Goal: Task Accomplishment & Management: Use online tool/utility

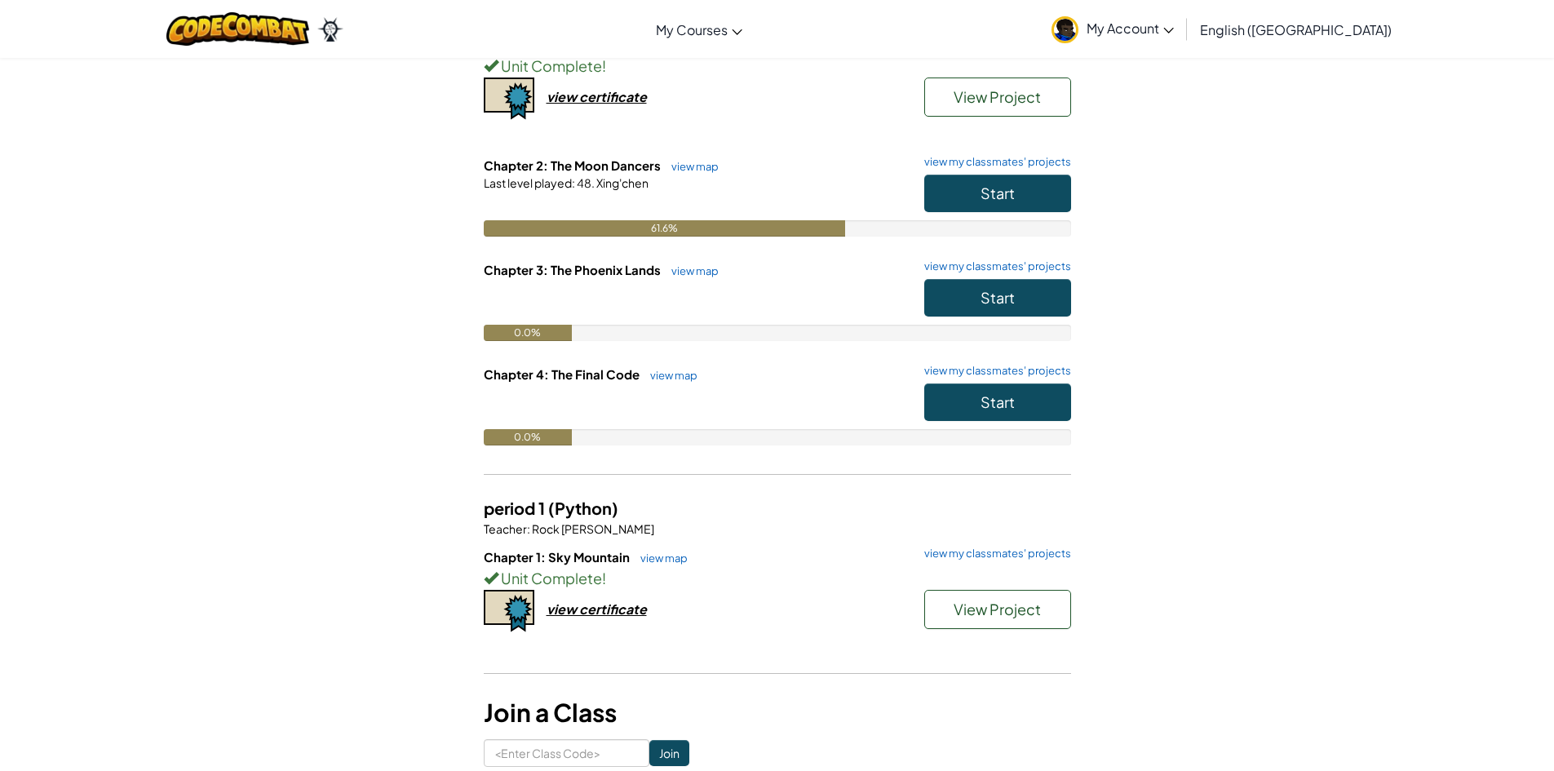
scroll to position [82, 0]
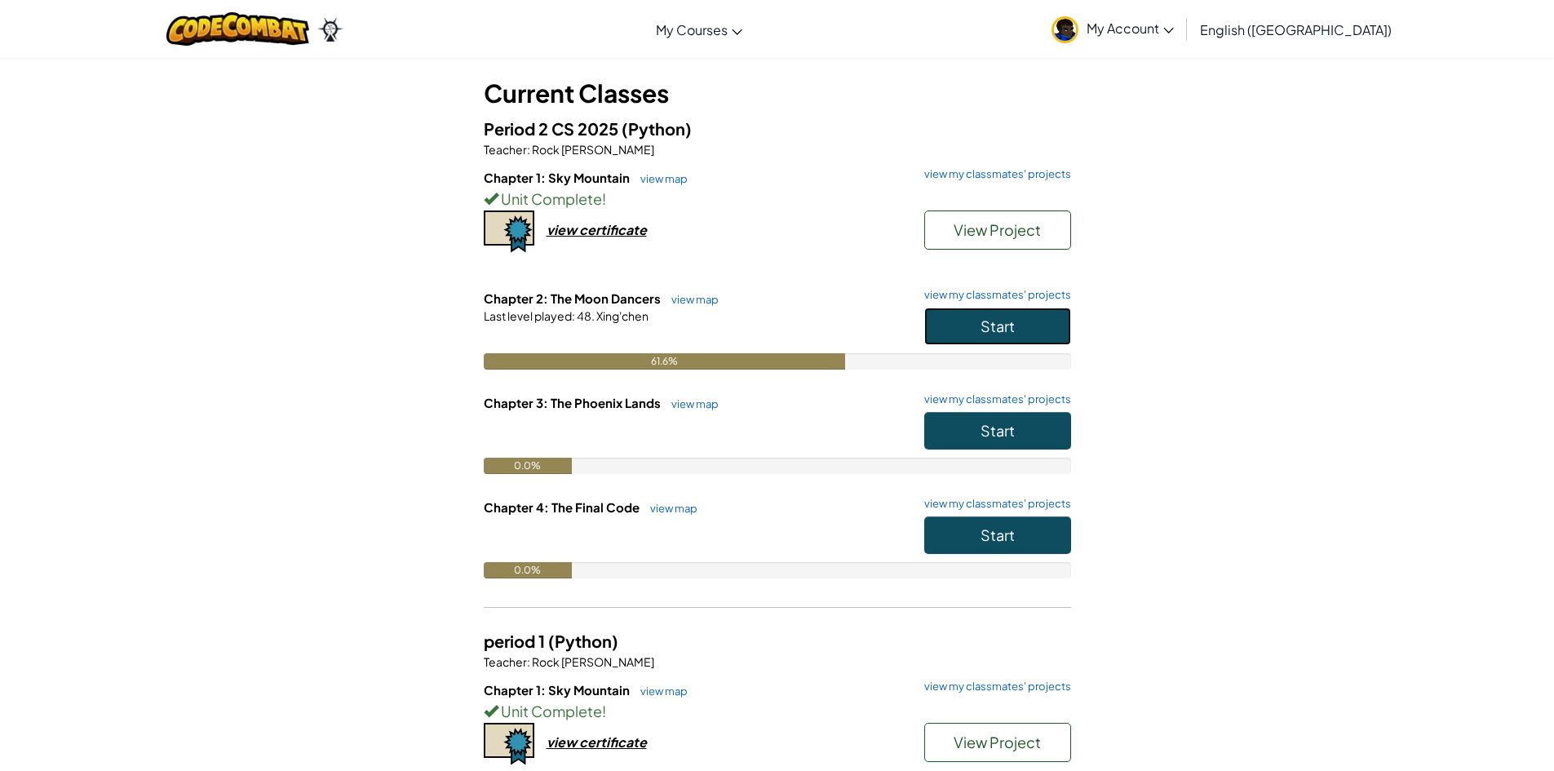
click at [965, 327] on button "Start" at bounding box center [997, 327] width 147 height 38
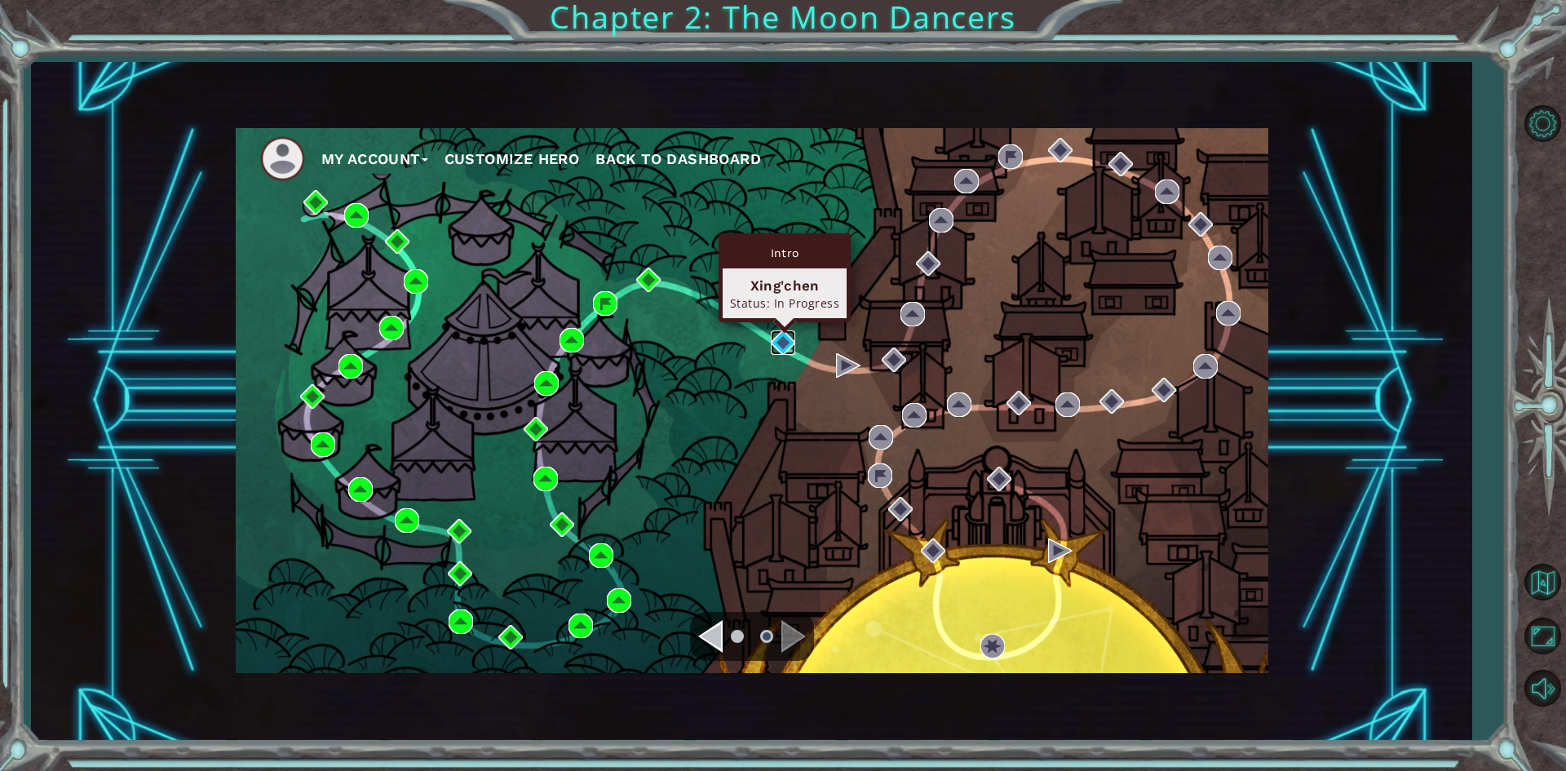
click at [773, 341] on img at bounding box center [783, 342] width 24 height 24
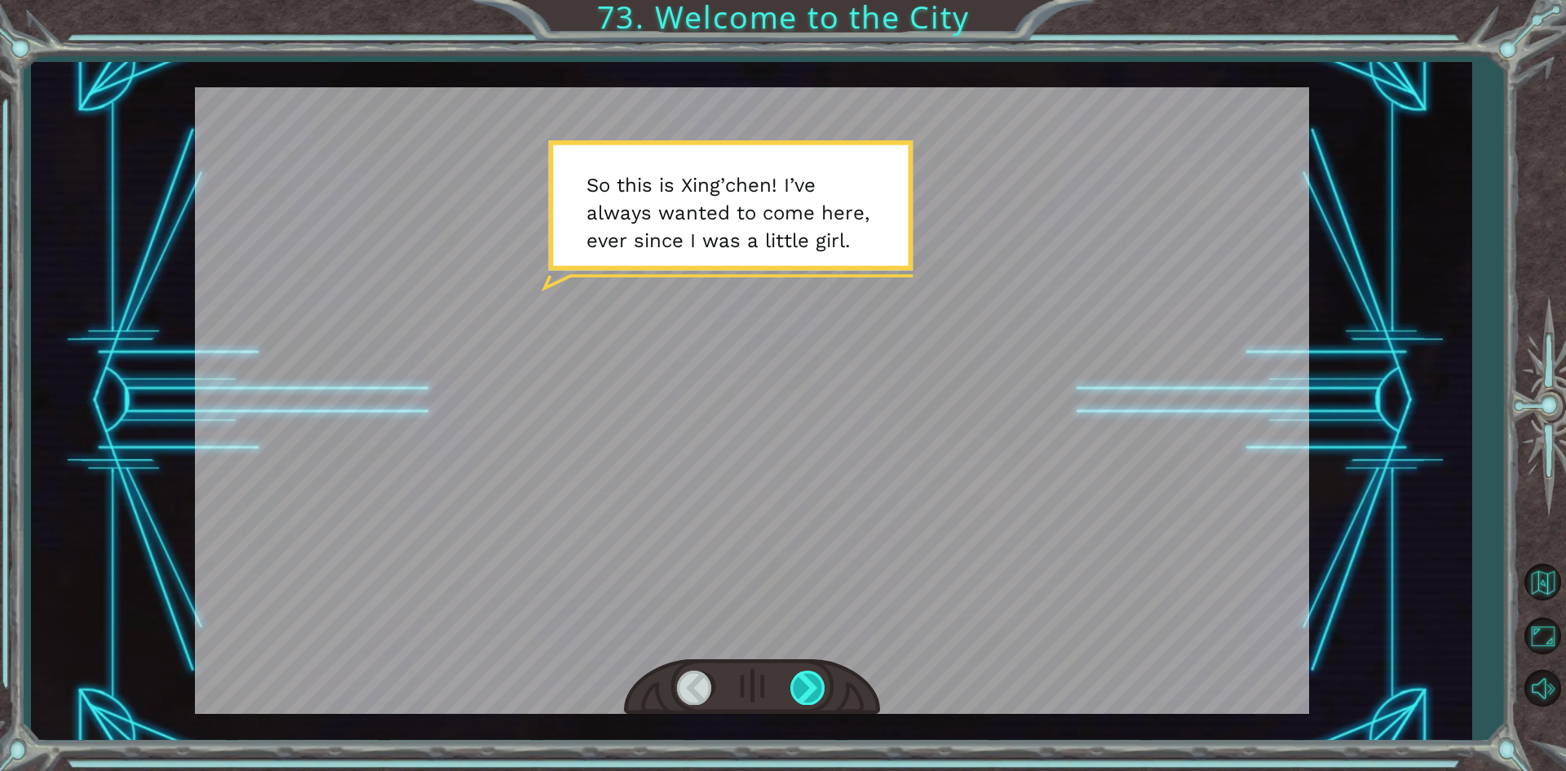
click at [798, 695] on div at bounding box center [808, 687] width 37 height 33
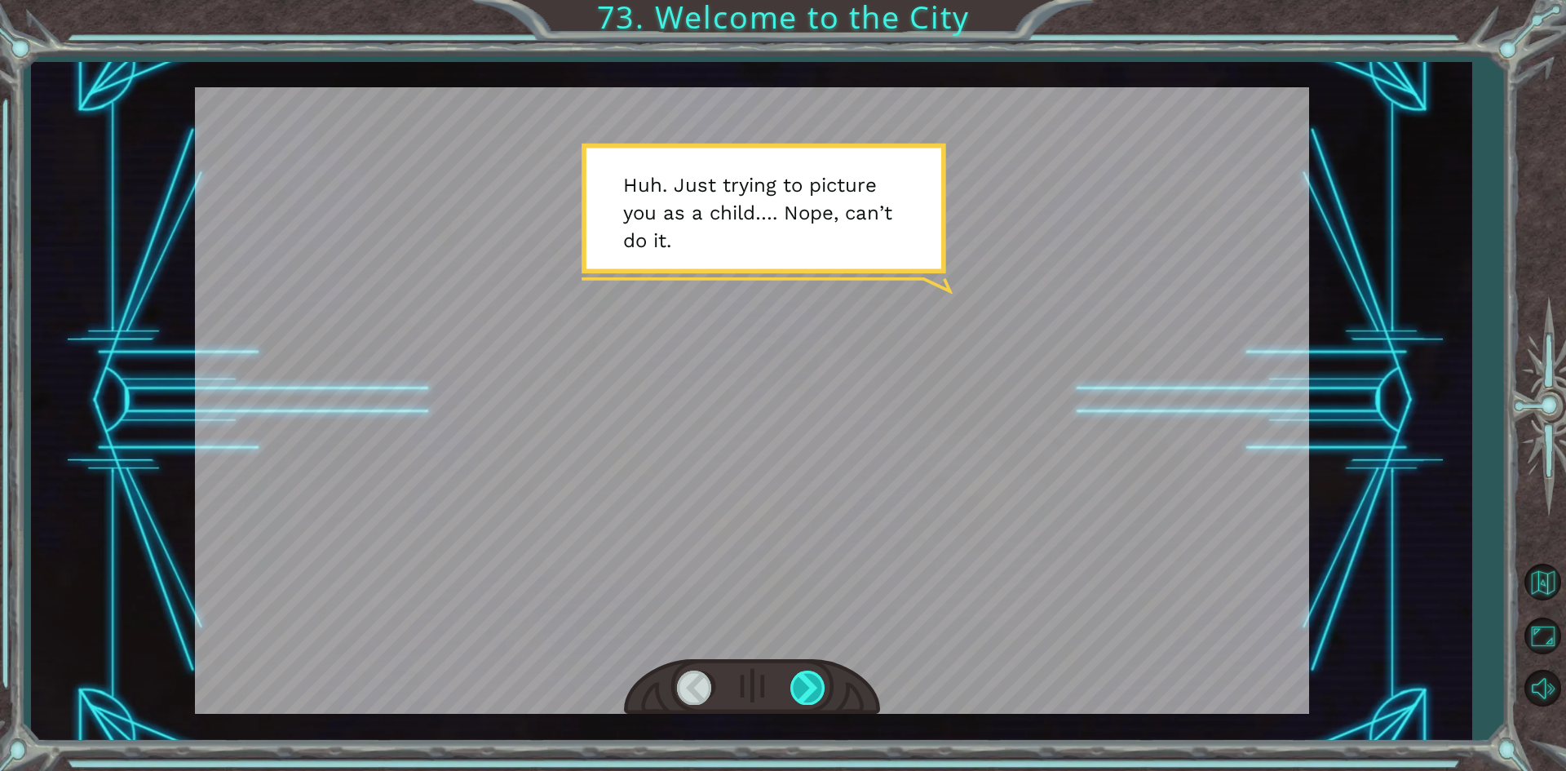
click at [795, 683] on div at bounding box center [808, 687] width 37 height 33
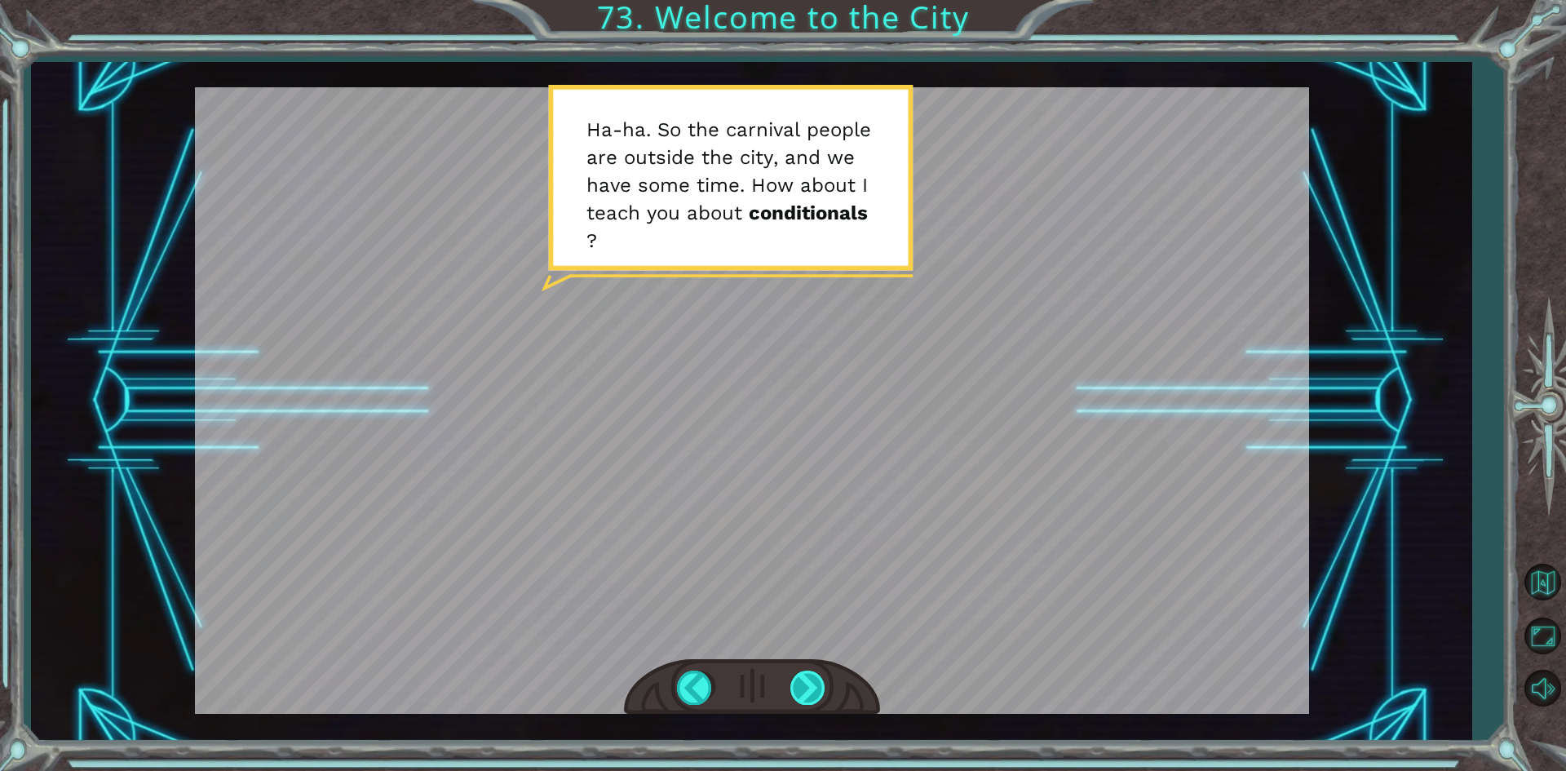
click at [804, 693] on div at bounding box center [808, 687] width 37 height 33
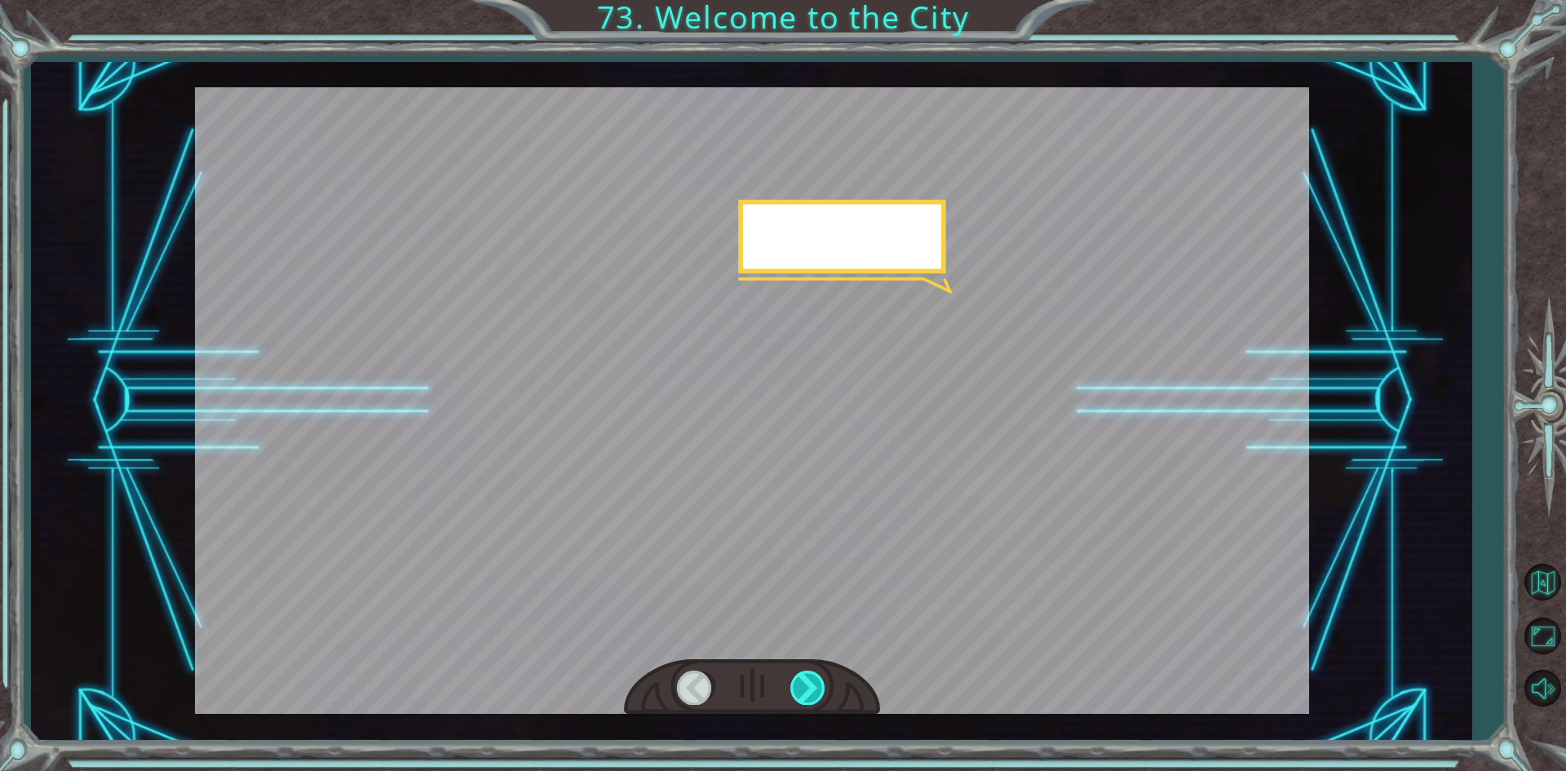
click at [804, 693] on div at bounding box center [808, 687] width 37 height 33
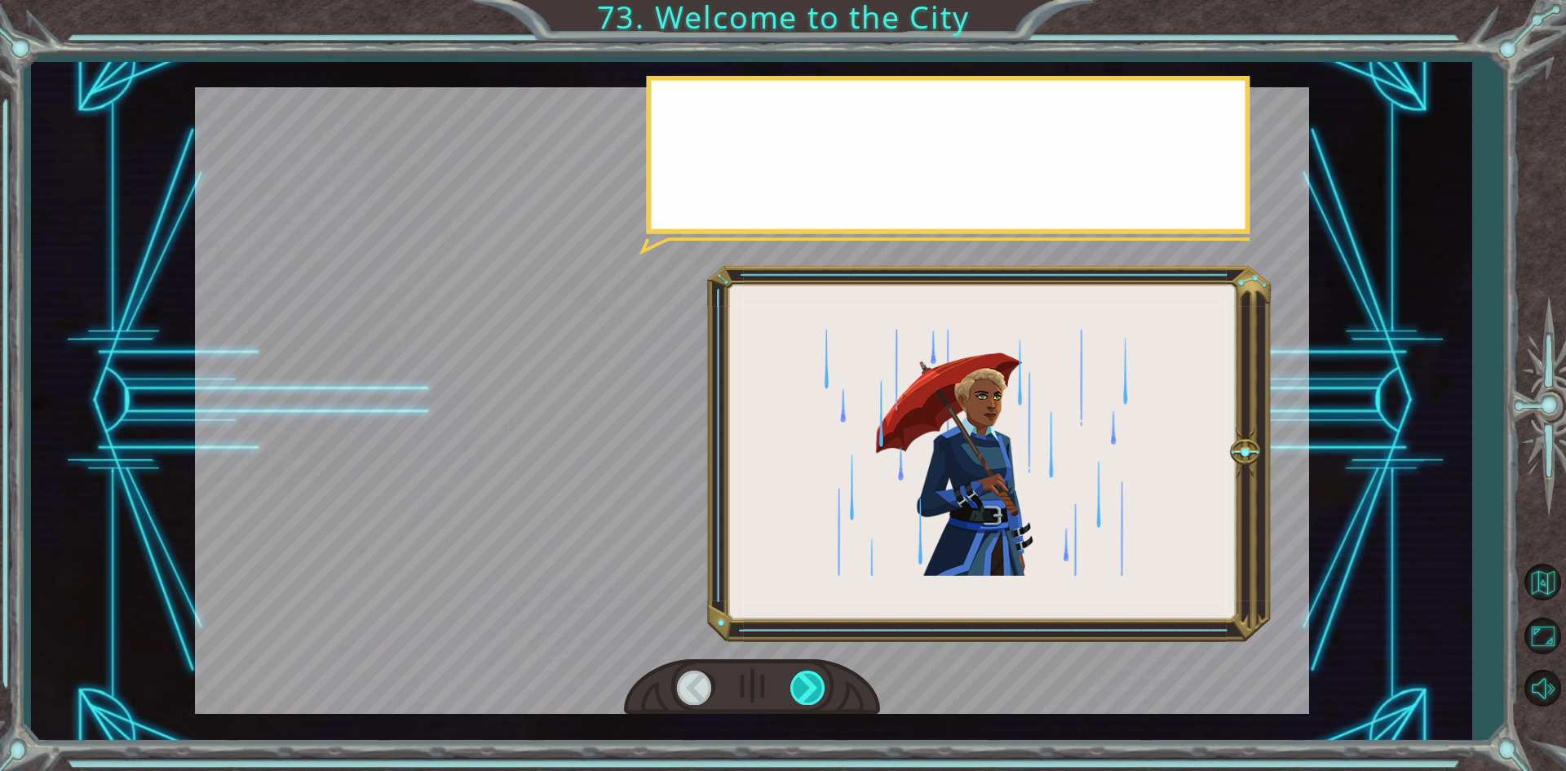
click at [804, 693] on div at bounding box center [808, 687] width 37 height 33
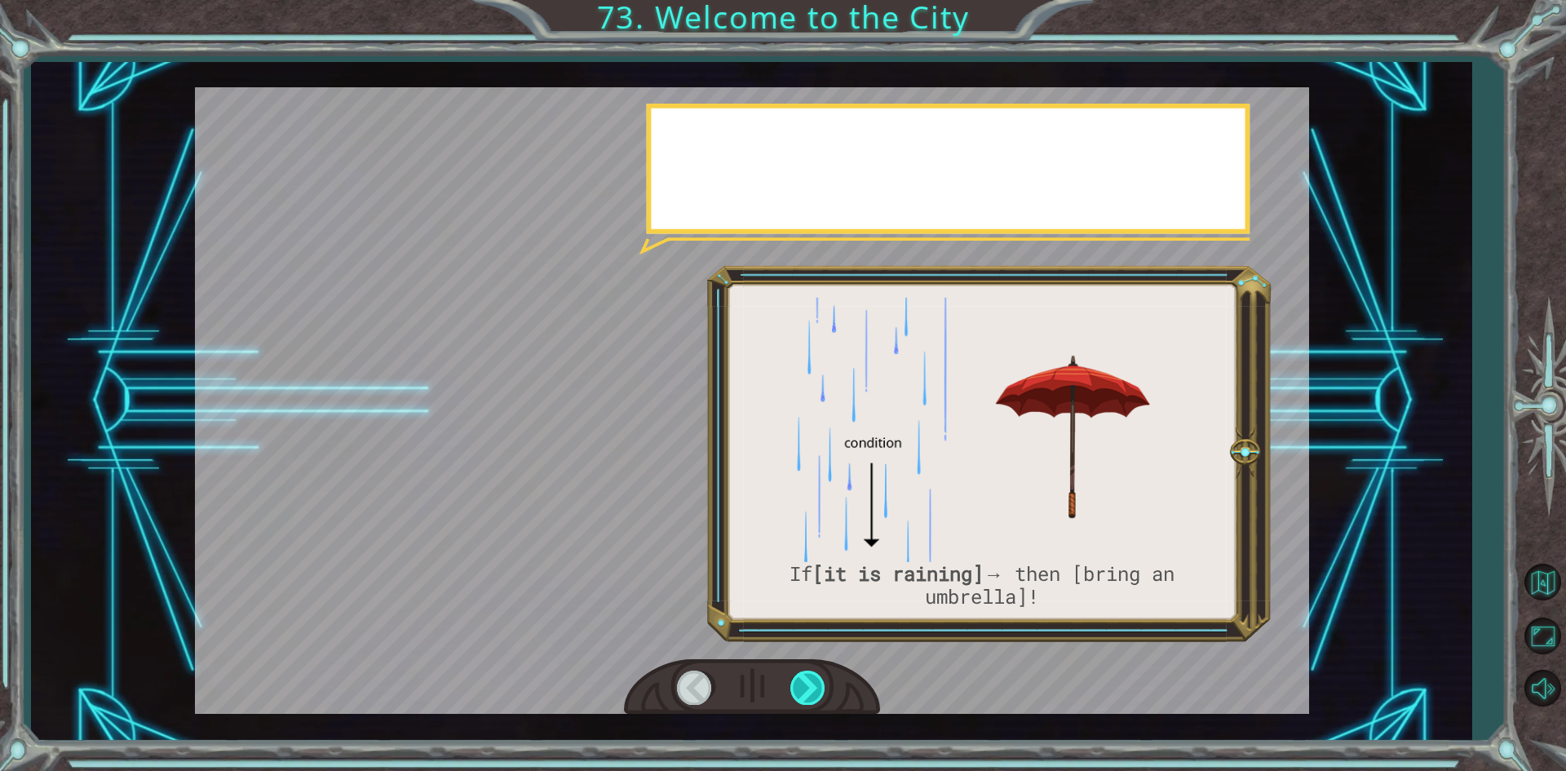
click at [804, 693] on div at bounding box center [808, 687] width 37 height 33
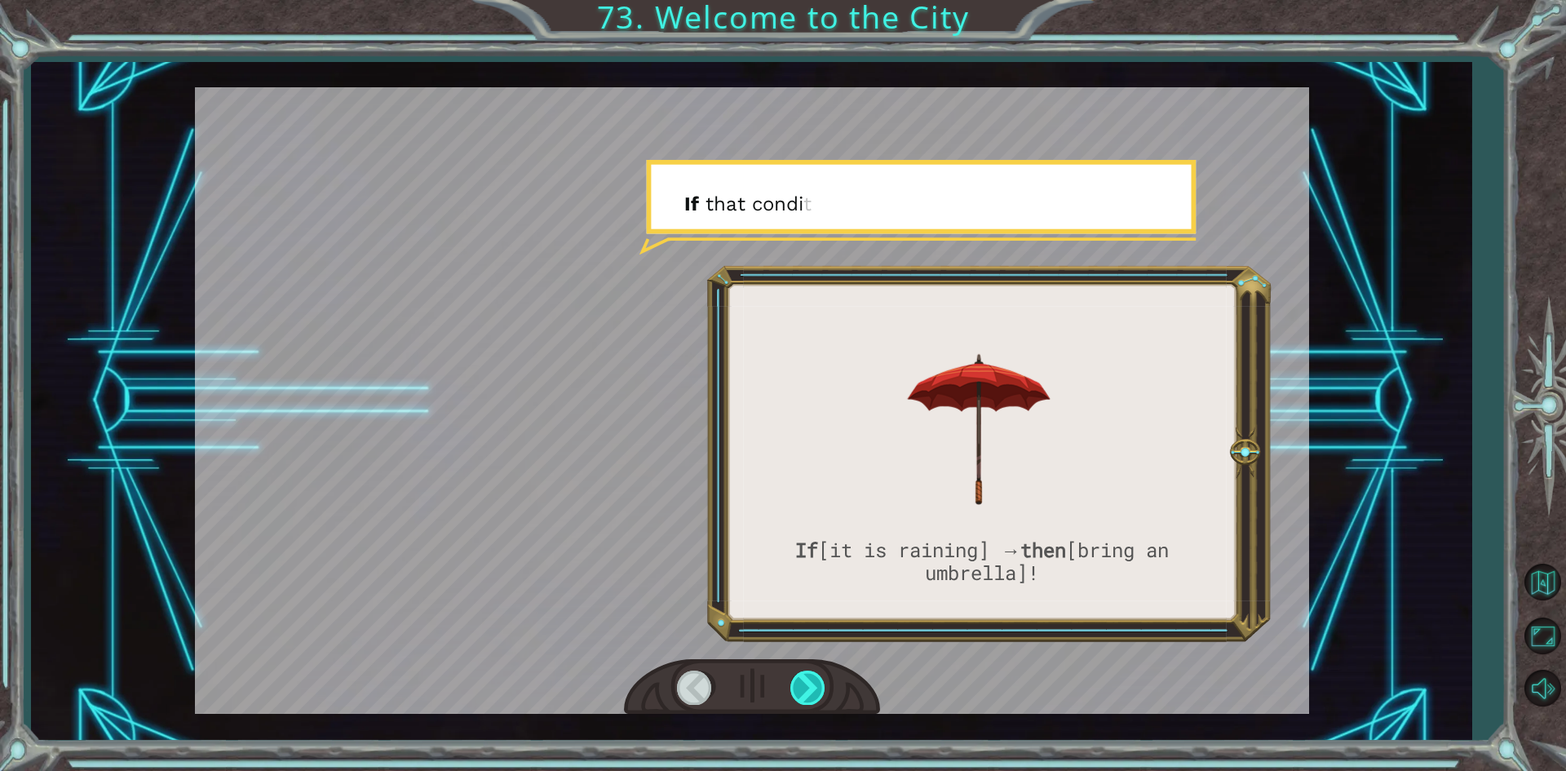
click at [804, 693] on div at bounding box center [808, 687] width 37 height 33
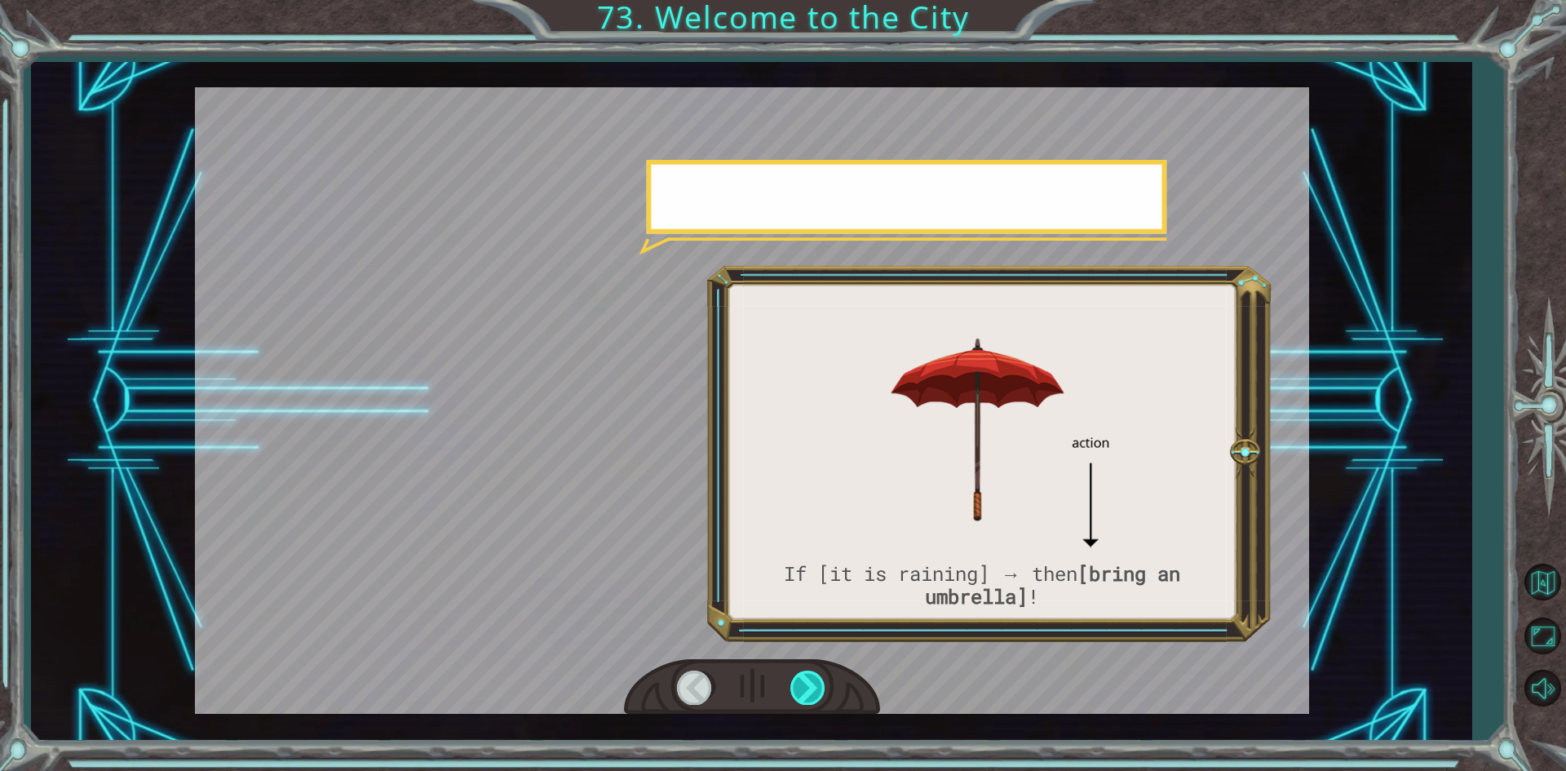
click at [804, 693] on div at bounding box center [808, 687] width 37 height 33
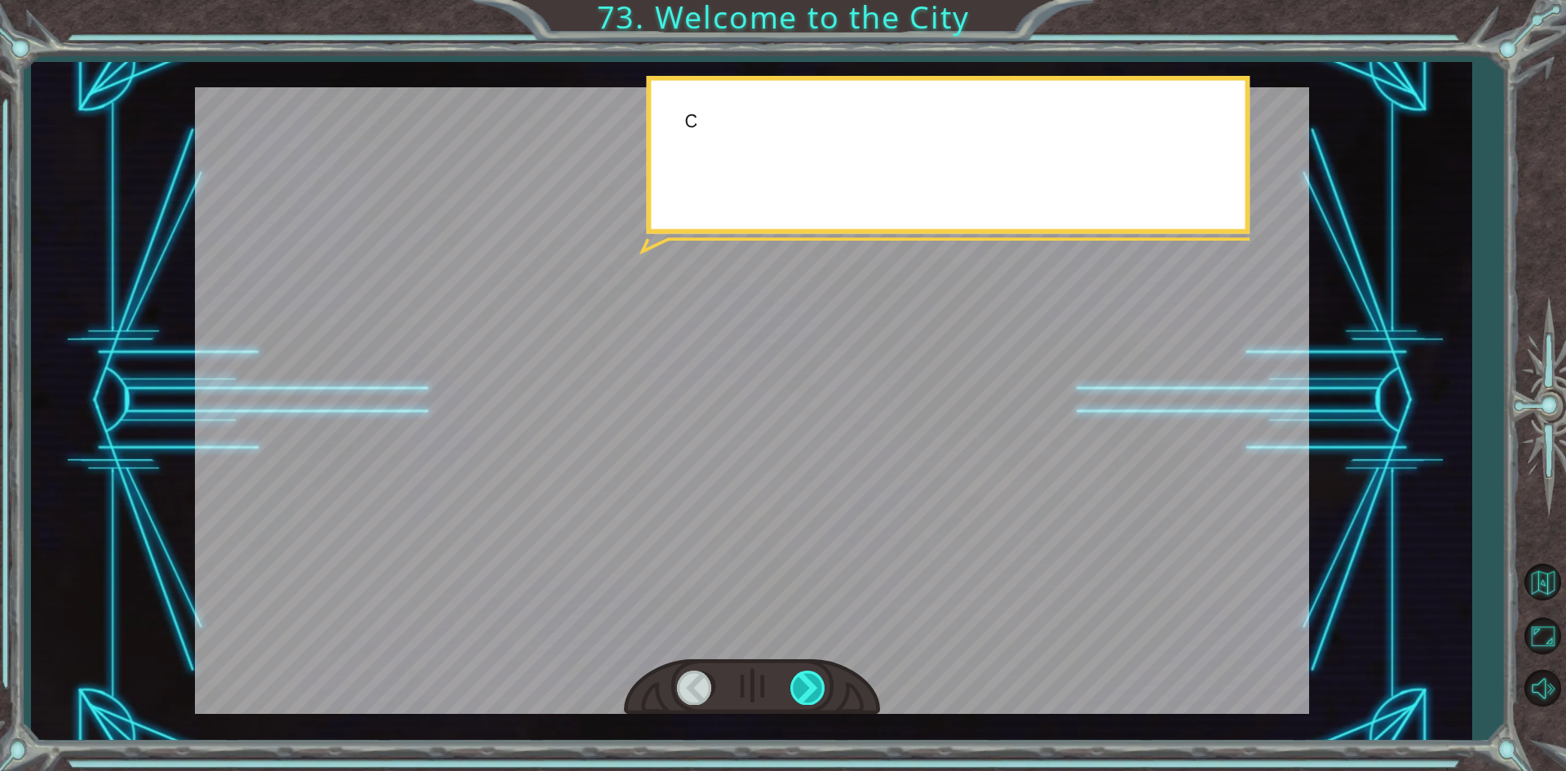
click at [804, 693] on div at bounding box center [808, 687] width 37 height 33
click at [805, 693] on div at bounding box center [808, 687] width 37 height 33
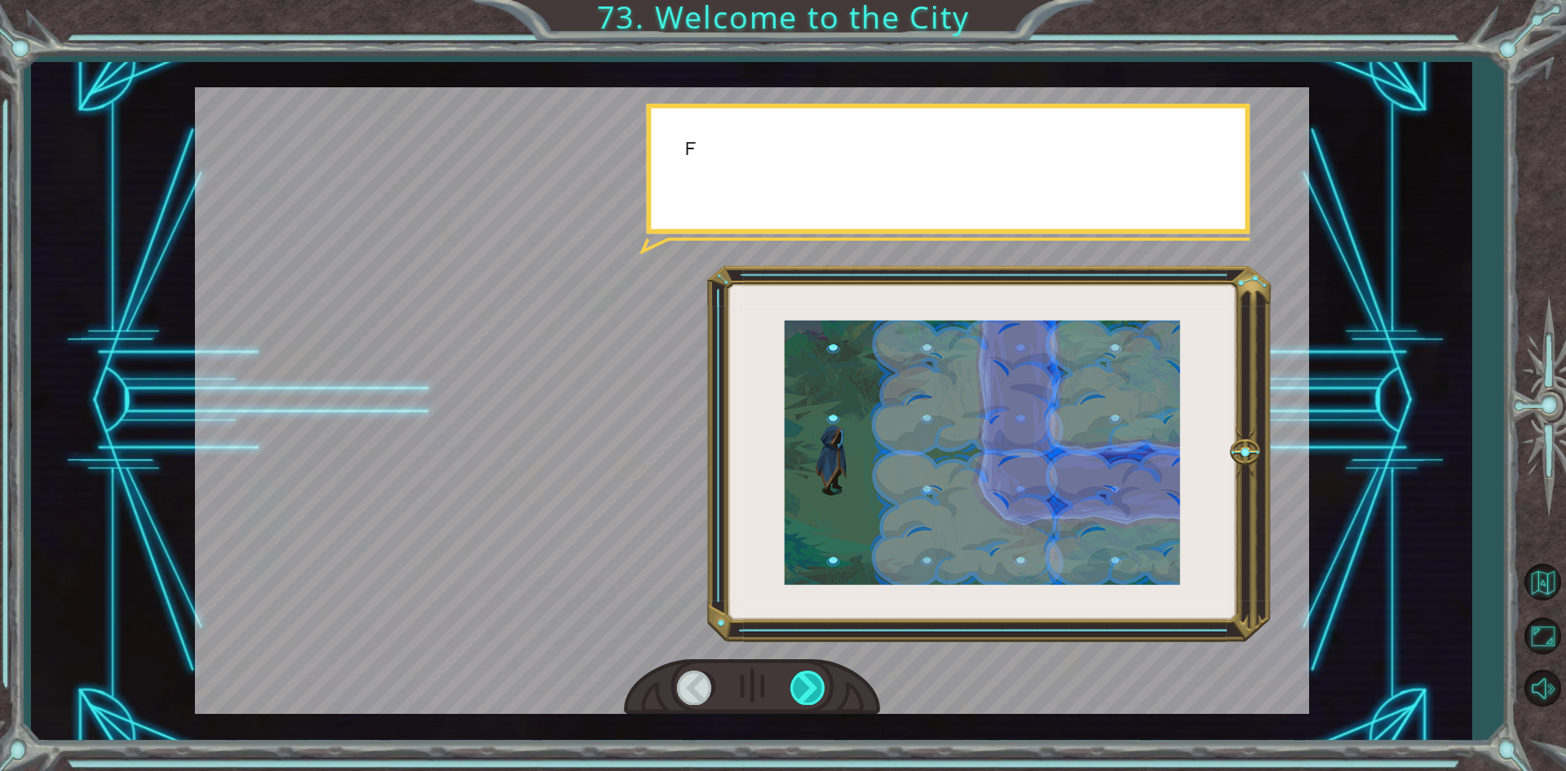
click at [805, 693] on div at bounding box center [808, 687] width 37 height 33
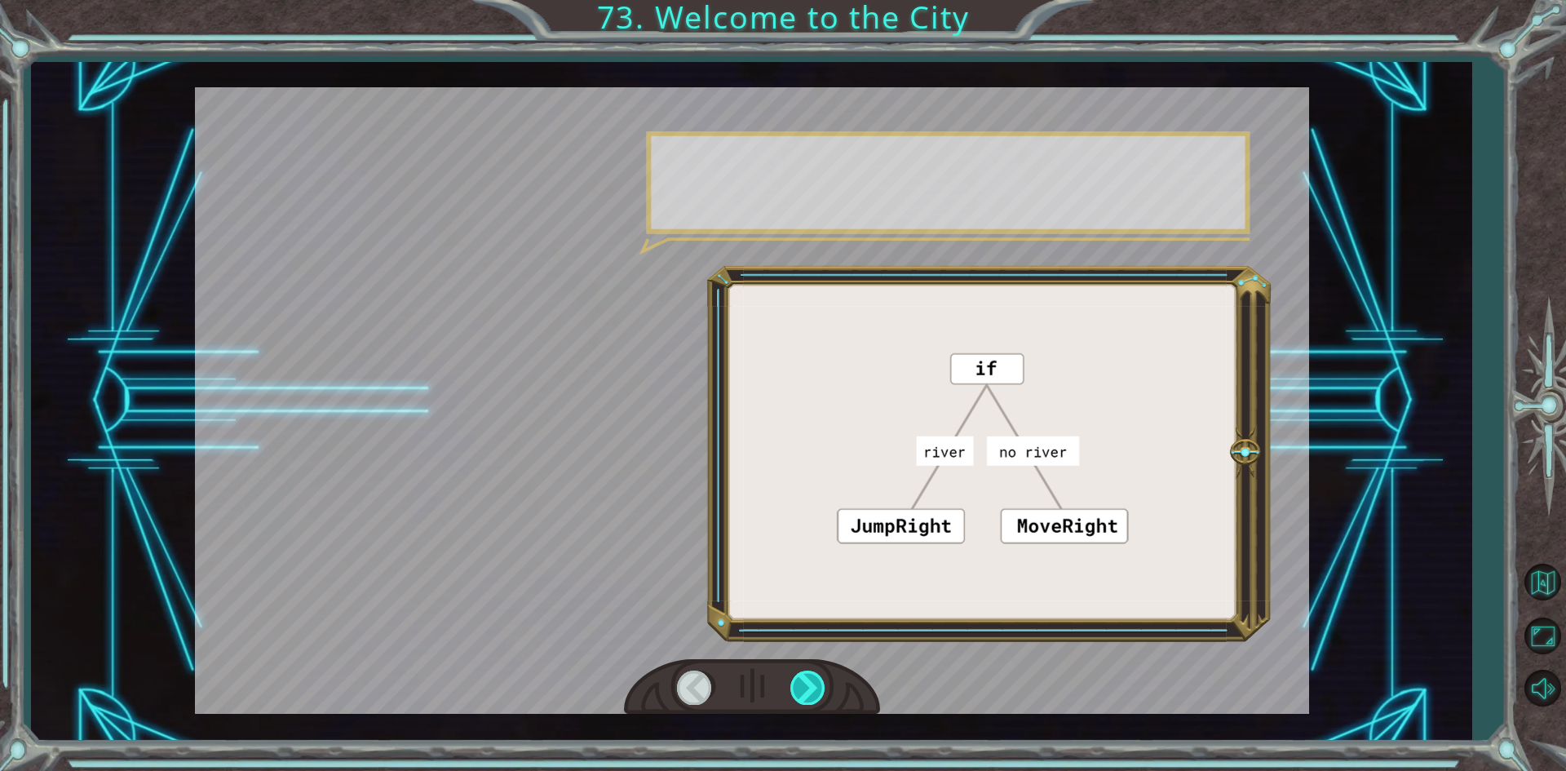
click at [805, 693] on div at bounding box center [808, 687] width 37 height 33
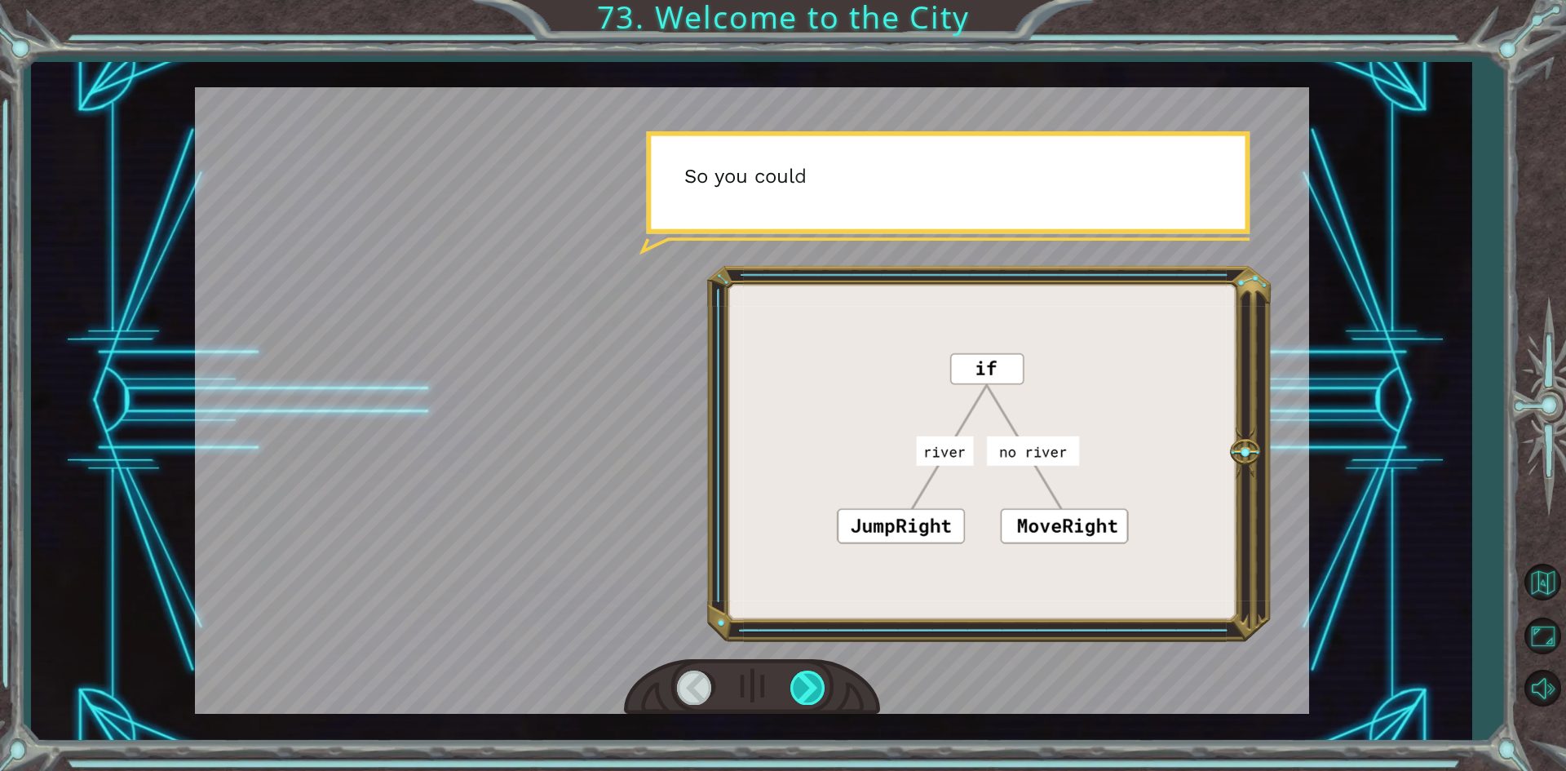
click at [805, 693] on div at bounding box center [808, 687] width 37 height 33
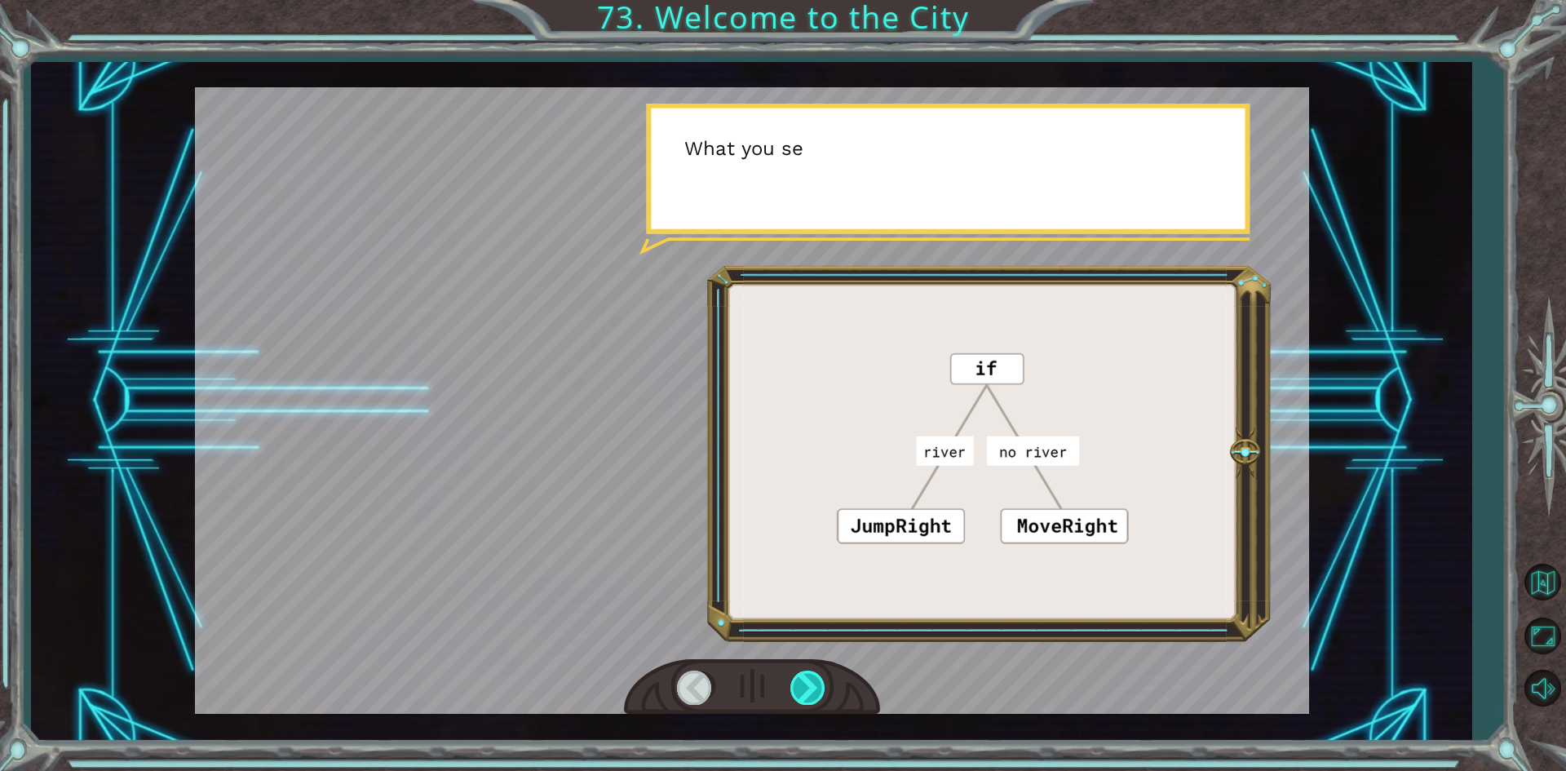
click at [805, 693] on div at bounding box center [808, 687] width 37 height 33
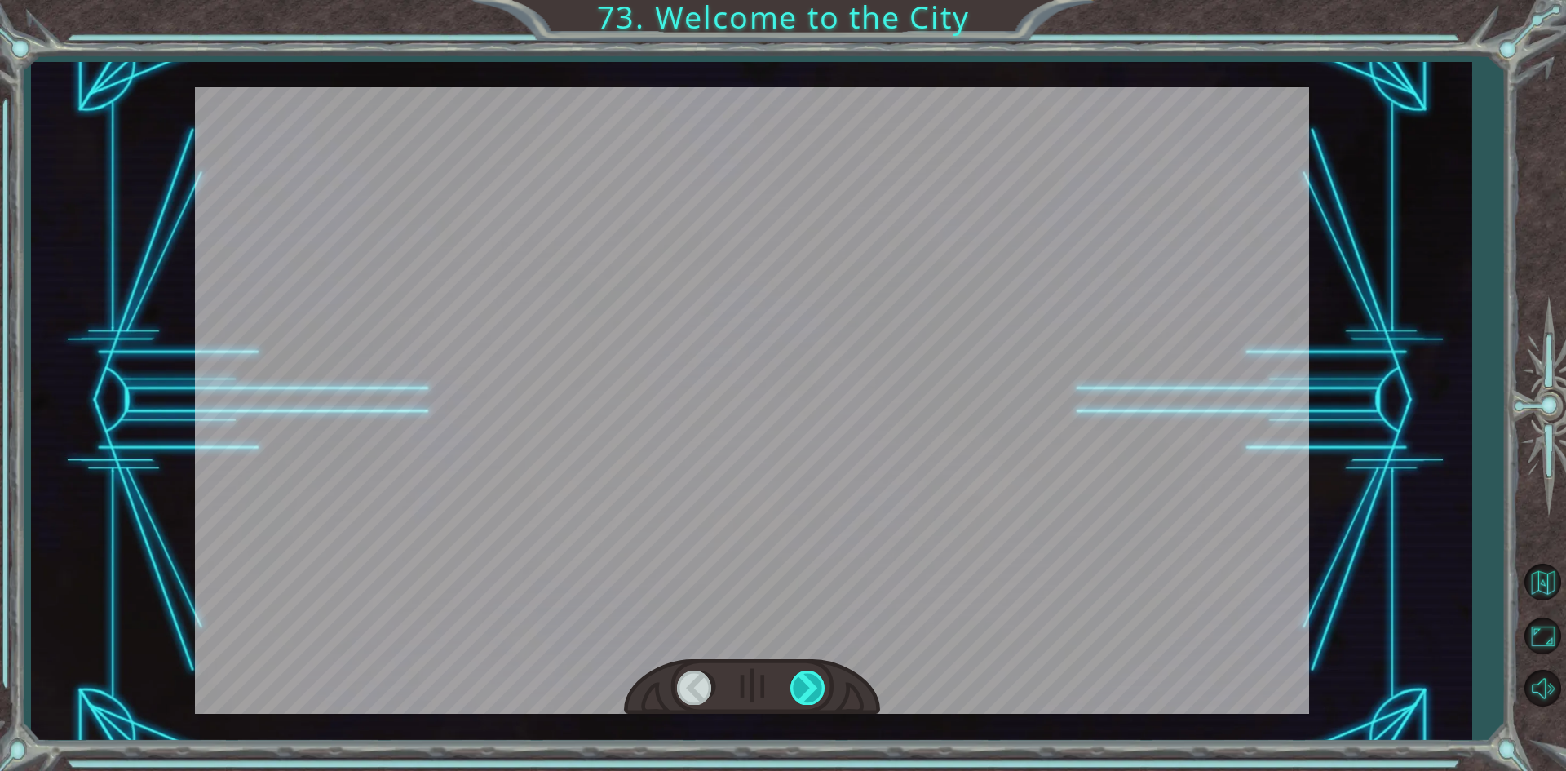
click at [805, 693] on div at bounding box center [808, 687] width 37 height 33
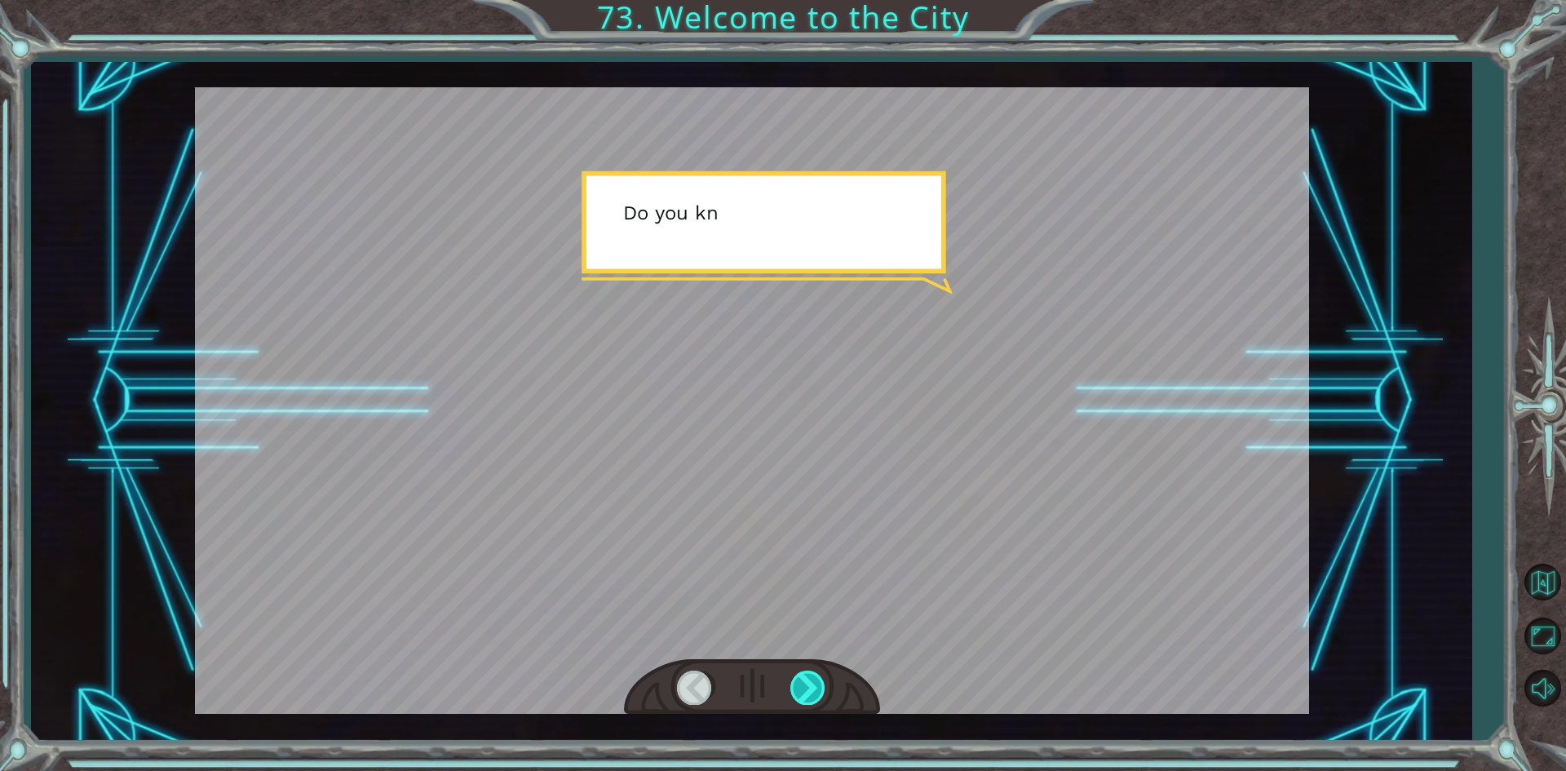
click at [805, 693] on div at bounding box center [808, 687] width 37 height 33
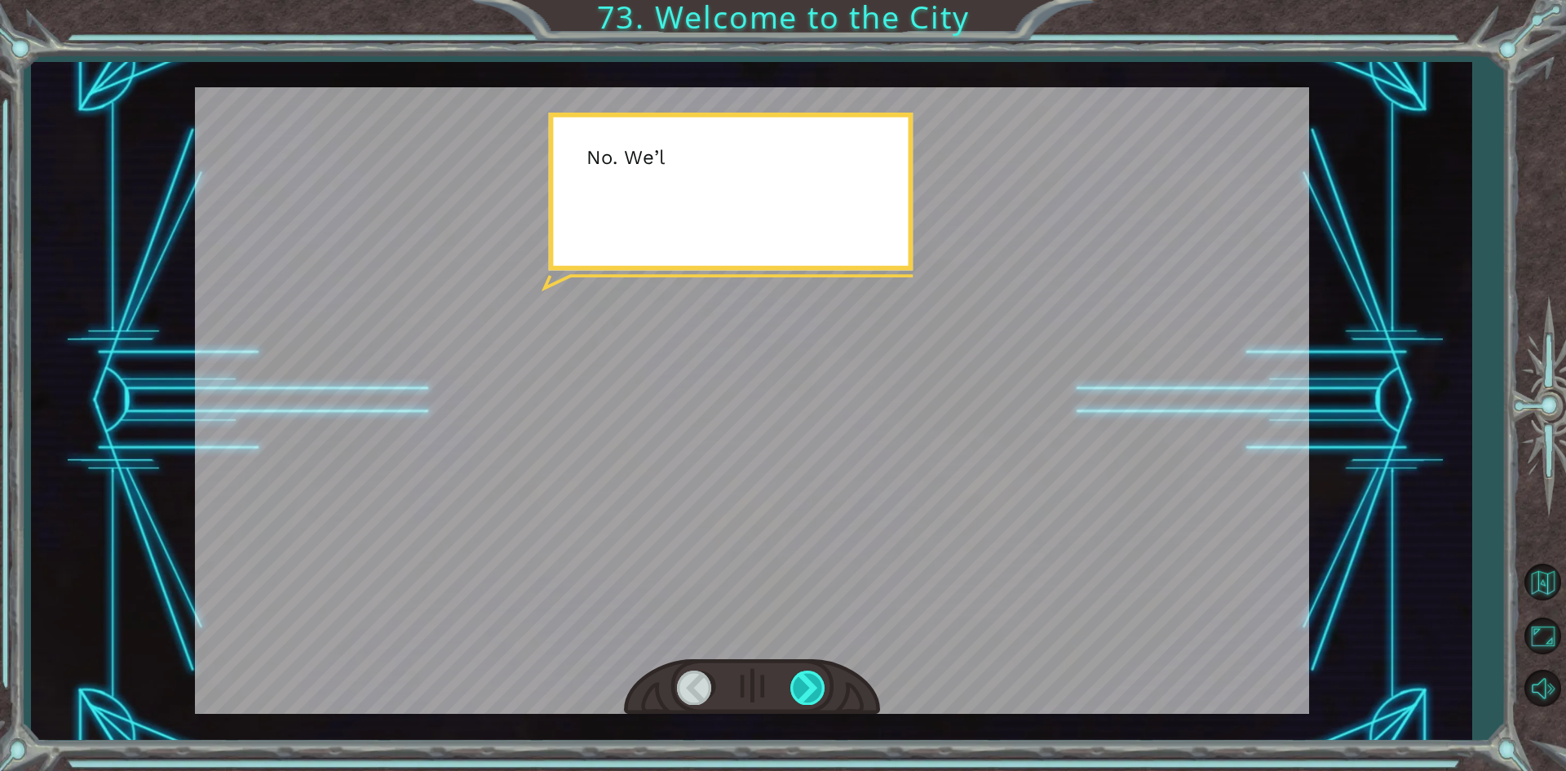
click at [805, 693] on div at bounding box center [808, 687] width 37 height 33
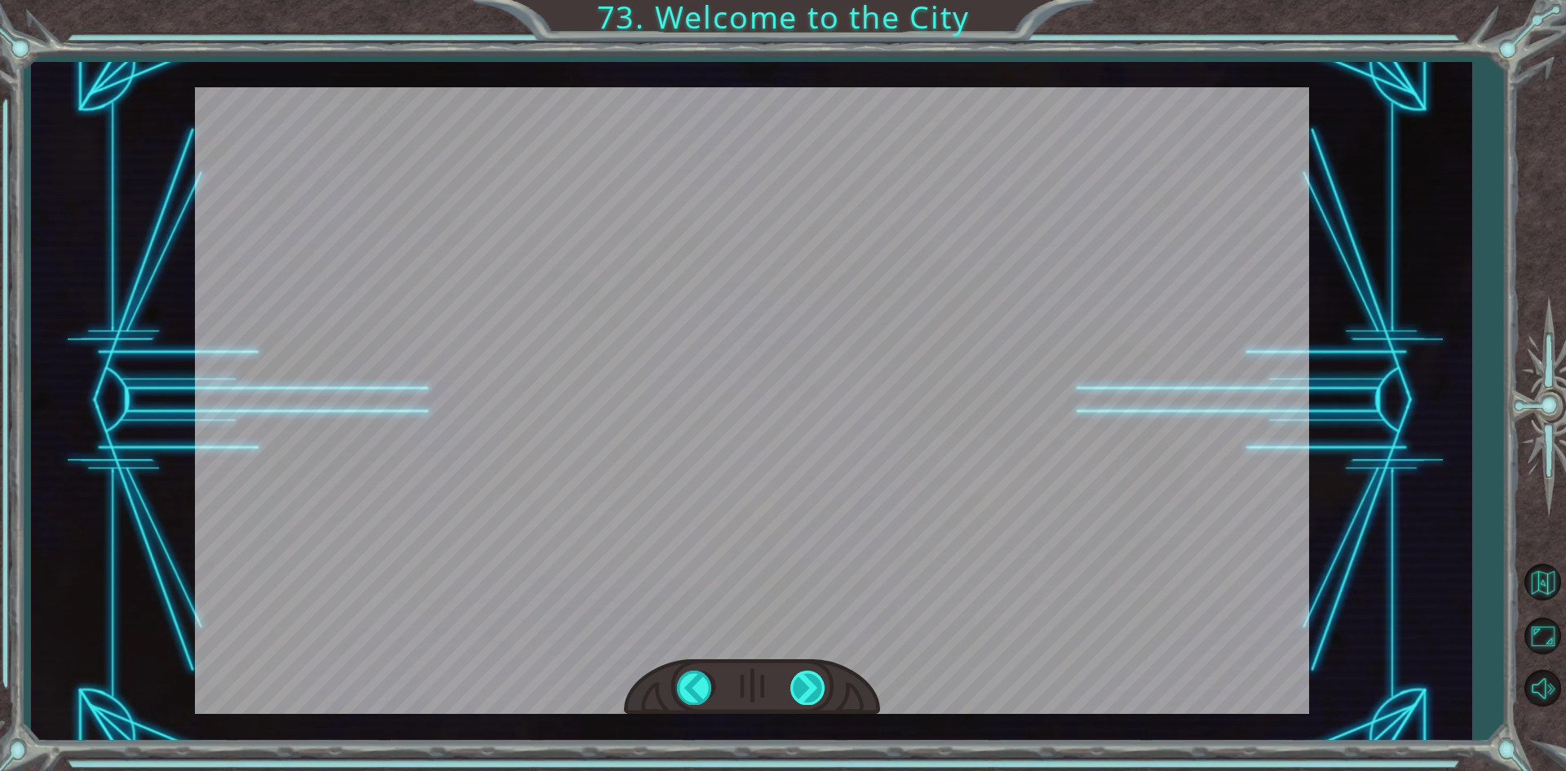
click at [805, 0] on div "S o t h i s i s X i n g ’ c h e n ! I ’ v e a l w a y s w a n t e d t o c o m e…" at bounding box center [783, 0] width 1566 height 0
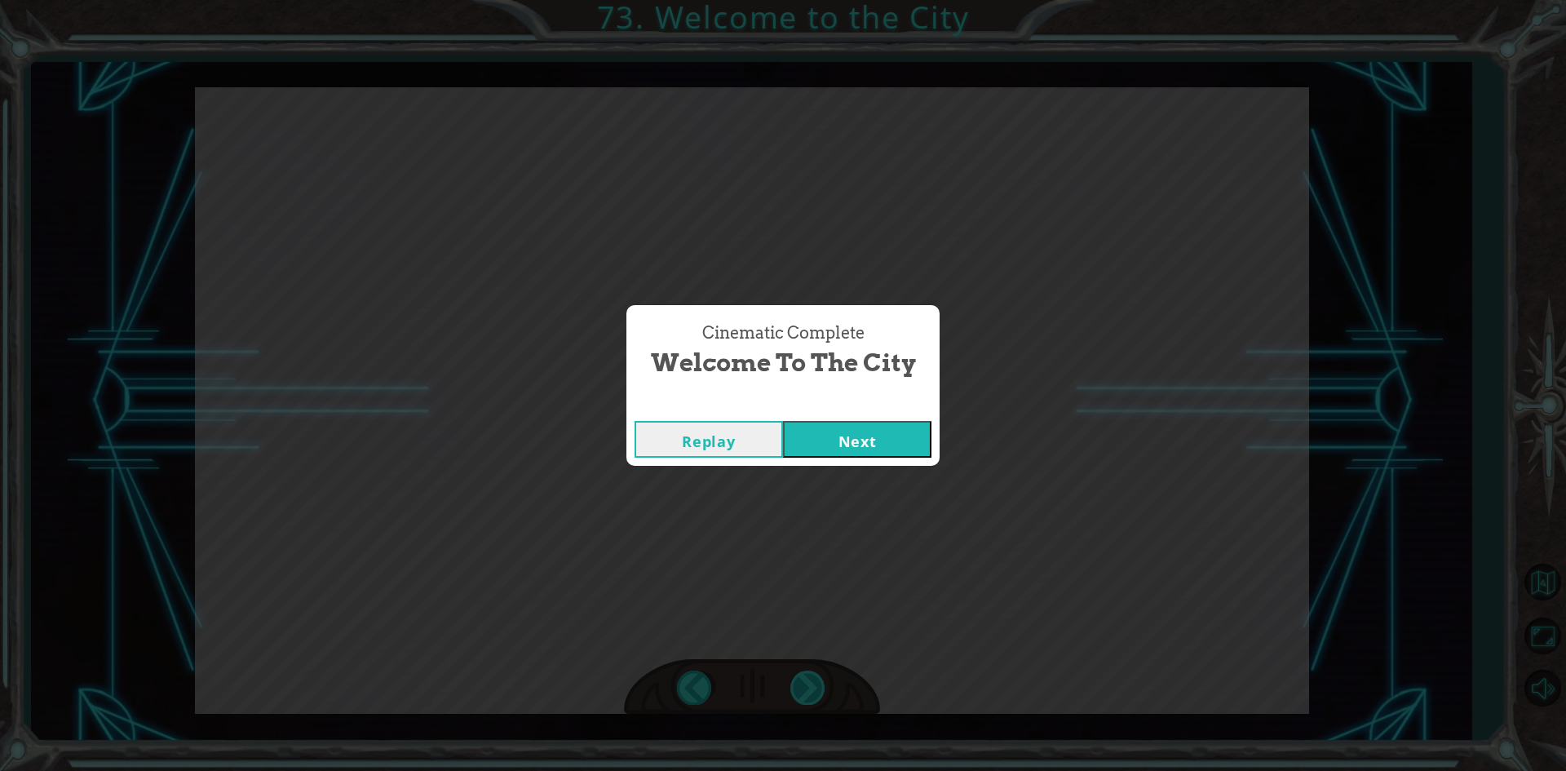
click at [805, 693] on div "Cinematic Complete Welcome to the City Replay Next" at bounding box center [783, 385] width 1566 height 771
click at [852, 423] on button "Next" at bounding box center [857, 439] width 148 height 37
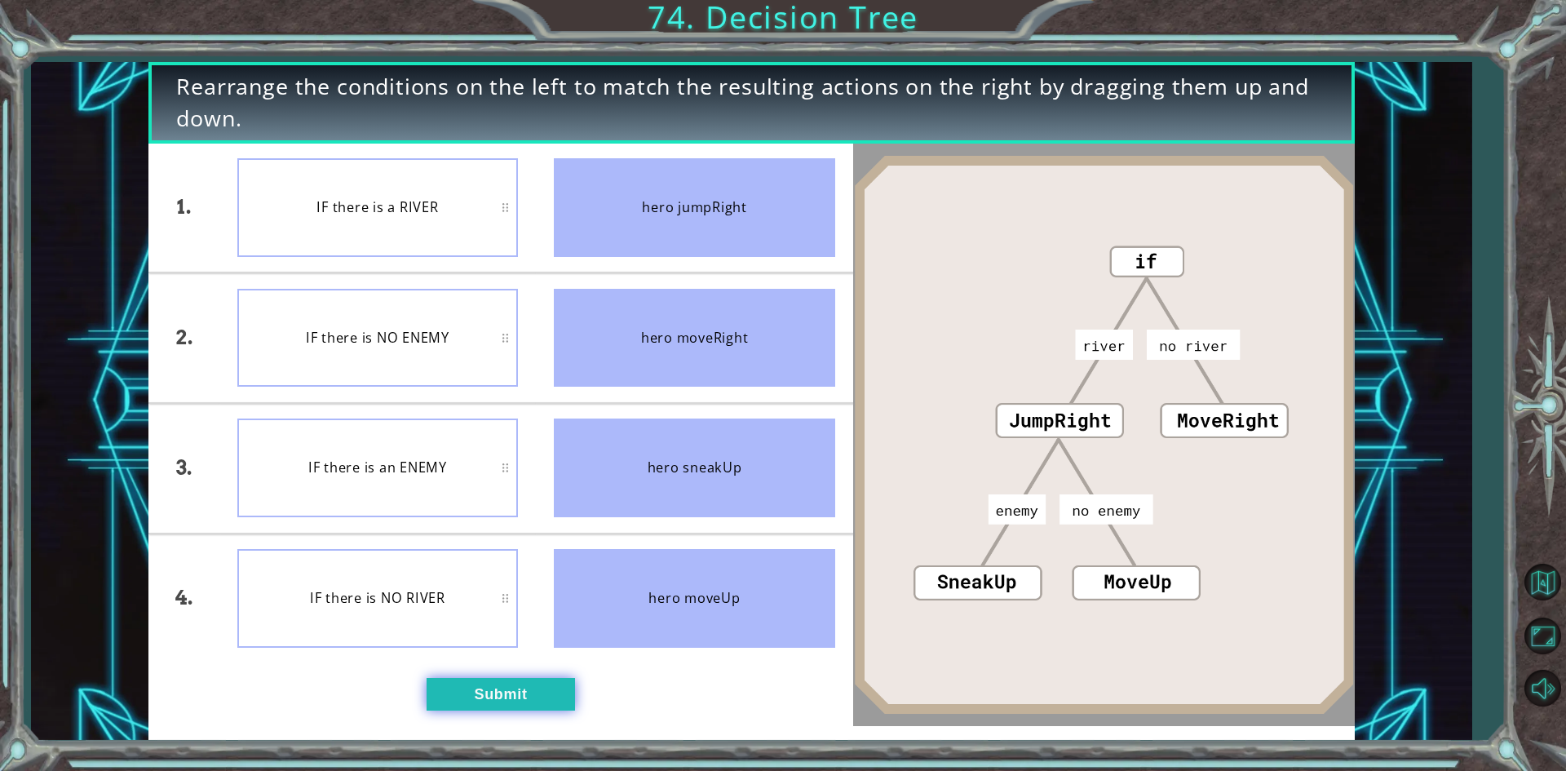
click at [557, 687] on button "Submit" at bounding box center [501, 694] width 148 height 33
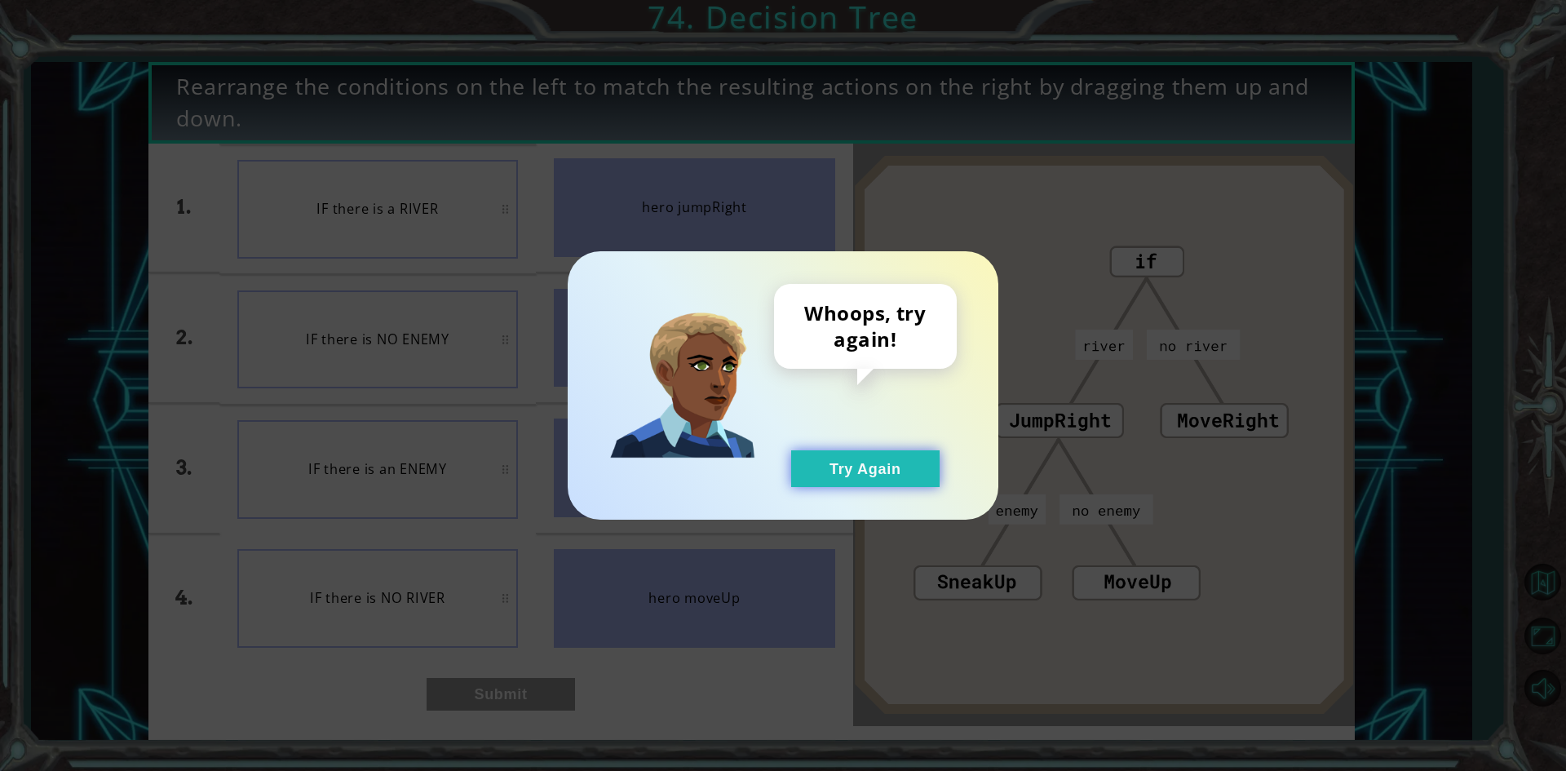
click at [844, 472] on button "Try Again" at bounding box center [865, 468] width 148 height 37
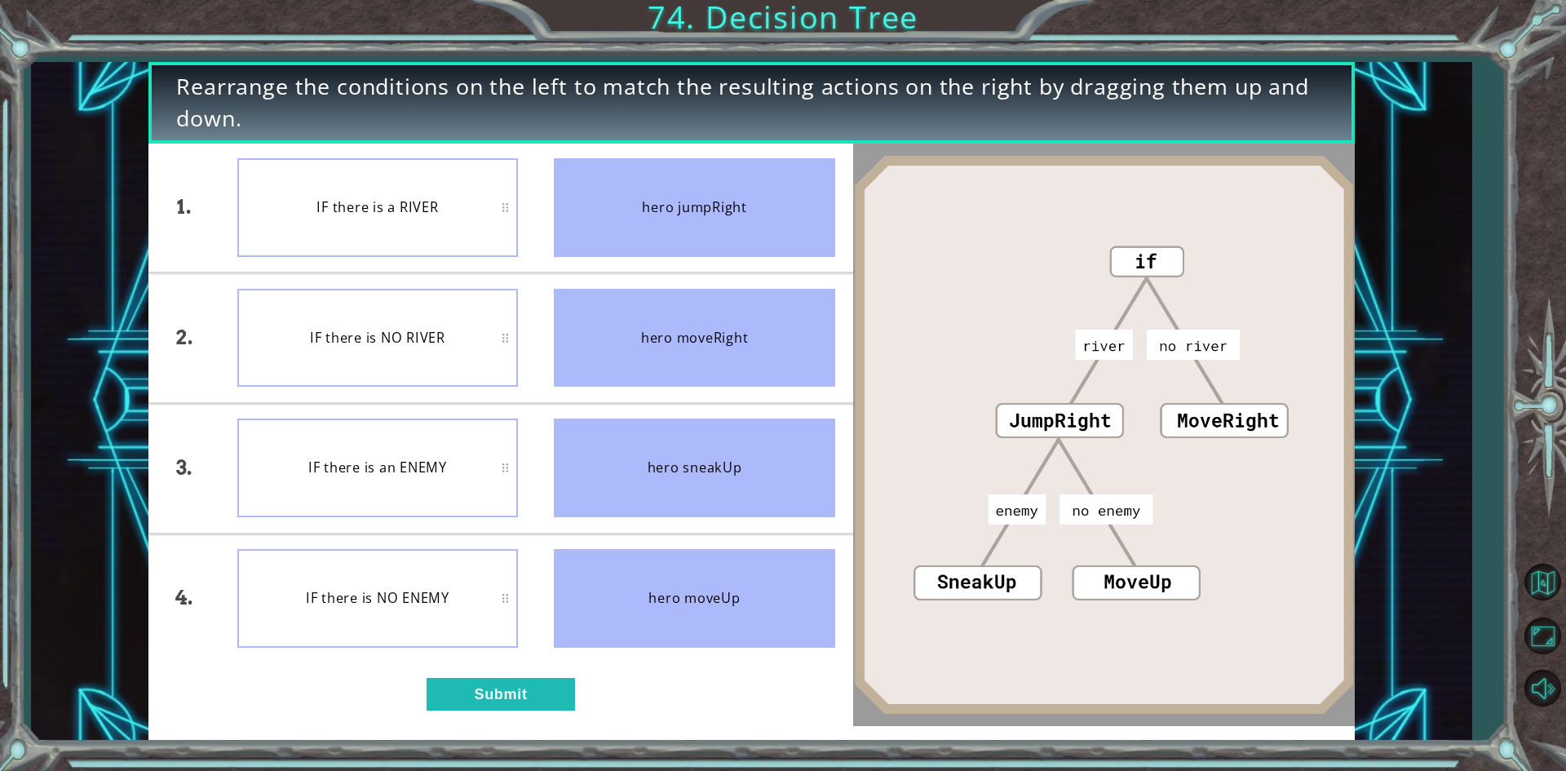
click at [556, 675] on div "1. 2. 3. 4. IF there is a RIVER IF there is NO RIVER IF there is an ENEMY IF th…" at bounding box center [500, 435] width 704 height 582
click at [556, 688] on button "Submit" at bounding box center [501, 694] width 148 height 33
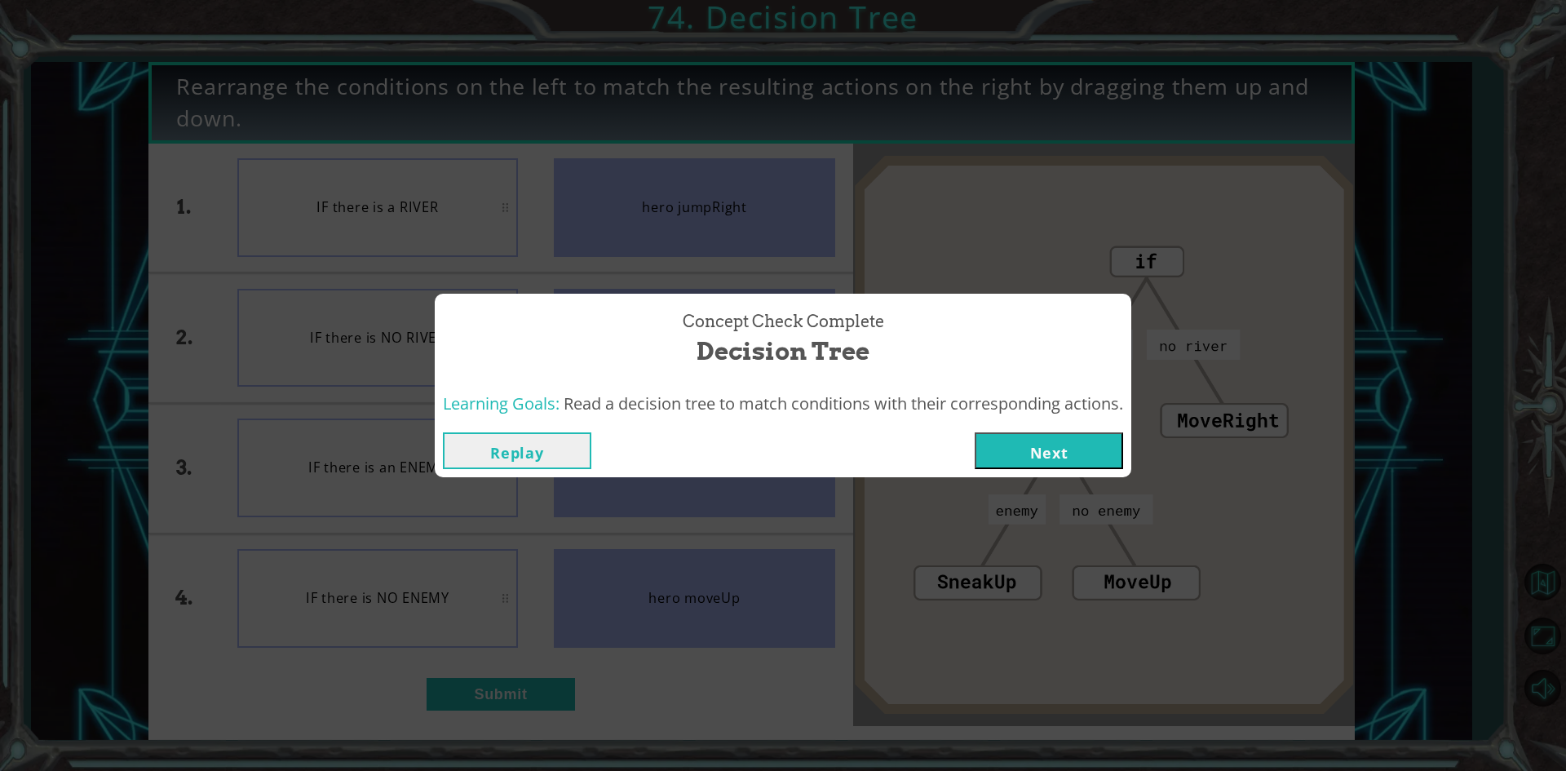
click at [1078, 449] on button "Next" at bounding box center [1049, 450] width 148 height 37
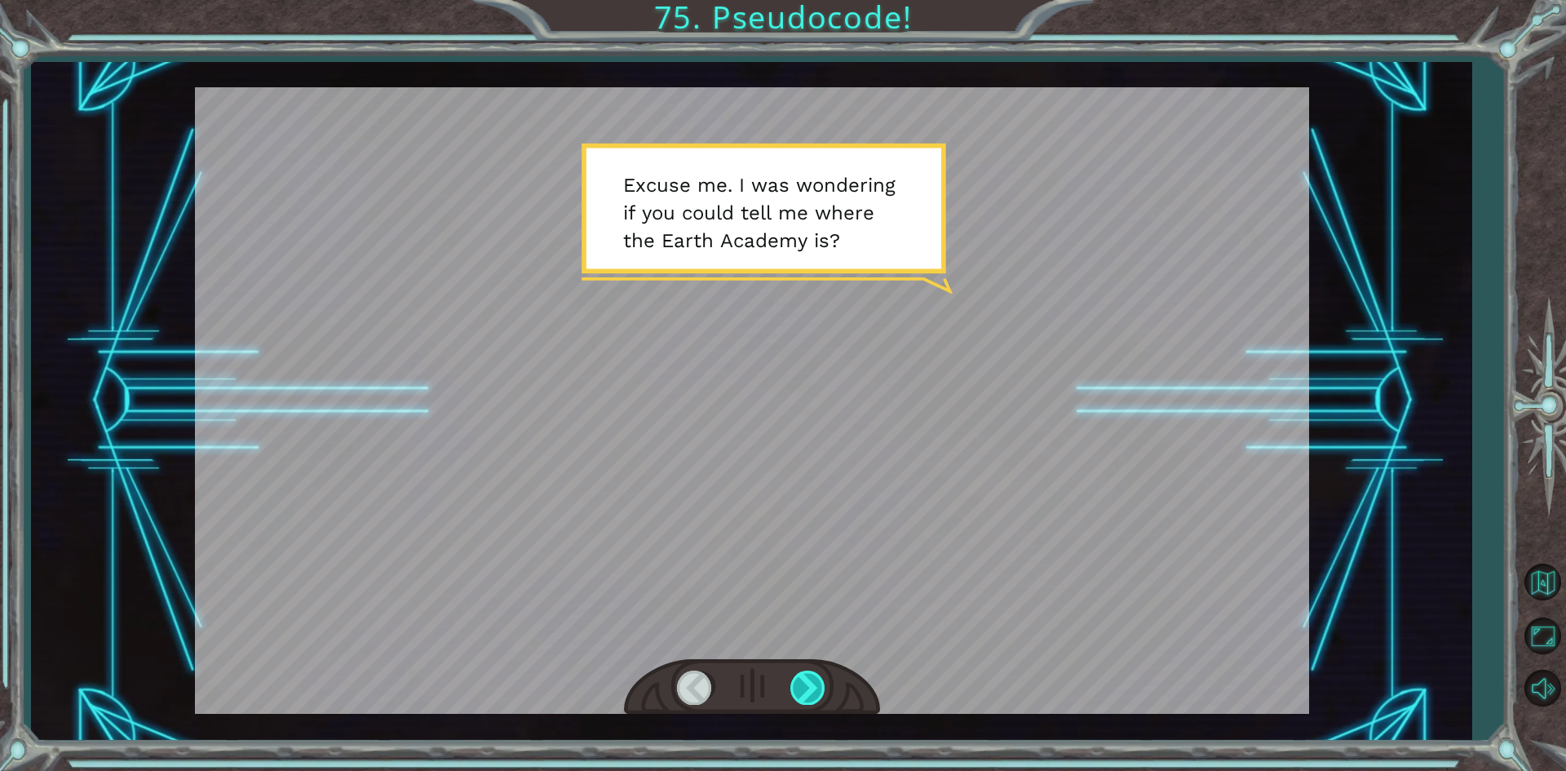
click at [821, 685] on div at bounding box center [808, 687] width 37 height 33
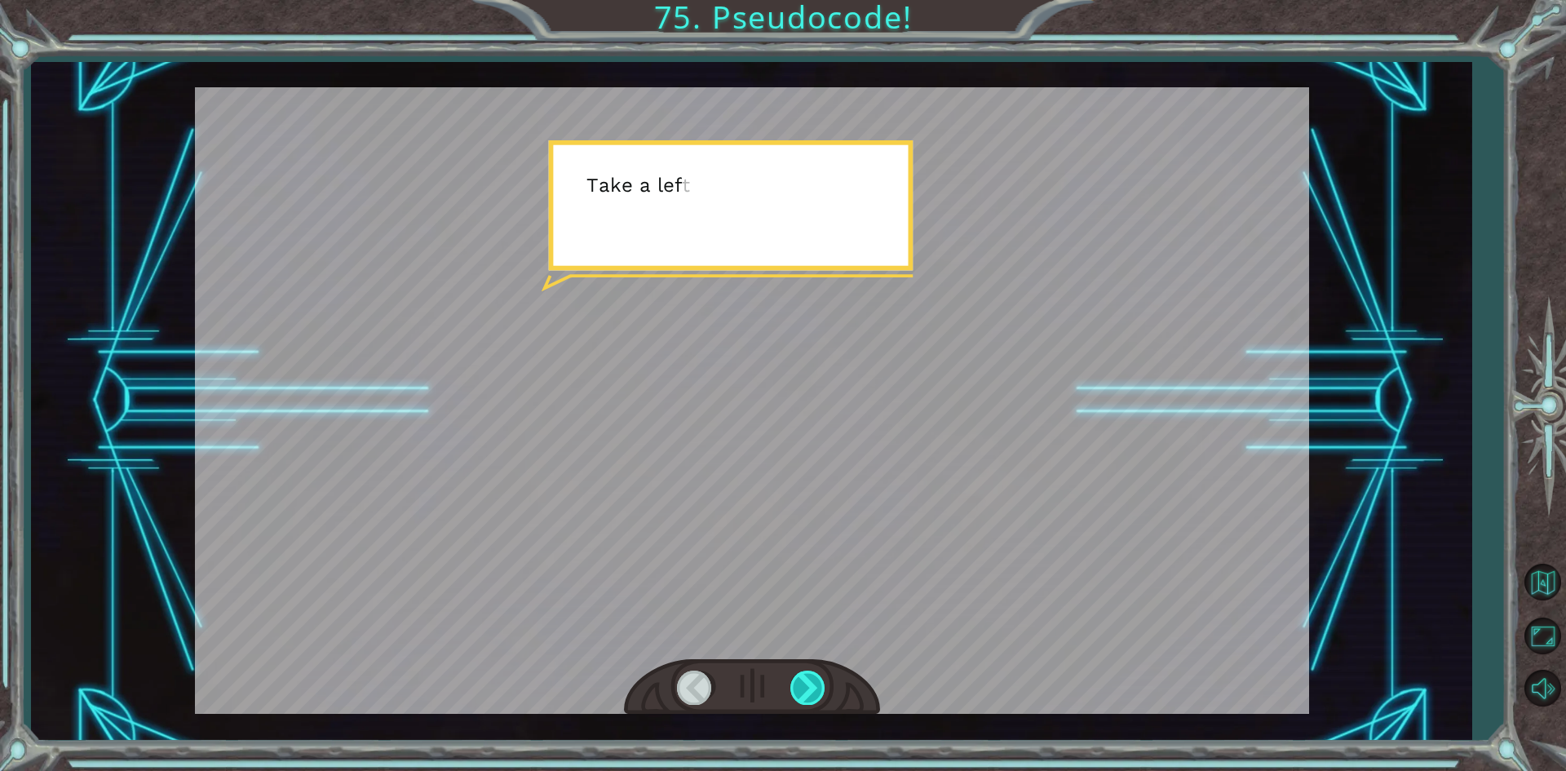
click at [821, 685] on div at bounding box center [808, 687] width 37 height 33
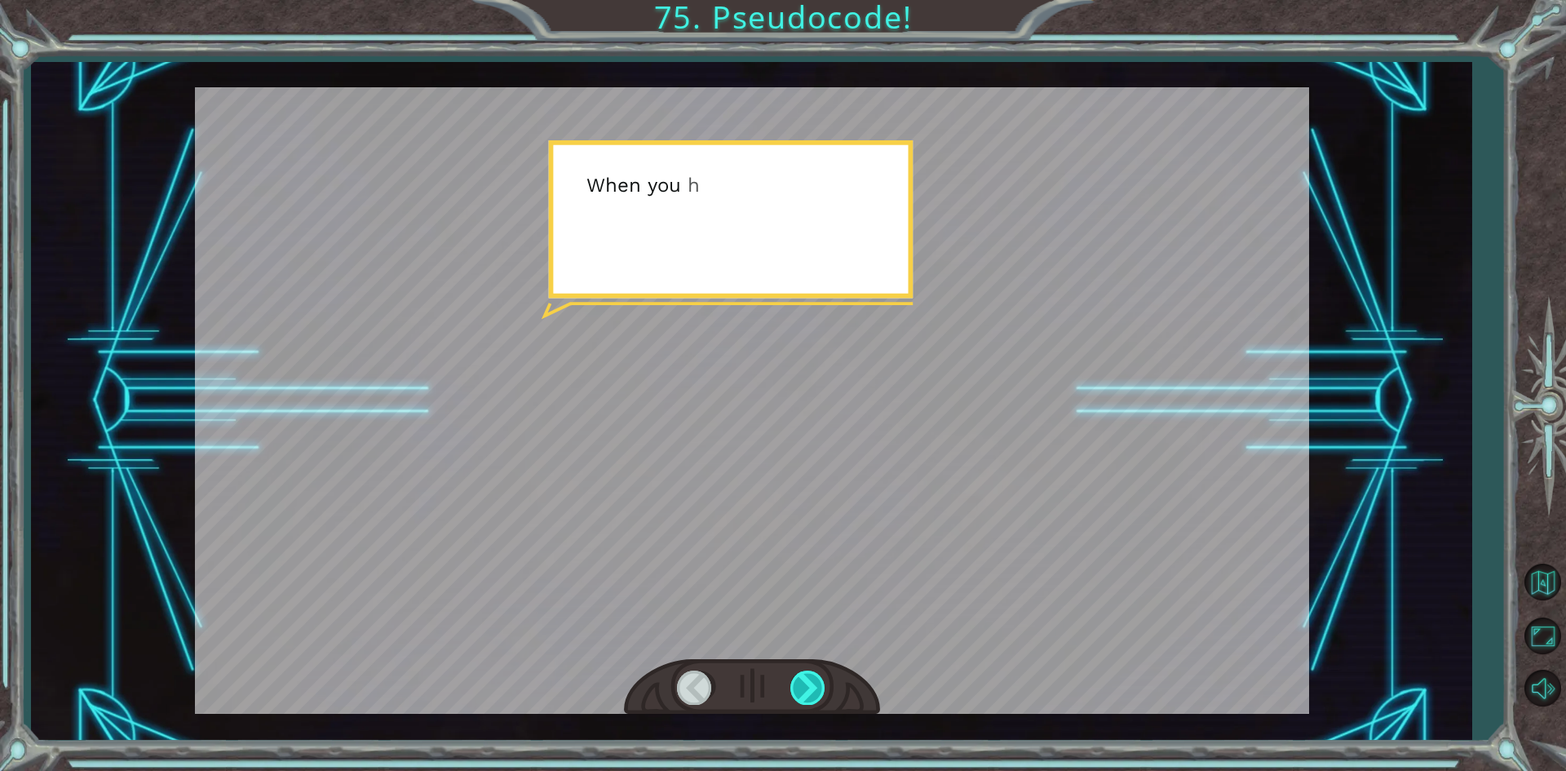
click at [821, 685] on div at bounding box center [808, 687] width 37 height 33
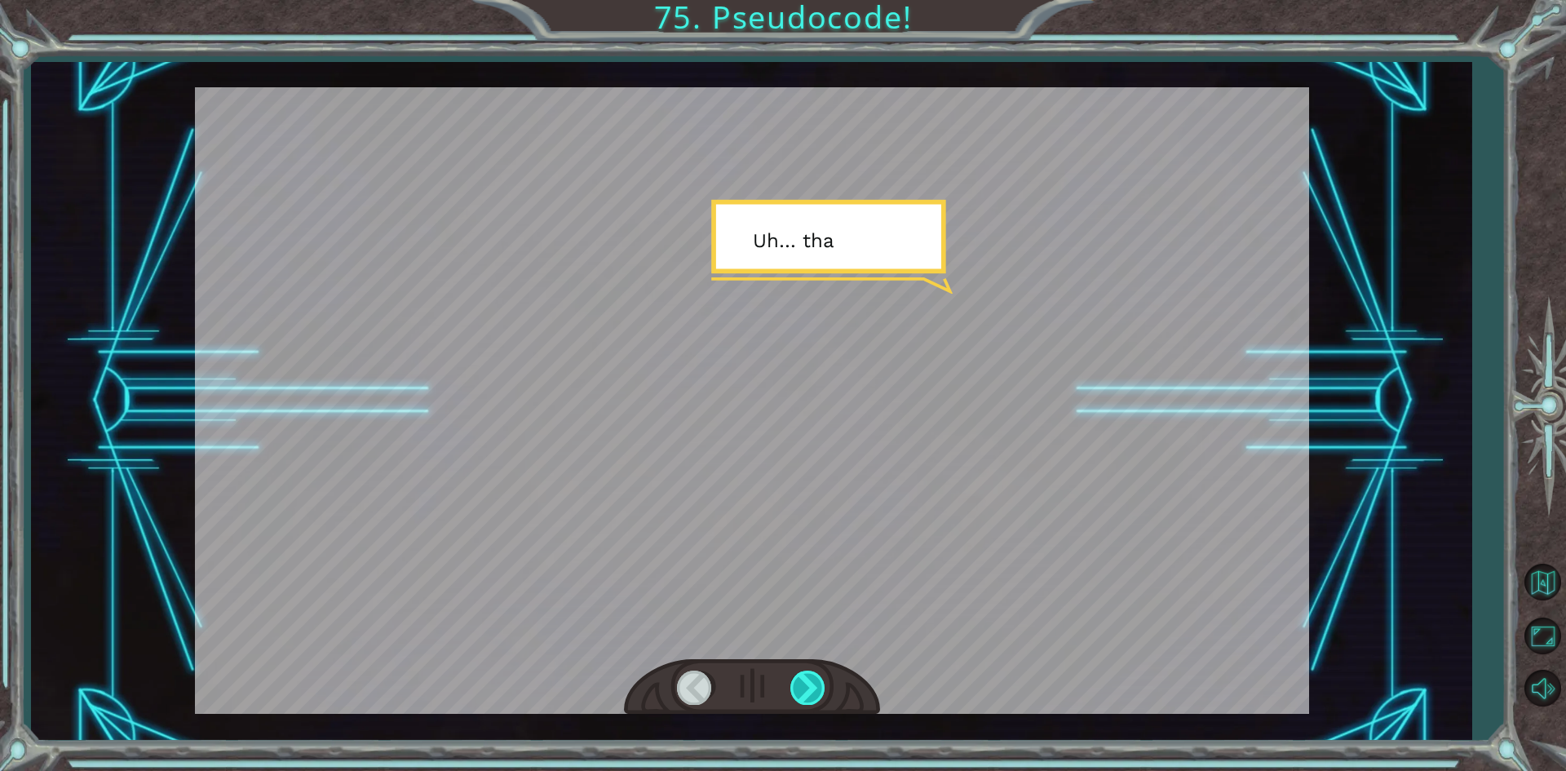
click at [821, 685] on div at bounding box center [808, 687] width 37 height 33
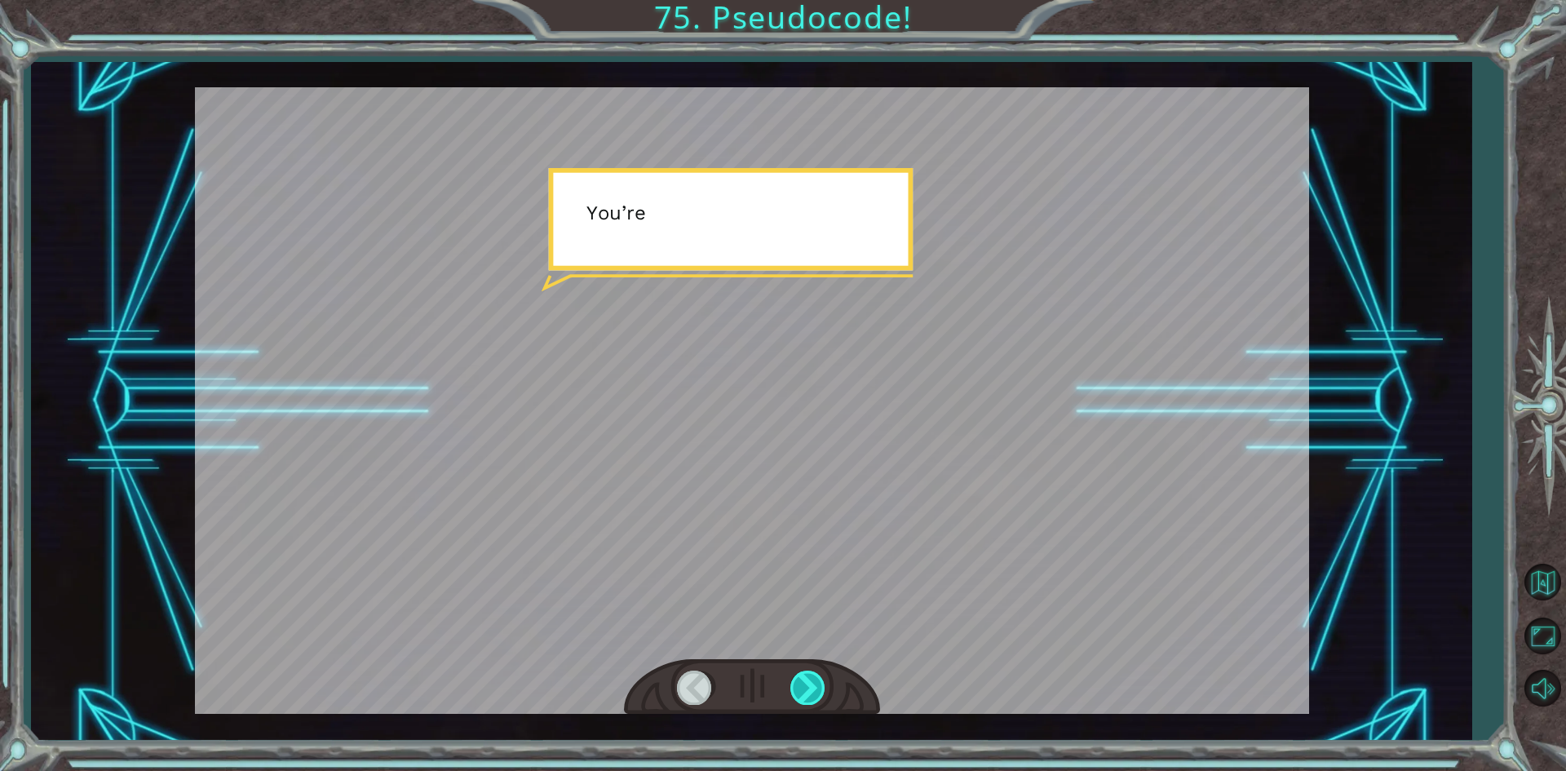
click at [821, 685] on div at bounding box center [808, 687] width 37 height 33
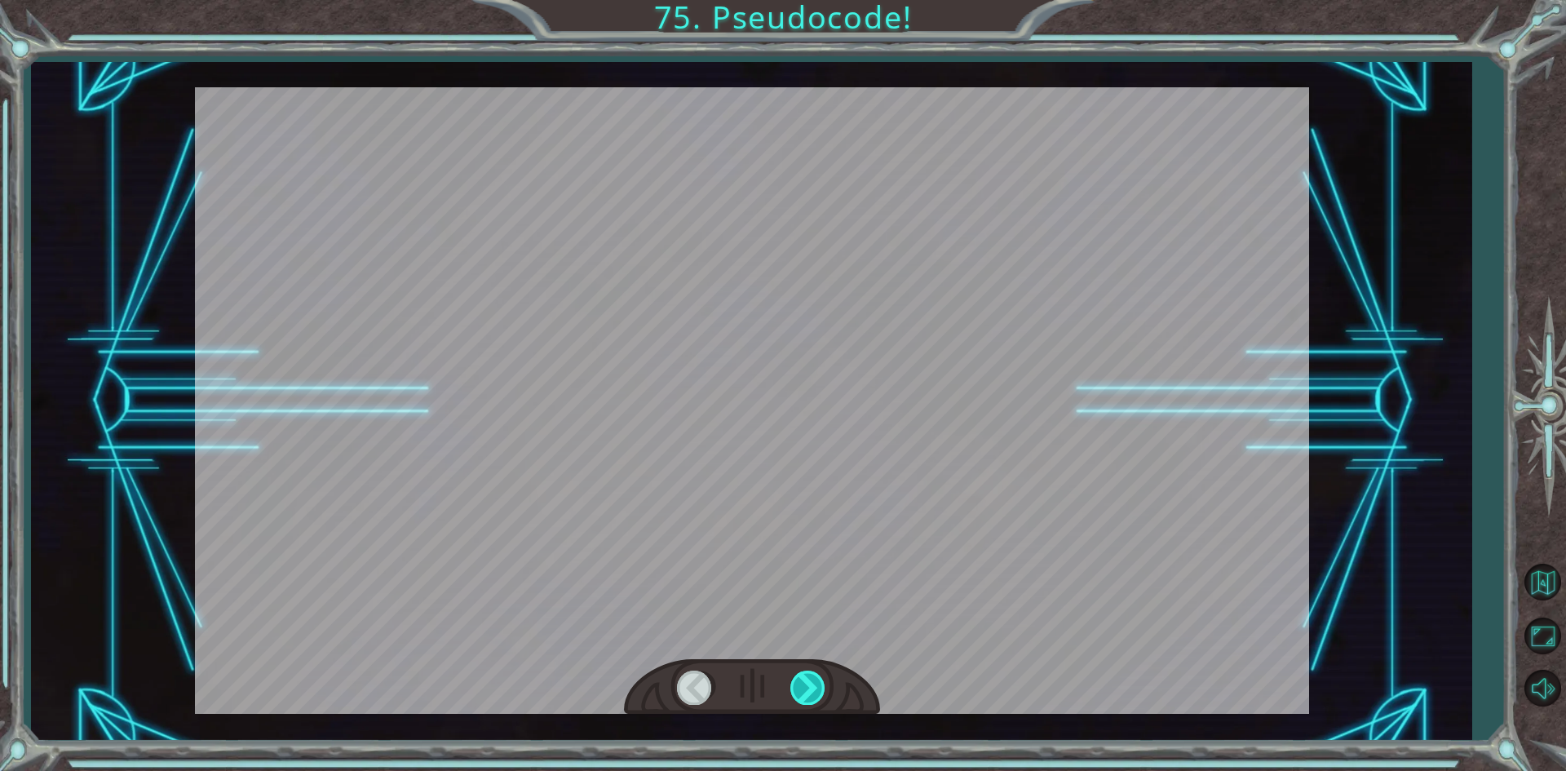
click at [821, 685] on div at bounding box center [808, 687] width 37 height 33
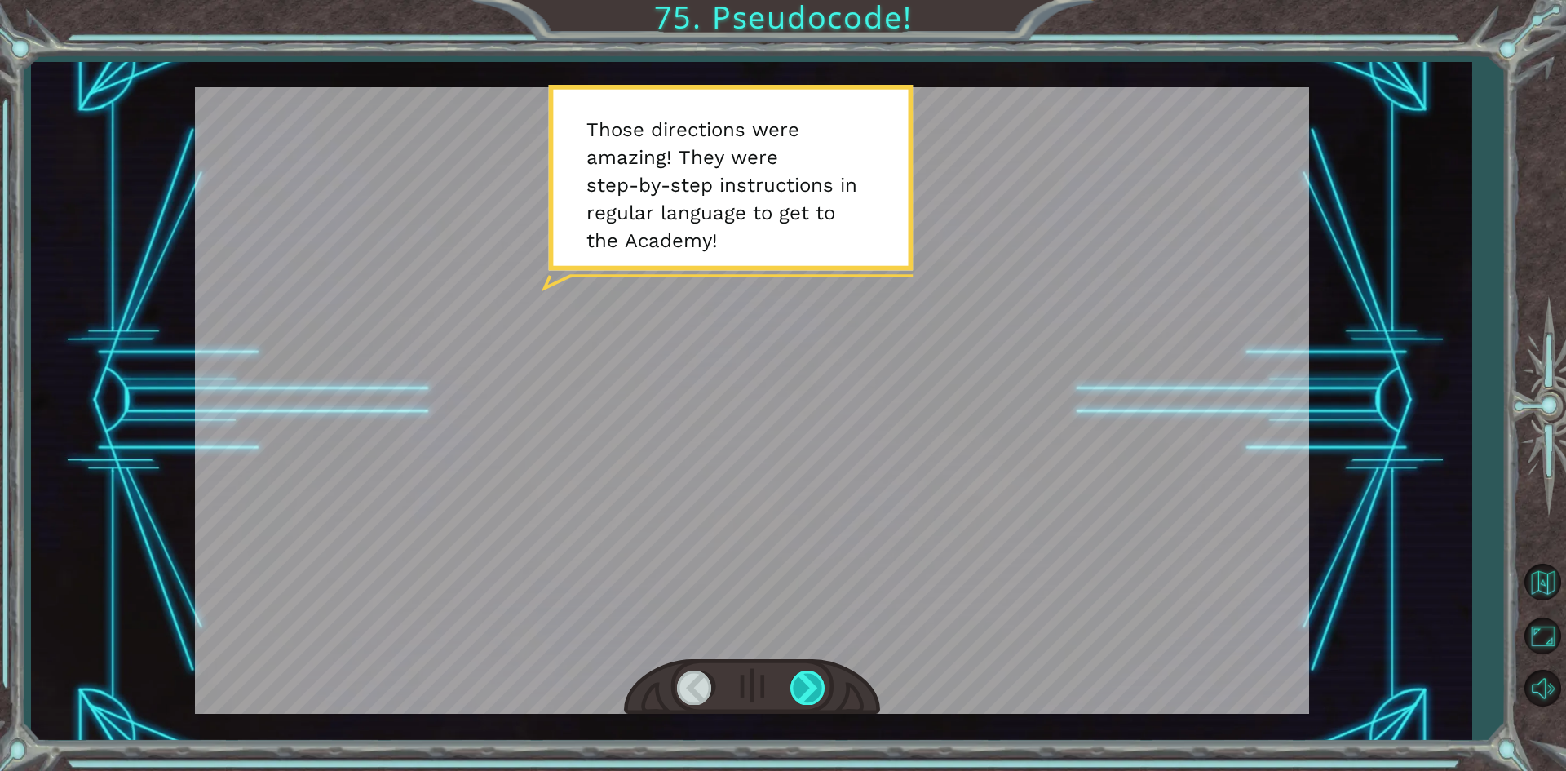
click at [807, 686] on div at bounding box center [808, 687] width 37 height 33
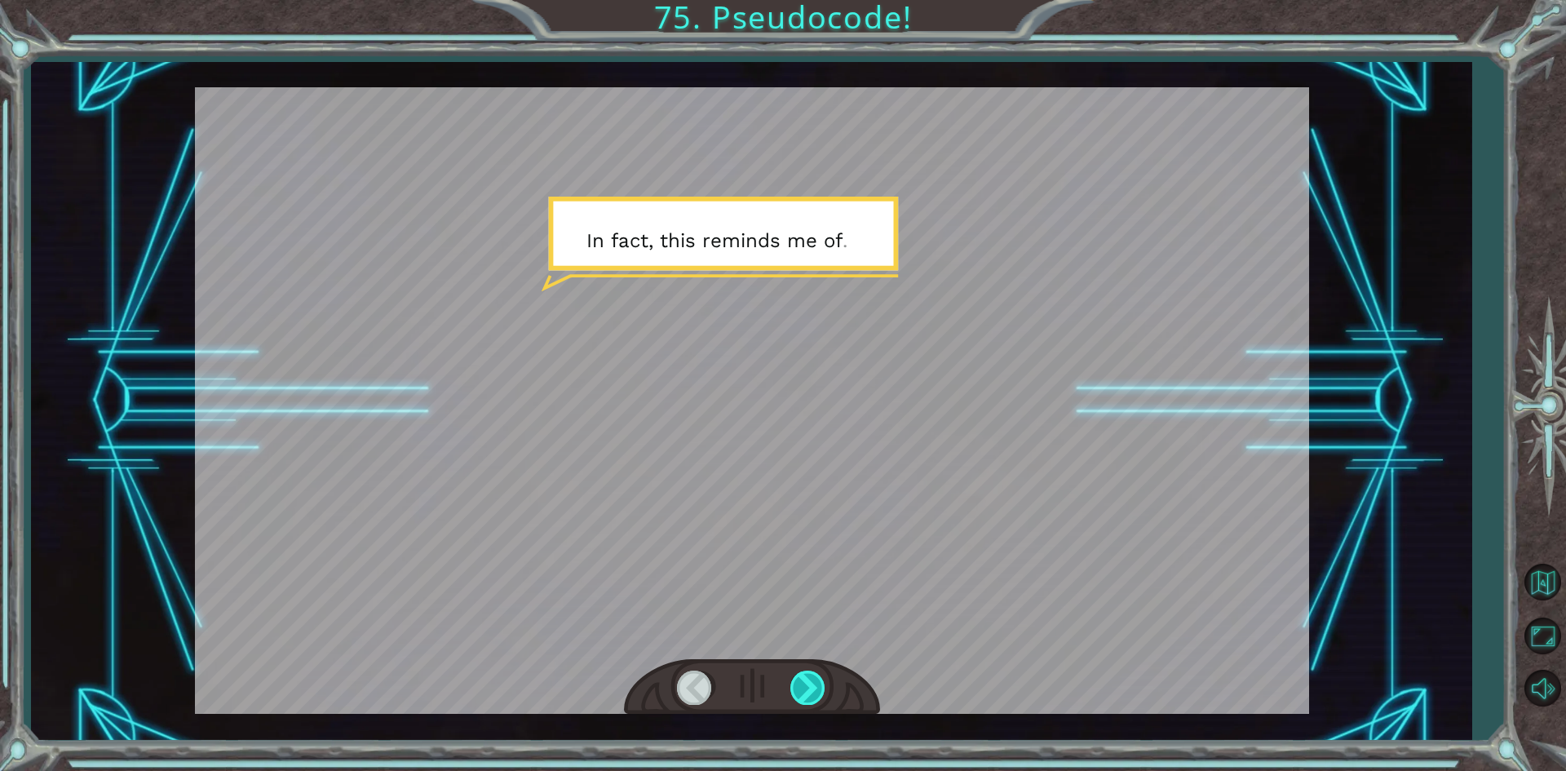
click at [807, 686] on div at bounding box center [808, 687] width 37 height 33
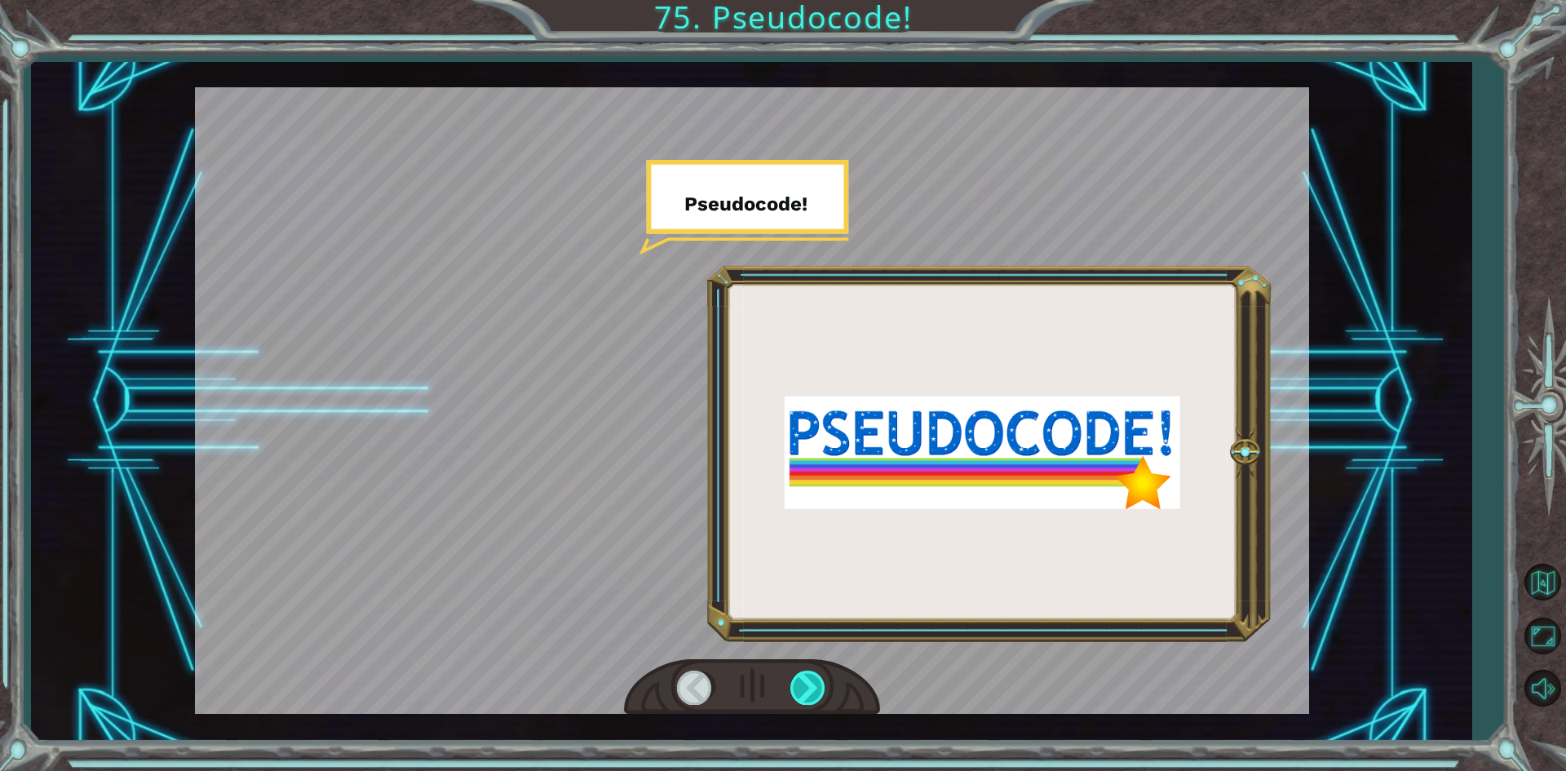
click at [807, 686] on div at bounding box center [808, 687] width 37 height 33
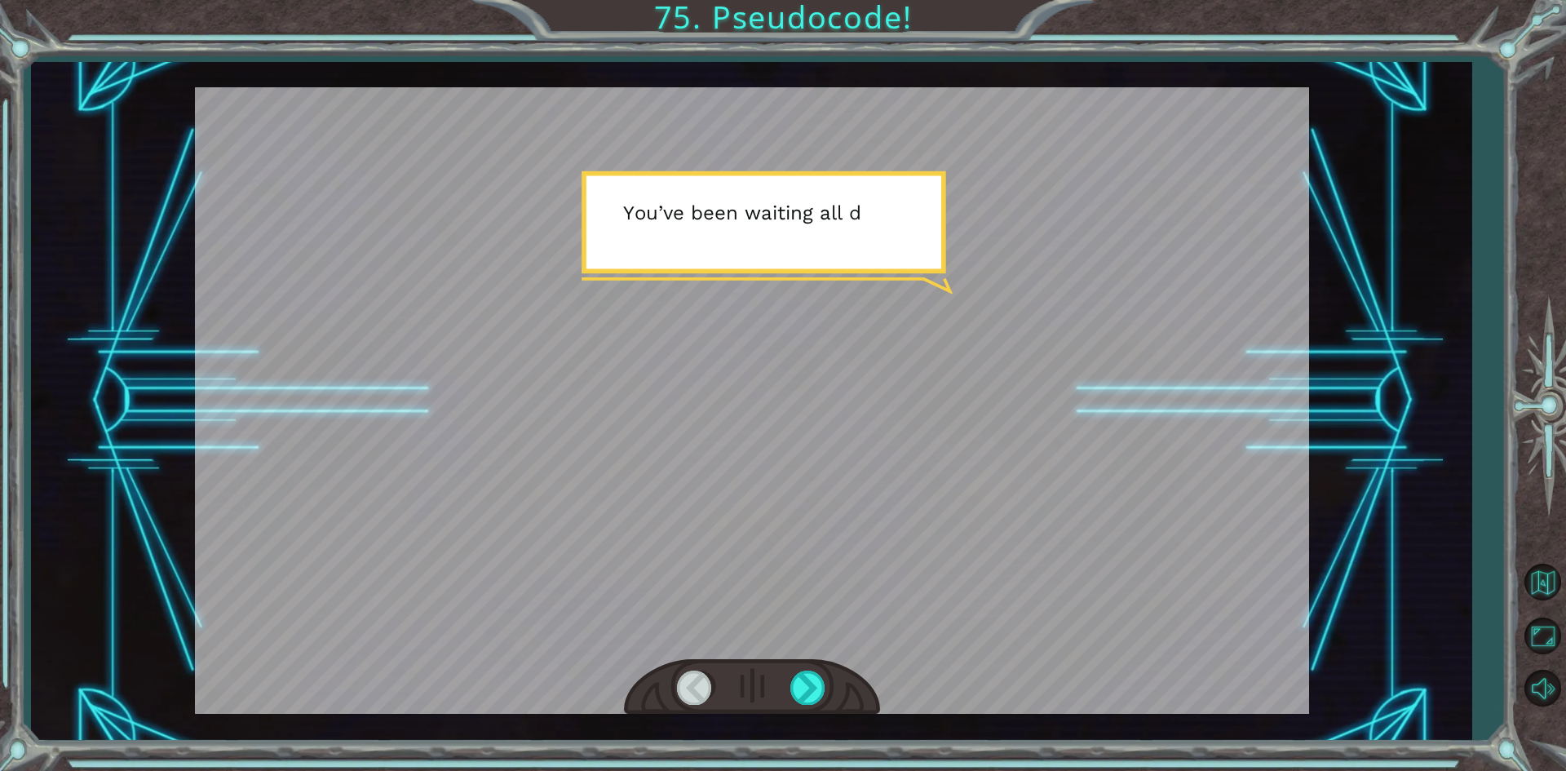
click at [808, 666] on div at bounding box center [752, 687] width 256 height 56
drag, startPoint x: 806, startPoint y: 703, endPoint x: 810, endPoint y: 696, distance: 8.4
click at [808, 698] on div at bounding box center [808, 687] width 37 height 33
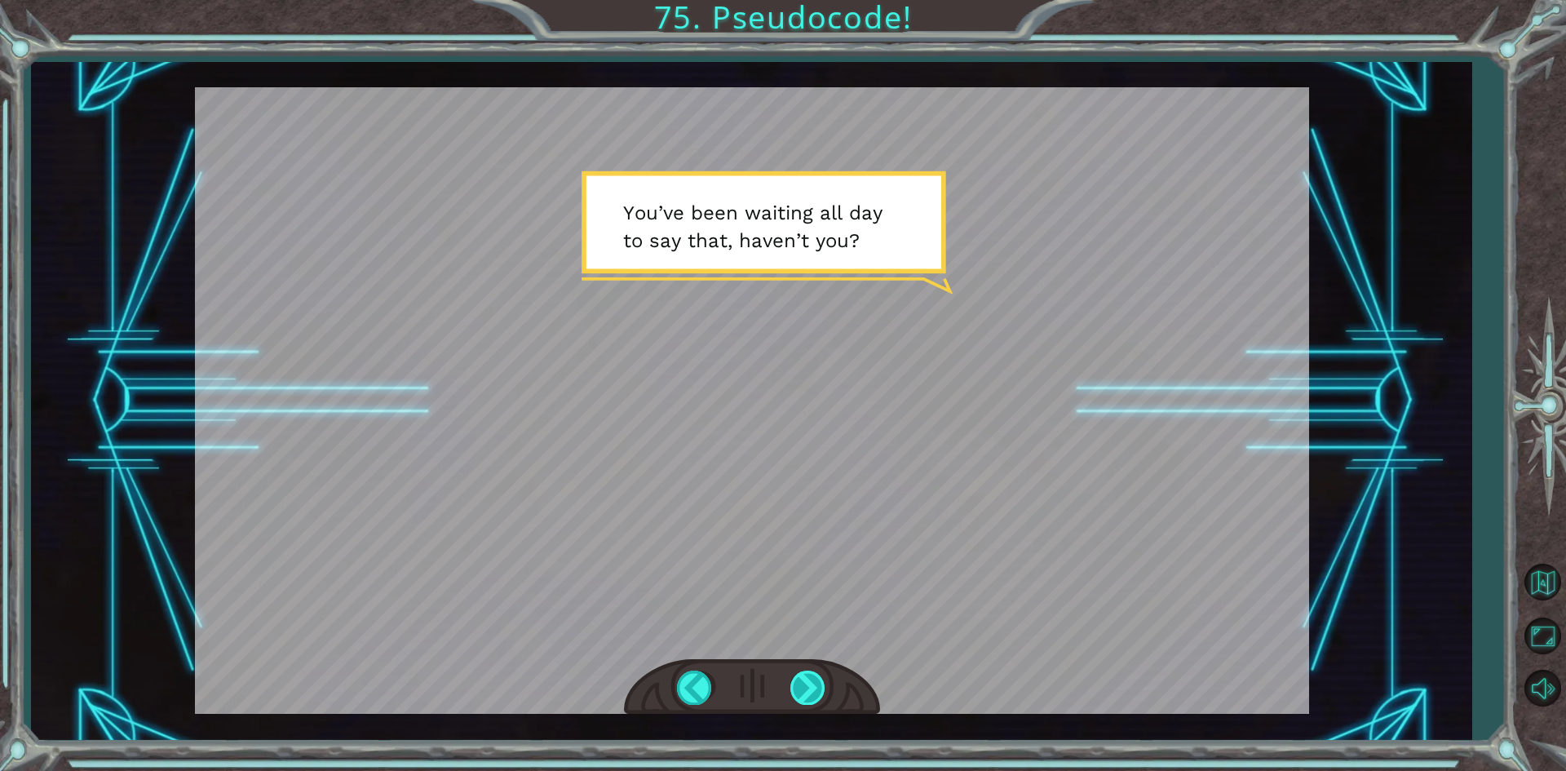
click at [810, 696] on div at bounding box center [808, 687] width 37 height 33
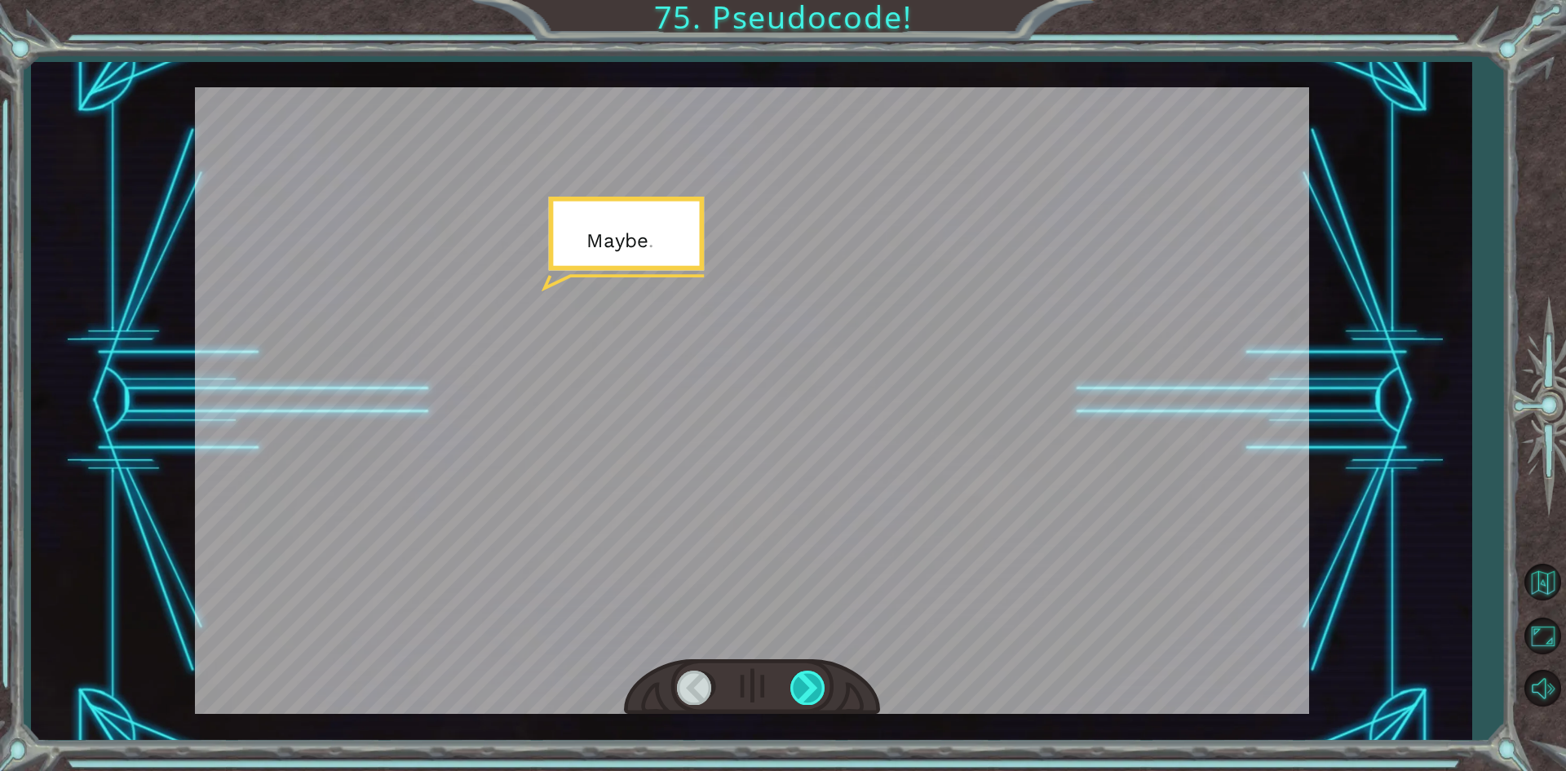
click at [810, 696] on div at bounding box center [808, 687] width 37 height 33
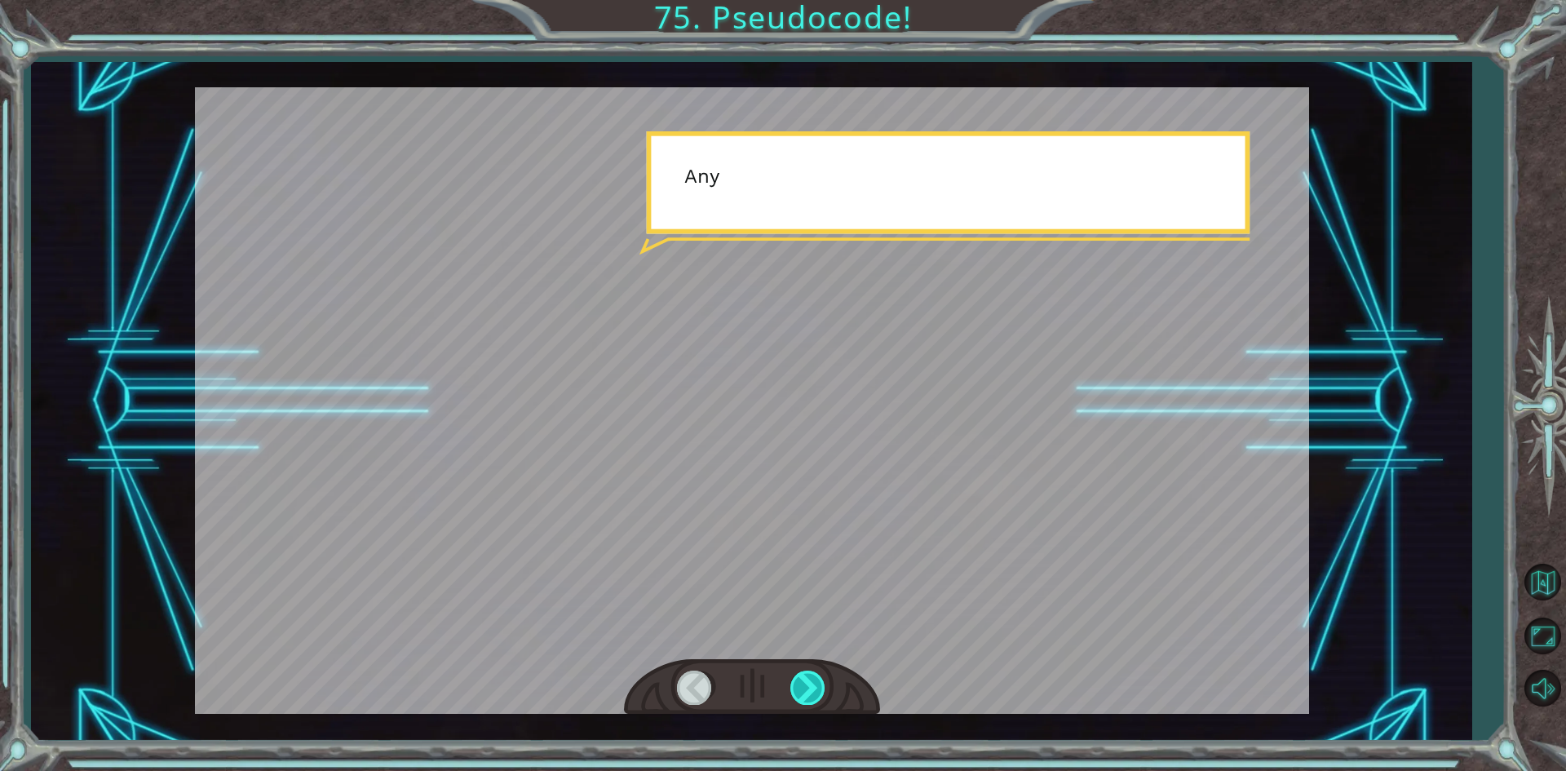
click at [810, 696] on div at bounding box center [808, 687] width 37 height 33
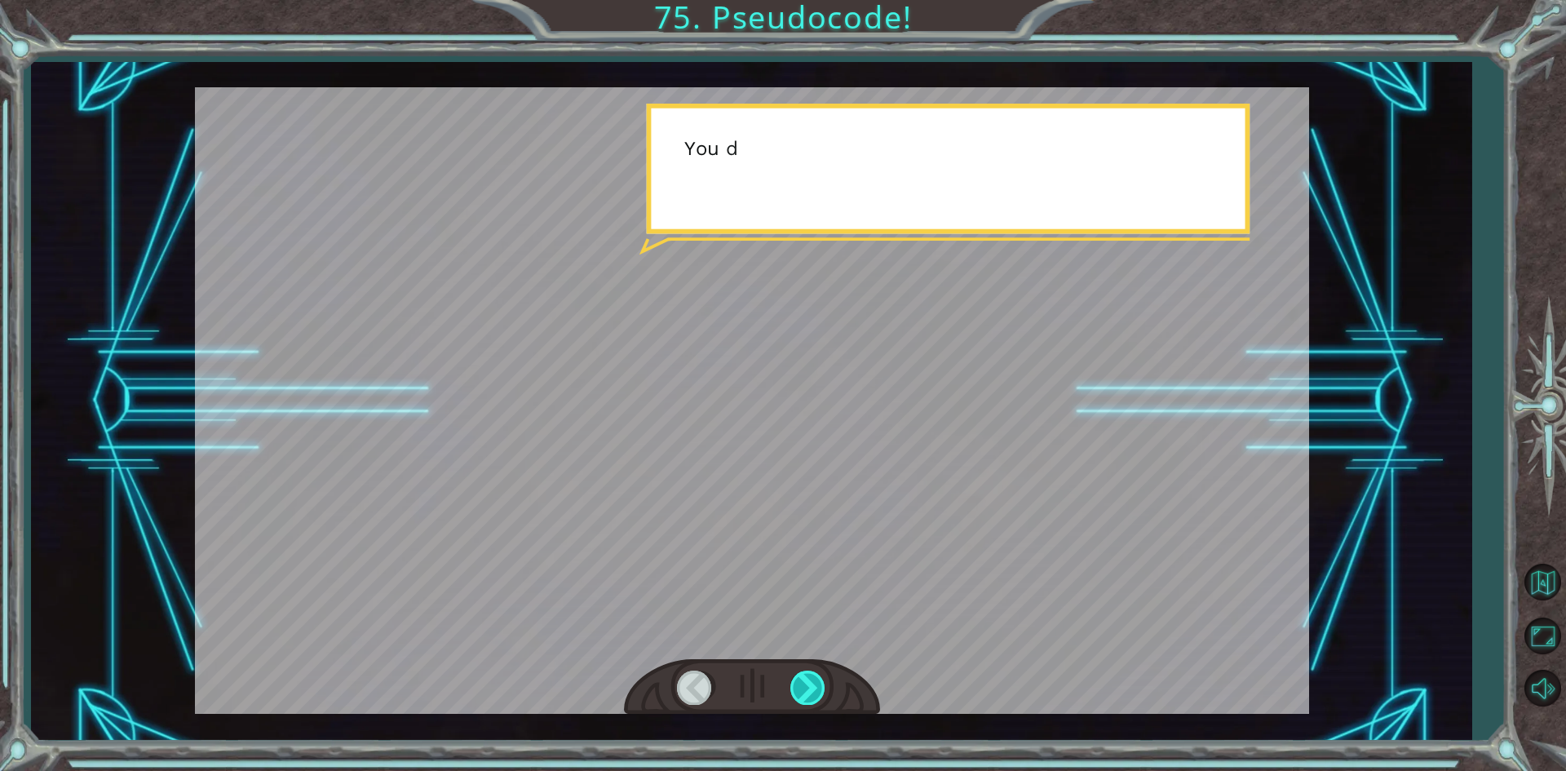
click at [810, 696] on div at bounding box center [808, 687] width 37 height 33
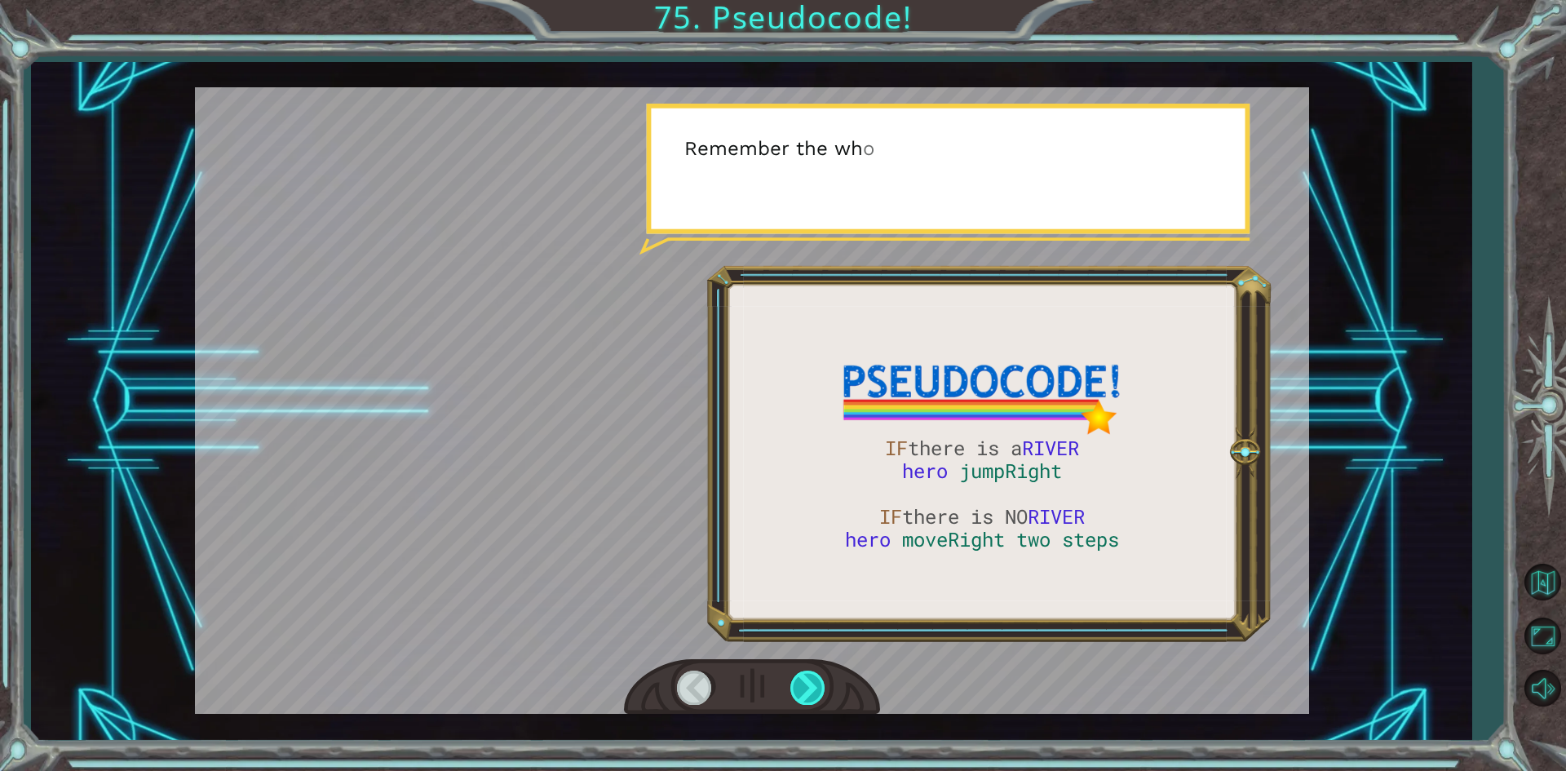
click at [810, 696] on div at bounding box center [808, 687] width 37 height 33
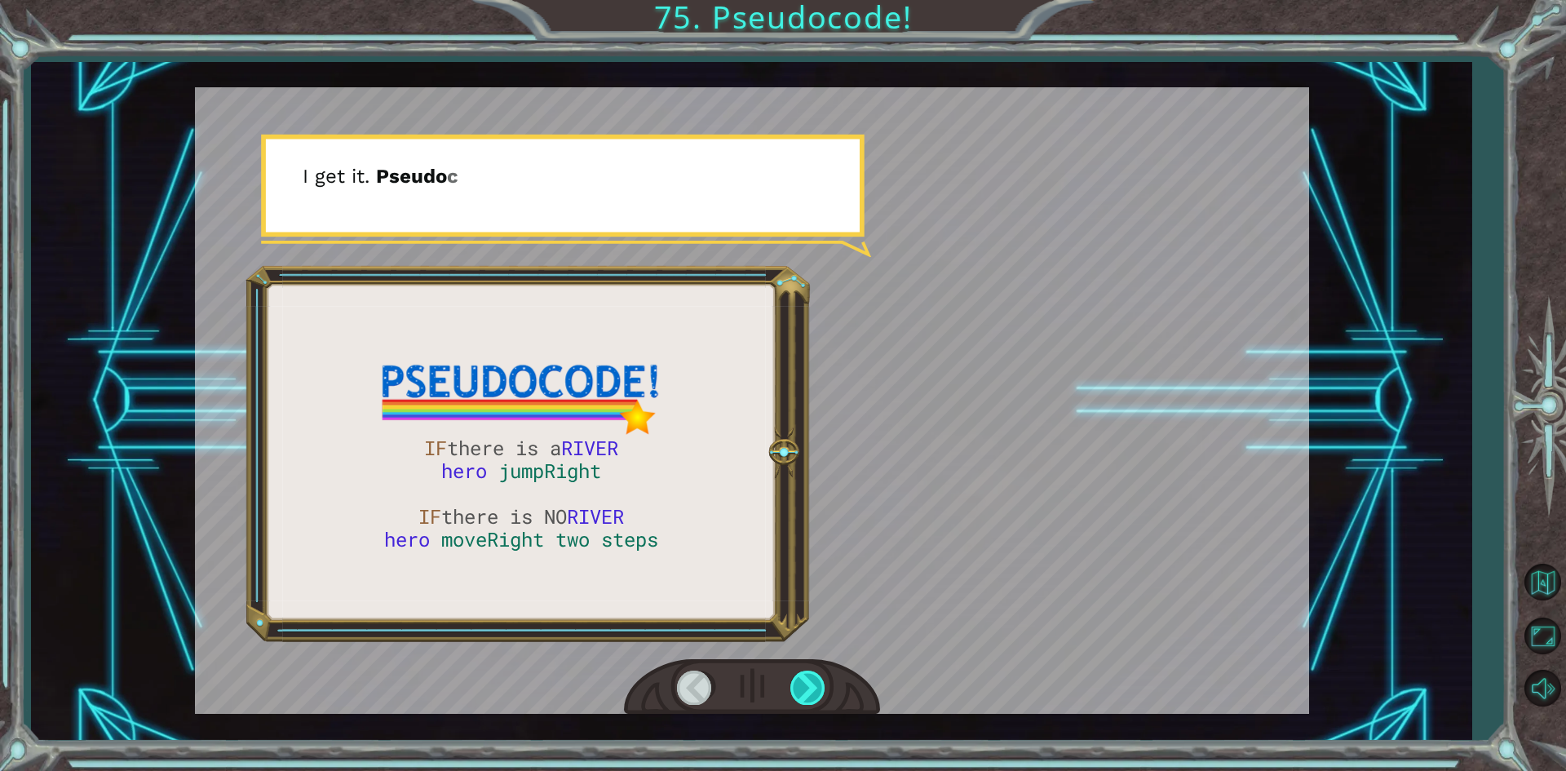
click at [810, 696] on div at bounding box center [808, 687] width 37 height 33
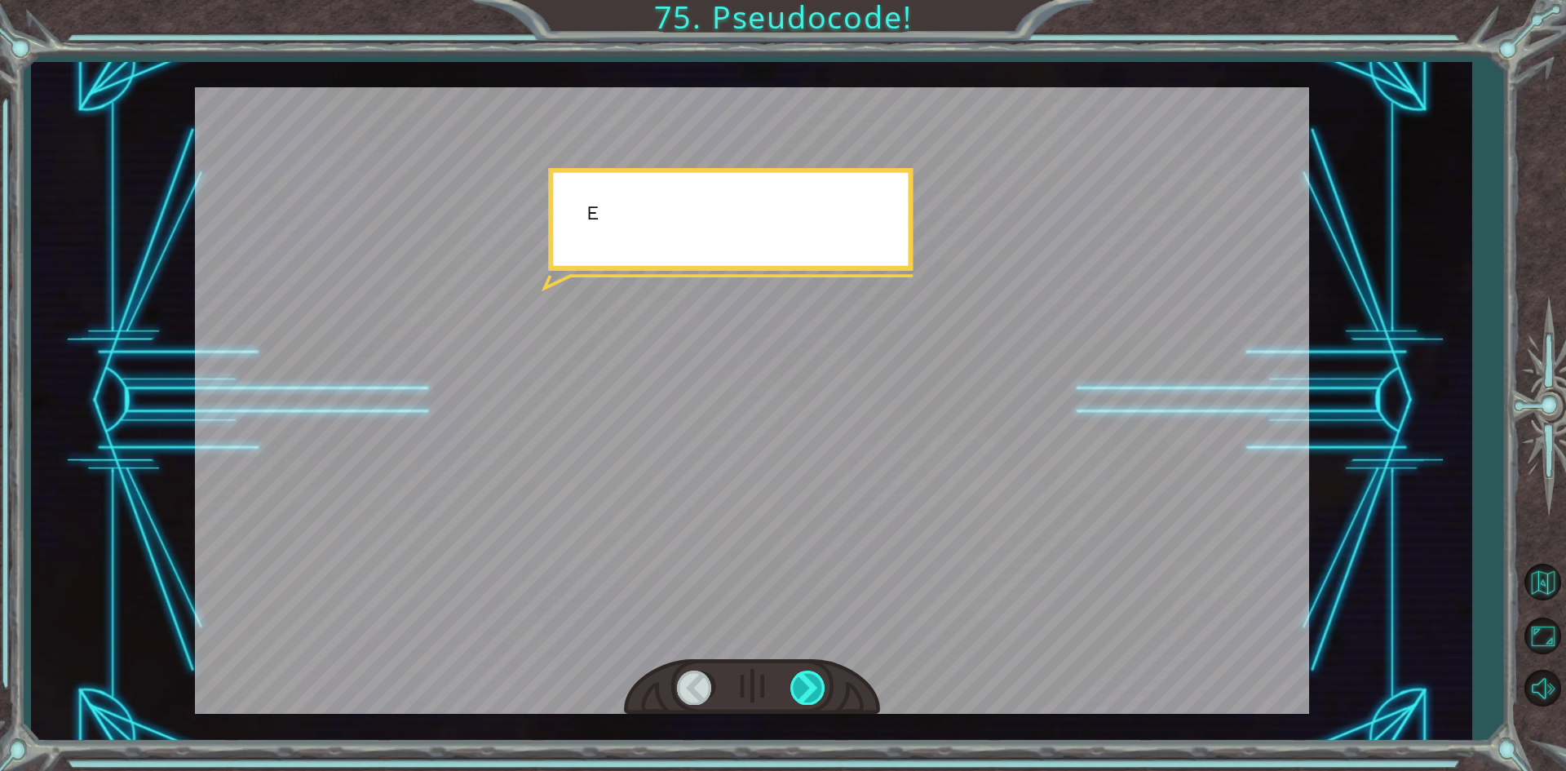
click at [810, 696] on div at bounding box center [808, 687] width 37 height 33
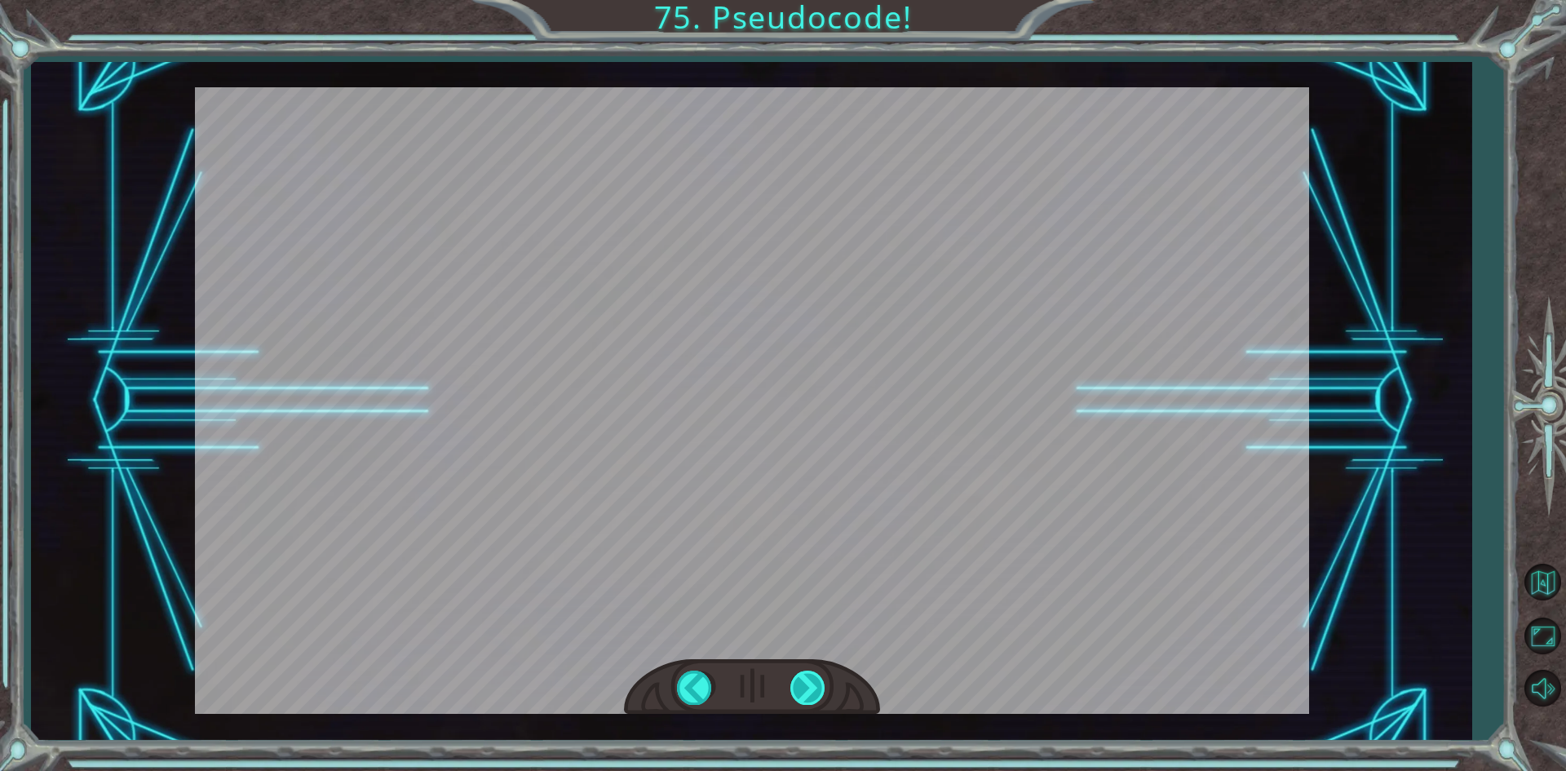
click at [810, 696] on div at bounding box center [808, 687] width 37 height 33
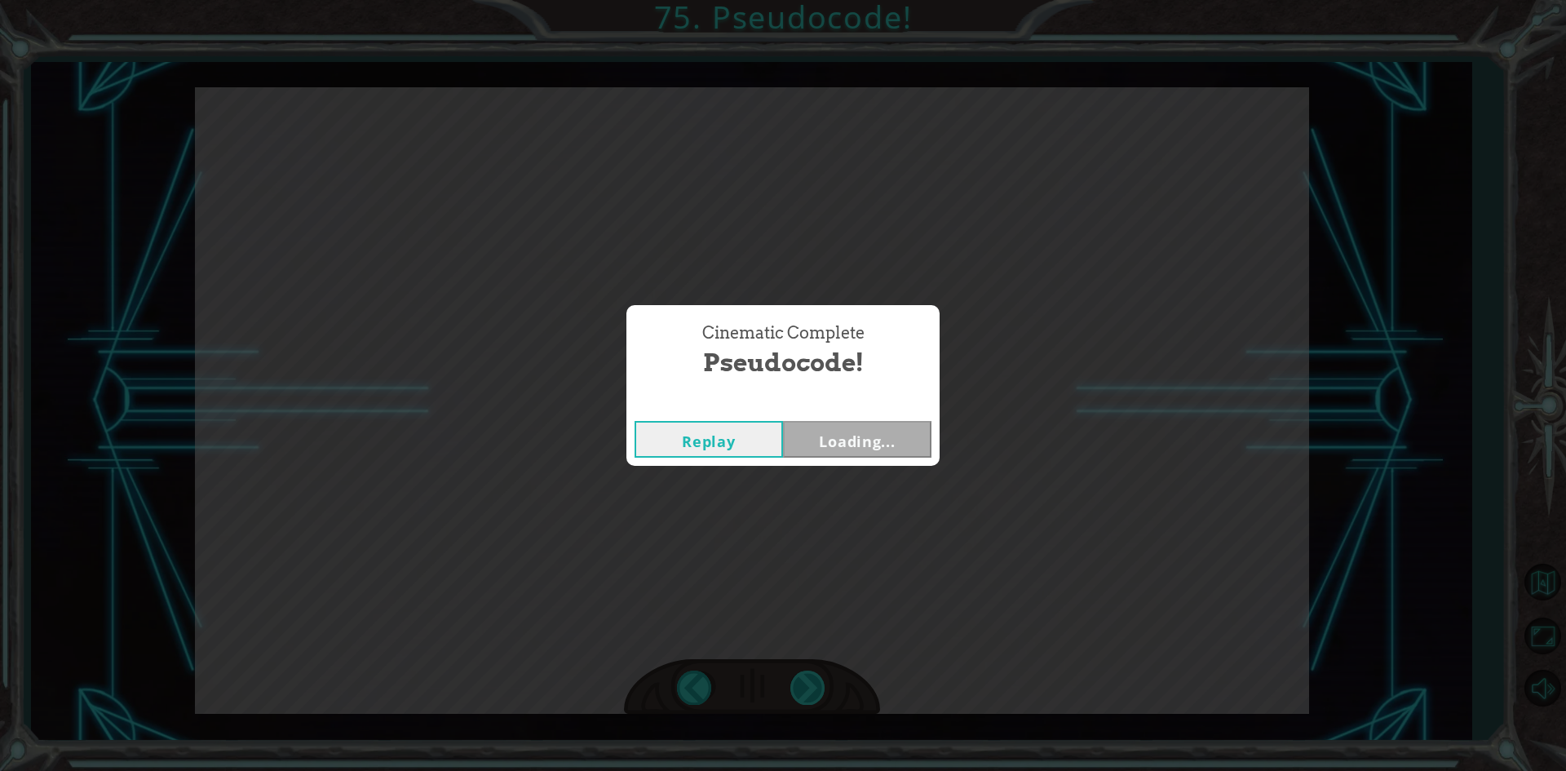
click at [810, 0] on div "IF there is a RIVER hero jumpRight IF there is NO RIVER hero moveRight two step…" at bounding box center [783, 0] width 1566 height 0
click at [842, 466] on div "Cinematic Complete Pseudocode! Replay Next" at bounding box center [783, 385] width 1566 height 771
click at [850, 447] on button "Next" at bounding box center [857, 439] width 148 height 37
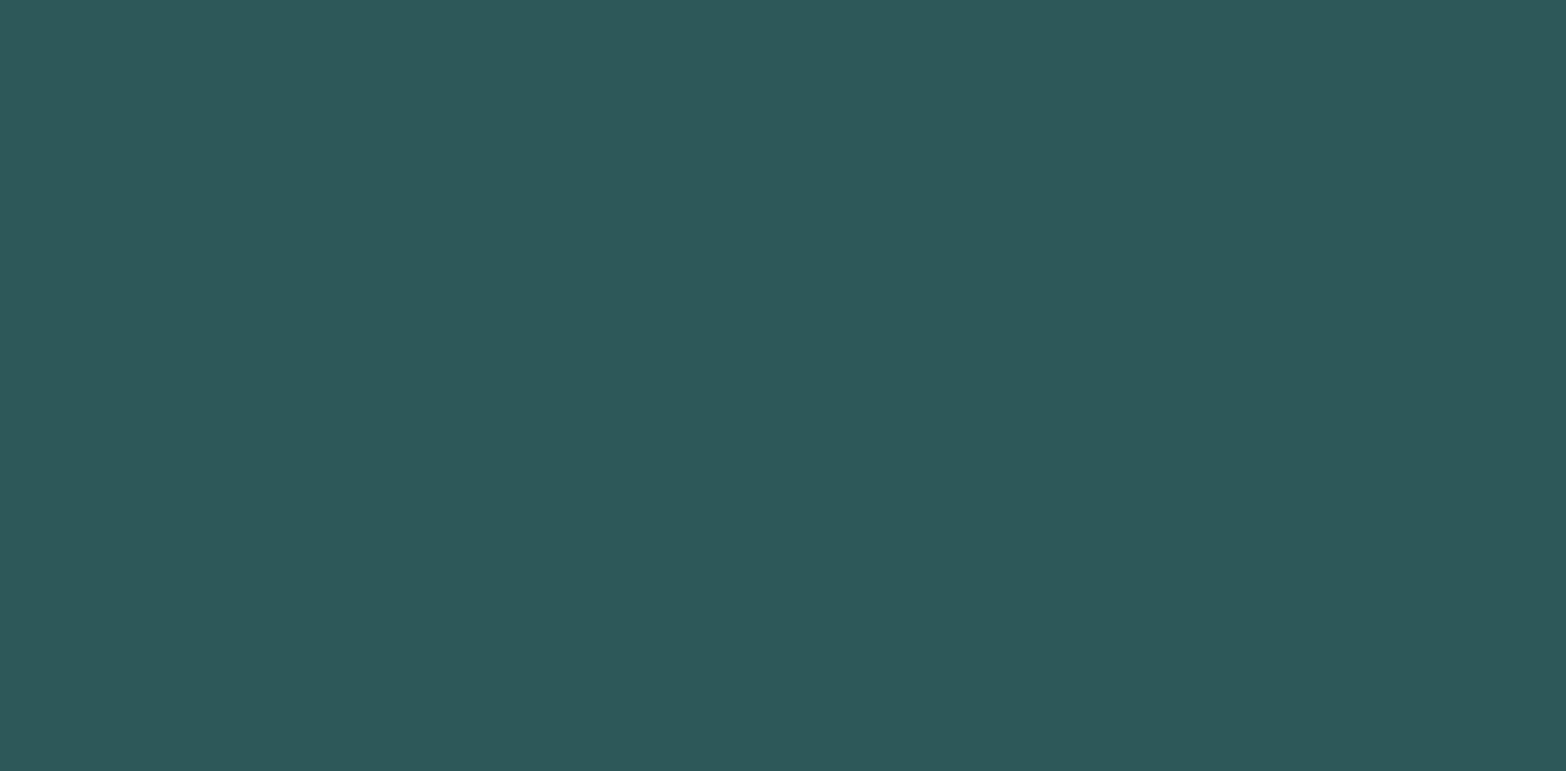
click at [847, 447] on body at bounding box center [783, 385] width 1566 height 771
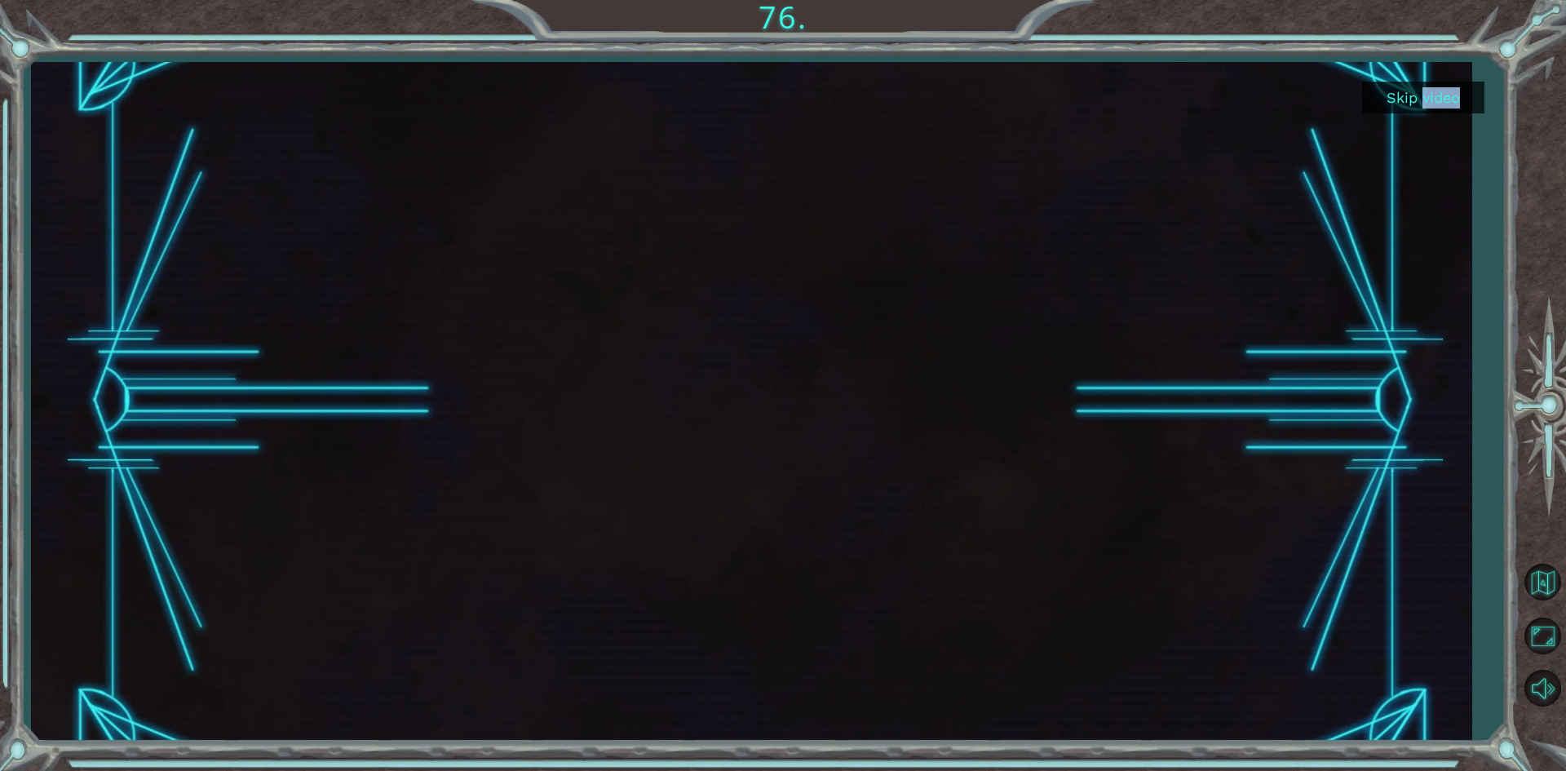
click at [846, 449] on div "Skip video" at bounding box center [751, 401] width 1441 height 679
drag, startPoint x: 790, startPoint y: 266, endPoint x: 730, endPoint y: 254, distance: 60.8
click at [730, 254] on div at bounding box center [751, 401] width 1206 height 679
click at [1418, 86] on button "Skip video" at bounding box center [1423, 98] width 122 height 32
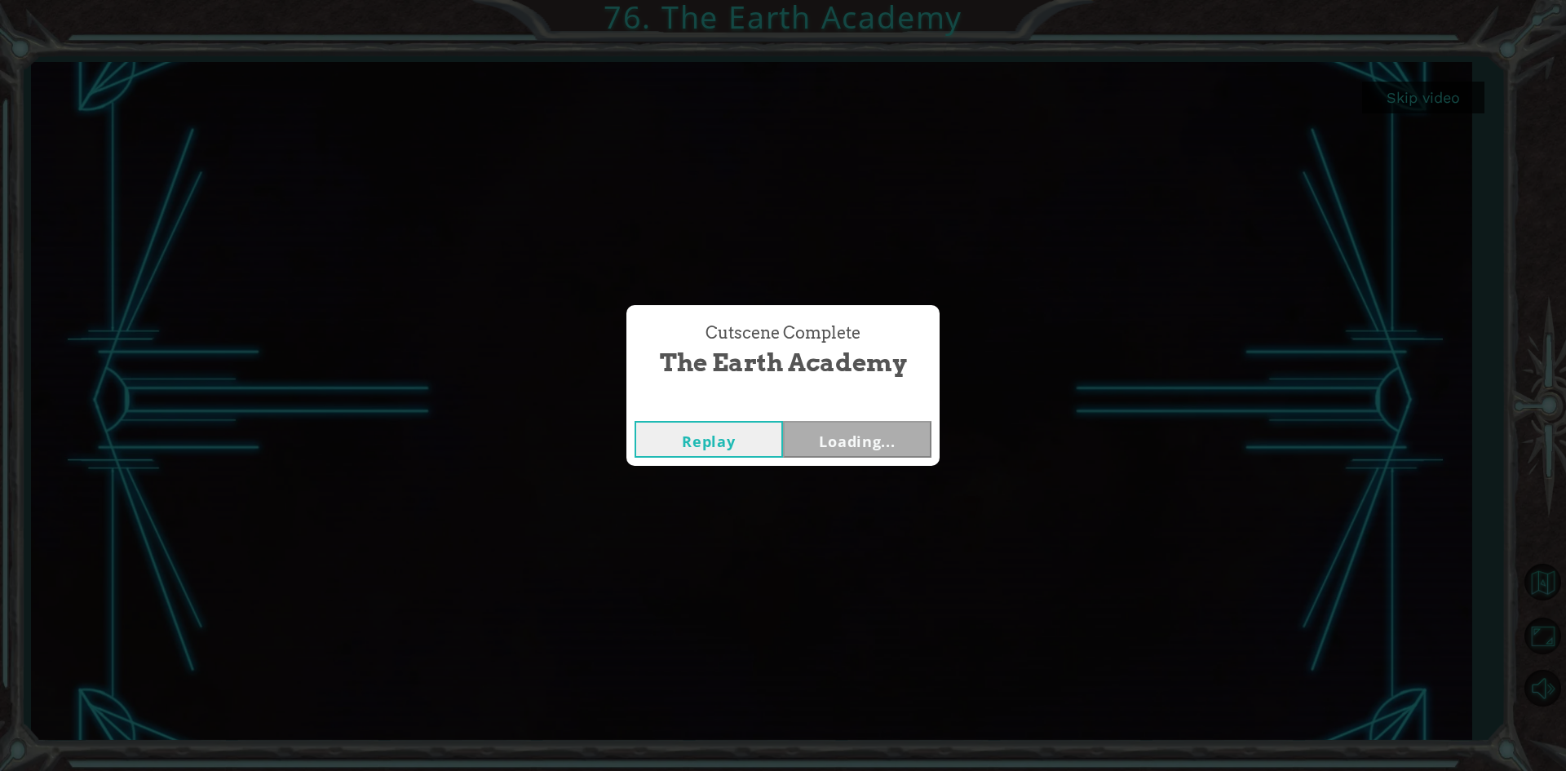
click at [1140, 149] on div "Cutscene Complete The Earth Academy Replay Loading..." at bounding box center [783, 385] width 1566 height 771
click at [847, 437] on button "Next" at bounding box center [857, 439] width 148 height 37
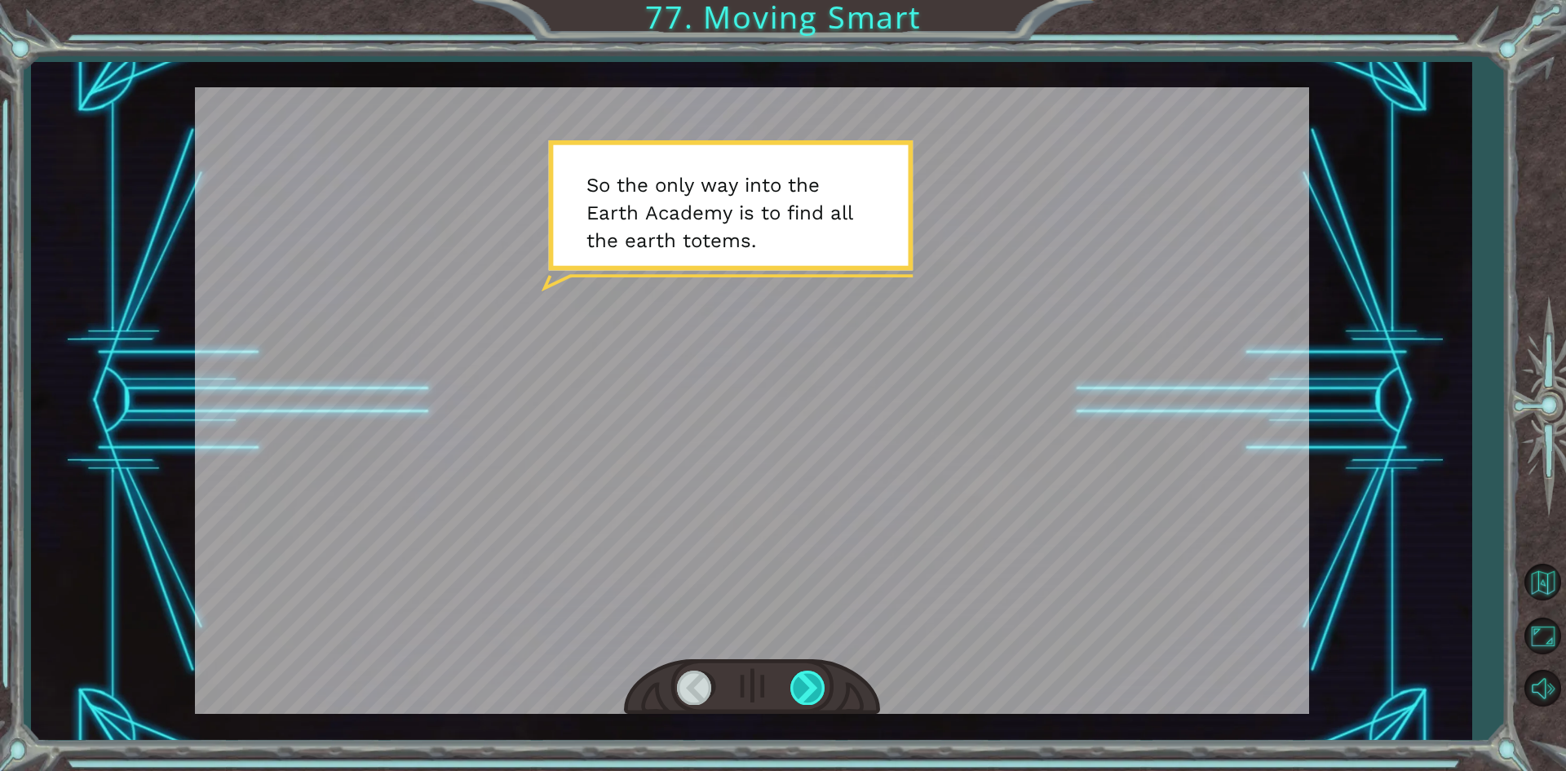
click at [800, 697] on div at bounding box center [808, 687] width 37 height 33
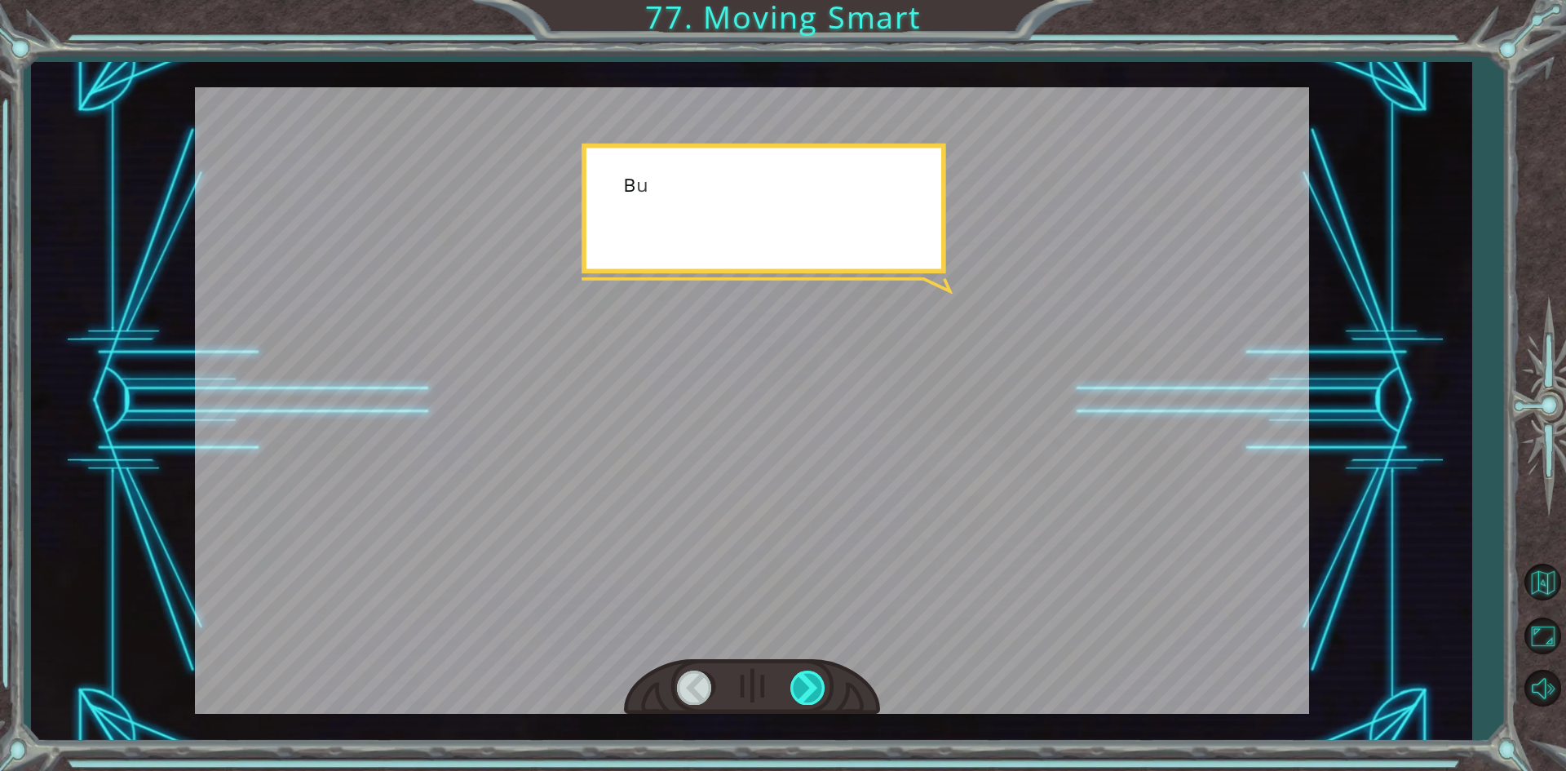
click at [800, 697] on div at bounding box center [808, 687] width 37 height 33
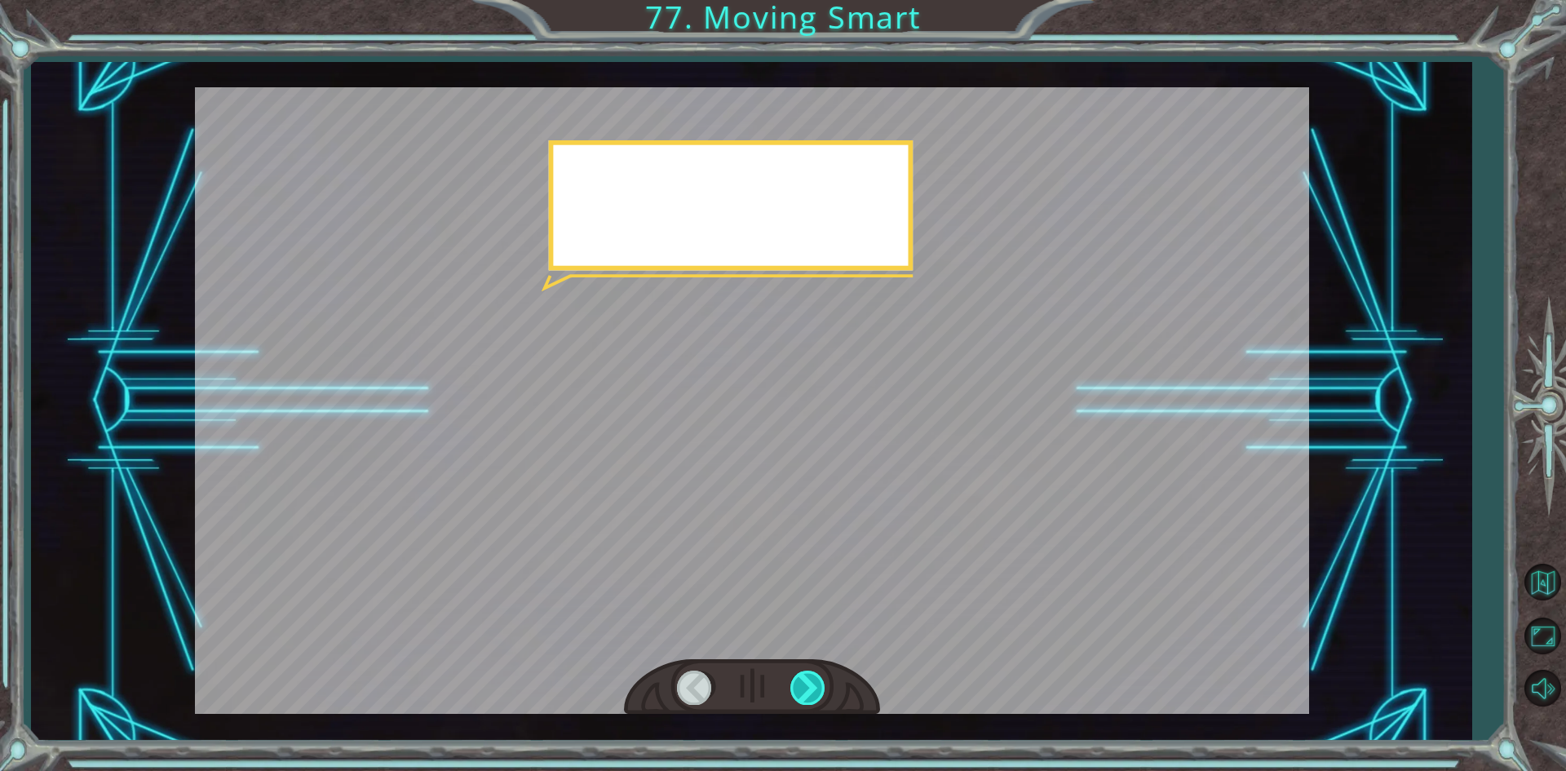
click at [800, 697] on div at bounding box center [808, 687] width 37 height 33
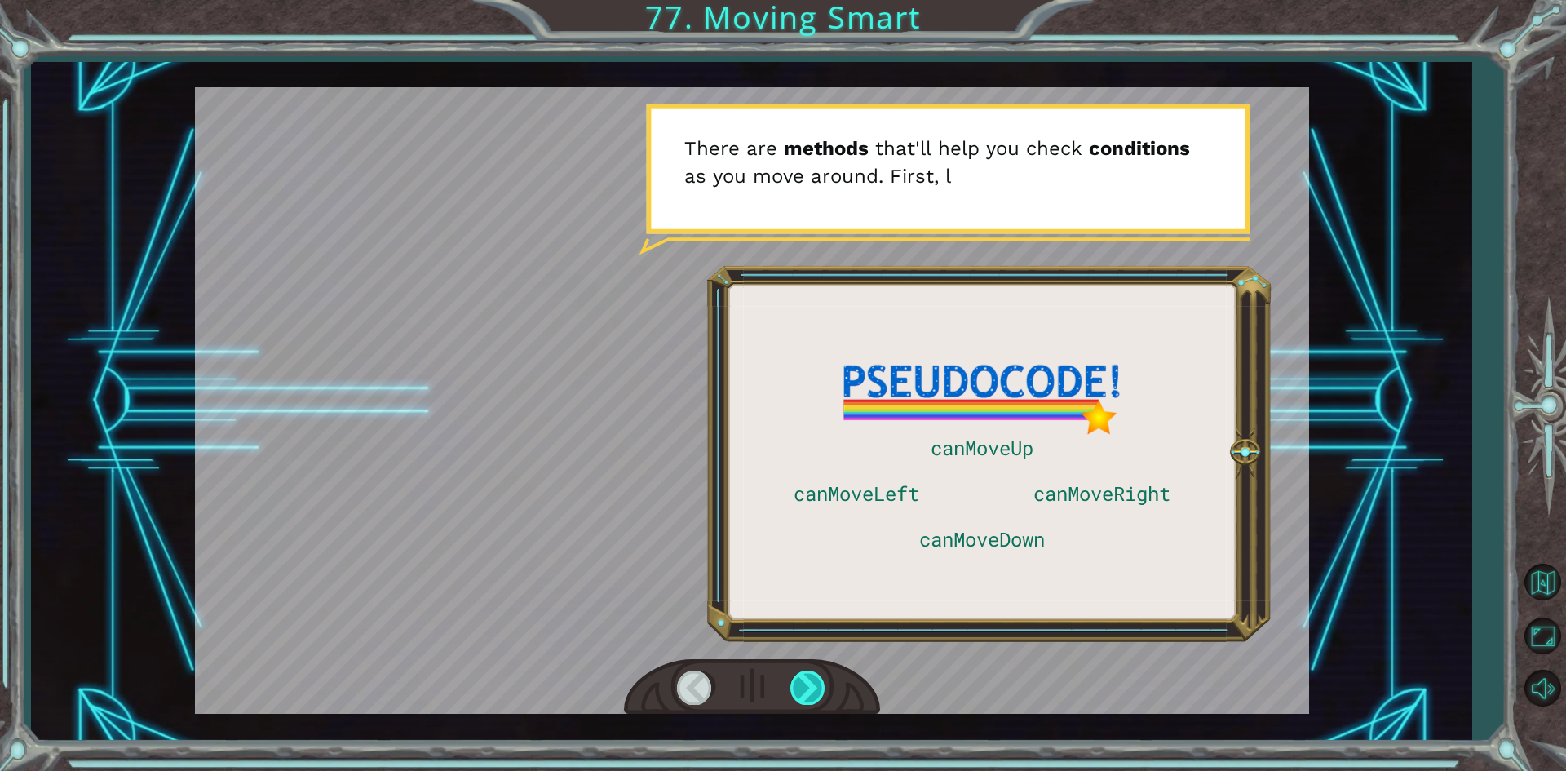
click at [796, 700] on div at bounding box center [808, 687] width 37 height 33
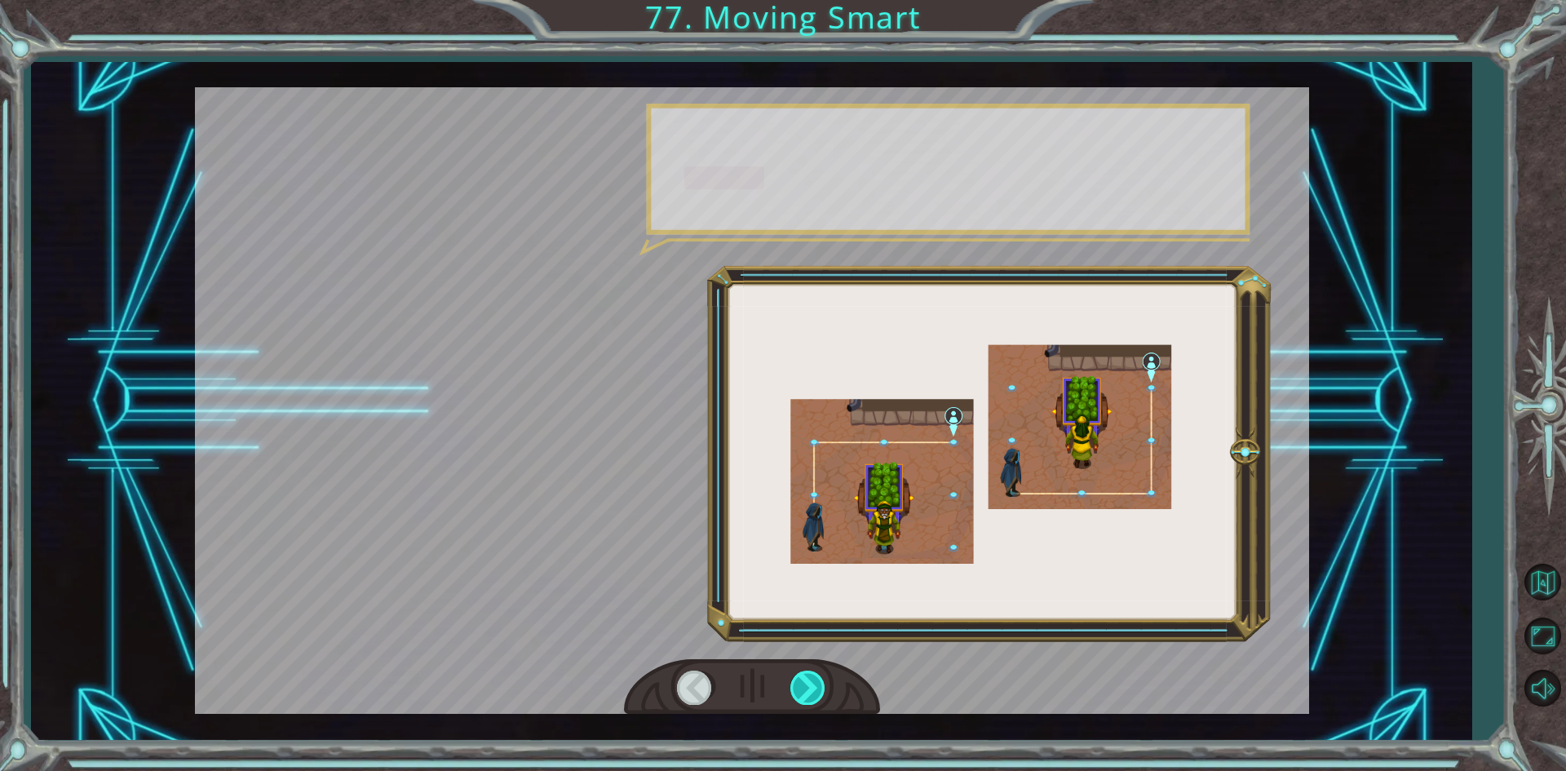
click at [796, 700] on div at bounding box center [808, 687] width 37 height 33
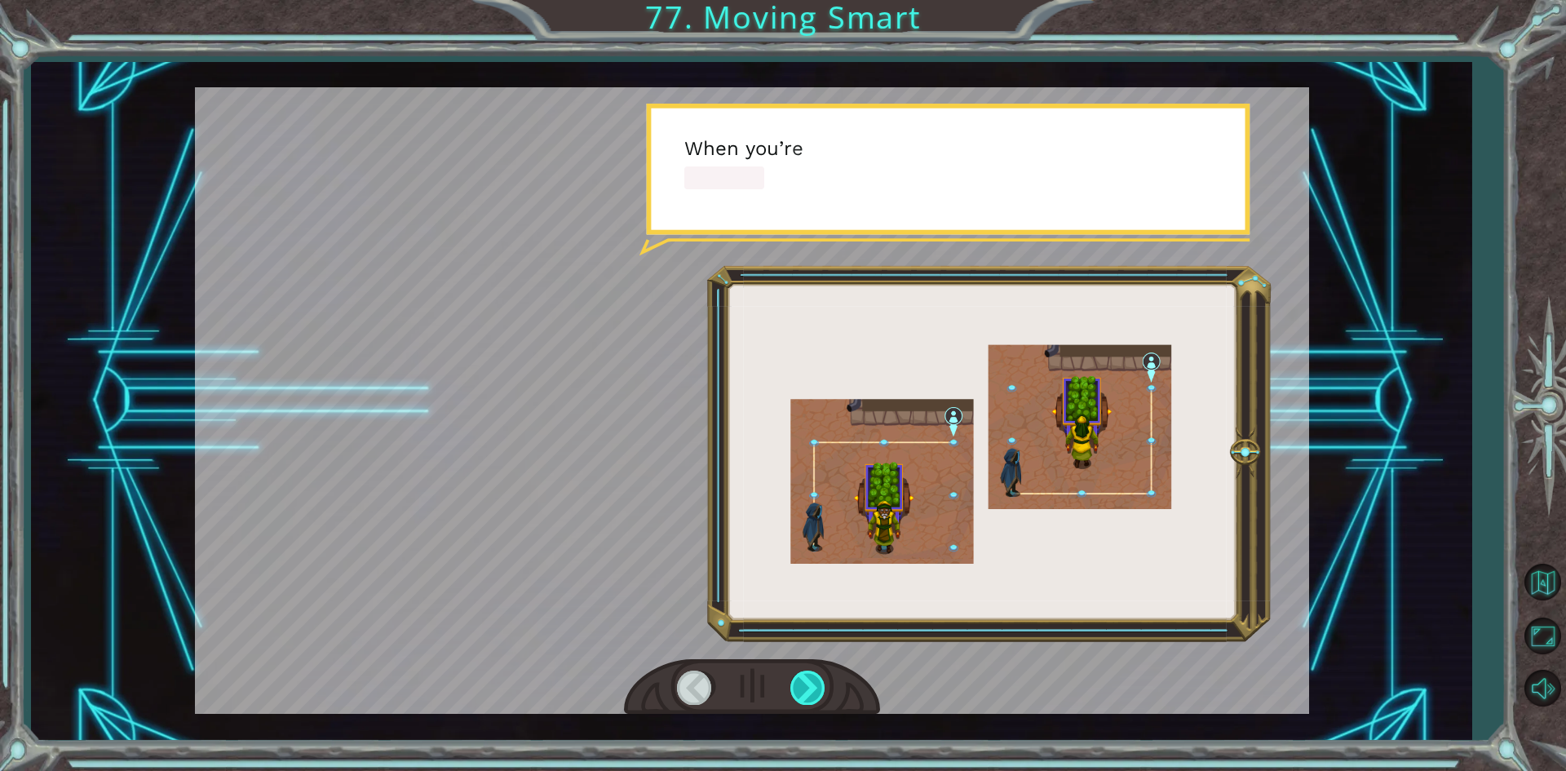
click at [796, 700] on div at bounding box center [808, 687] width 37 height 33
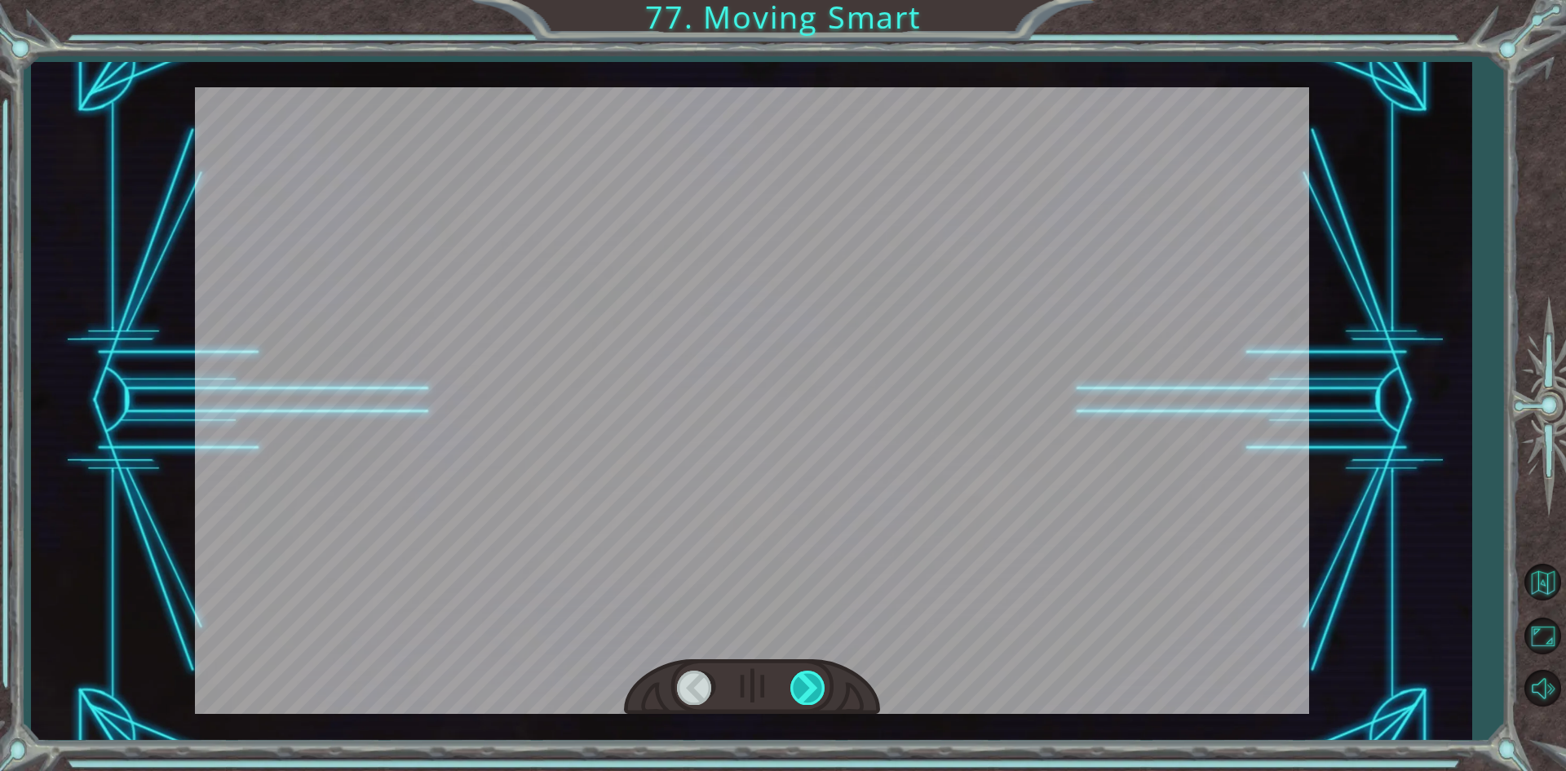
click at [796, 700] on div at bounding box center [808, 687] width 37 height 33
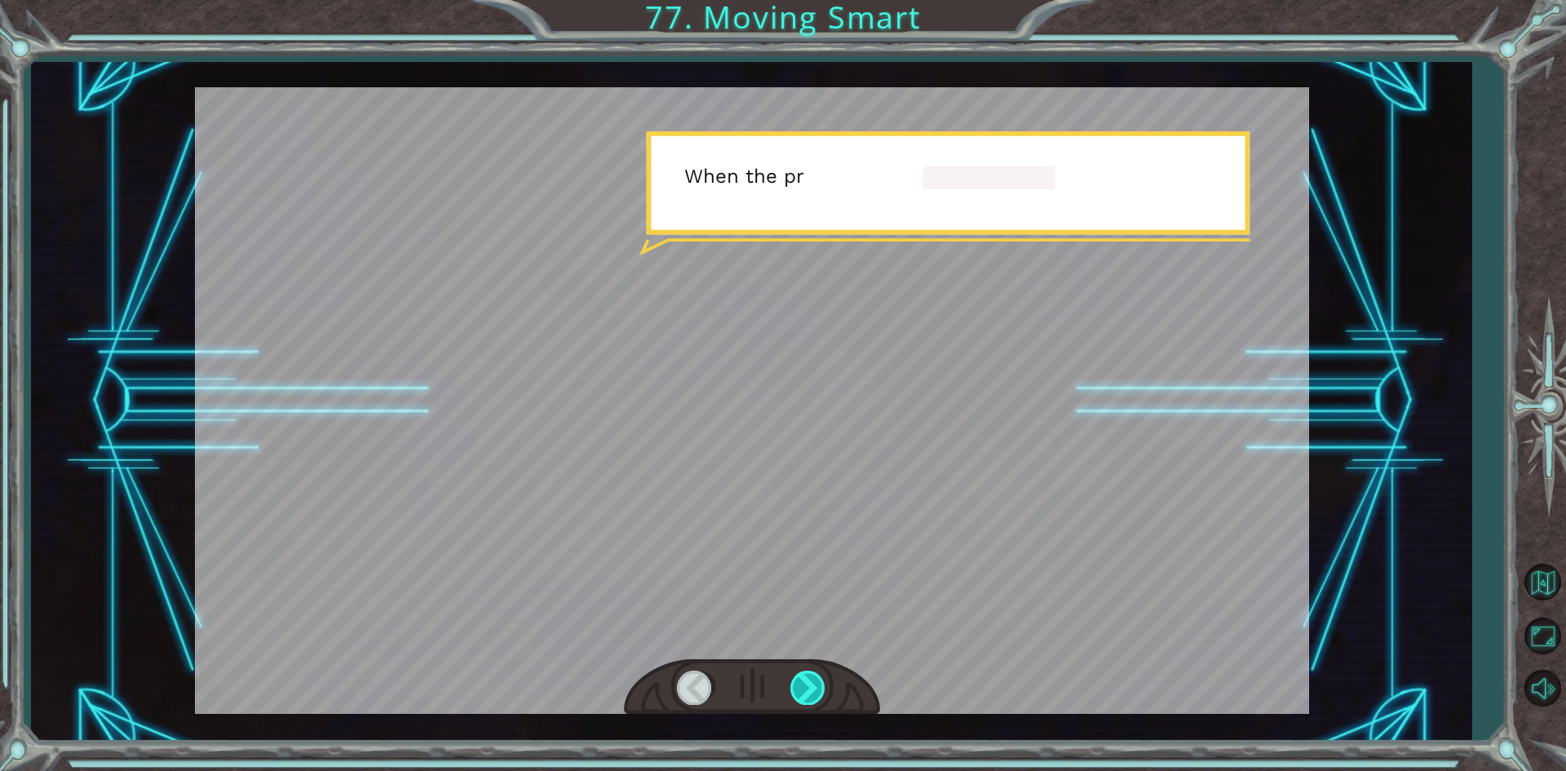
click at [796, 700] on div at bounding box center [808, 687] width 37 height 33
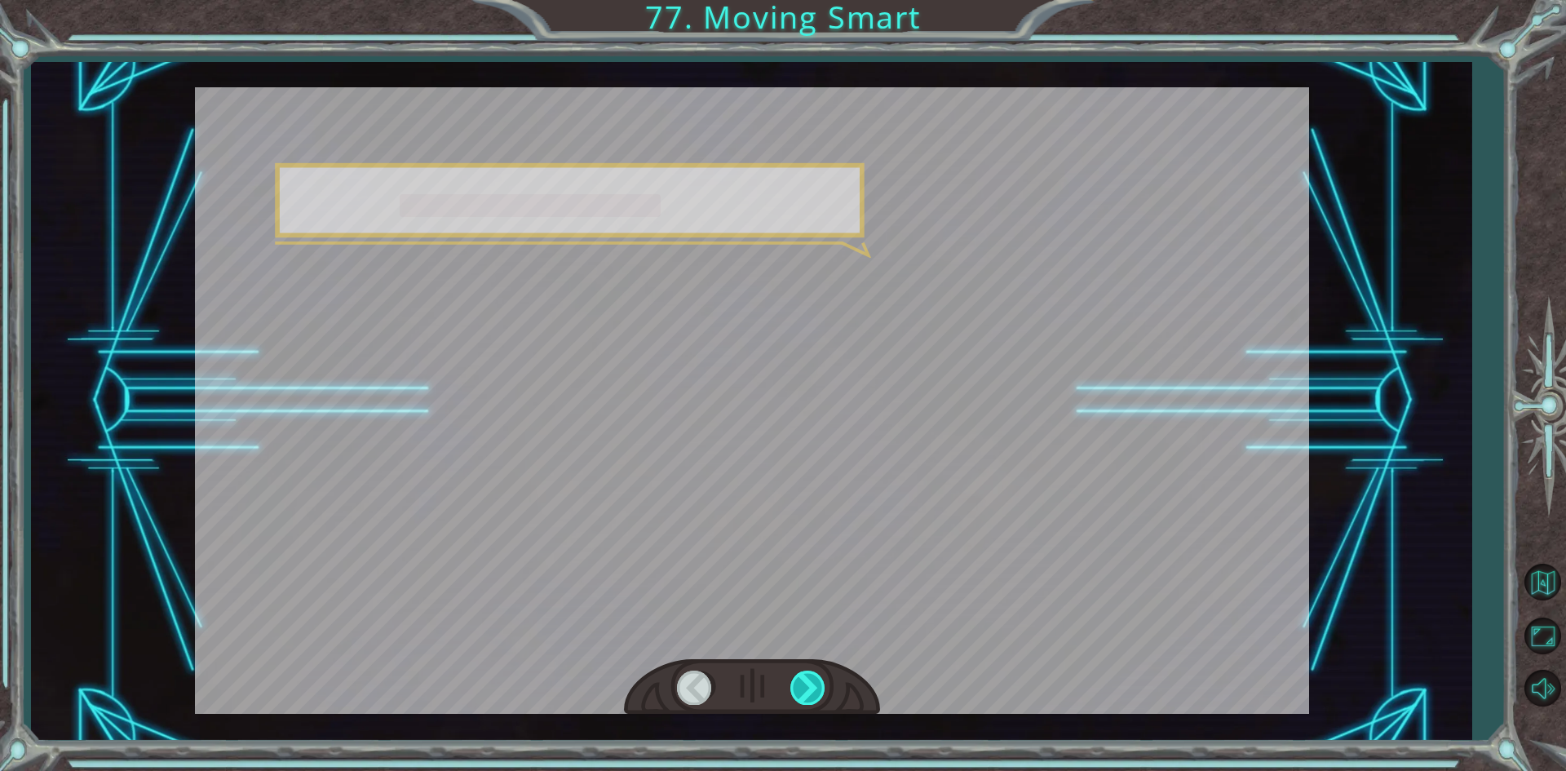
click at [796, 700] on div at bounding box center [808, 687] width 37 height 33
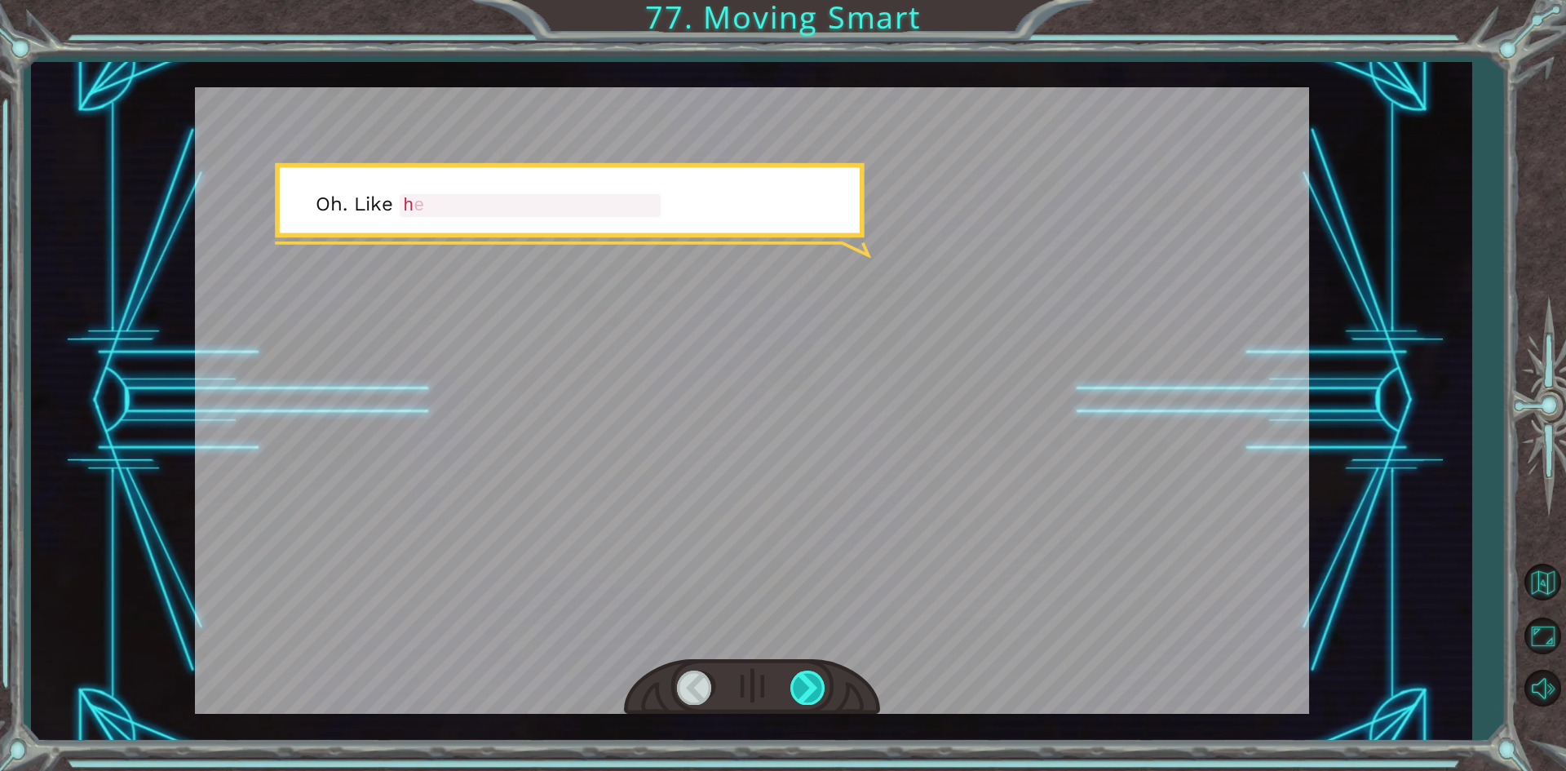
click at [796, 700] on div at bounding box center [808, 687] width 37 height 33
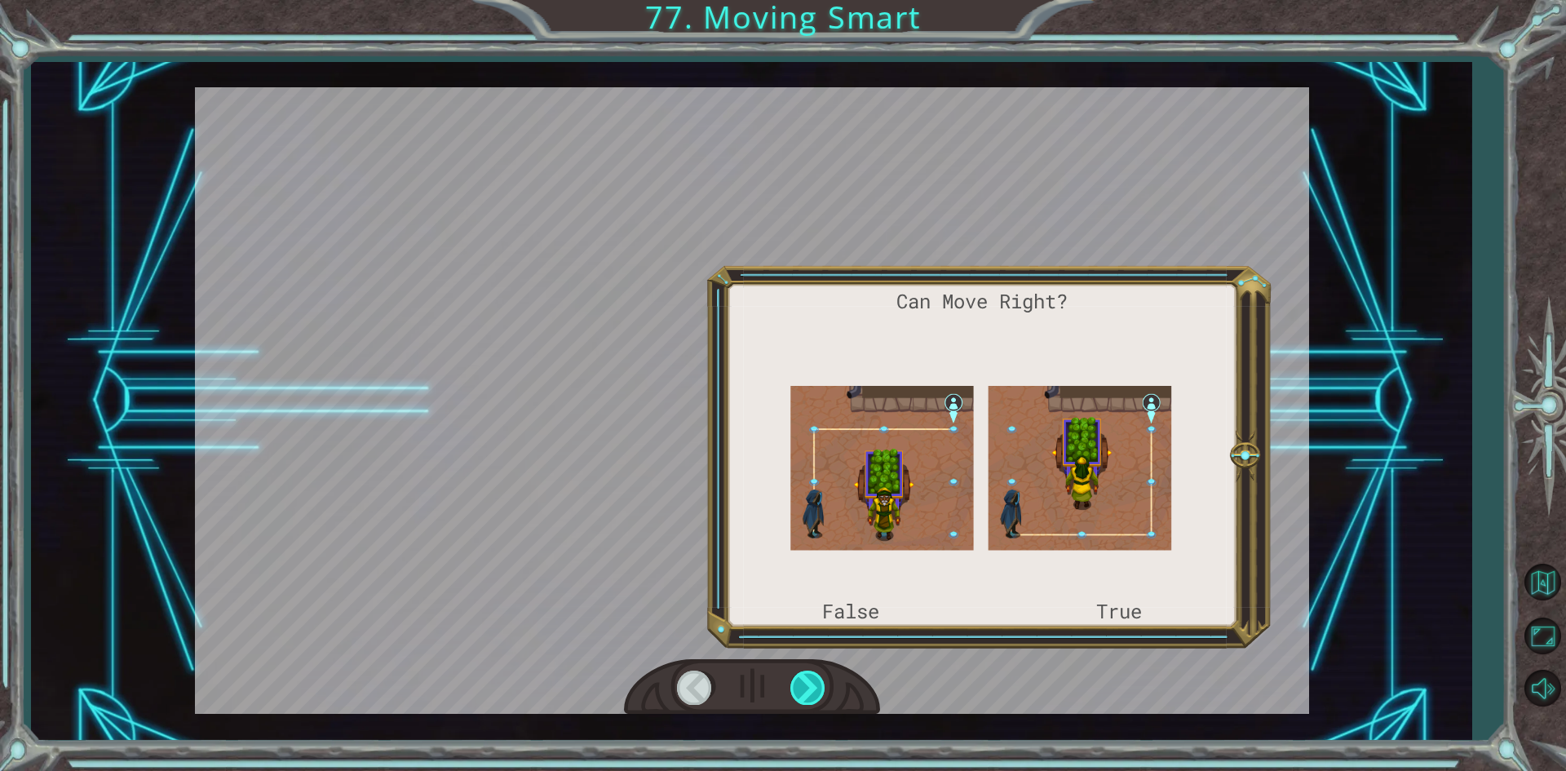
click at [796, 700] on div at bounding box center [808, 687] width 37 height 33
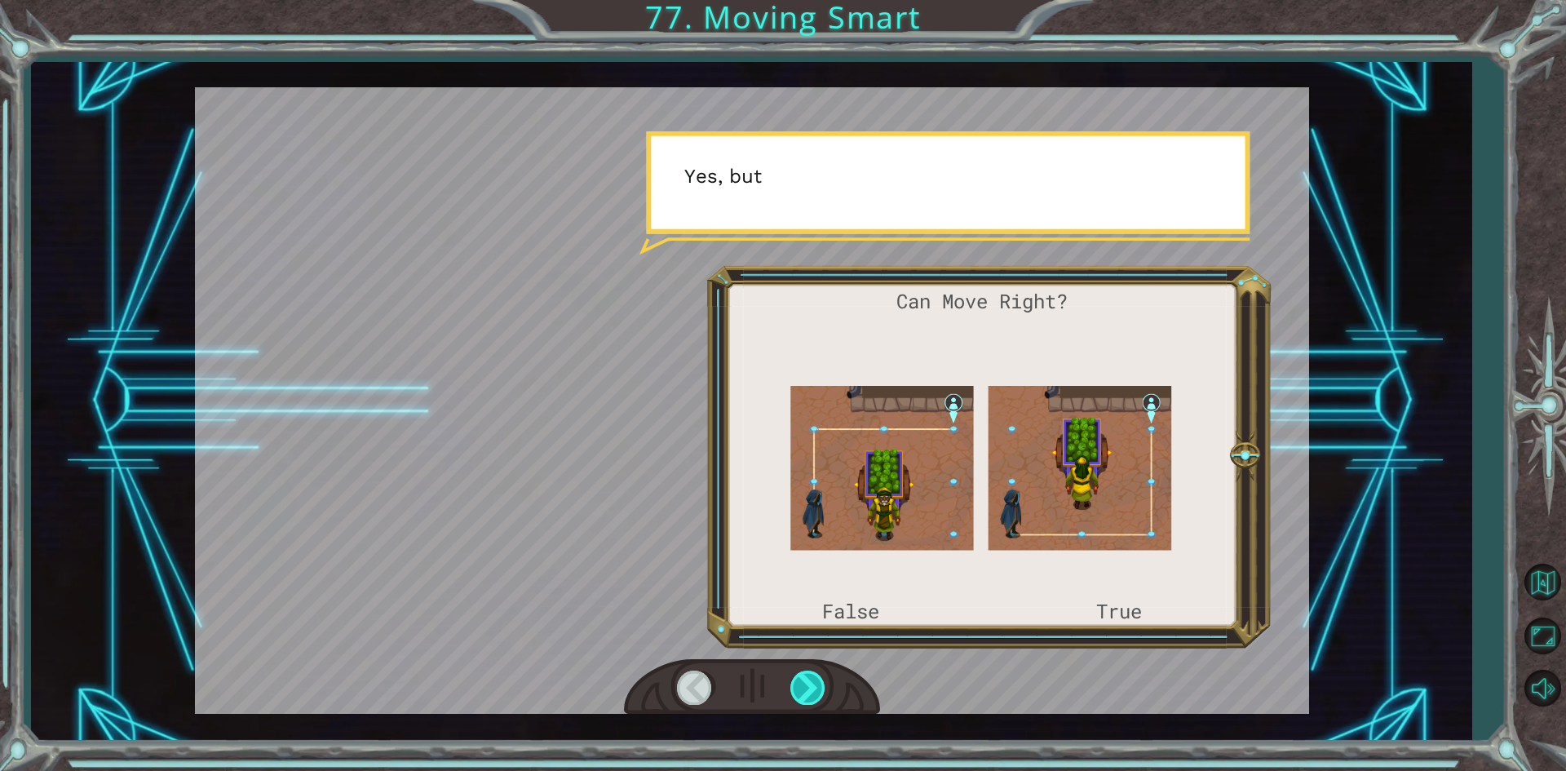
click at [796, 700] on div at bounding box center [808, 687] width 37 height 33
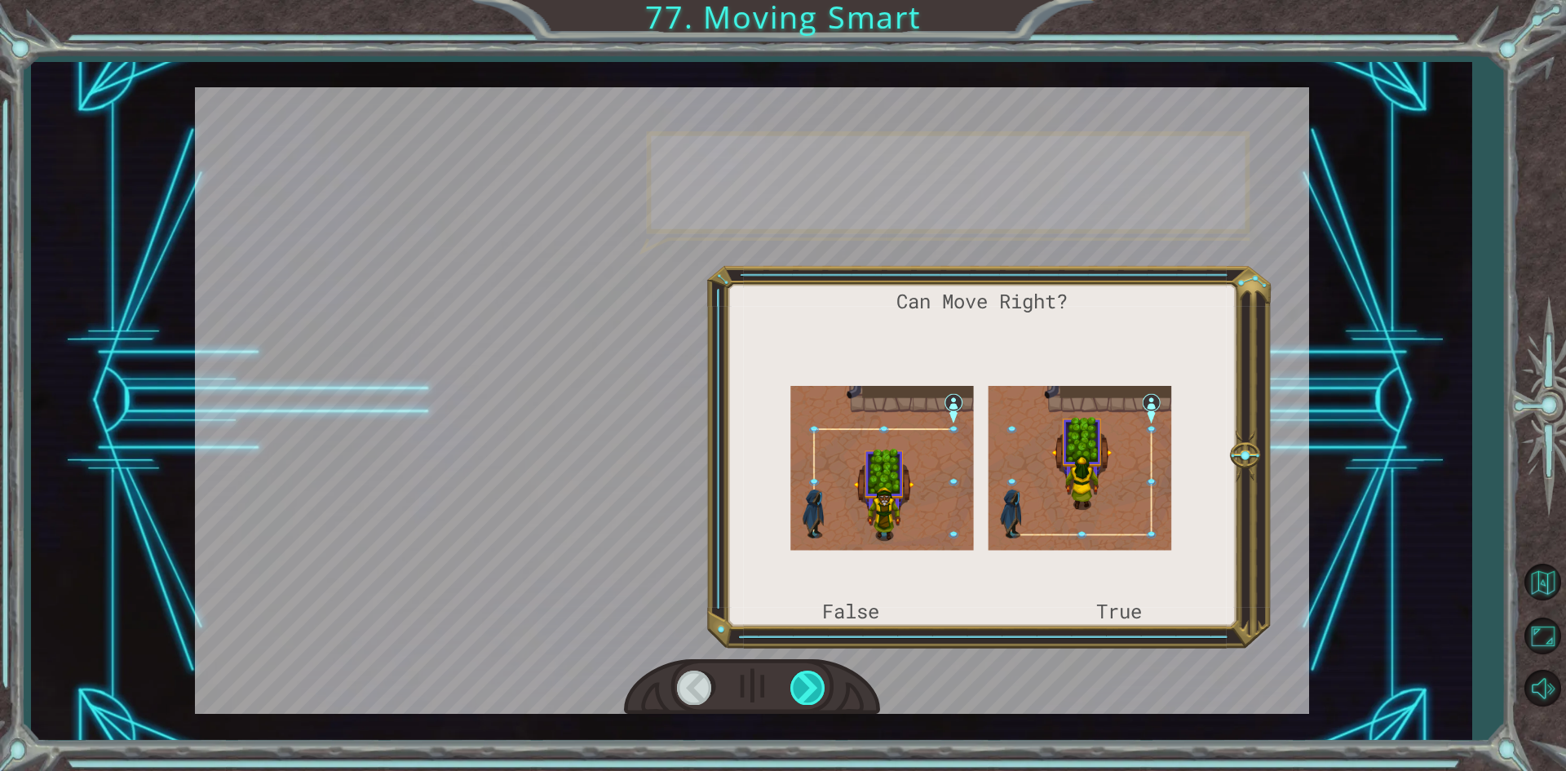
click at [796, 700] on div at bounding box center [808, 687] width 37 height 33
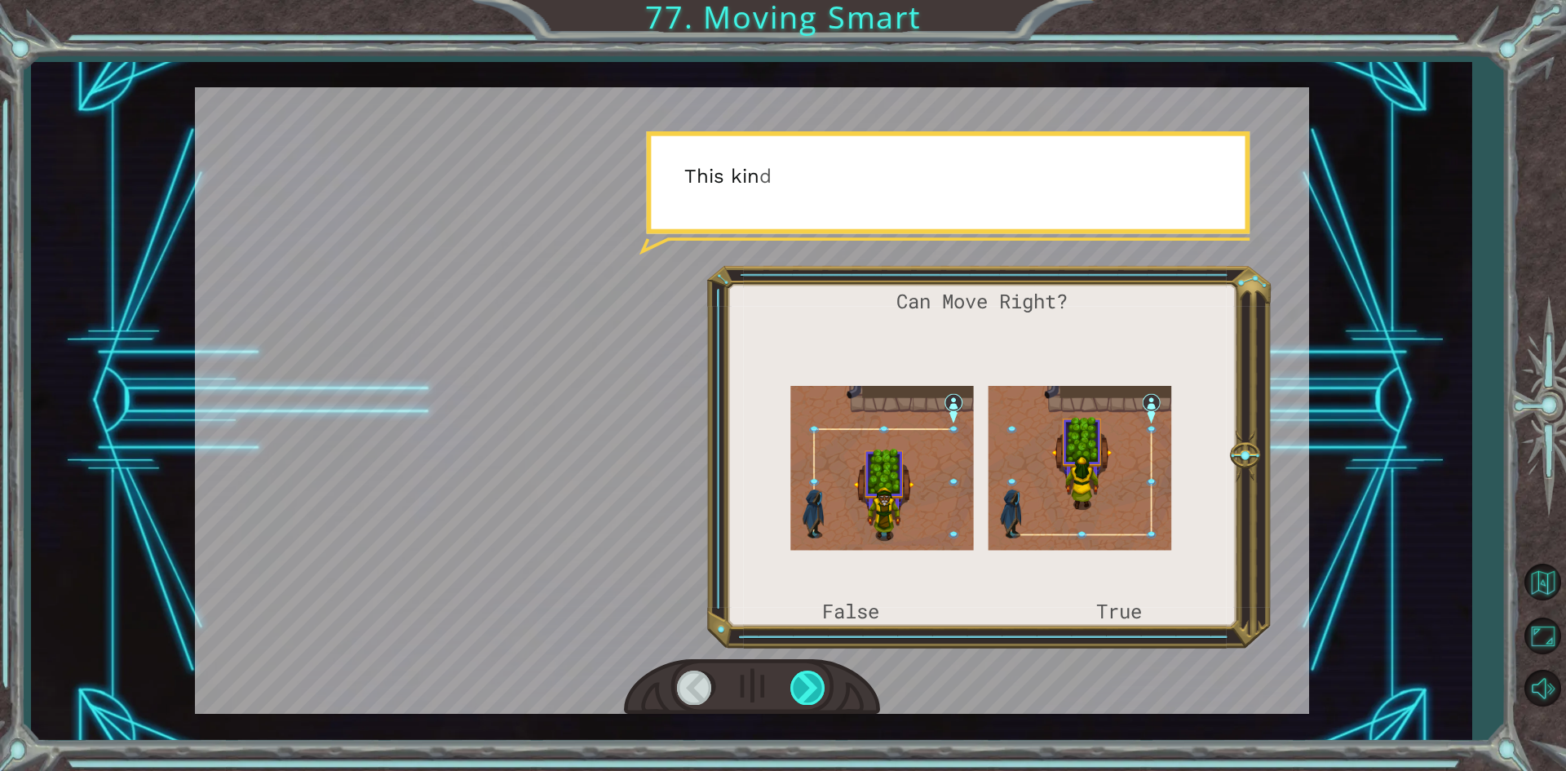
click at [796, 700] on div at bounding box center [808, 687] width 37 height 33
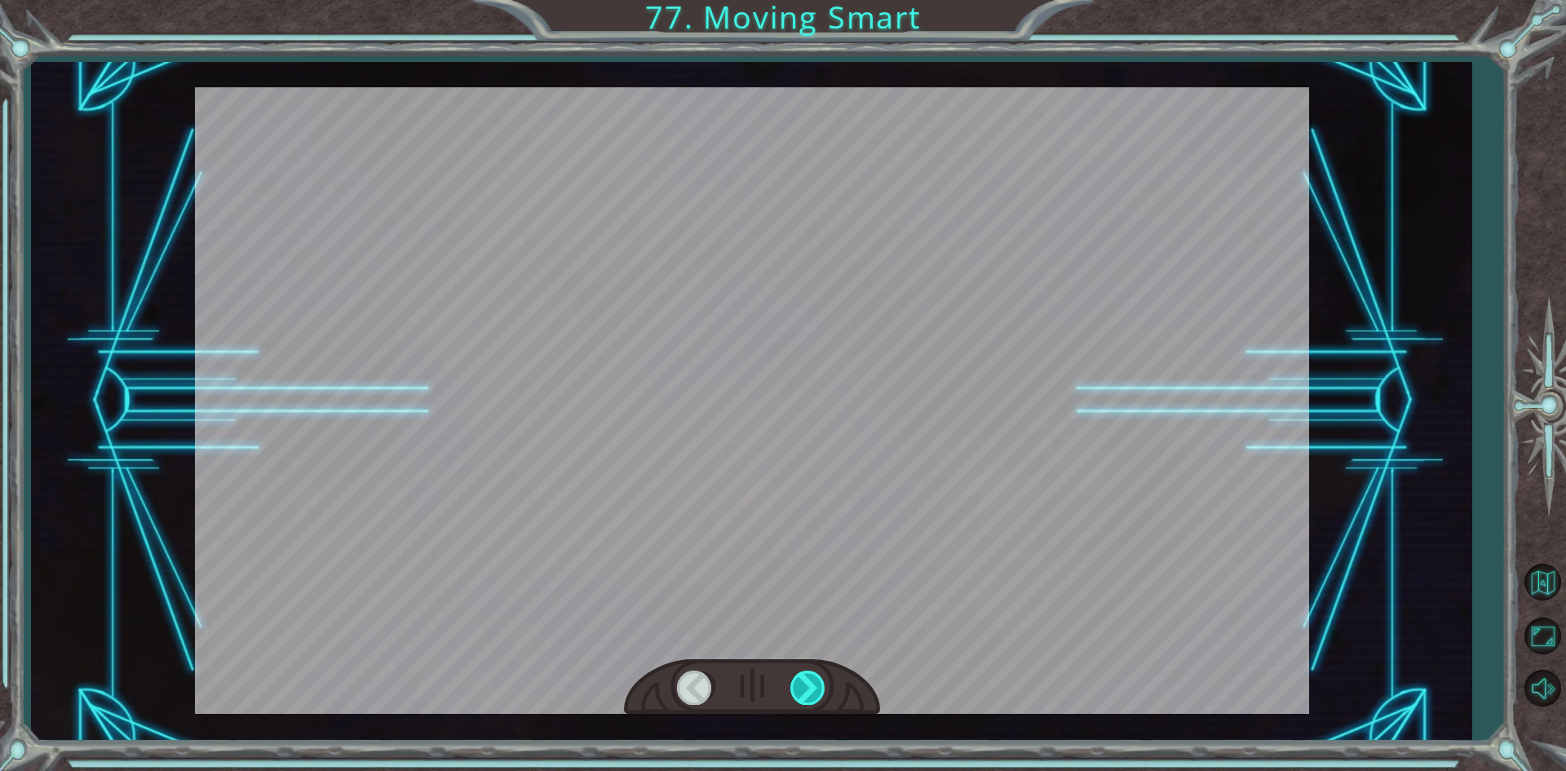
click at [796, 700] on div at bounding box center [808, 687] width 37 height 33
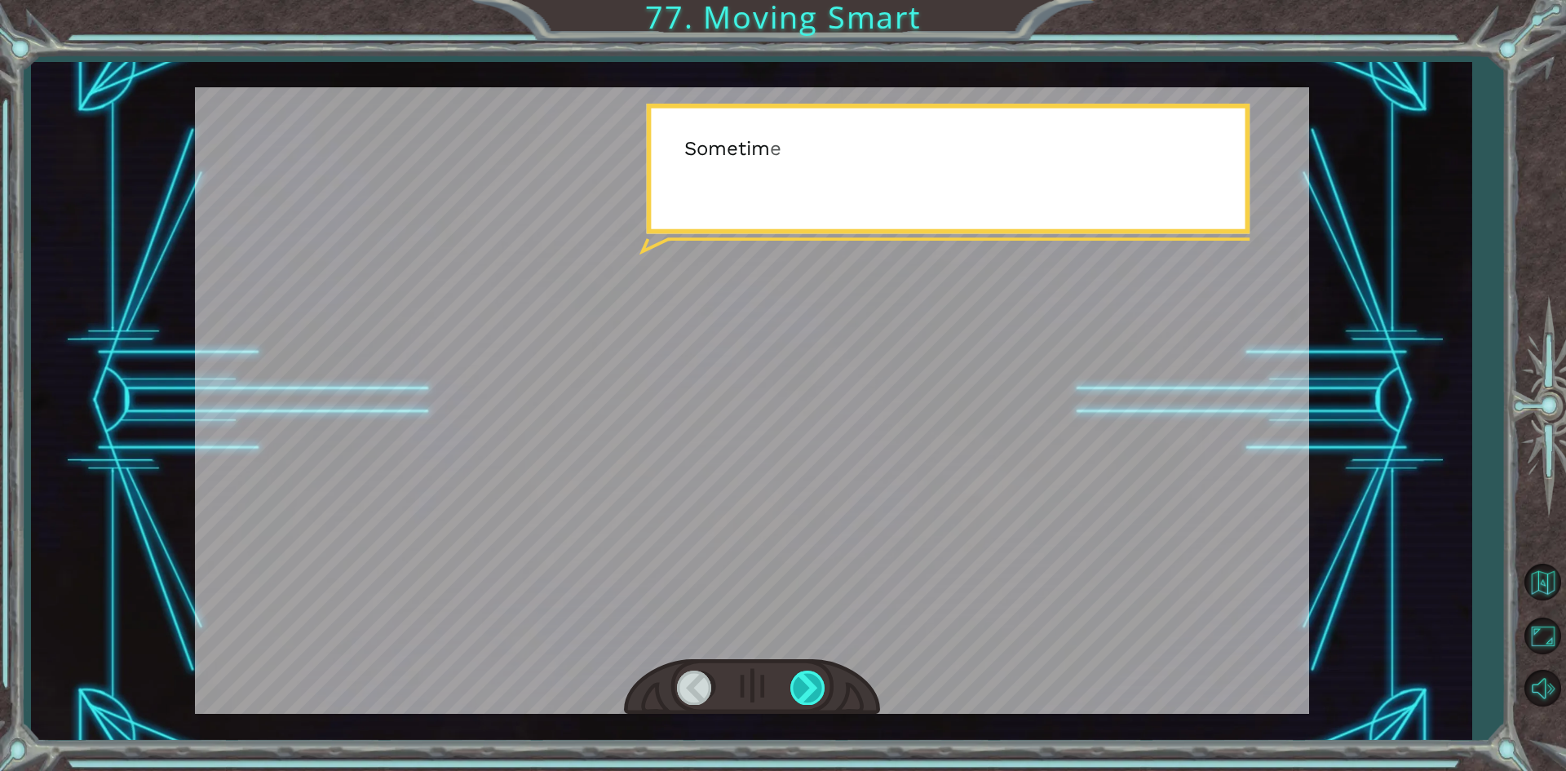
click at [796, 700] on div at bounding box center [808, 687] width 37 height 33
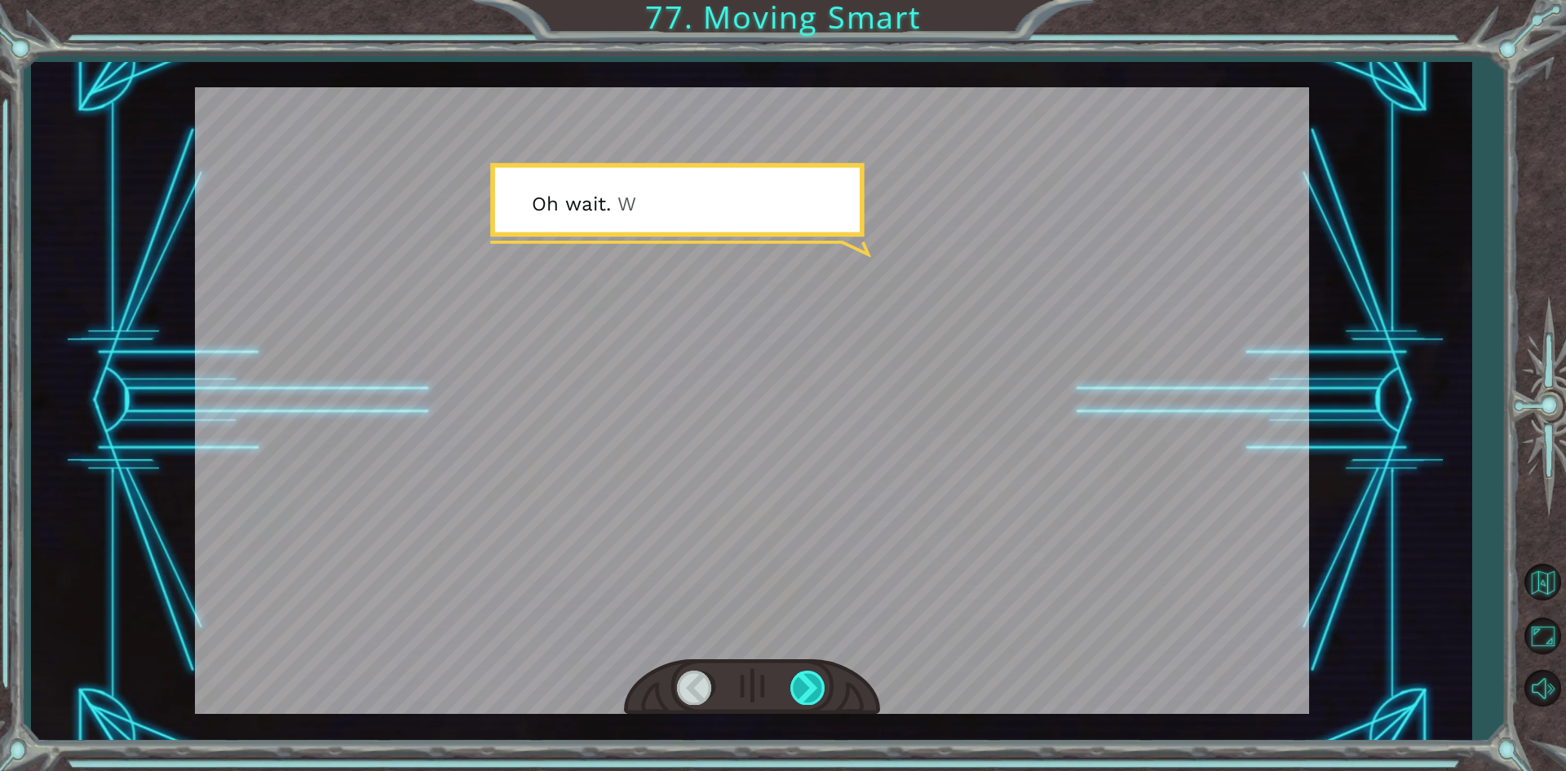
click at [796, 700] on div at bounding box center [808, 687] width 37 height 33
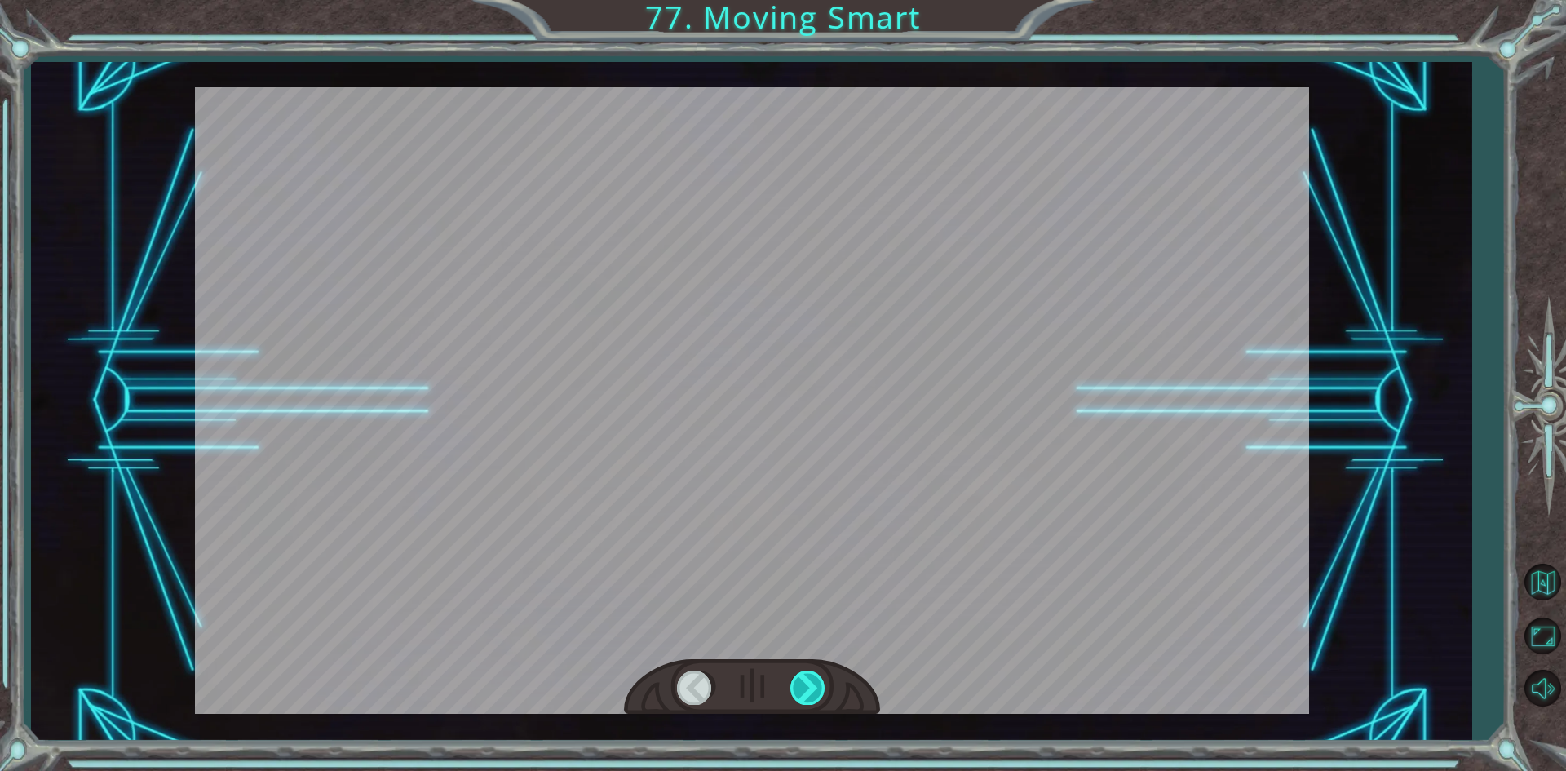
click at [796, 700] on div at bounding box center [808, 687] width 37 height 33
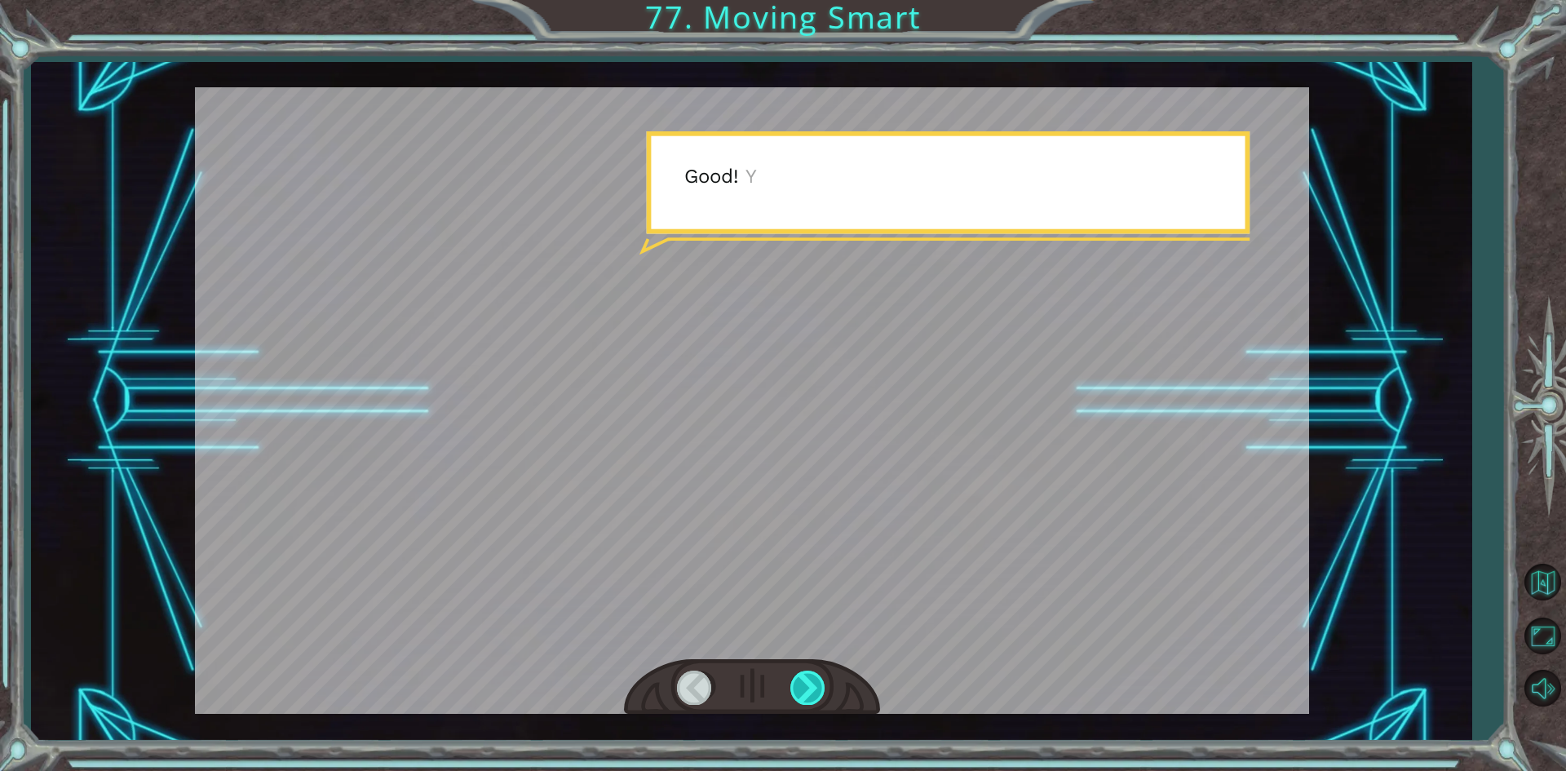
click at [796, 700] on div at bounding box center [808, 687] width 37 height 33
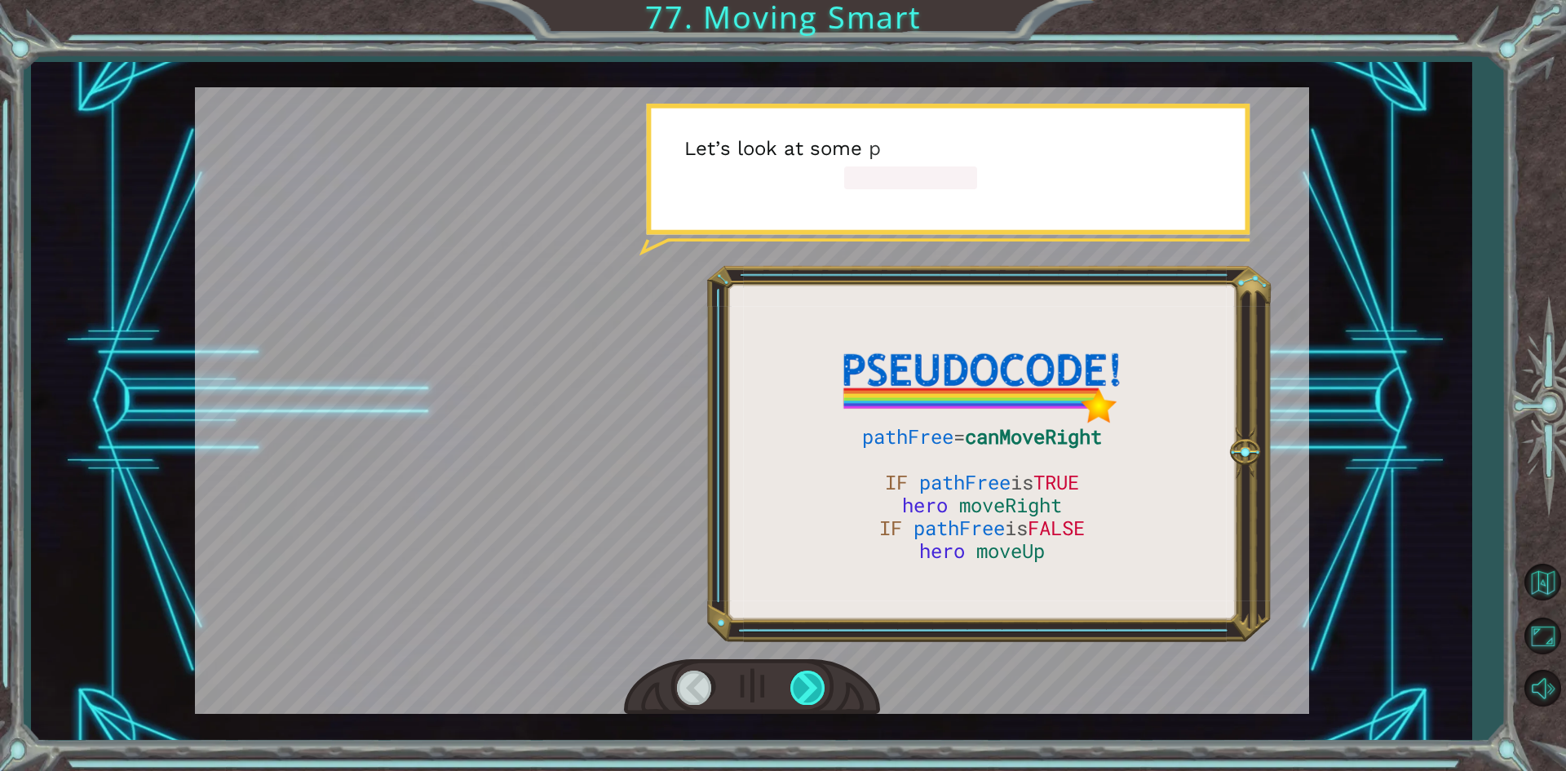
click at [796, 700] on div at bounding box center [808, 687] width 37 height 33
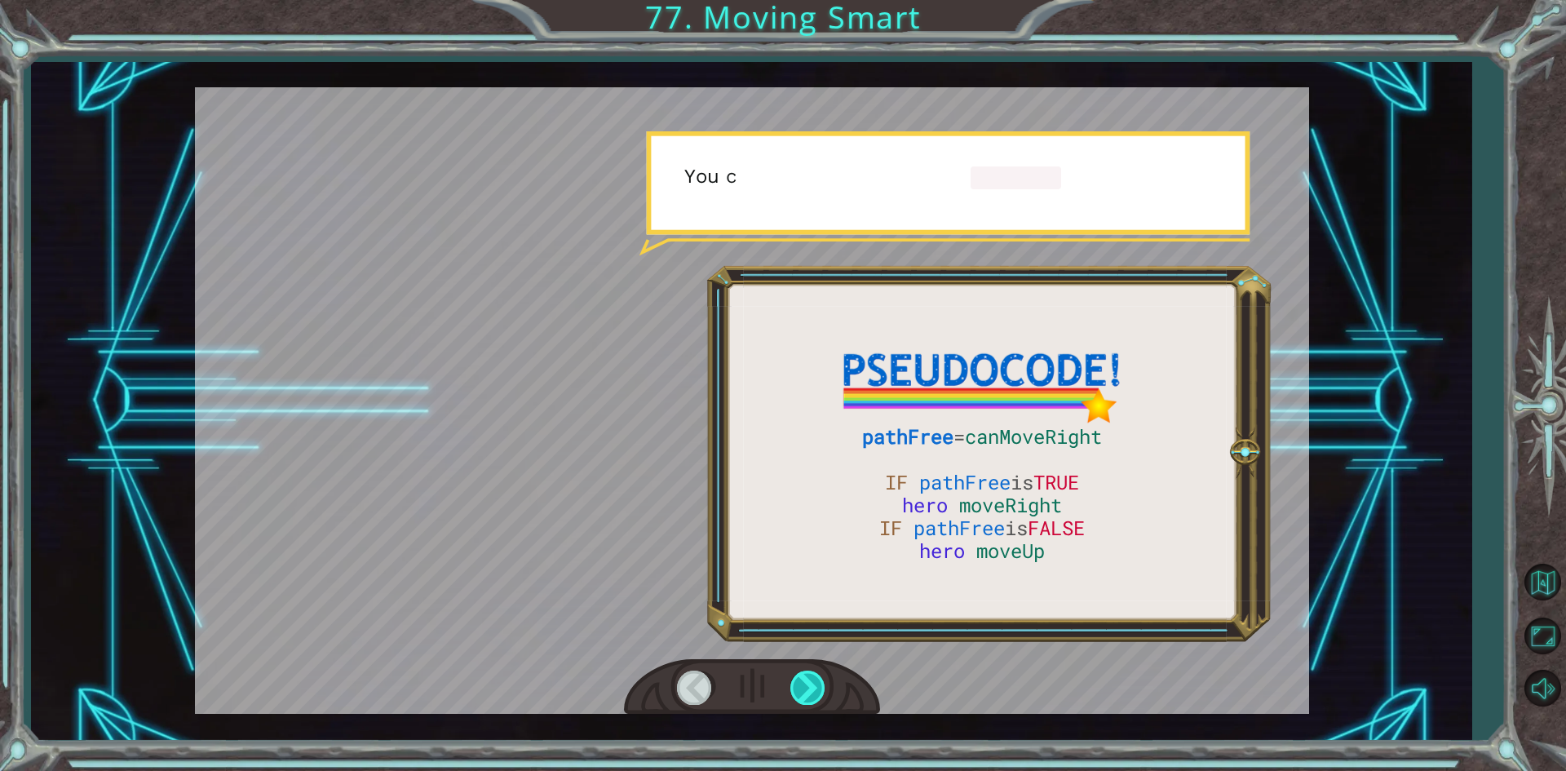
click at [796, 700] on div at bounding box center [808, 687] width 37 height 33
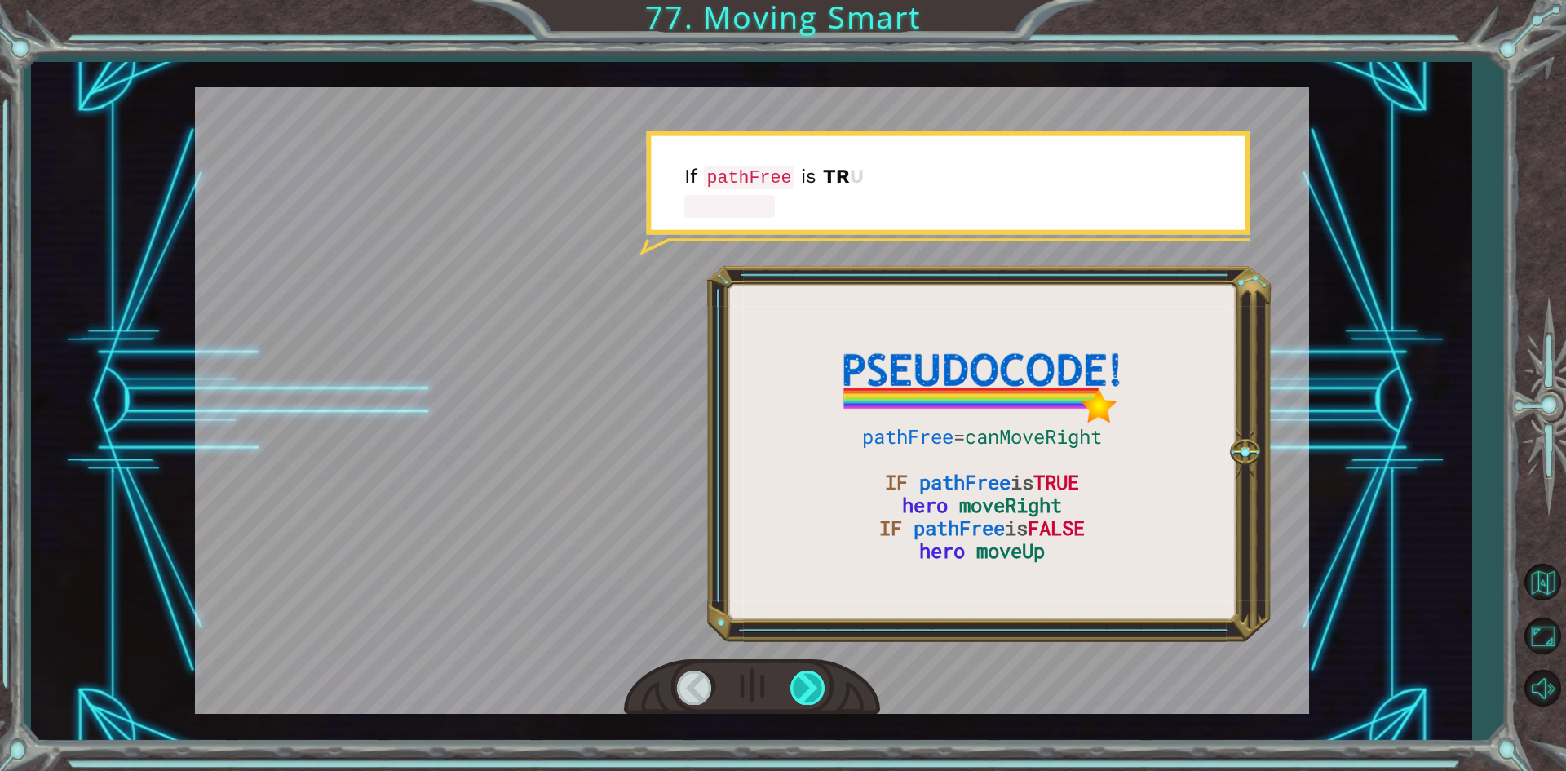
click at [796, 700] on div at bounding box center [808, 687] width 37 height 33
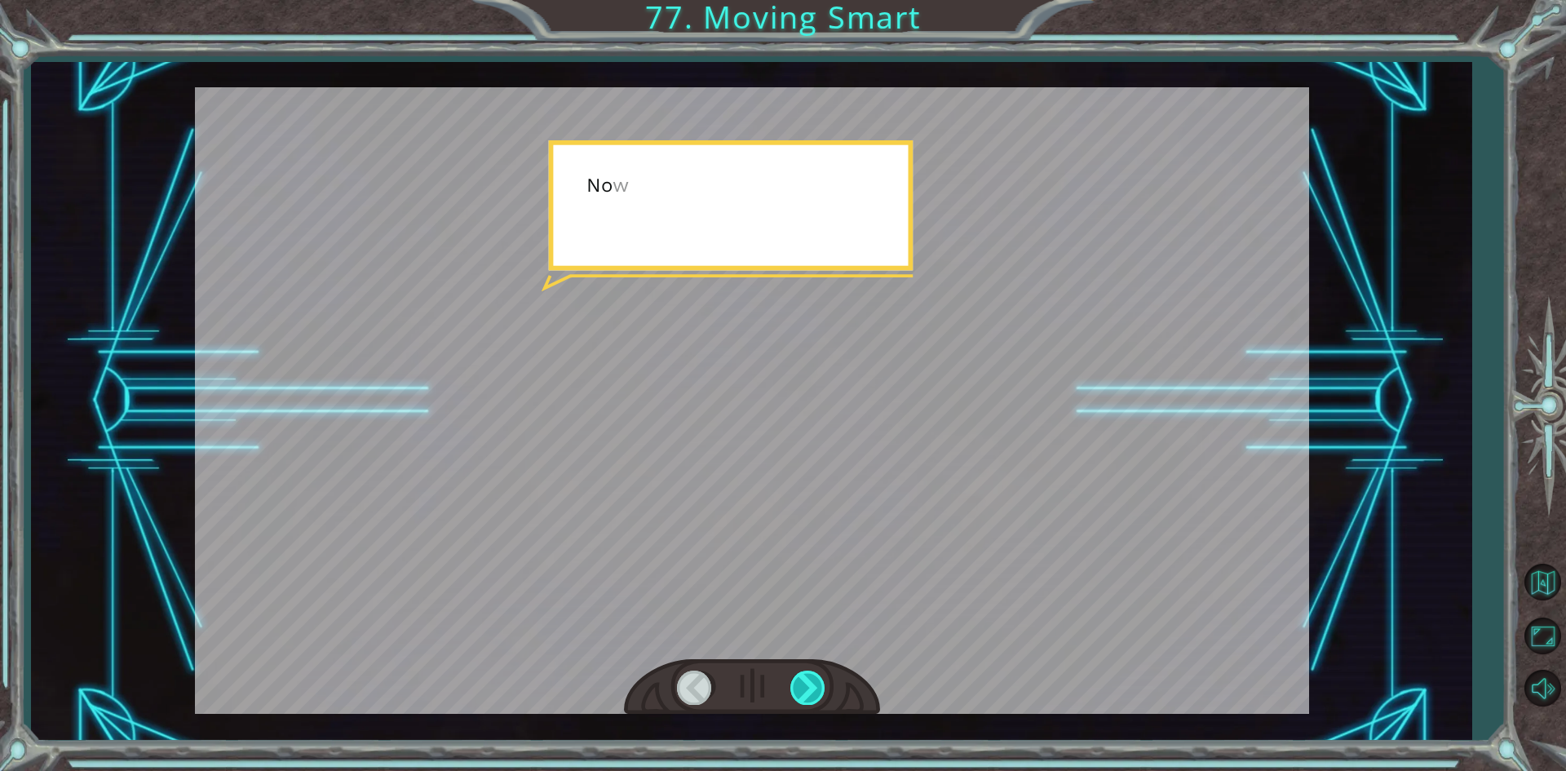
click at [796, 700] on div at bounding box center [808, 687] width 37 height 33
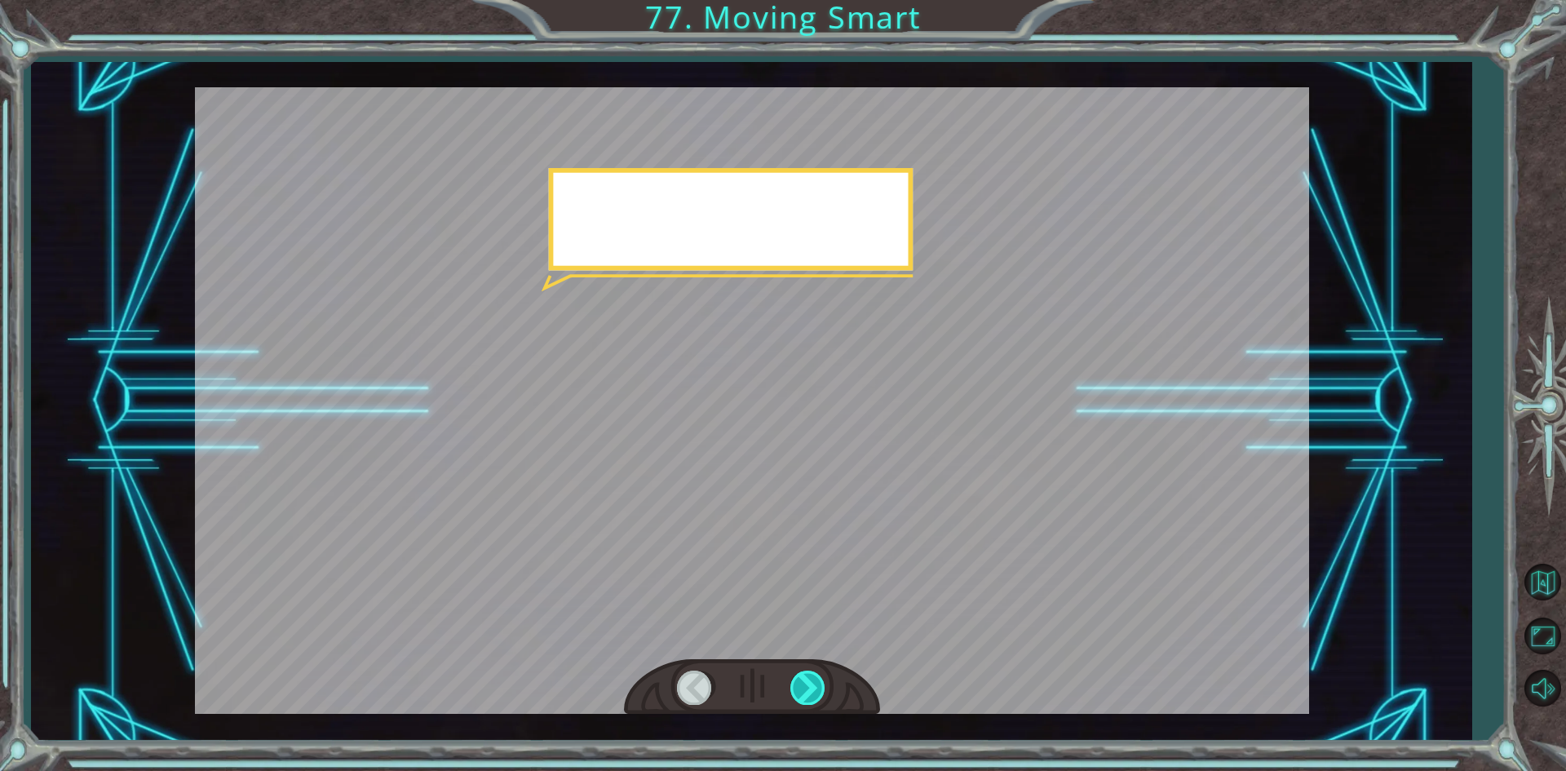
click at [796, 700] on div at bounding box center [808, 687] width 37 height 33
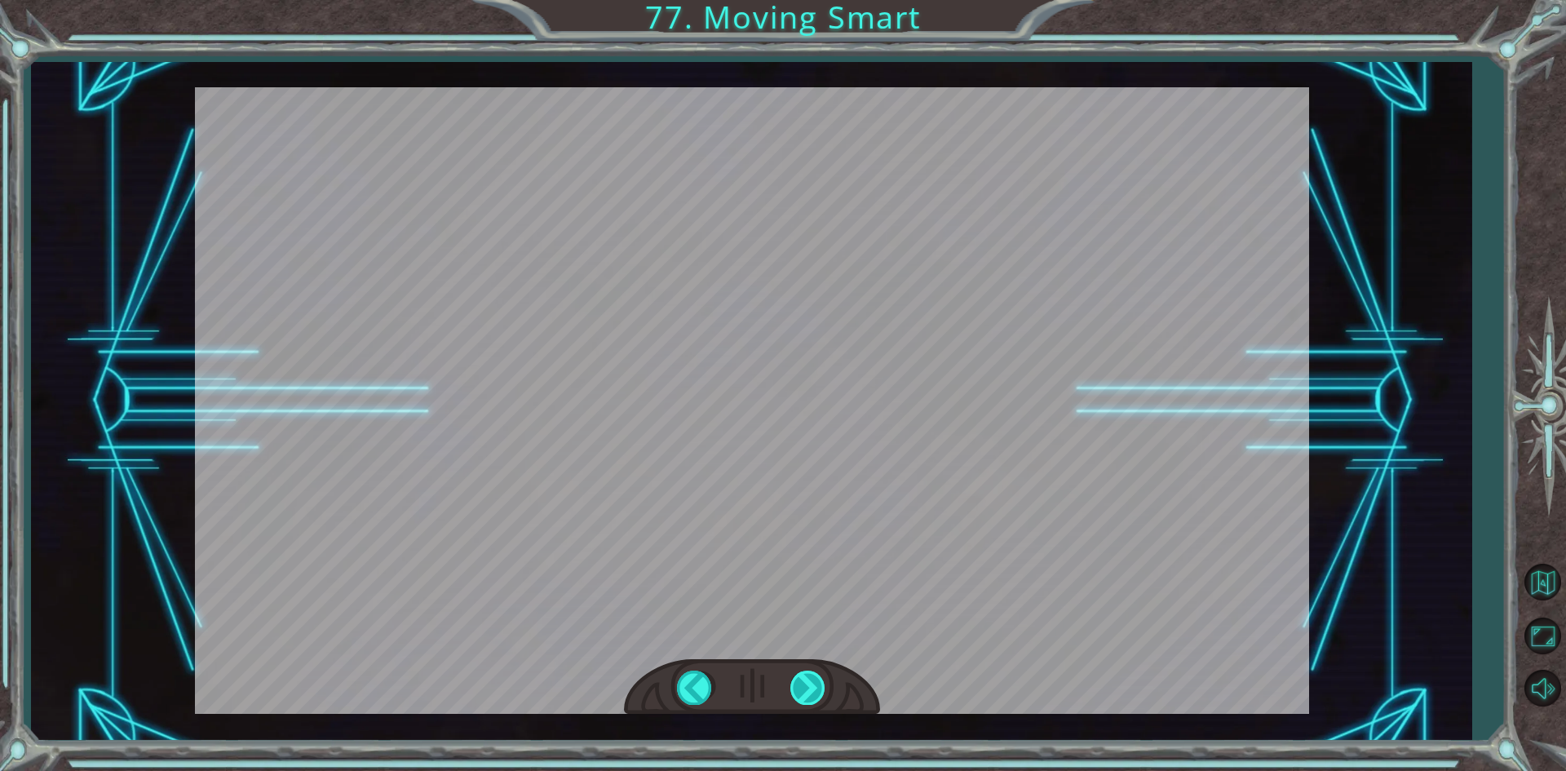
click at [796, 700] on div at bounding box center [808, 687] width 37 height 33
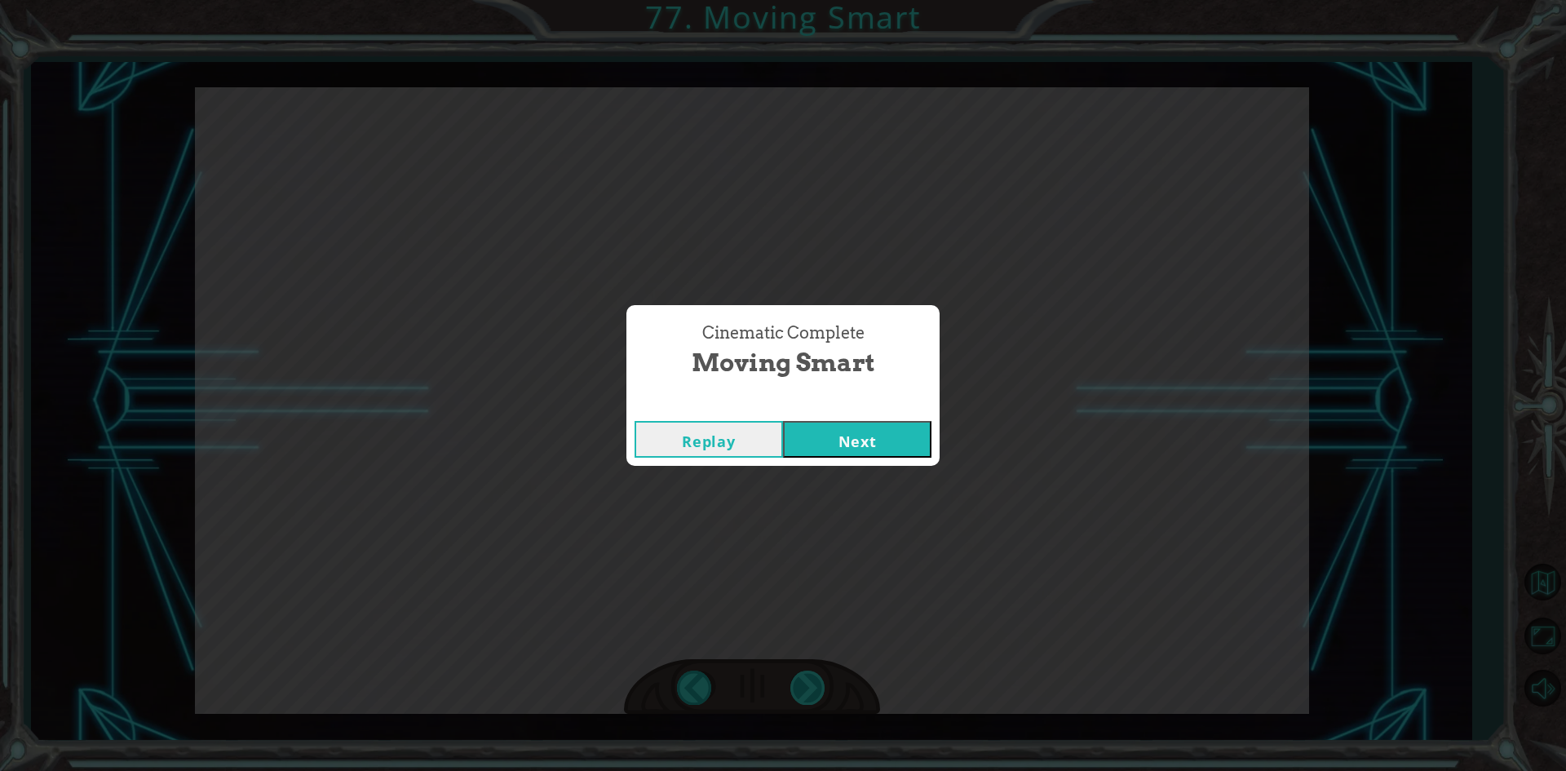
click at [796, 0] on div "pathFree = canMoveRight IF pathFree is TRUE hero moveRight IF pathFree is FALSE…" at bounding box center [783, 0] width 1566 height 0
click at [843, 409] on div "Cinematic Complete" at bounding box center [783, 404] width 313 height 16
click at [832, 432] on button "Next" at bounding box center [857, 439] width 148 height 37
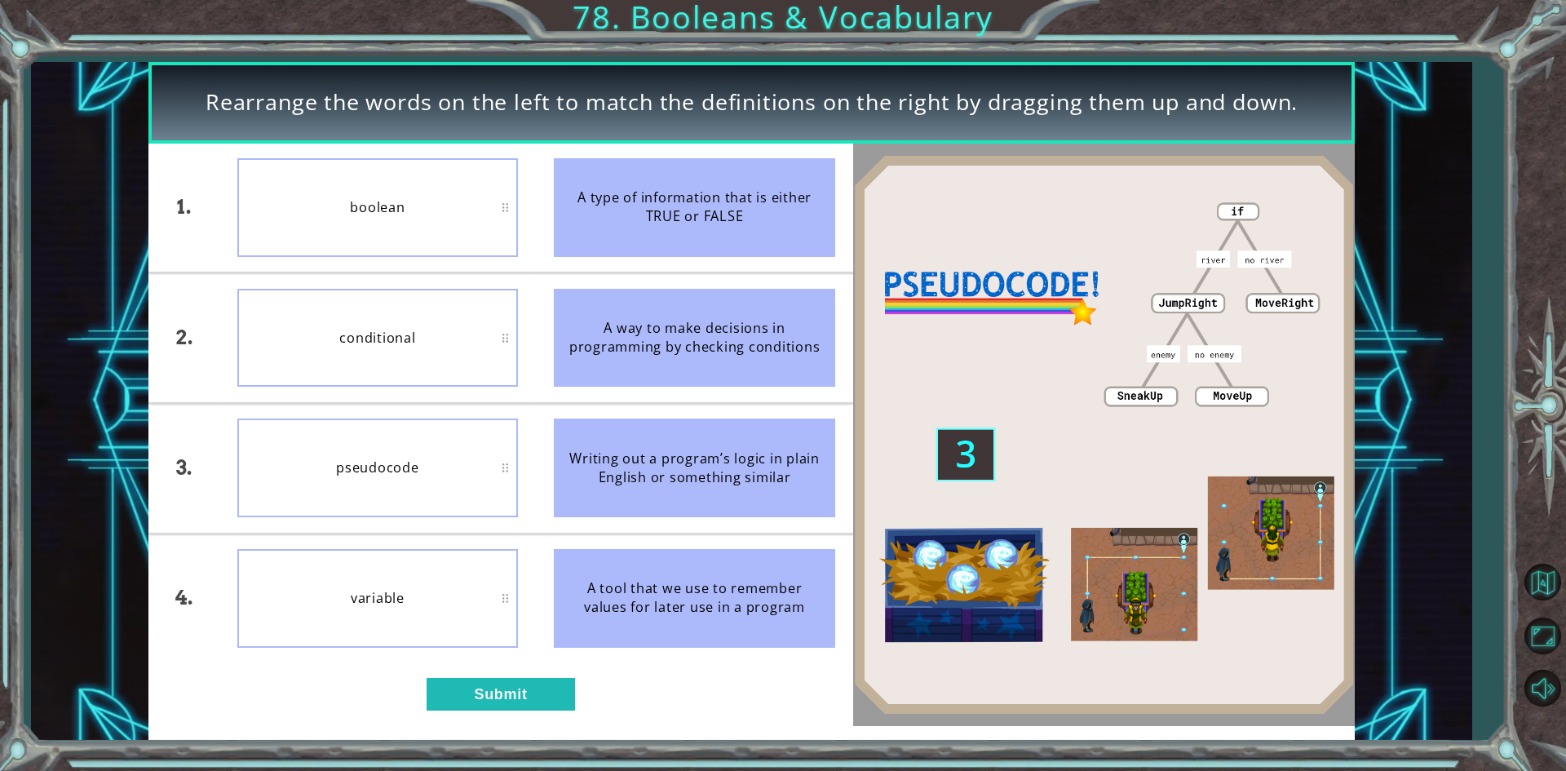
click at [647, 250] on div "A type of information that is either TRUE or FALSE" at bounding box center [694, 207] width 281 height 99
click at [475, 672] on div "1. 2. 3. 4. boolean conditional pseudocode variable A type of information that …" at bounding box center [500, 435] width 704 height 582
click at [475, 680] on button "Submit" at bounding box center [501, 694] width 148 height 33
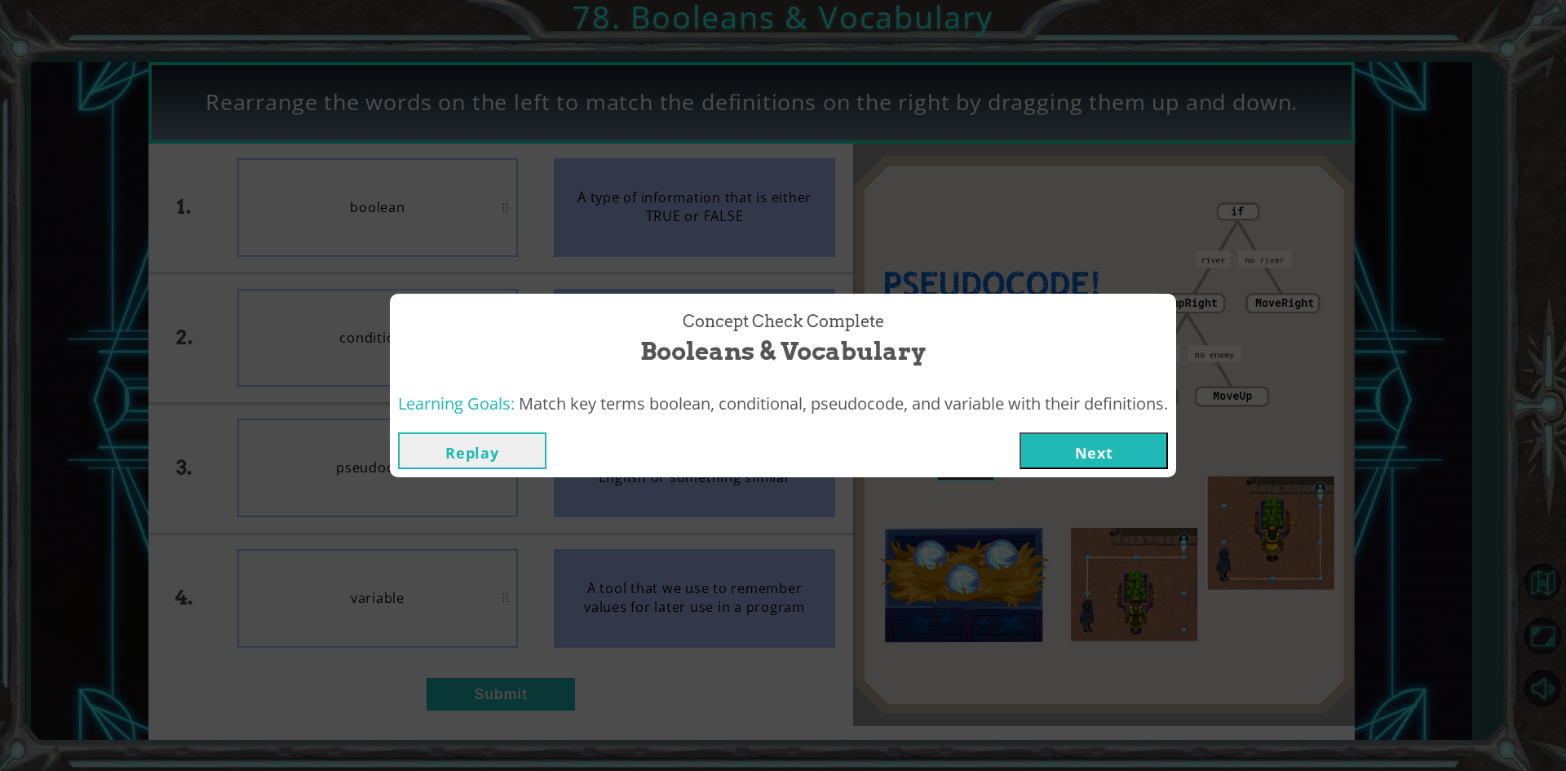
click at [1113, 454] on button "Next" at bounding box center [1094, 450] width 148 height 37
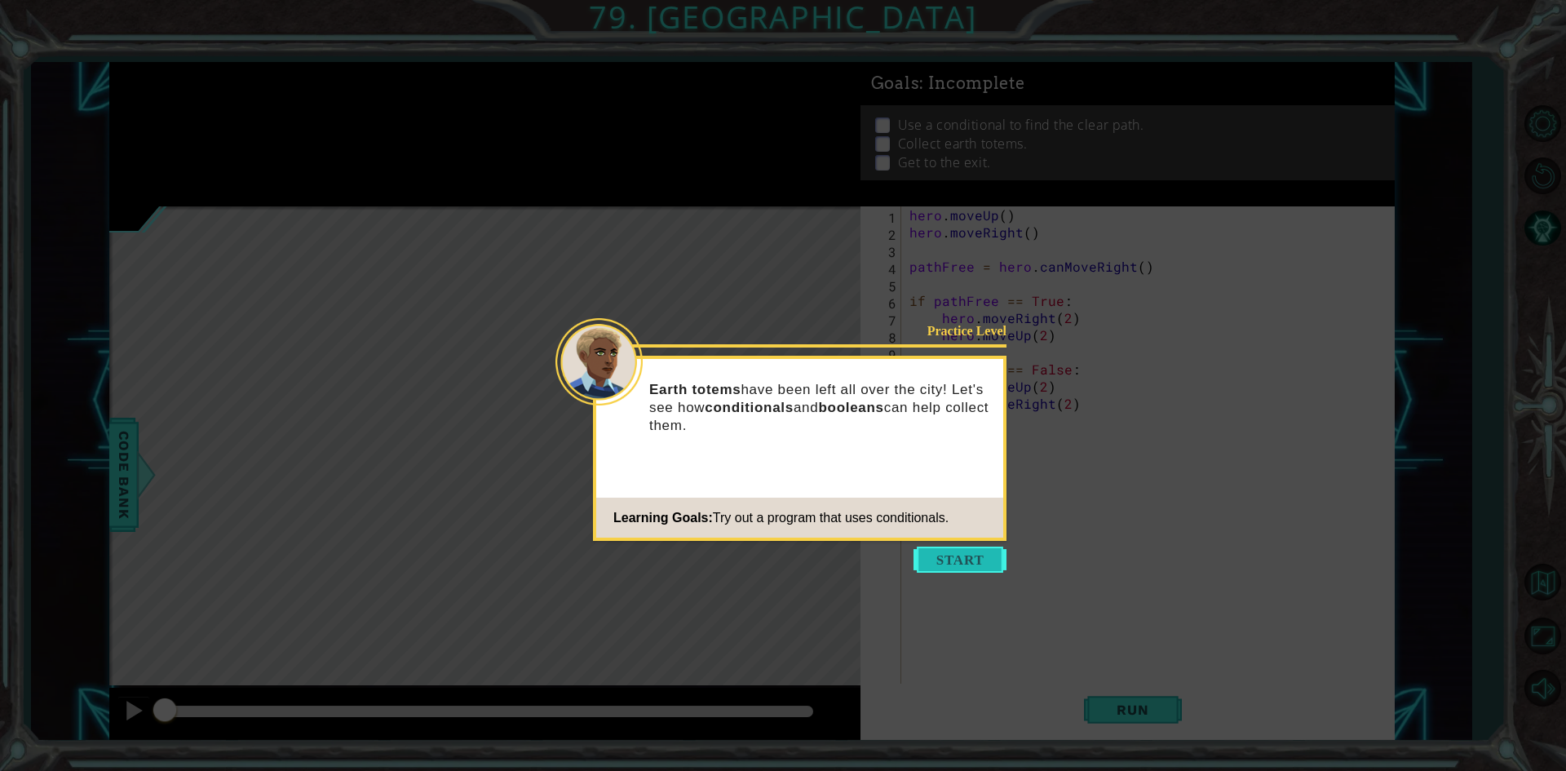
click at [945, 567] on button "Start" at bounding box center [960, 560] width 93 height 26
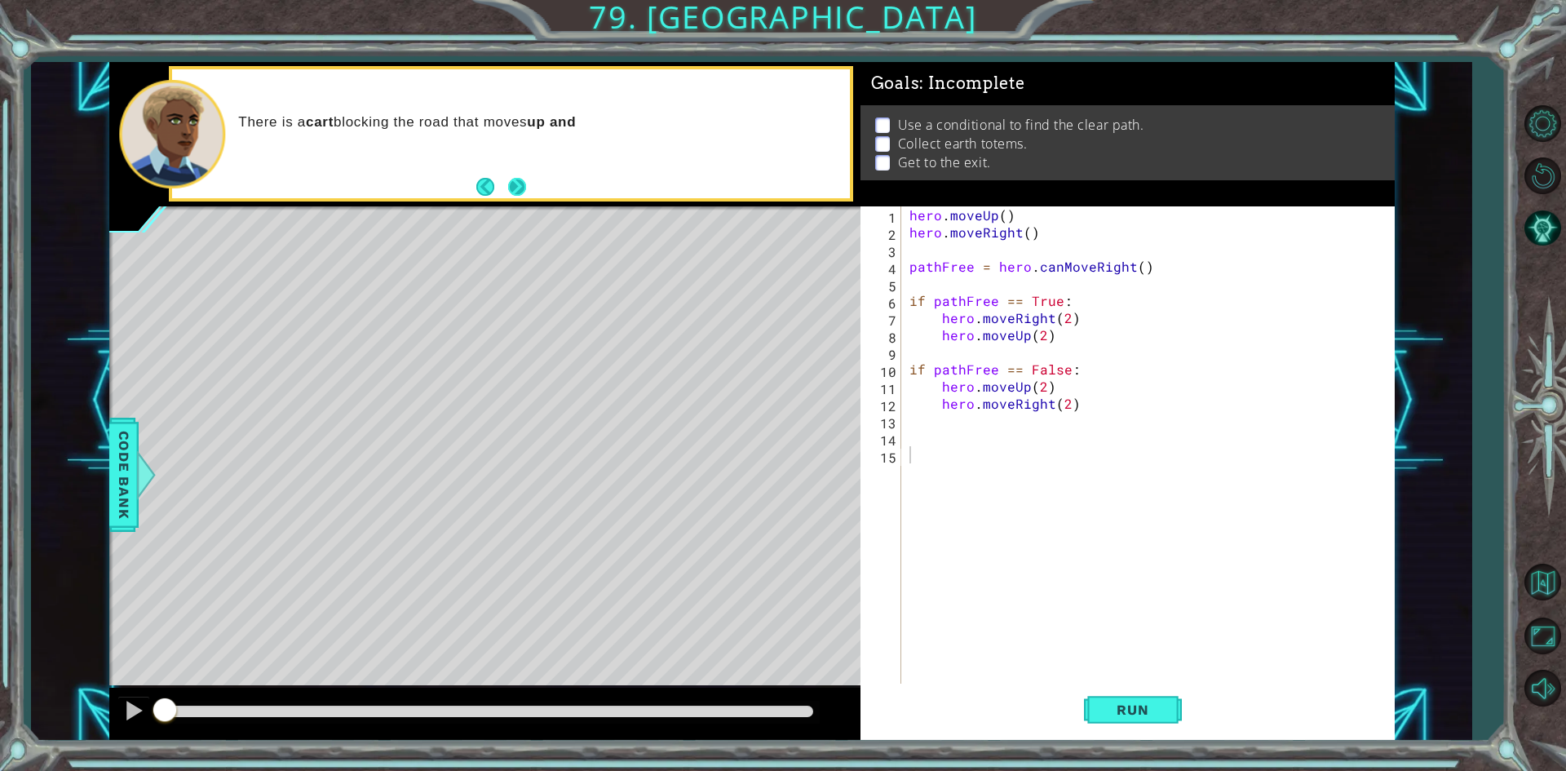
click at [509, 197] on footer at bounding box center [501, 187] width 50 height 24
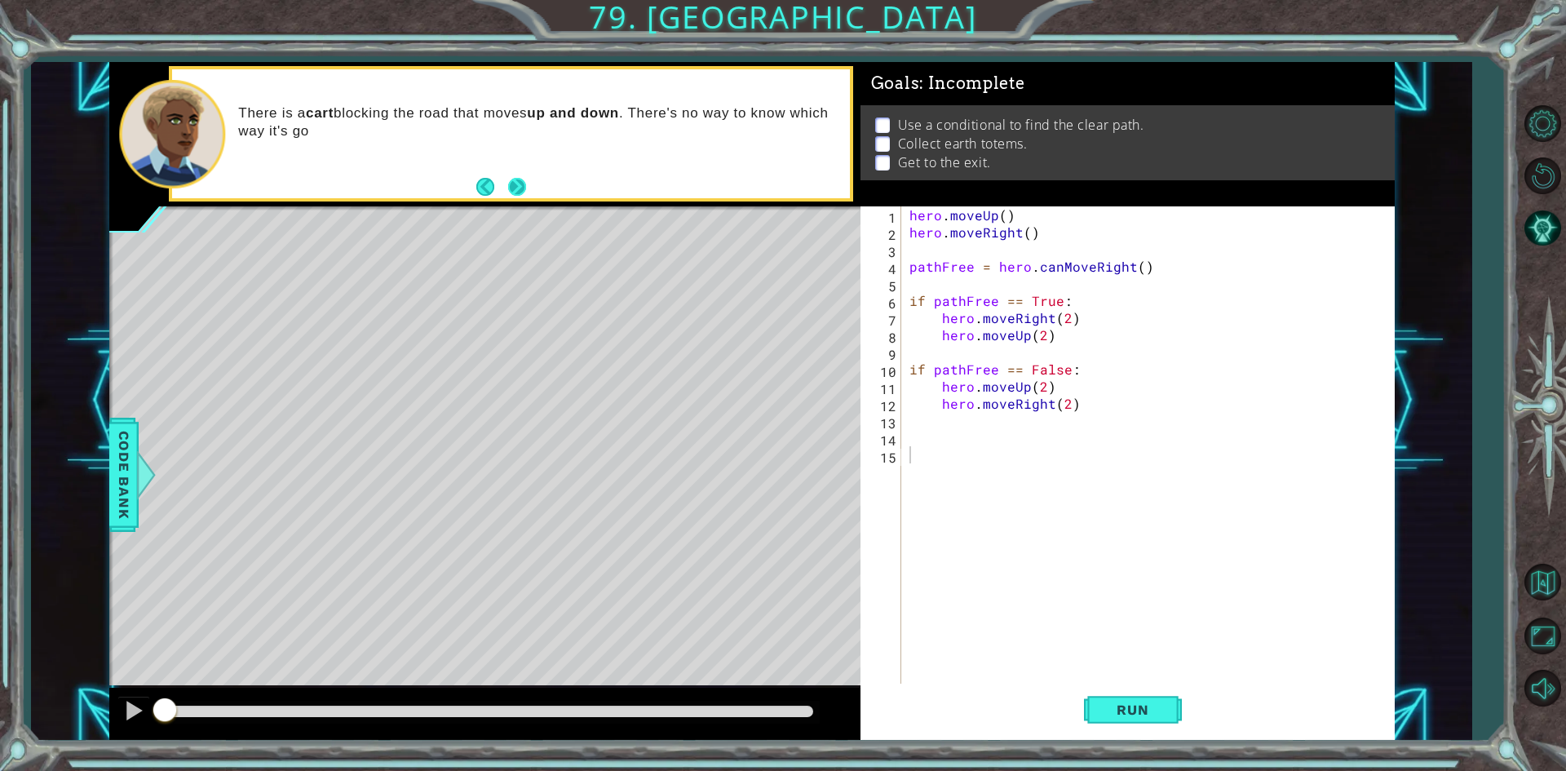
click at [513, 188] on button "Next" at bounding box center [517, 186] width 19 height 19
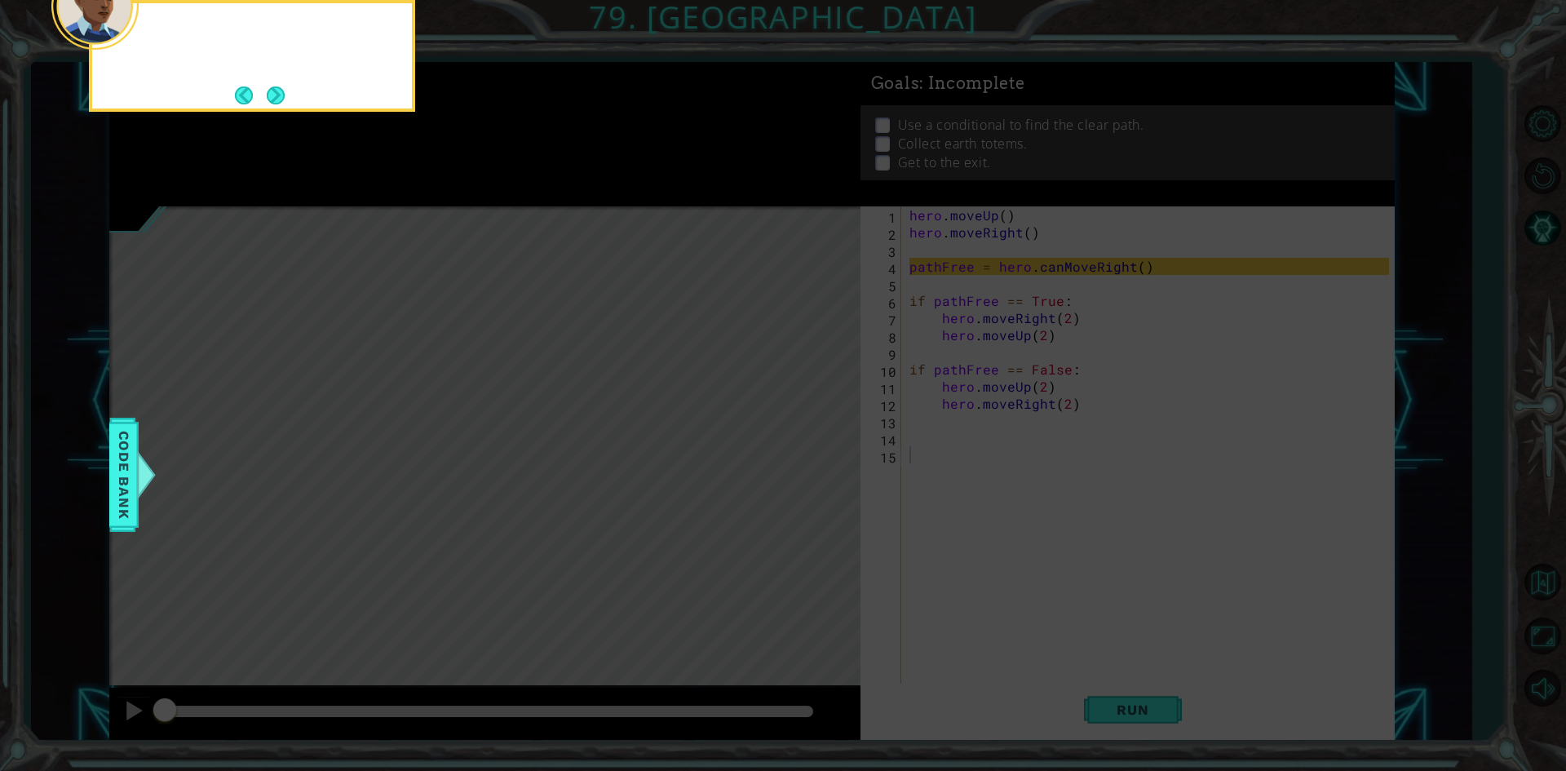
click at [513, 188] on icon at bounding box center [783, 115] width 1566 height 1311
click at [279, 94] on button "Next" at bounding box center [275, 95] width 20 height 20
click at [279, 94] on button "Next" at bounding box center [276, 96] width 20 height 20
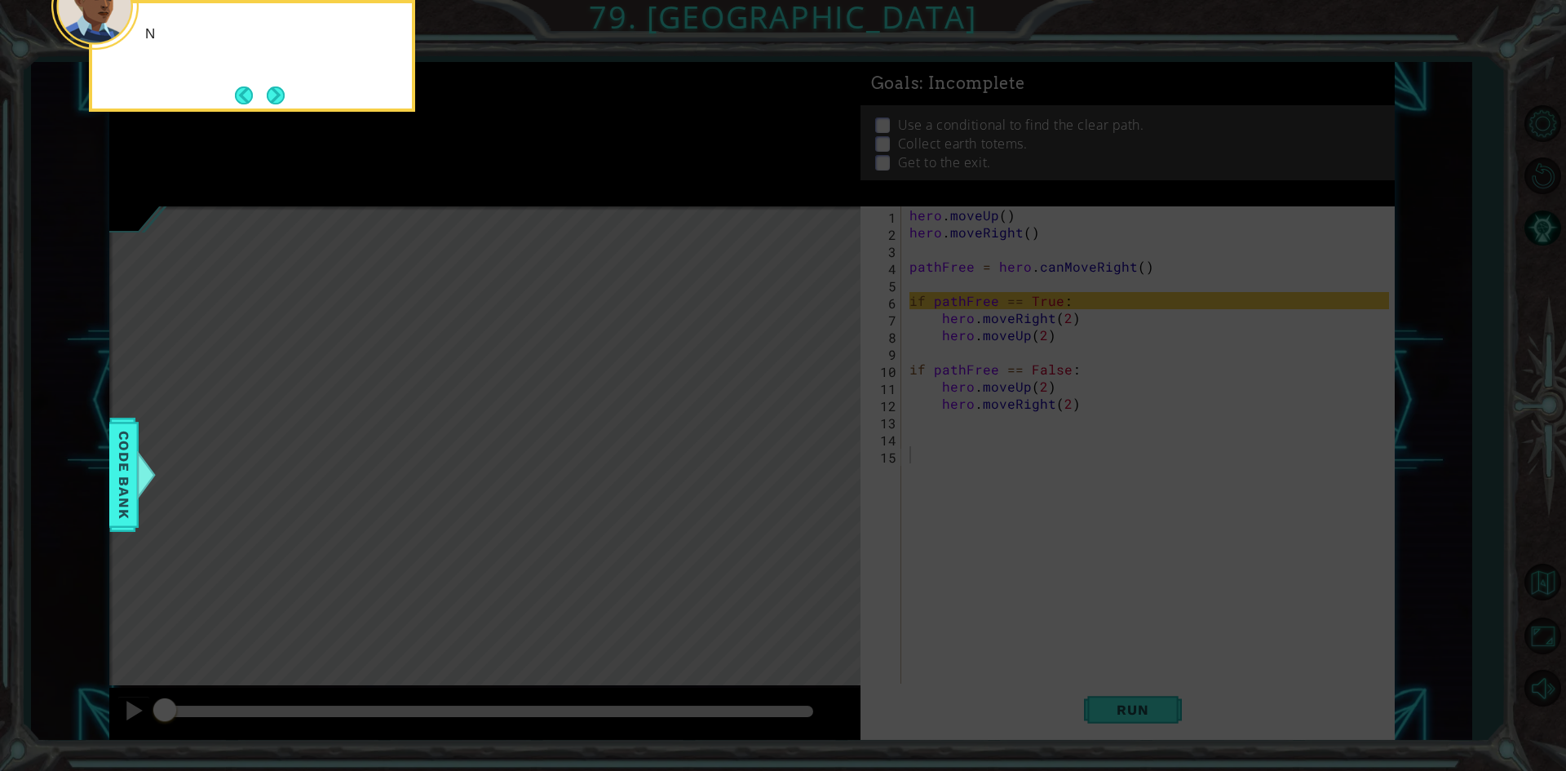
click at [279, 94] on button "Next" at bounding box center [276, 95] width 18 height 18
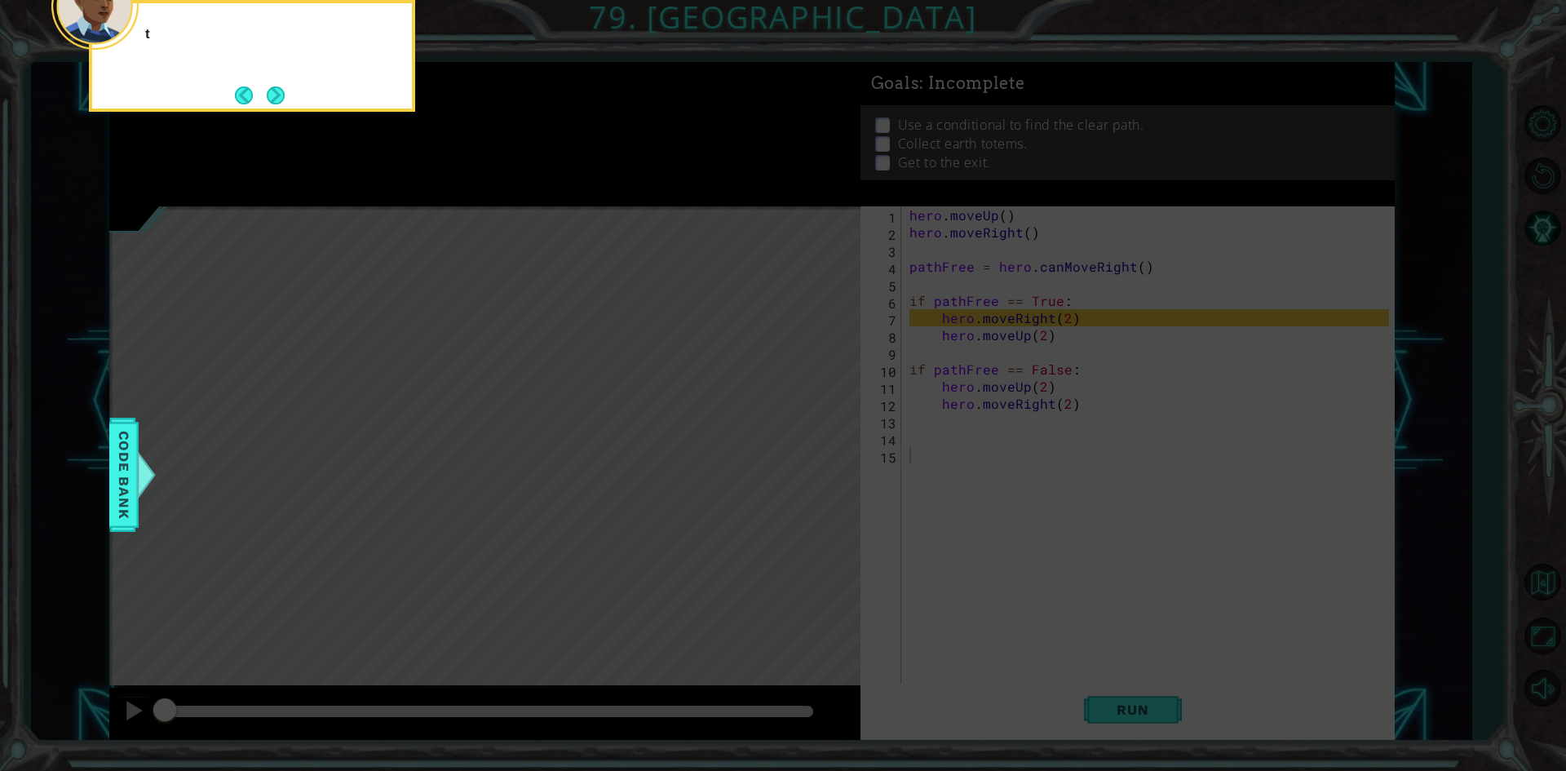
click at [279, 94] on button "Next" at bounding box center [276, 95] width 19 height 19
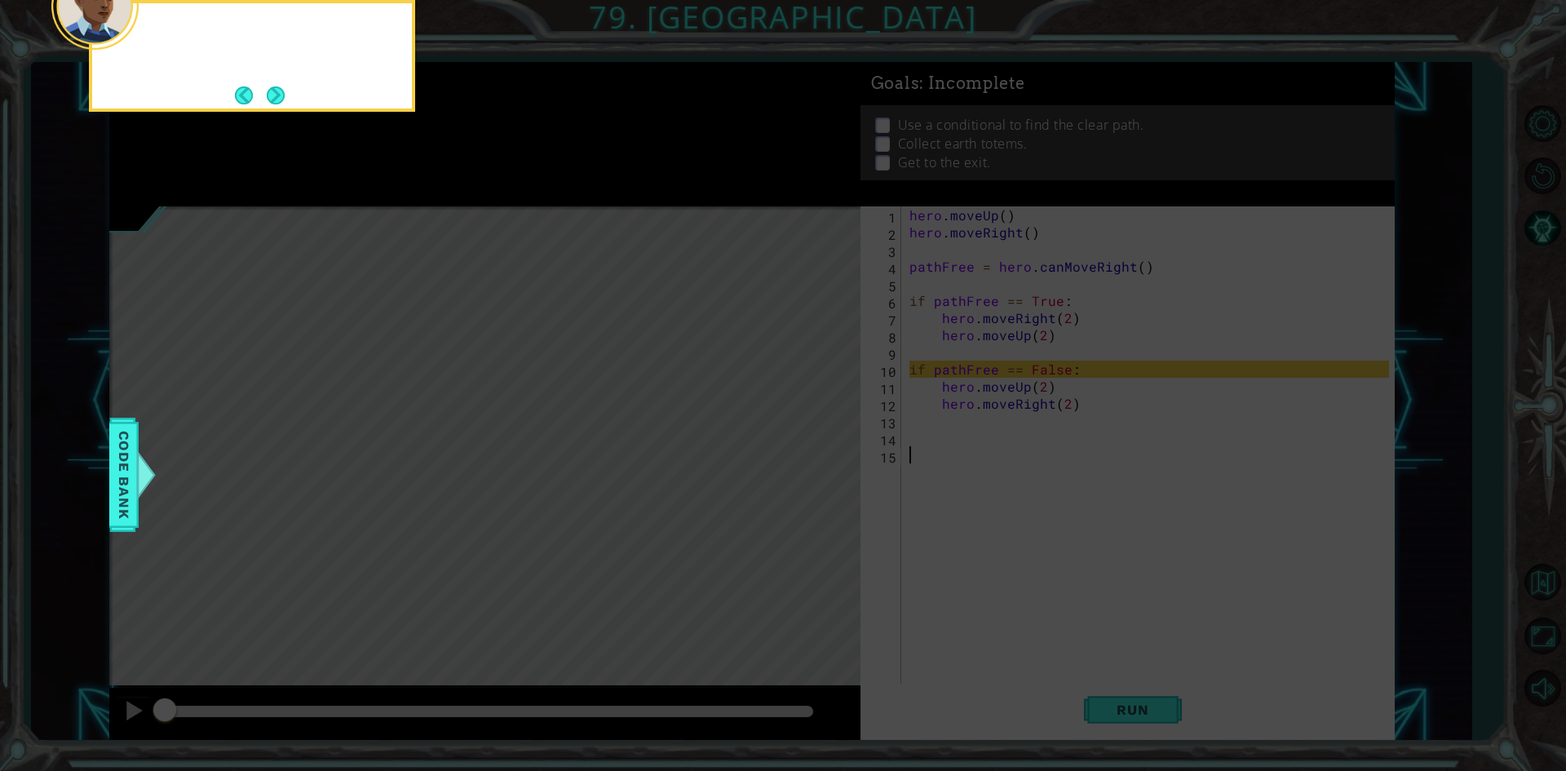
click at [279, 94] on button "Next" at bounding box center [275, 95] width 19 height 19
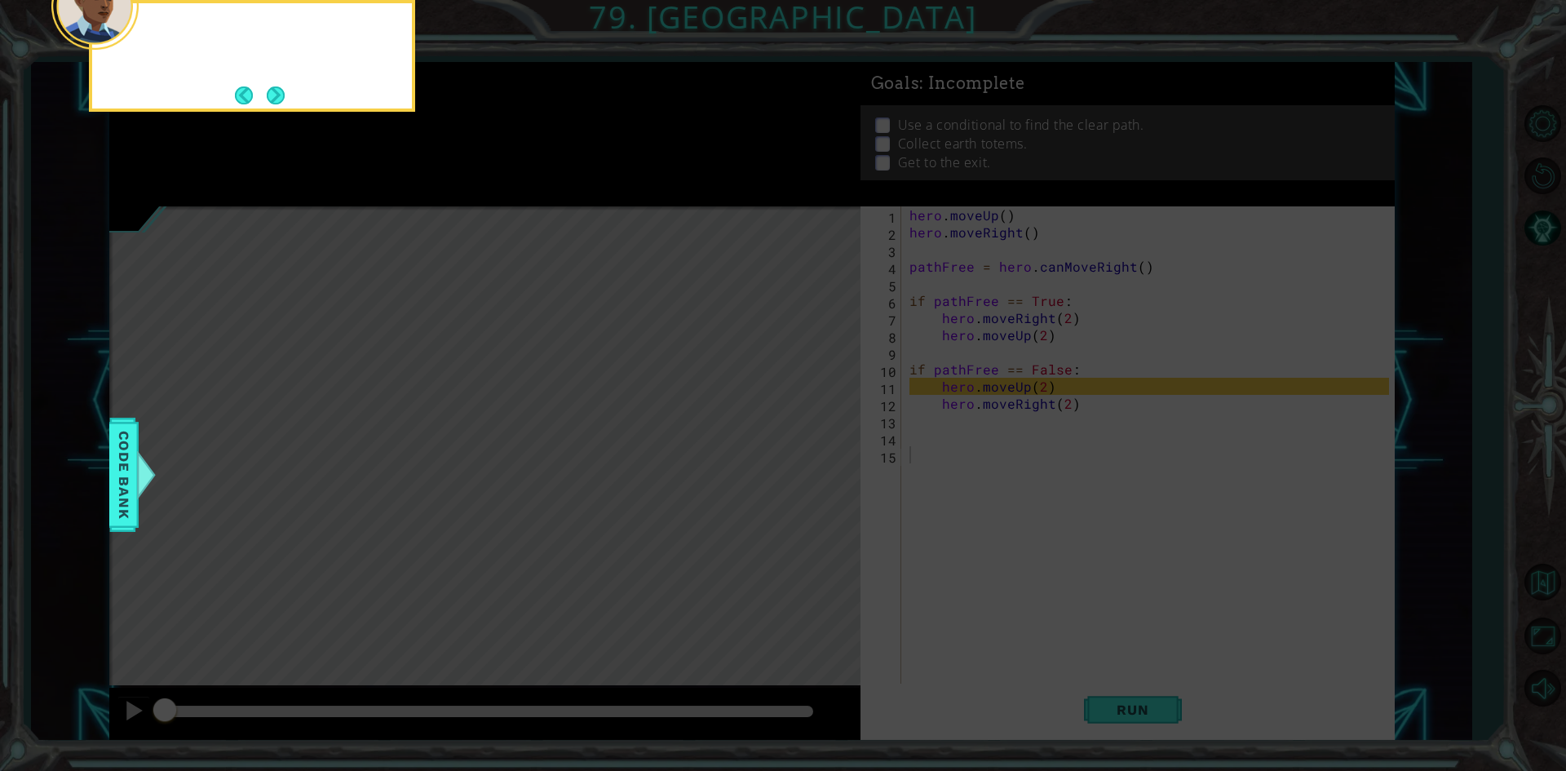
click at [279, 94] on button "Next" at bounding box center [276, 96] width 20 height 20
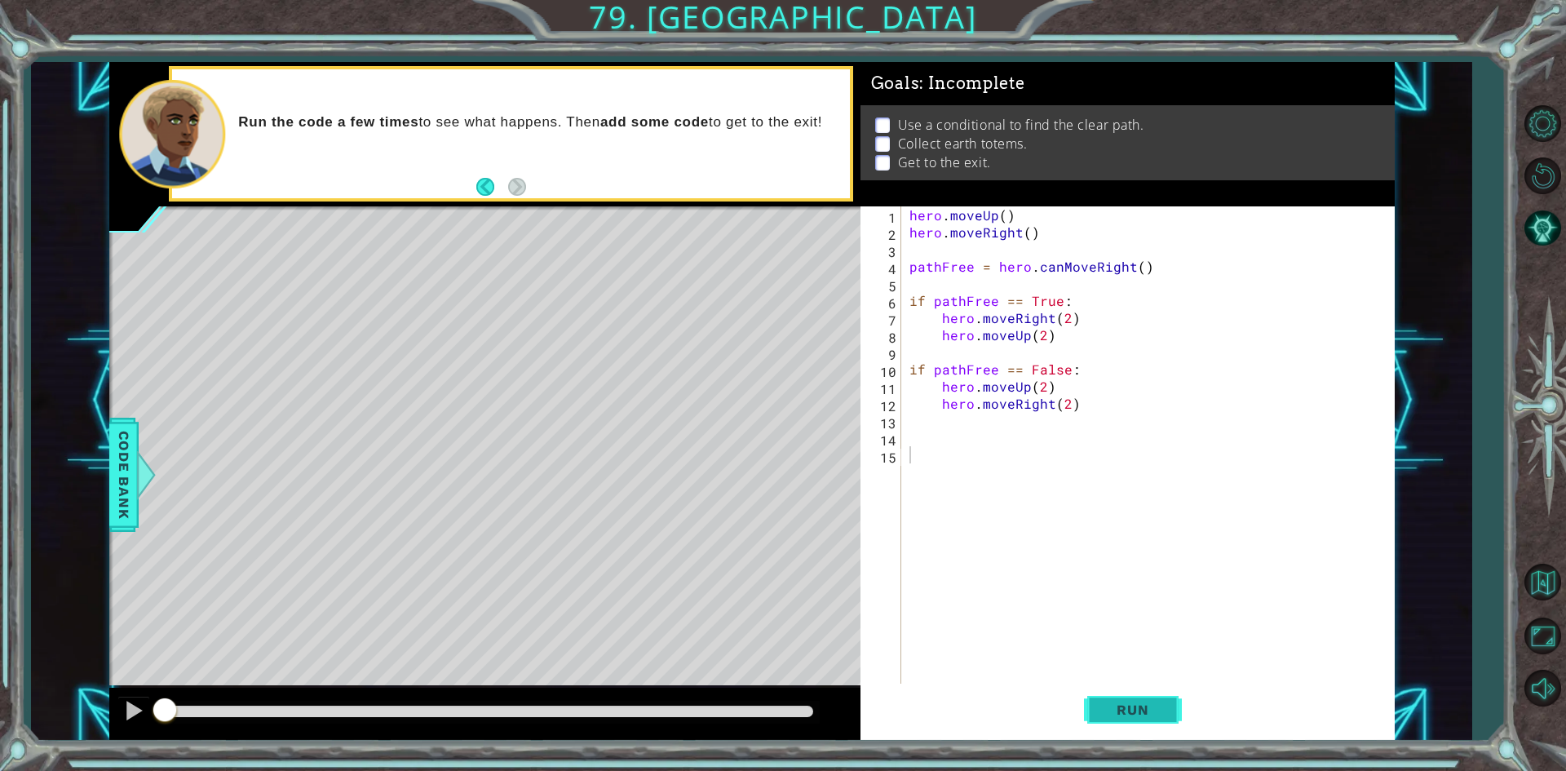
click at [1118, 715] on span "Run" at bounding box center [1132, 710] width 64 height 16
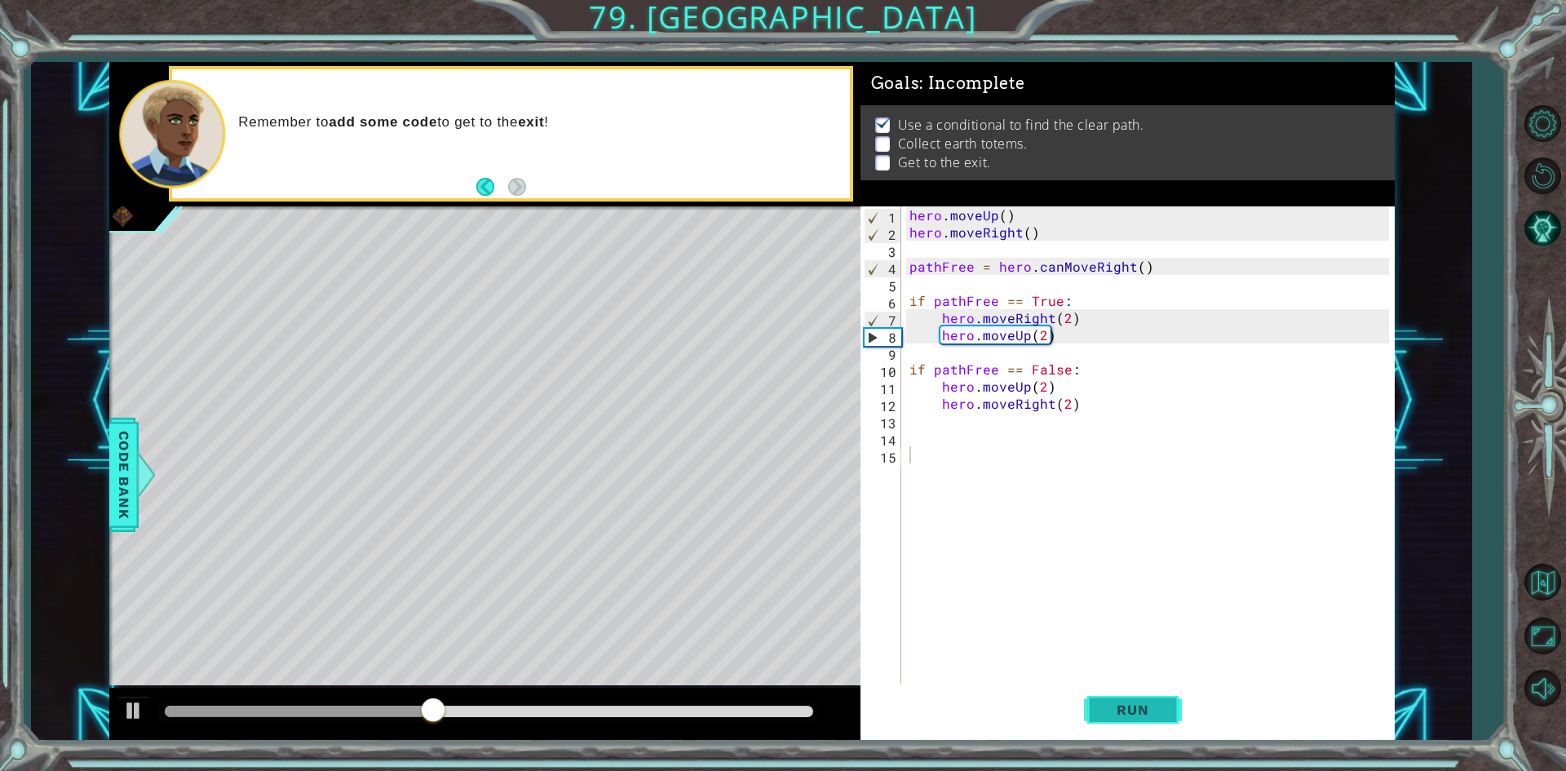
click at [1166, 711] on button "Run" at bounding box center [1133, 710] width 98 height 53
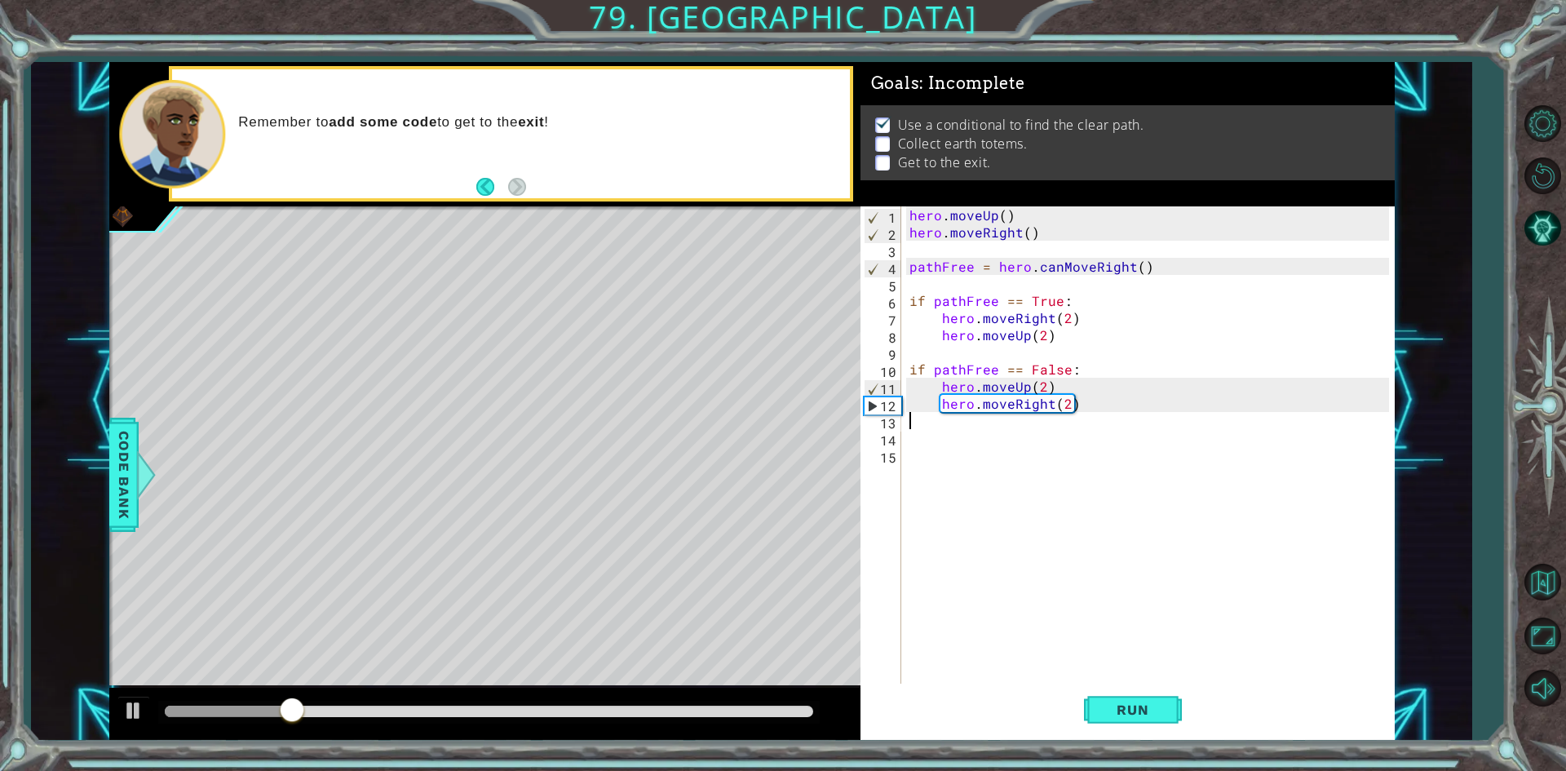
click at [929, 424] on div "hero . moveUp ( ) hero . moveRight ( ) pathFree = hero . canMoveRight ( ) if pa…" at bounding box center [1151, 463] width 491 height 514
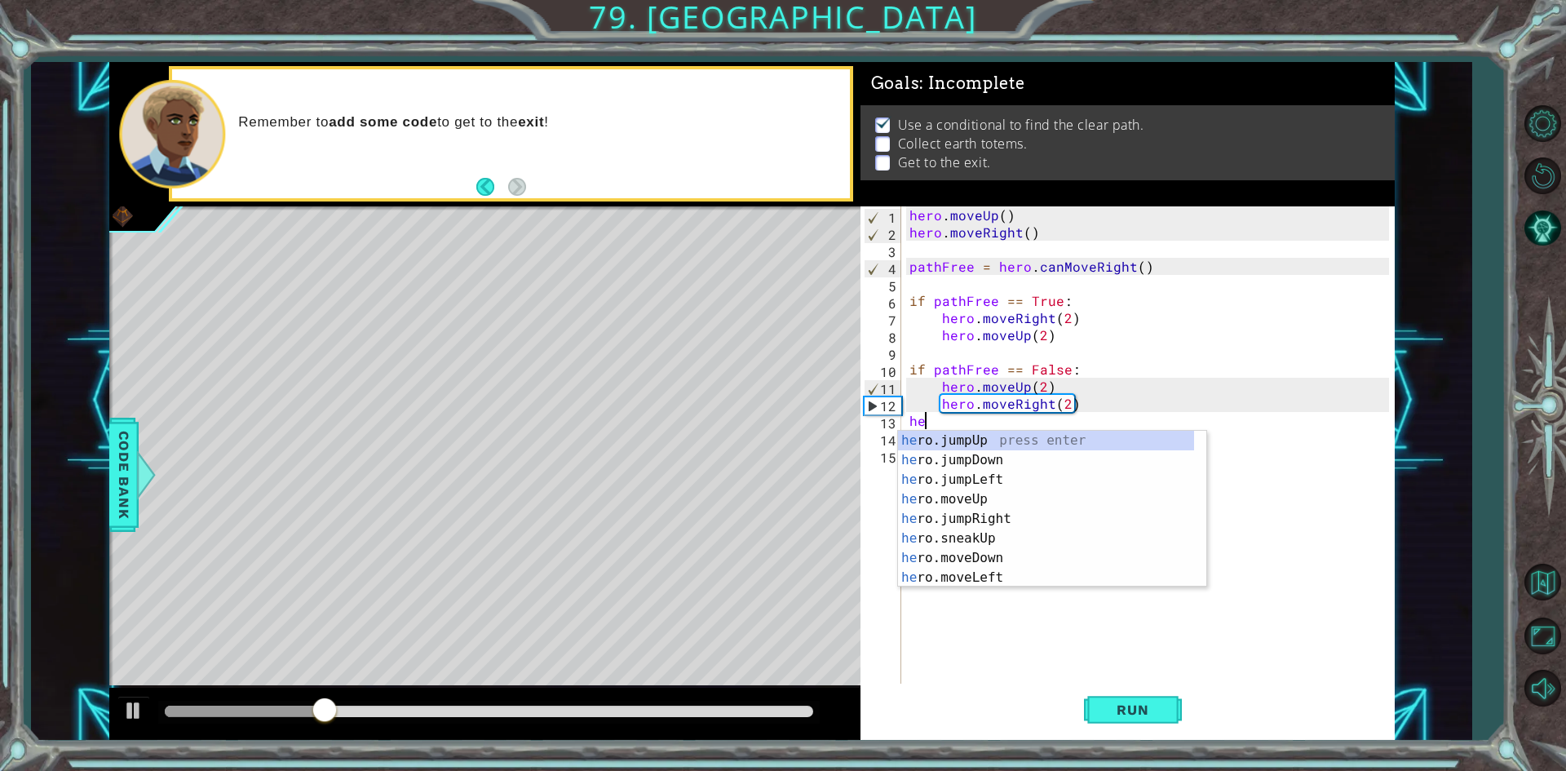
type textarea "her"
click at [988, 518] on div "her o.jumpUp press enter her o.jumpDown press enter her o.jumpLeft press enter …" at bounding box center [1046, 529] width 296 height 196
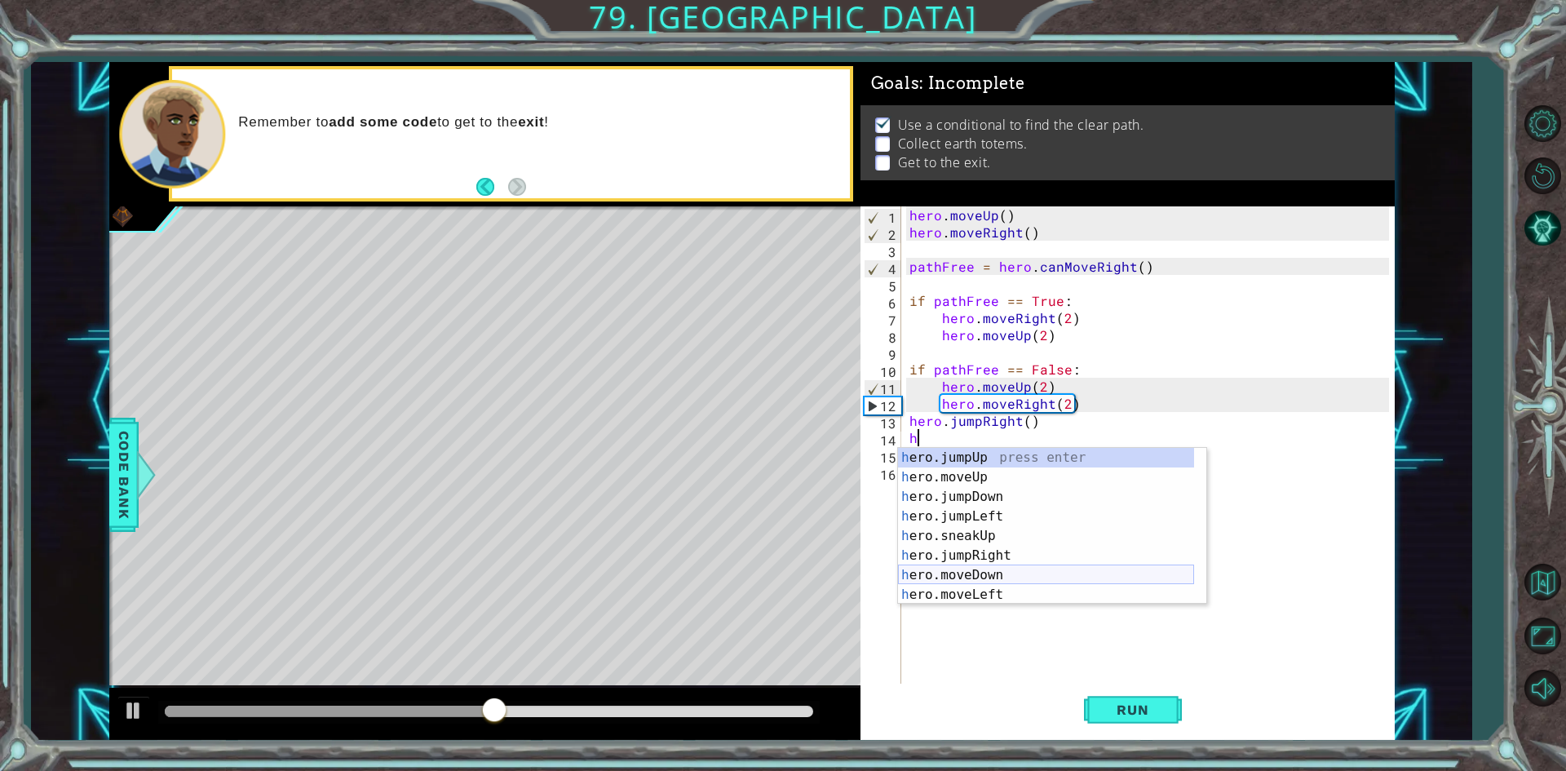
scroll to position [98, 0]
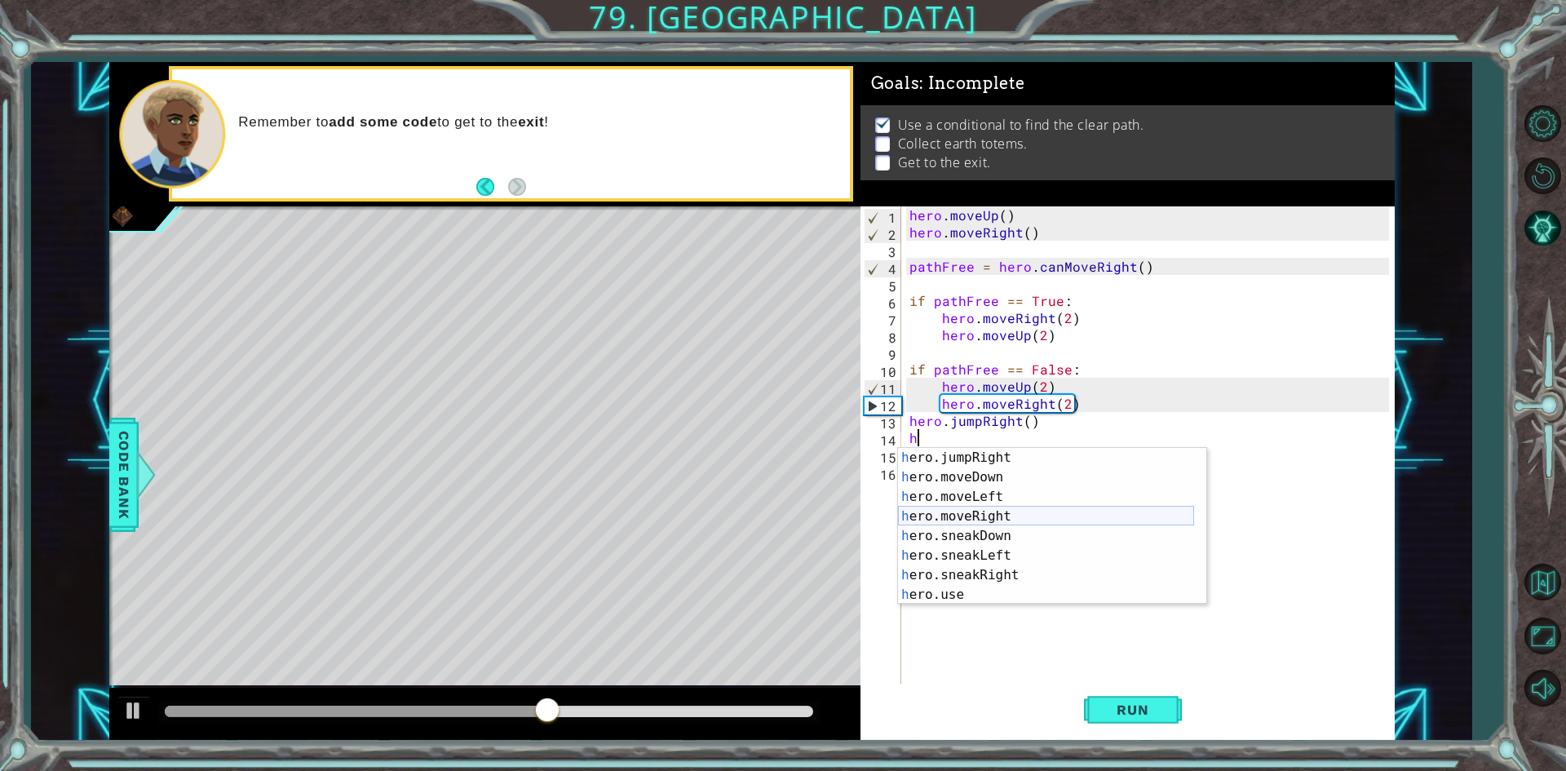
click at [1002, 522] on div "h ero.jumpRight press enter h ero.moveDown press enter h ero.moveLeft press ent…" at bounding box center [1046, 546] width 296 height 196
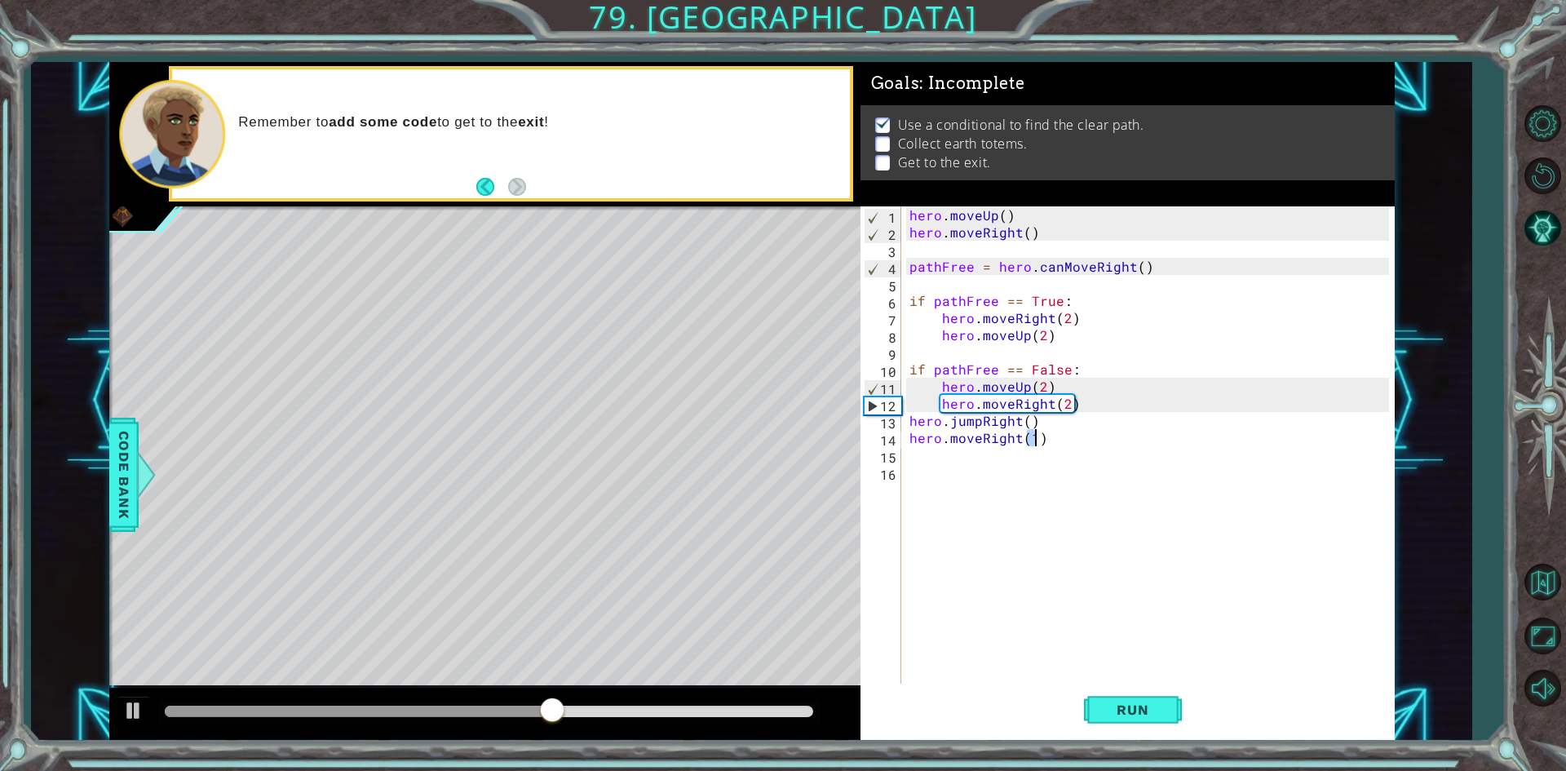
type textarea "hero.moveRight(1)"
click at [970, 461] on div "hero . moveUp ( ) hero . moveRight ( ) pathFree = hero . canMoveRight ( ) if pa…" at bounding box center [1151, 463] width 491 height 514
type textarea "h"
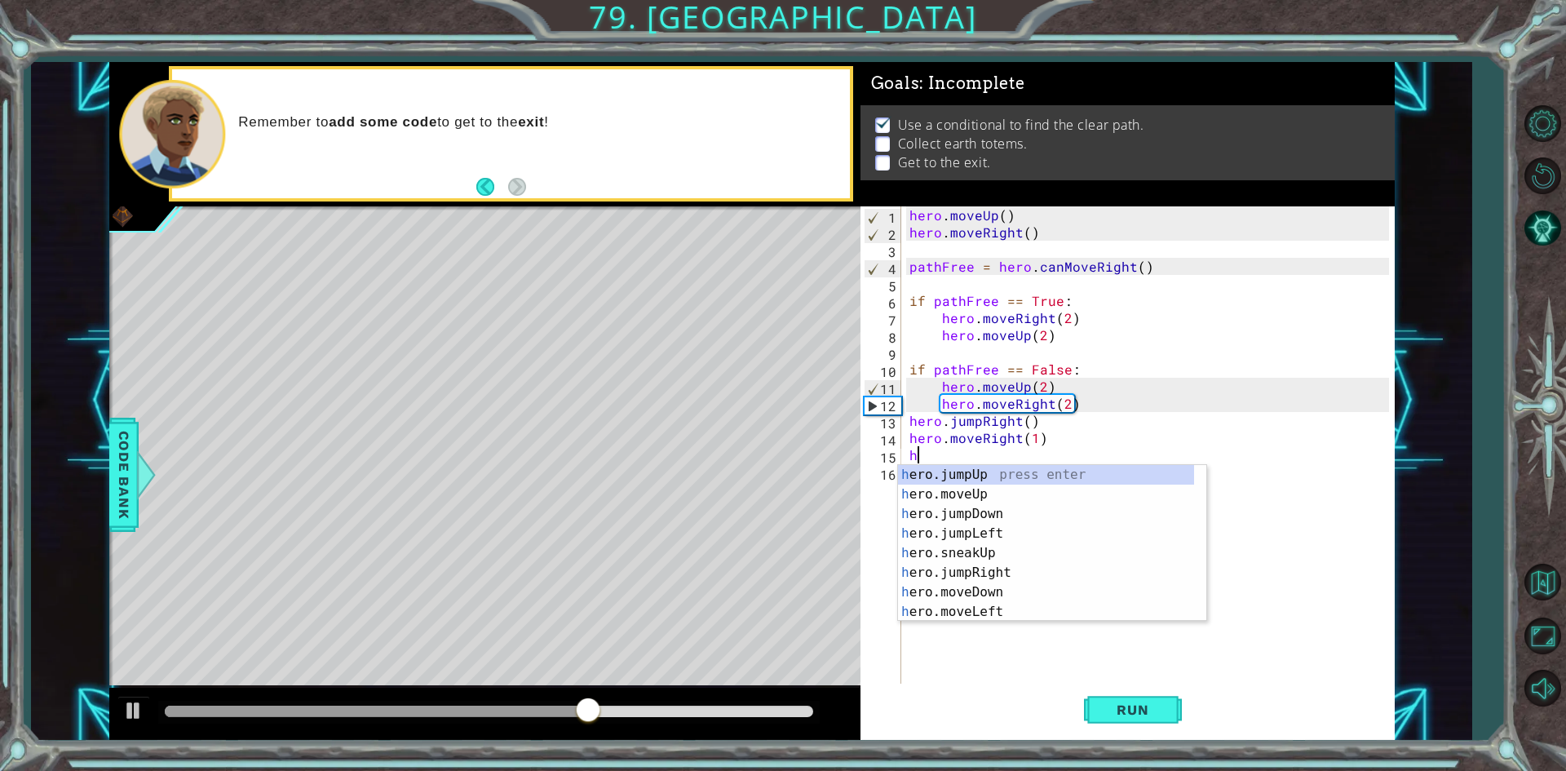
scroll to position [0, 0]
click at [997, 514] on div "h ero.jumpUp press enter h ero.moveUp press enter h ero.jumpDown press enter h …" at bounding box center [1046, 563] width 296 height 196
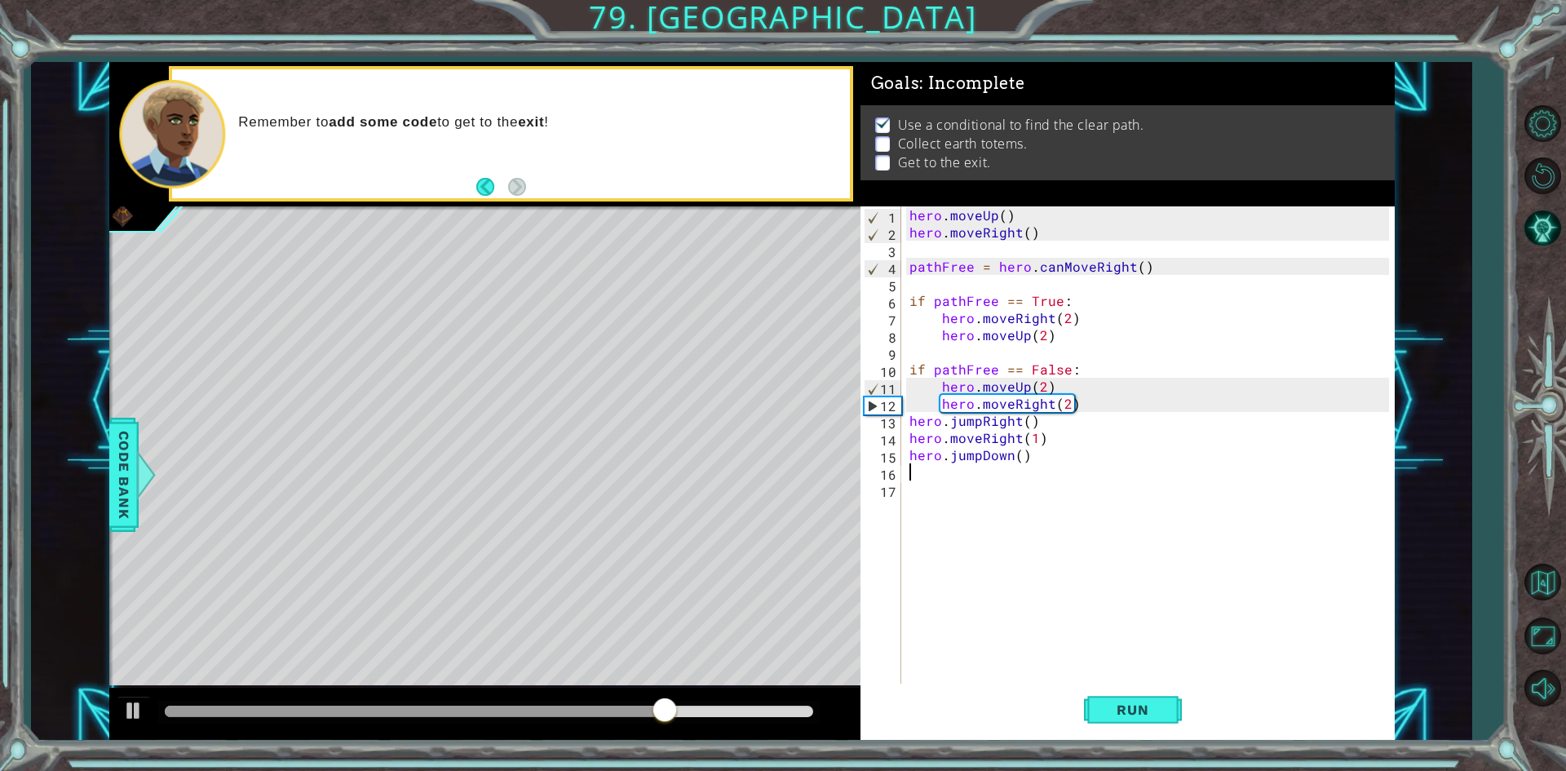
click at [945, 494] on div "hero . moveUp ( ) hero . moveRight ( ) pathFree = hero . canMoveRight ( ) if pa…" at bounding box center [1151, 463] width 491 height 514
click at [942, 464] on div "hero . moveUp ( ) hero . moveRight ( ) pathFree = hero . canMoveRight ( ) if pa…" at bounding box center [1151, 463] width 491 height 514
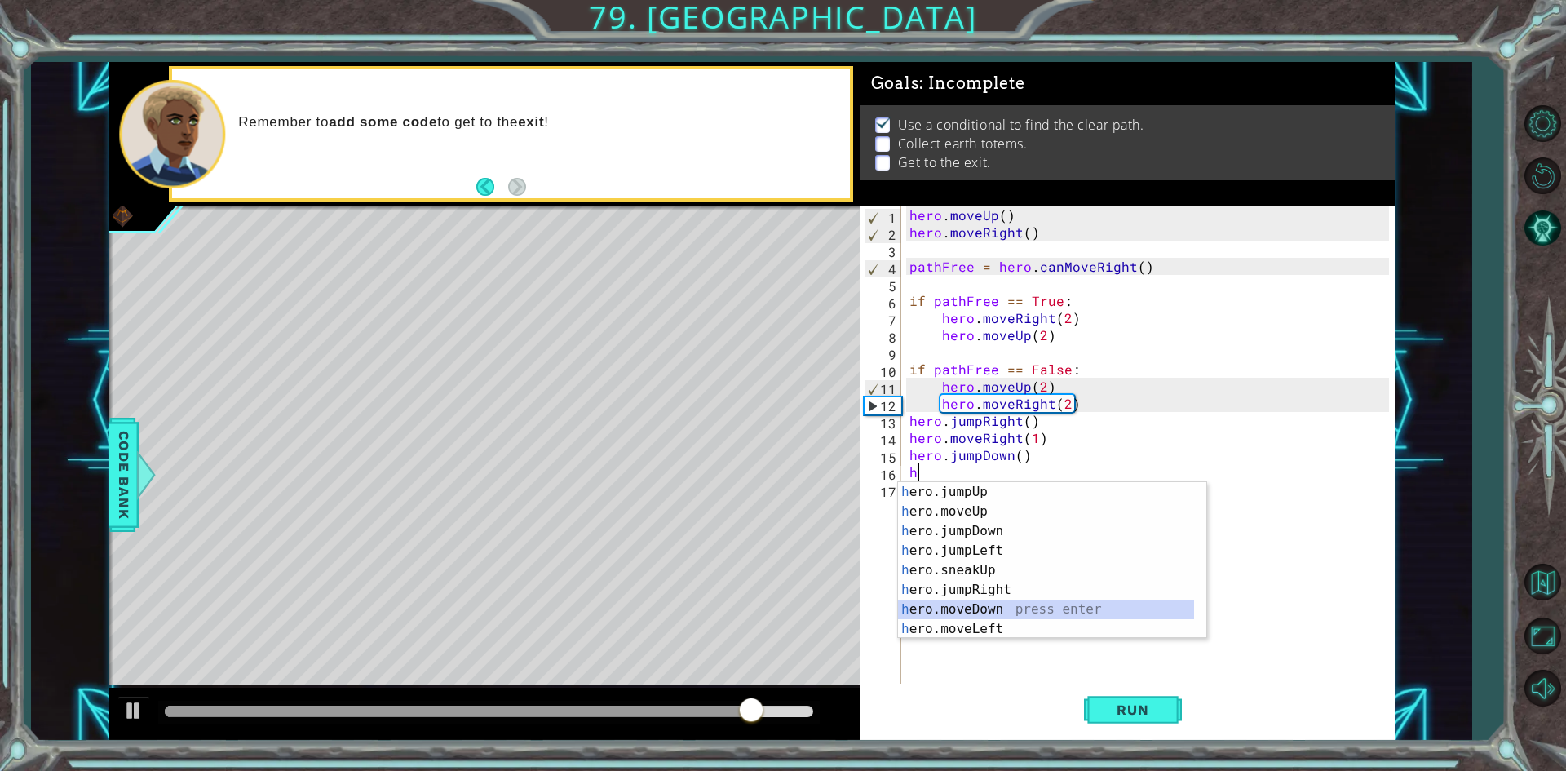
click at [985, 605] on div "h ero.jumpUp press enter h ero.moveUp press enter h ero.jumpDown press enter h …" at bounding box center [1046, 580] width 296 height 196
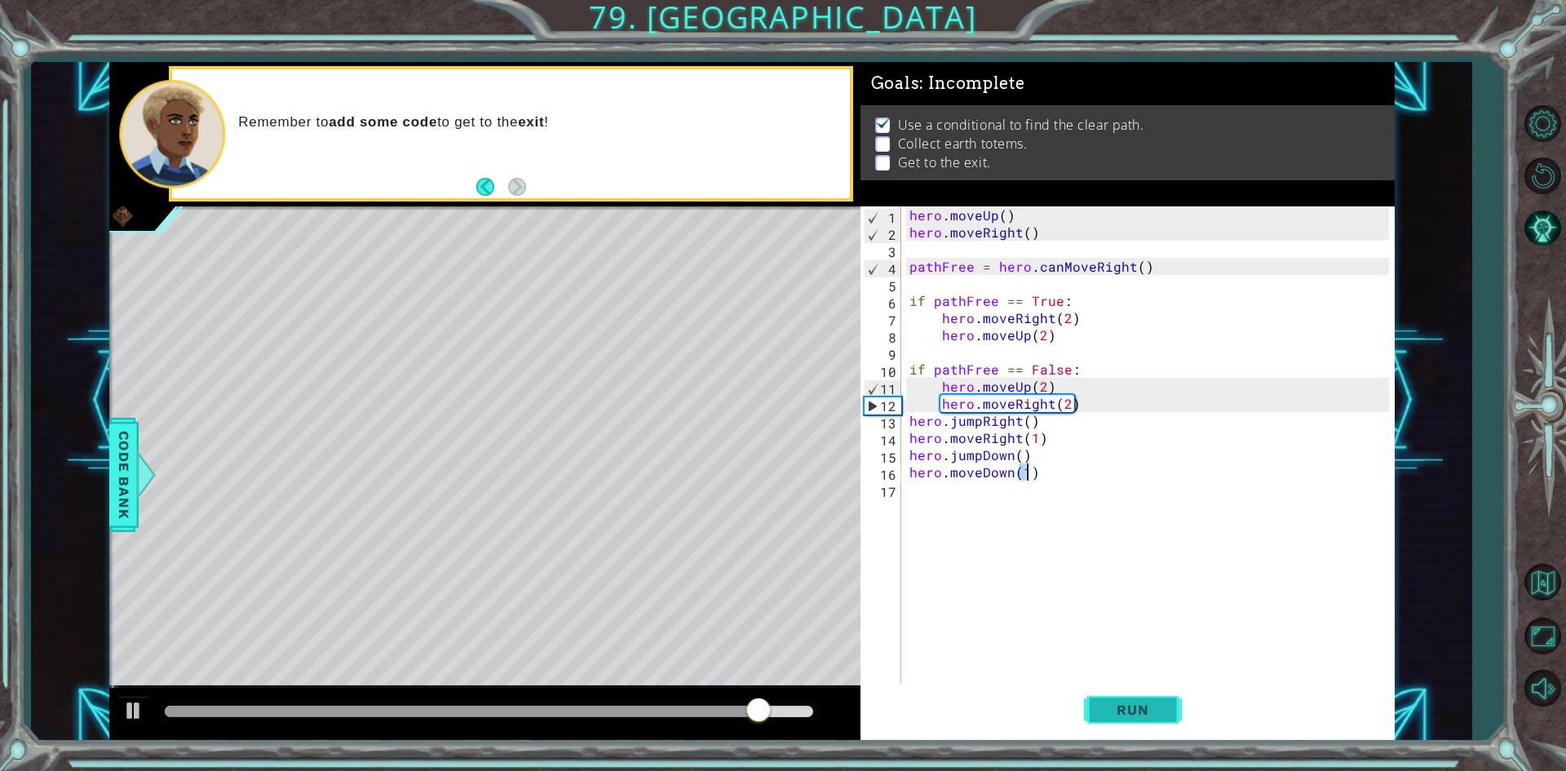
type textarea "hero.moveDown(1)"
click at [1135, 703] on span "Run" at bounding box center [1132, 710] width 64 height 16
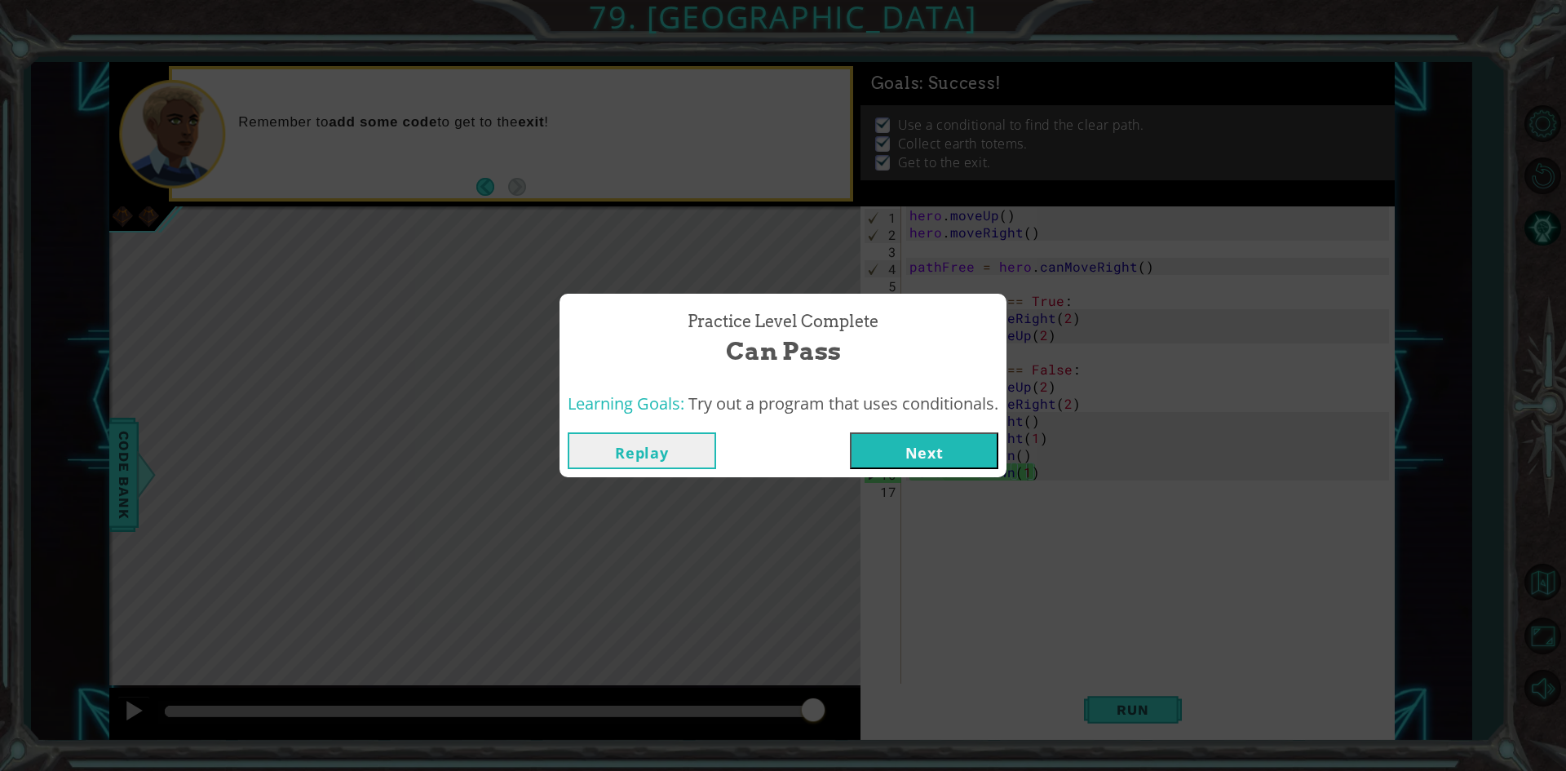
click at [977, 449] on button "Next" at bounding box center [924, 450] width 148 height 37
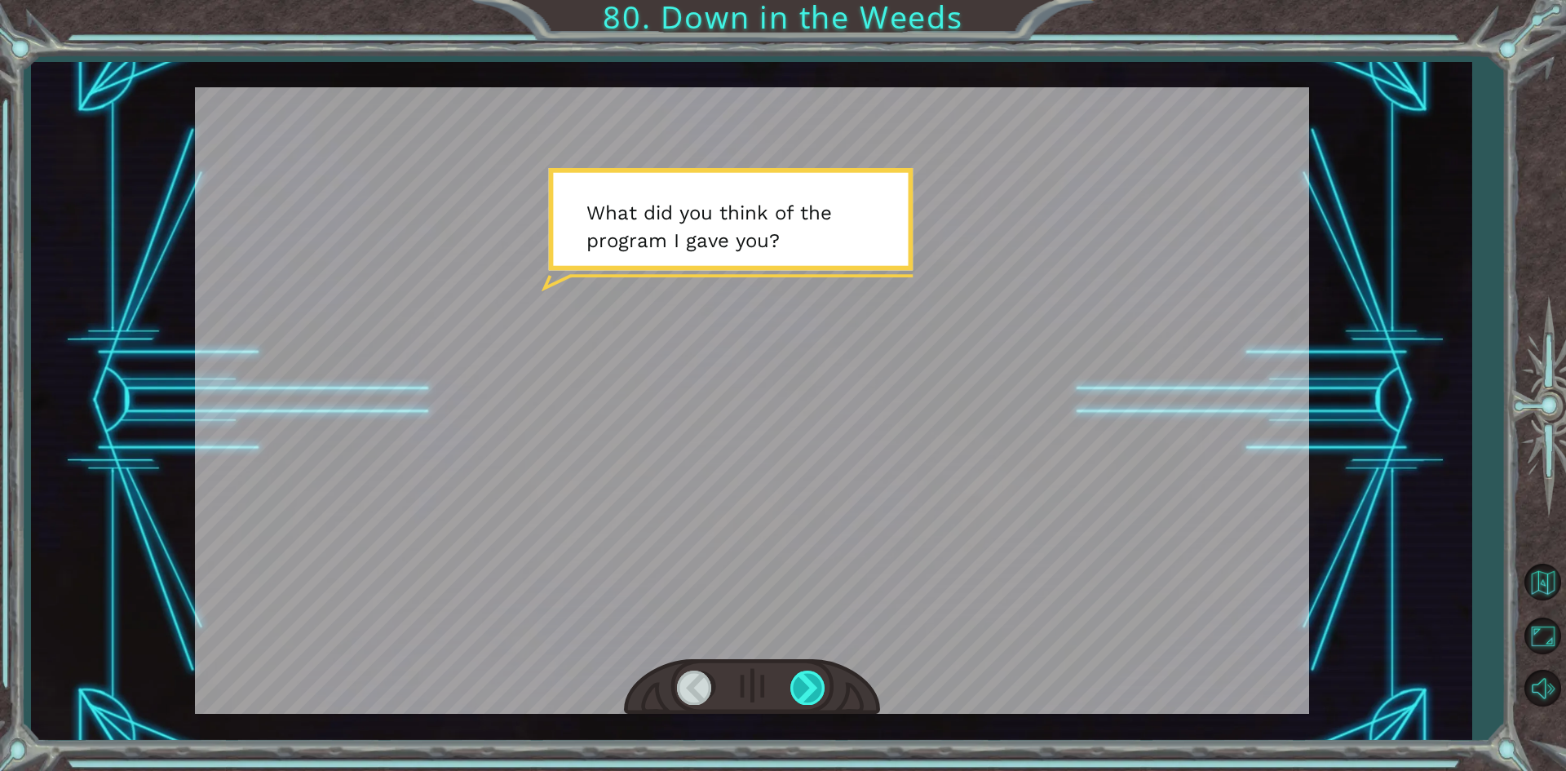
click at [797, 677] on div at bounding box center [808, 687] width 37 height 33
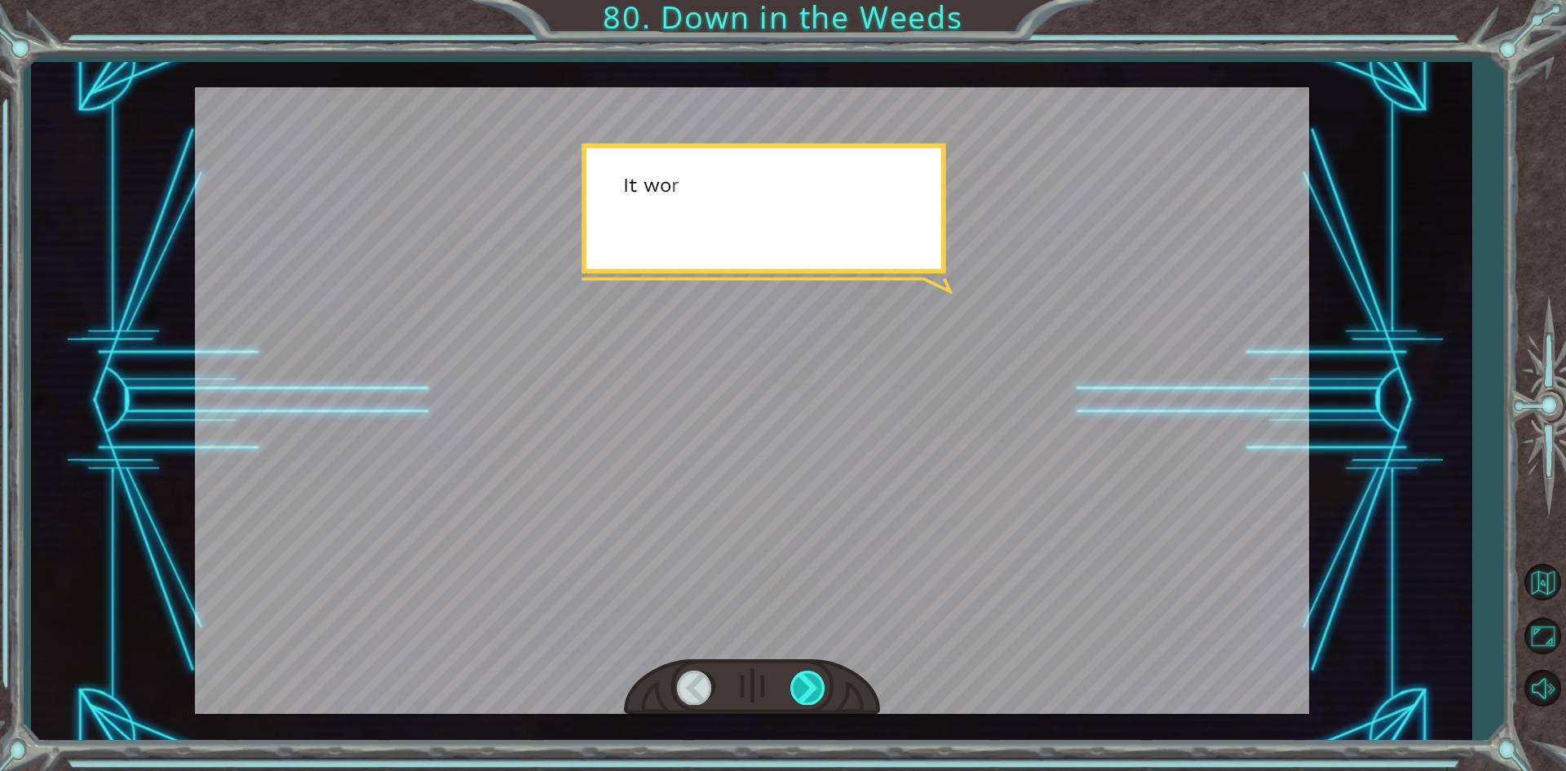
click at [797, 677] on div at bounding box center [808, 687] width 37 height 33
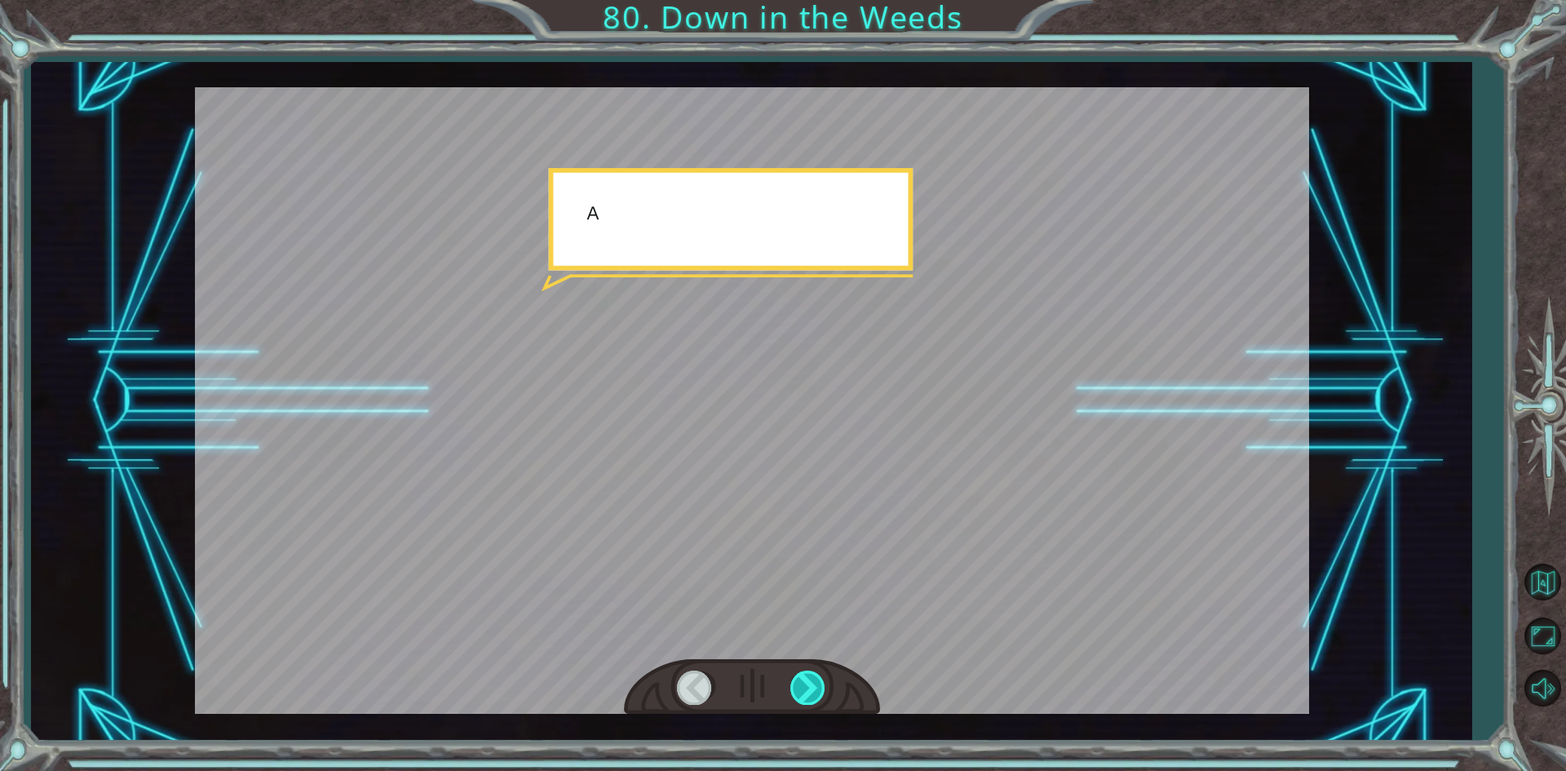
click at [797, 677] on div at bounding box center [808, 687] width 37 height 33
drag, startPoint x: 797, startPoint y: 677, endPoint x: 824, endPoint y: 647, distance: 40.4
click at [809, 657] on div at bounding box center [752, 400] width 1114 height 627
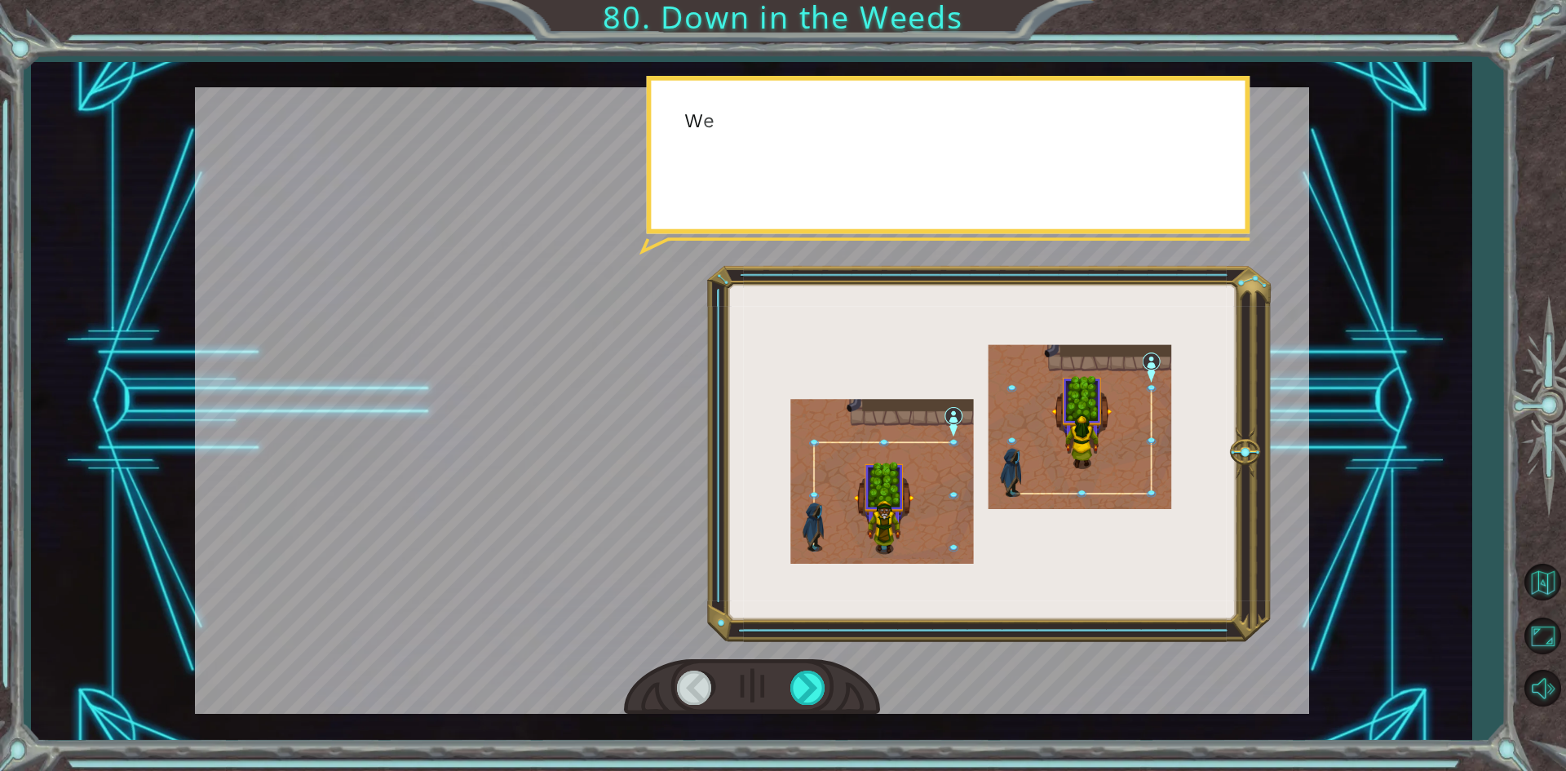
click at [825, 647] on div at bounding box center [752, 400] width 1114 height 627
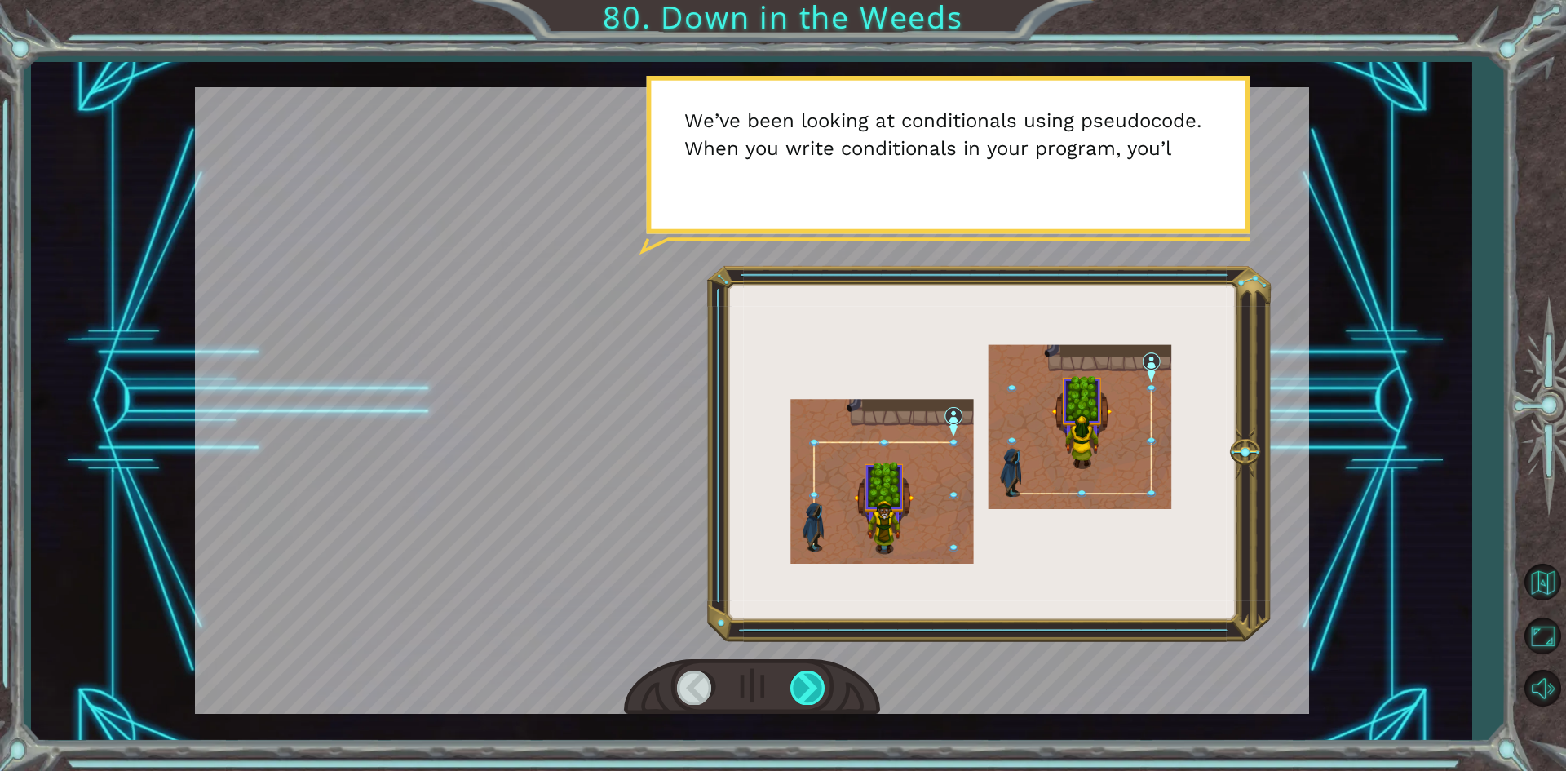
click at [795, 682] on div at bounding box center [808, 687] width 37 height 33
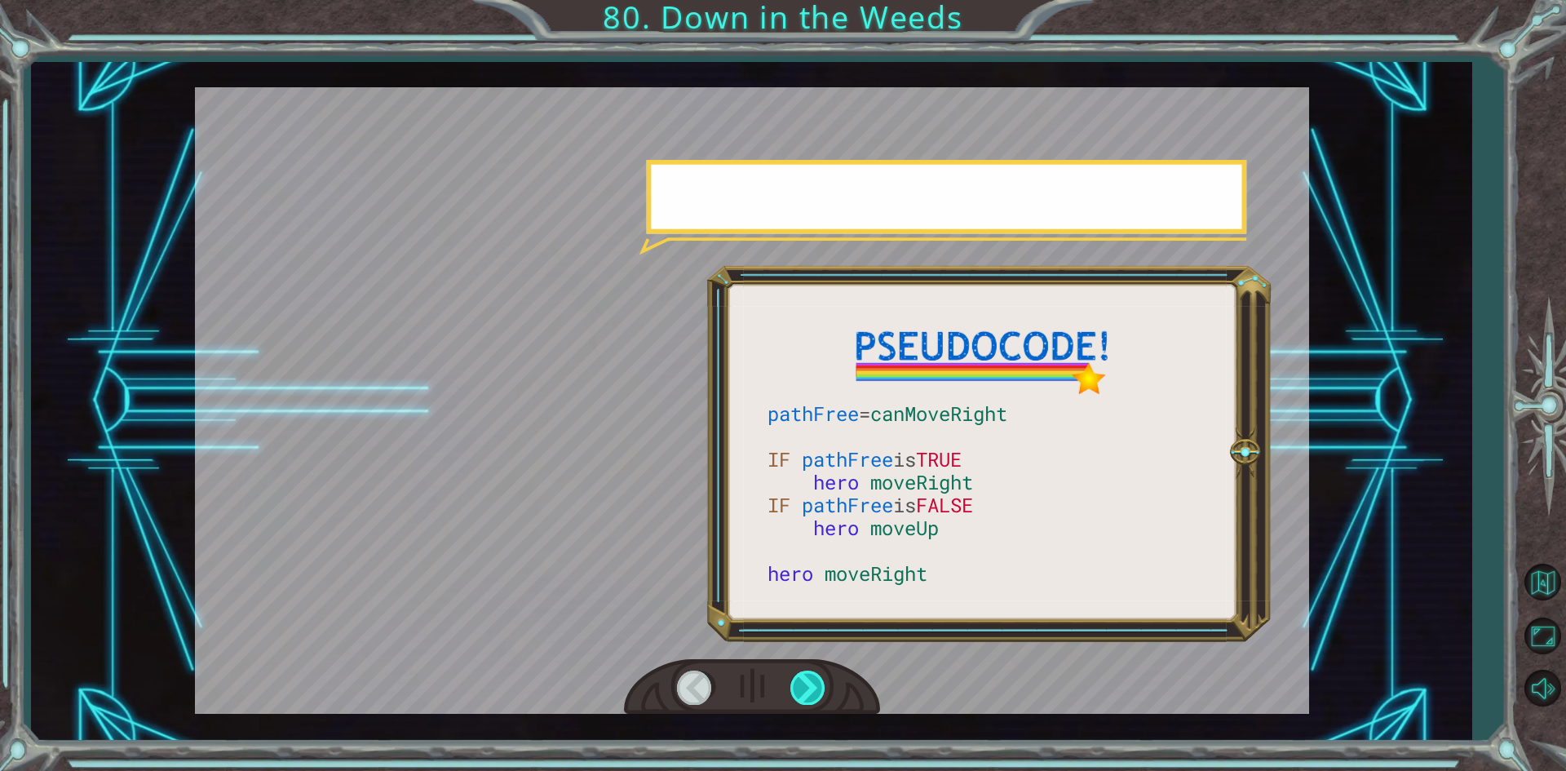
click at [794, 691] on div at bounding box center [808, 687] width 37 height 33
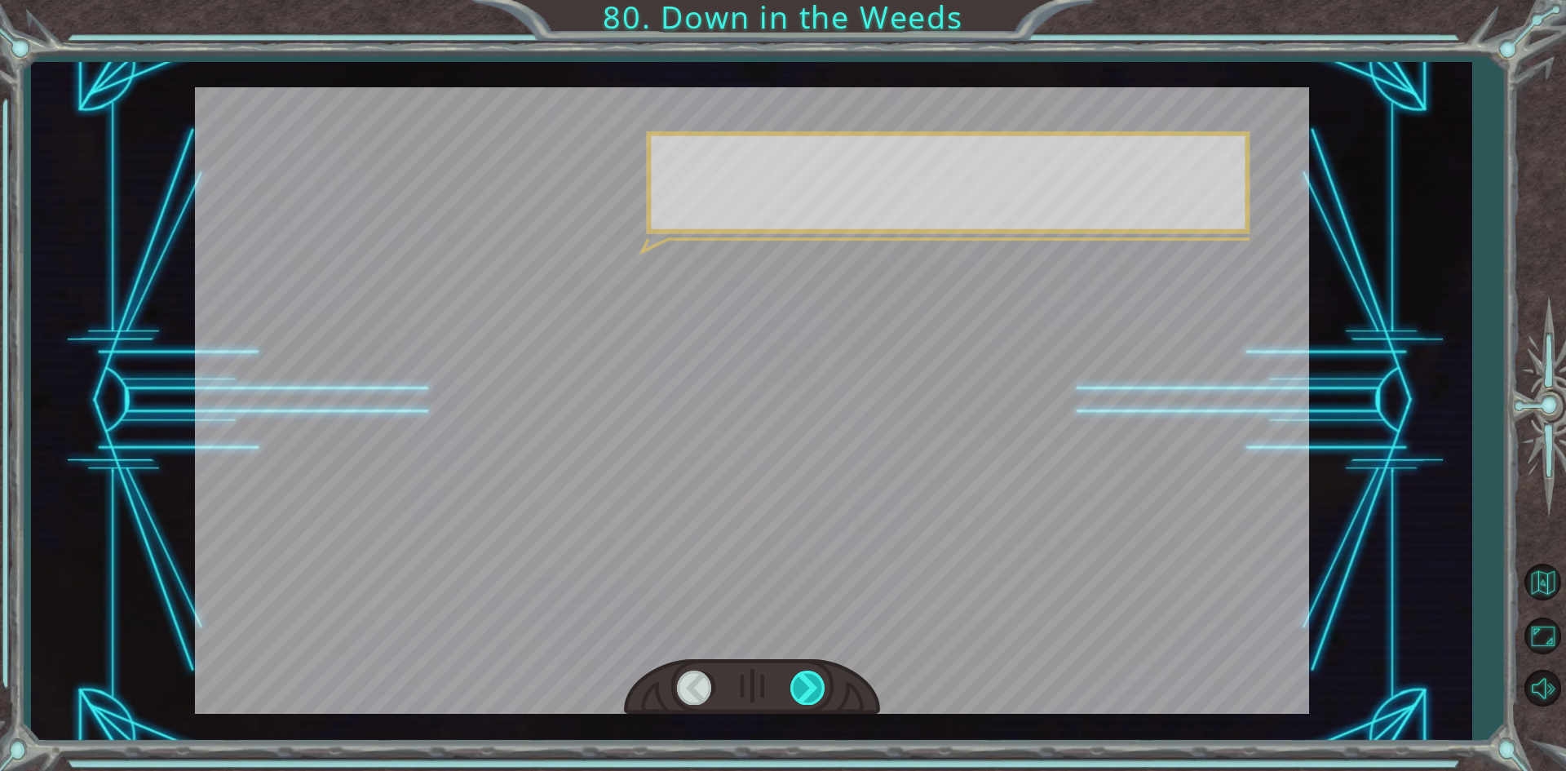
click at [794, 691] on div at bounding box center [808, 687] width 37 height 33
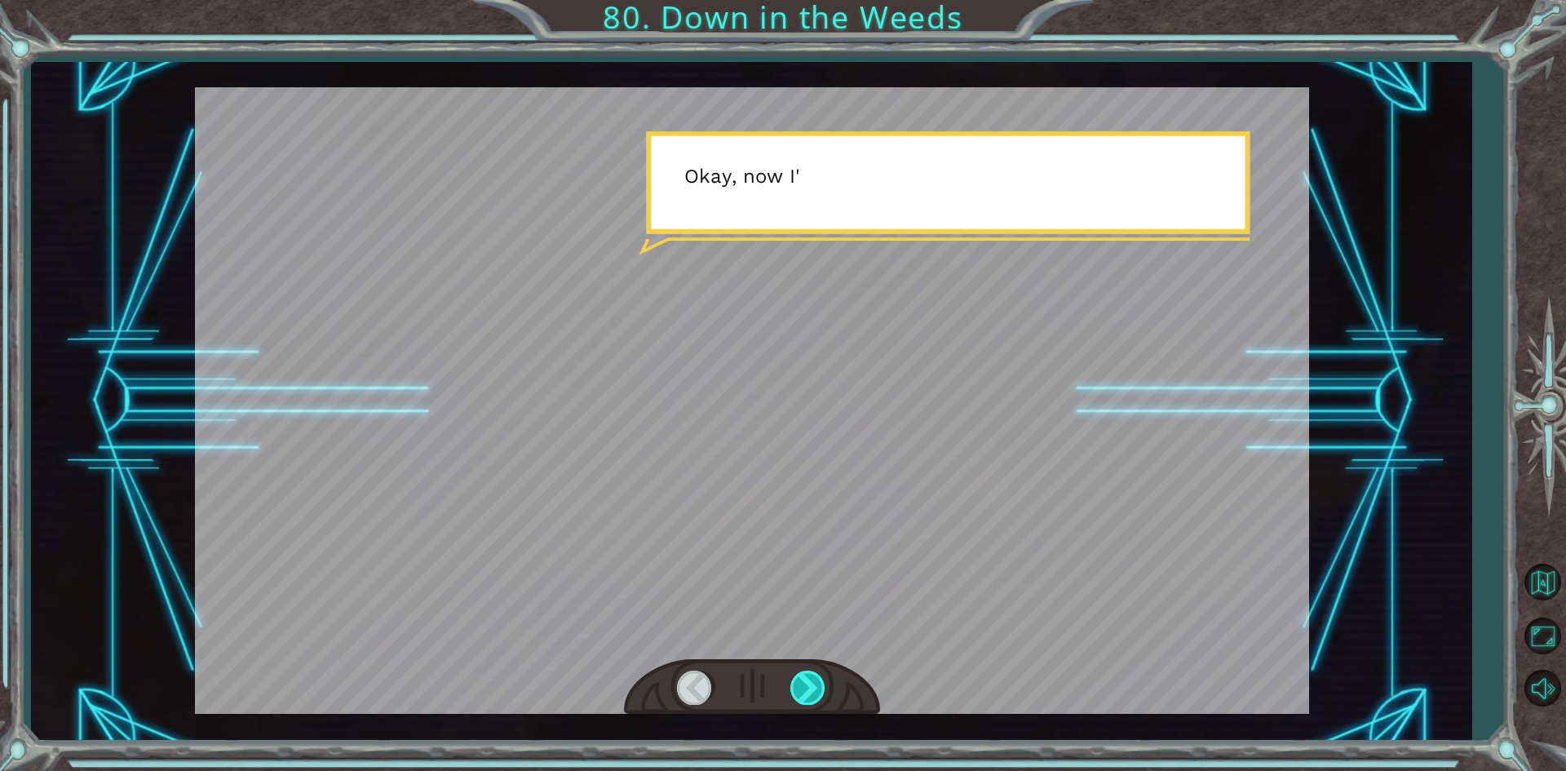
click at [794, 691] on div at bounding box center [808, 687] width 37 height 33
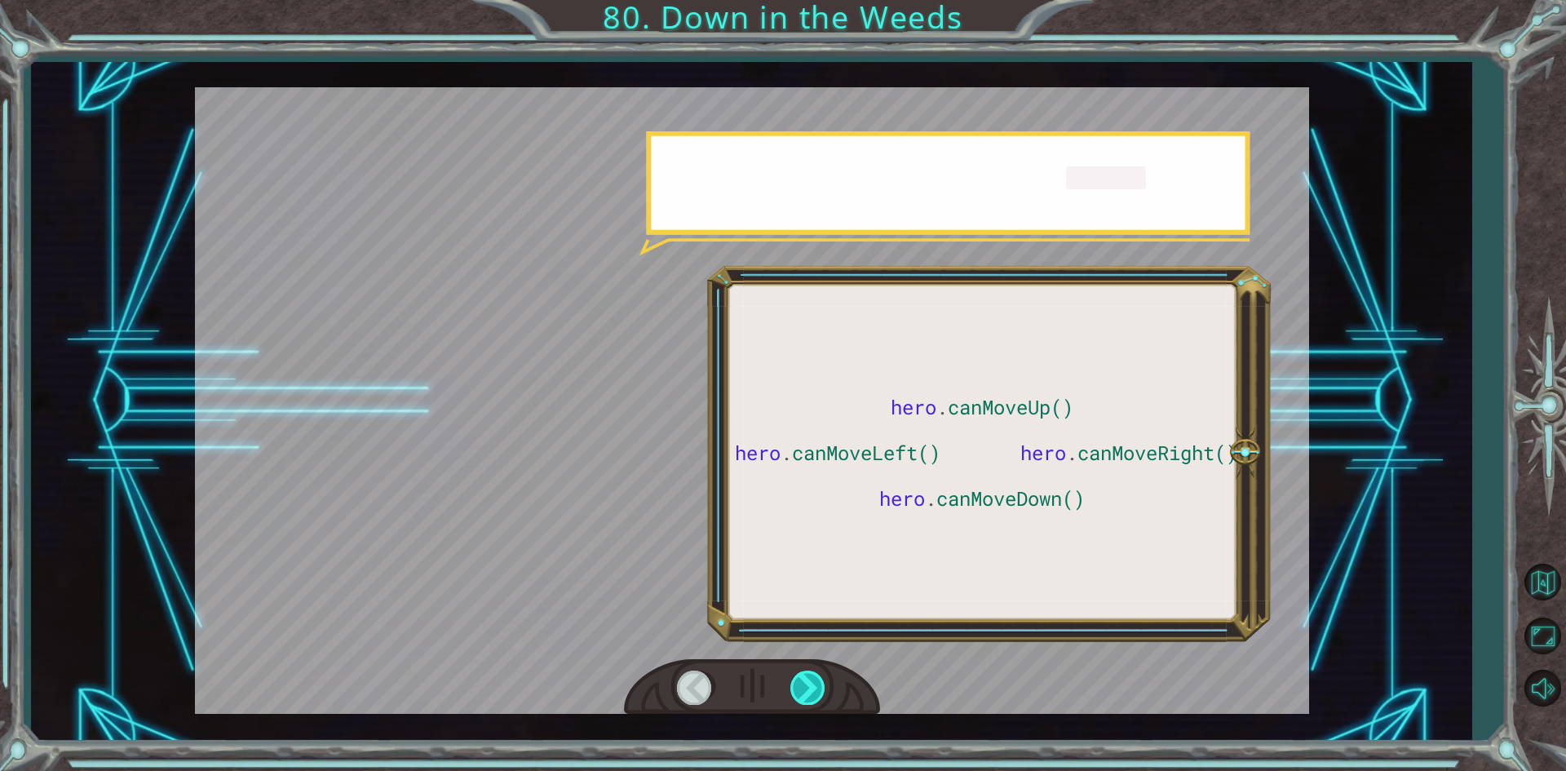
click at [794, 691] on div at bounding box center [808, 687] width 37 height 33
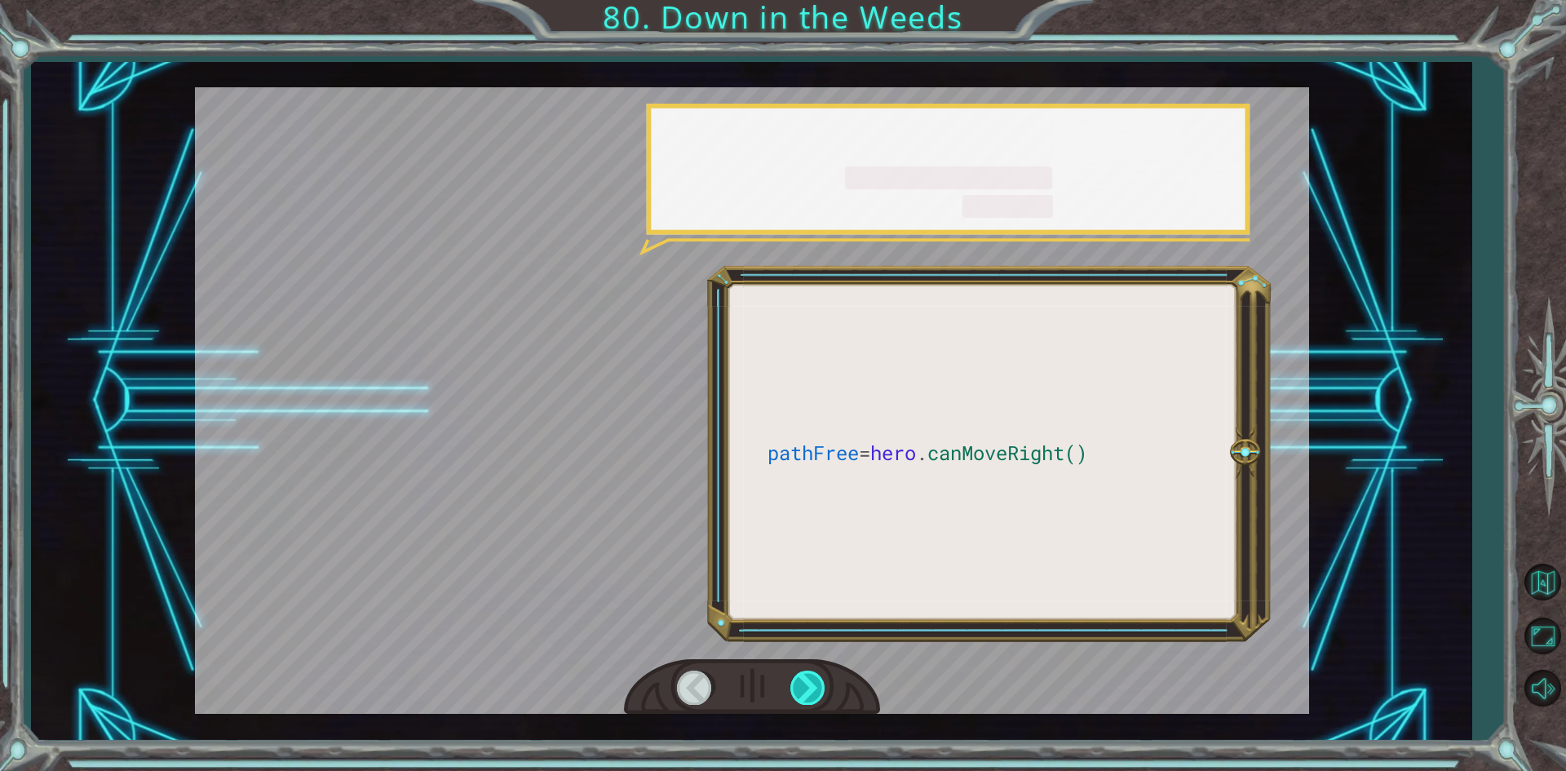
click at [794, 691] on div at bounding box center [808, 687] width 37 height 33
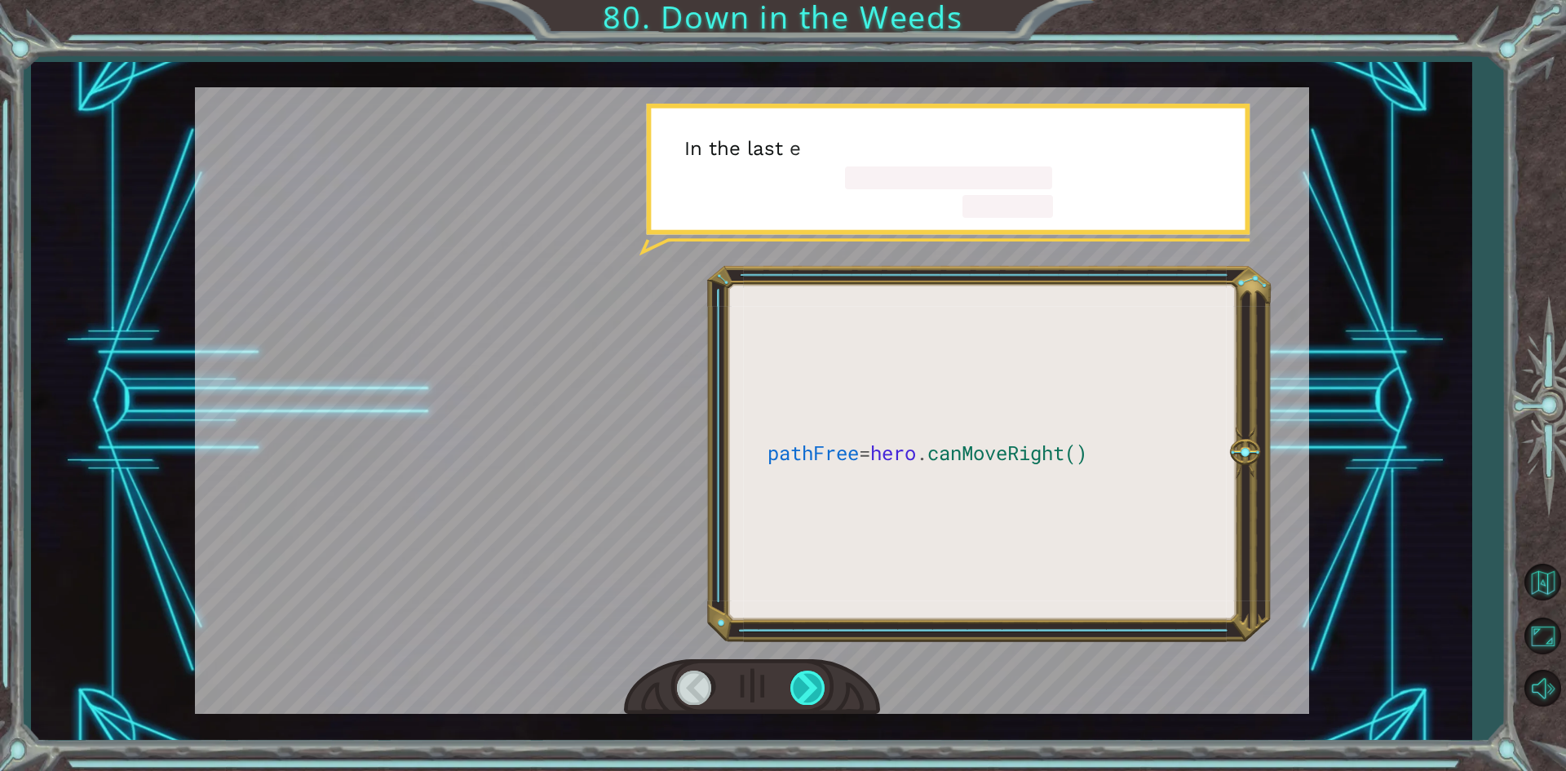
click at [794, 691] on div at bounding box center [808, 687] width 37 height 33
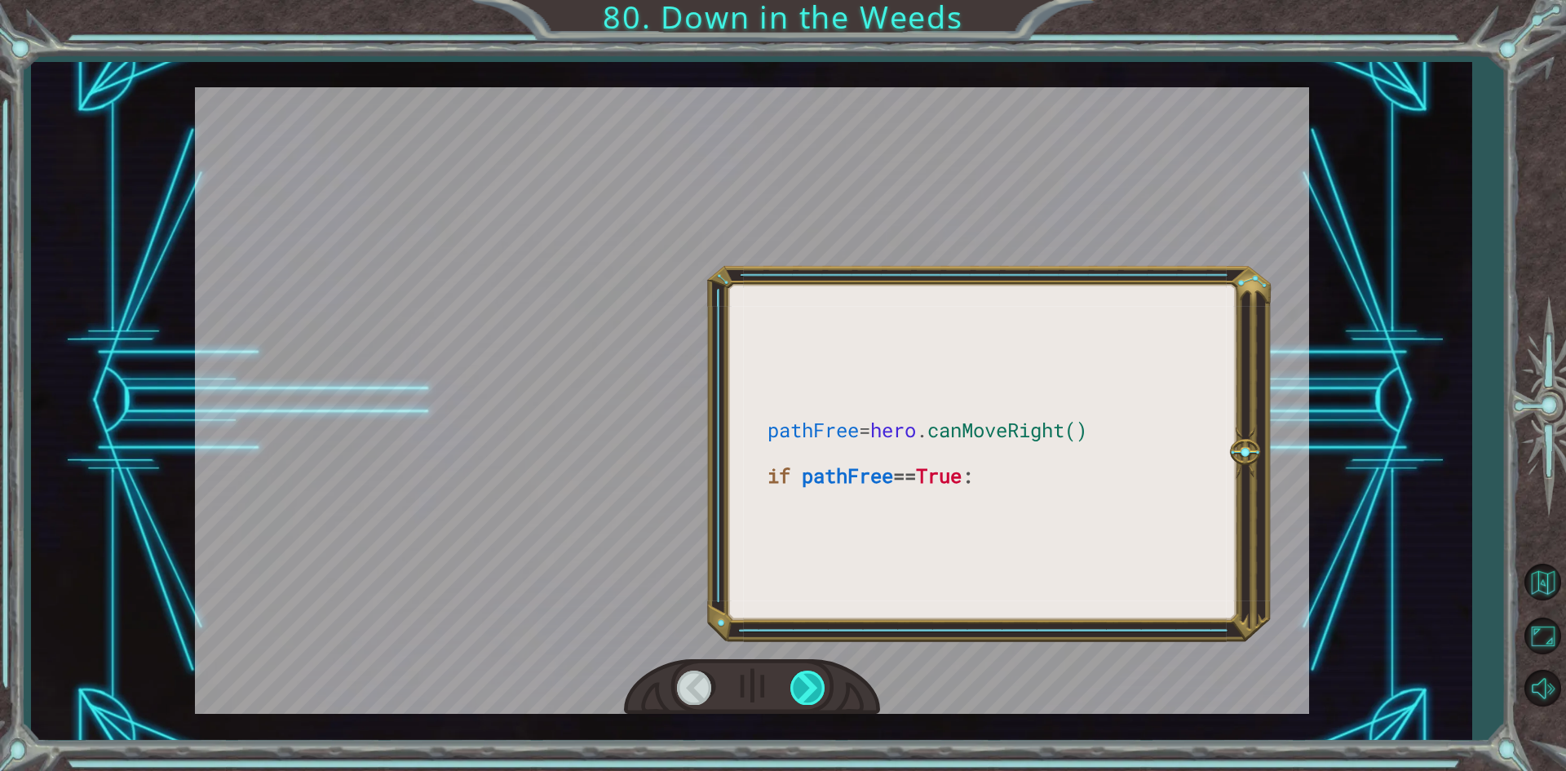
click at [794, 691] on div at bounding box center [808, 687] width 37 height 33
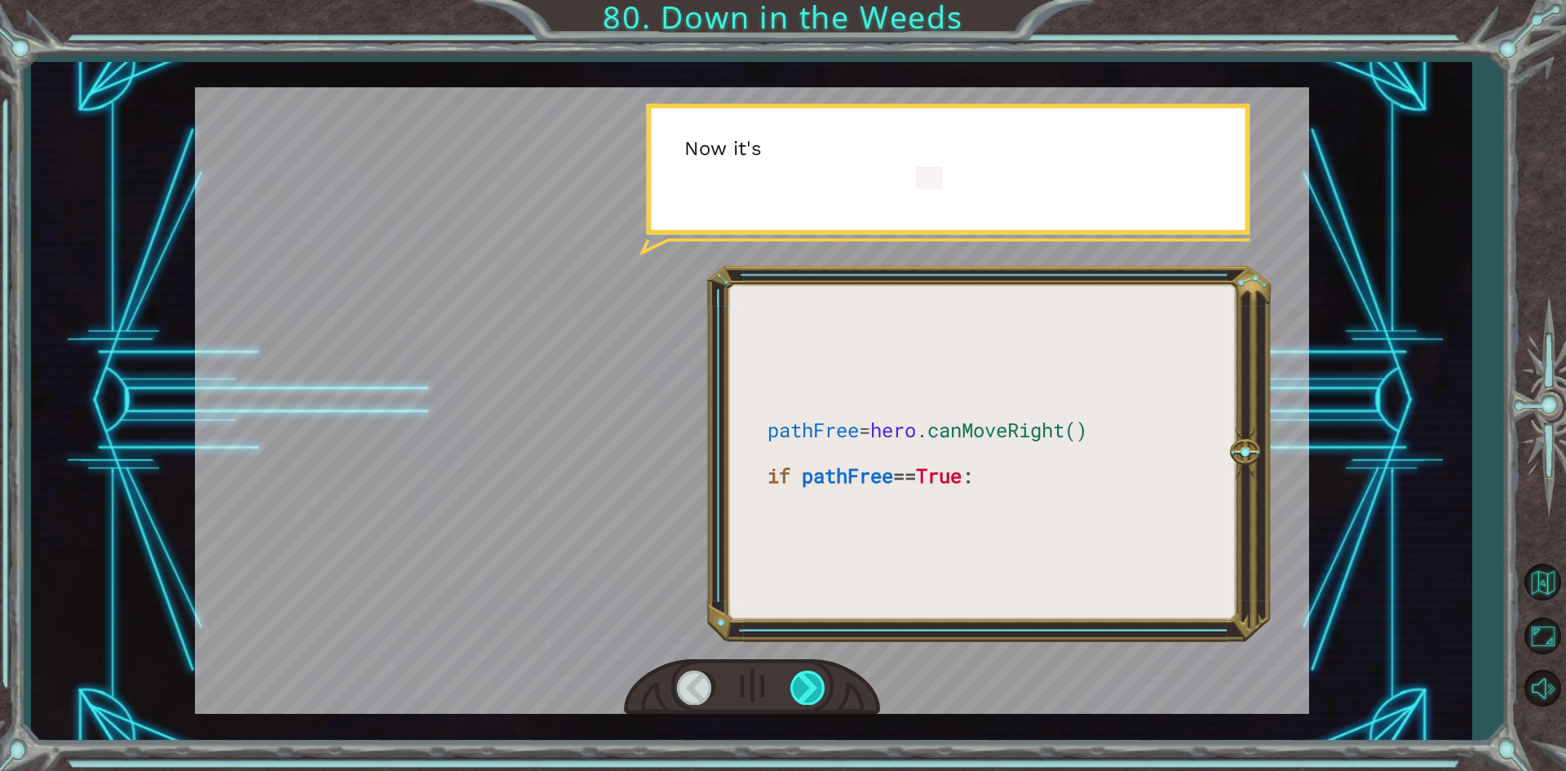
click at [794, 691] on div at bounding box center [808, 687] width 37 height 33
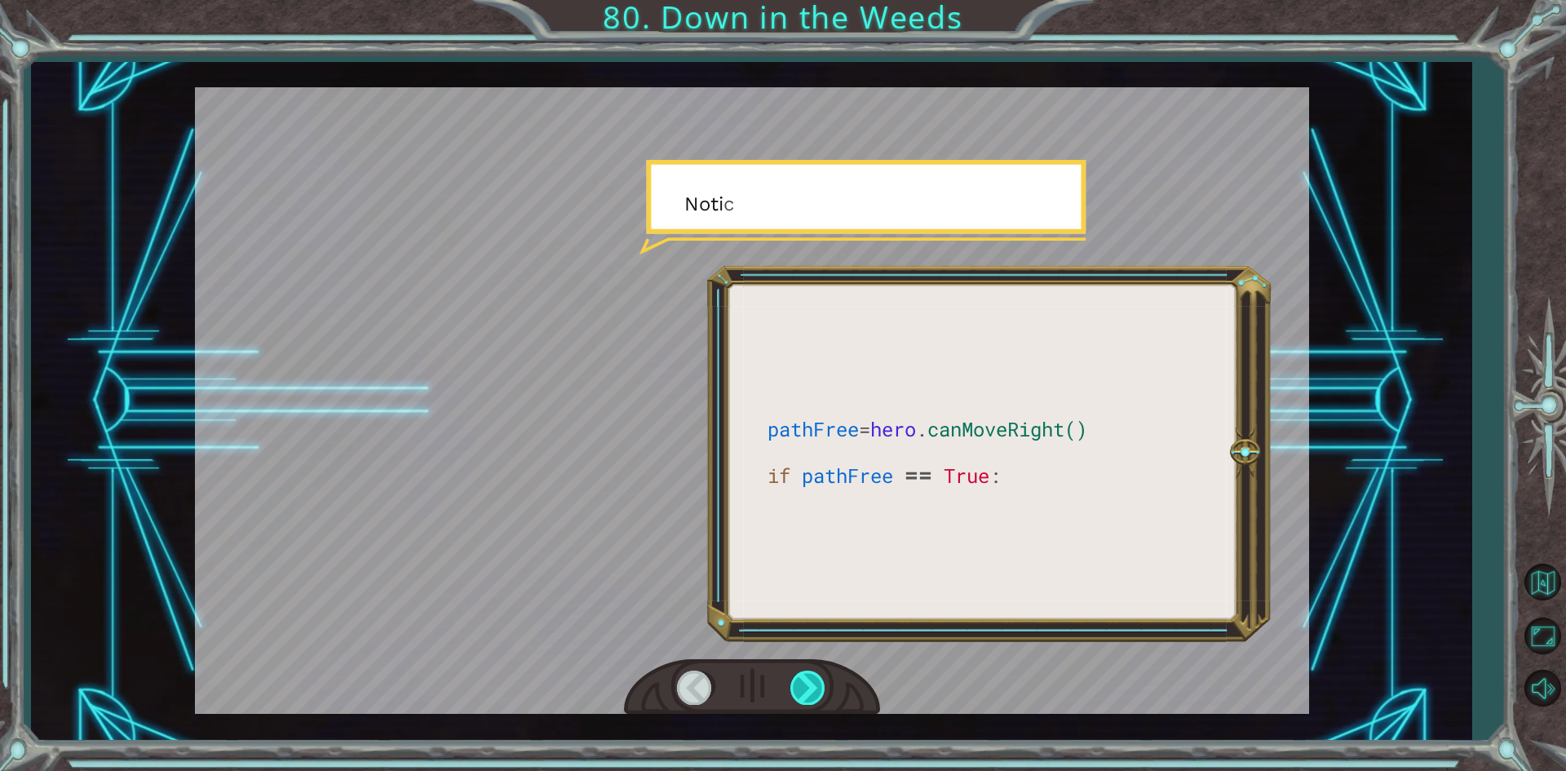
click at [794, 691] on div at bounding box center [808, 687] width 37 height 33
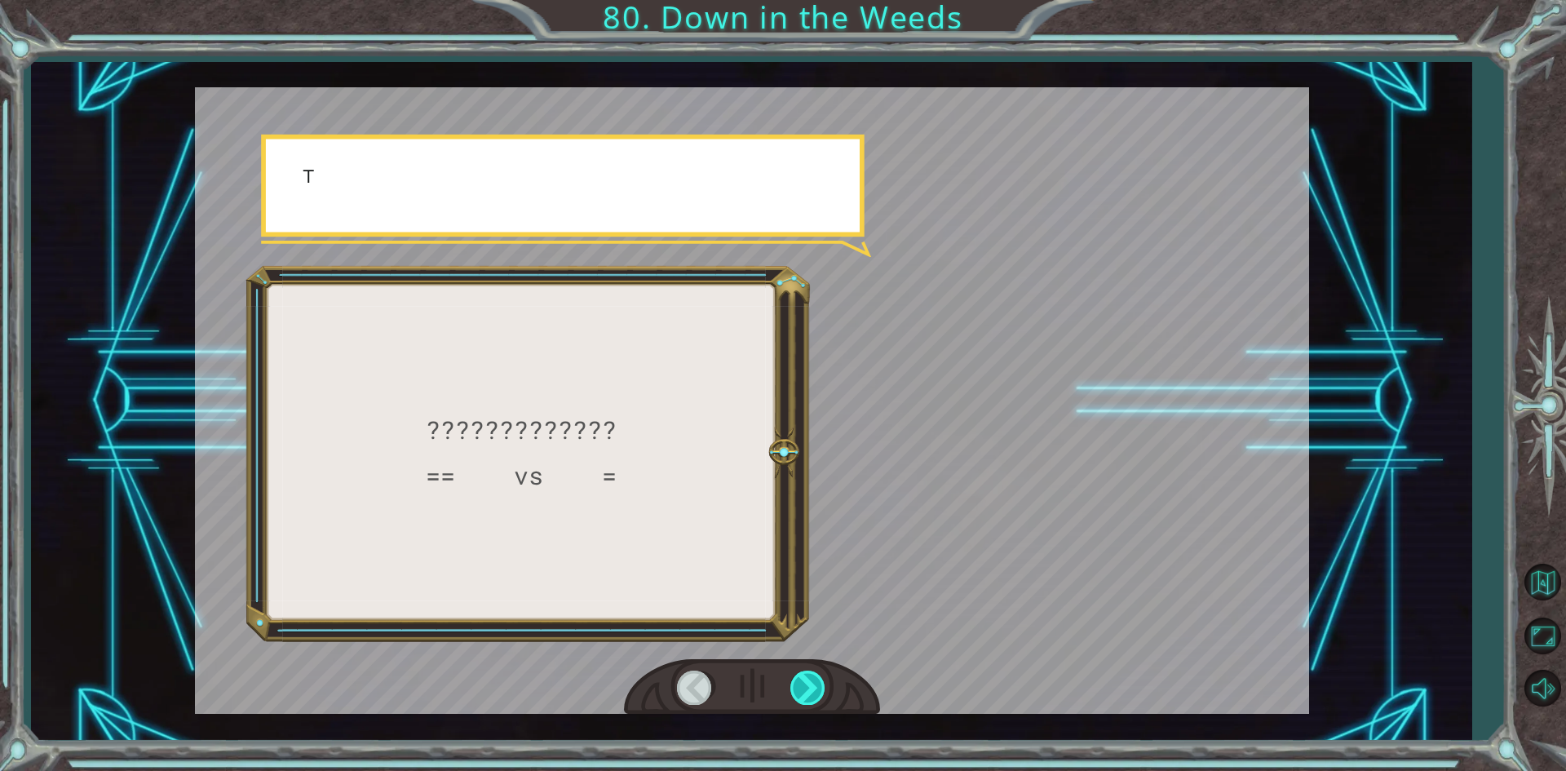
click at [794, 691] on div at bounding box center [808, 687] width 37 height 33
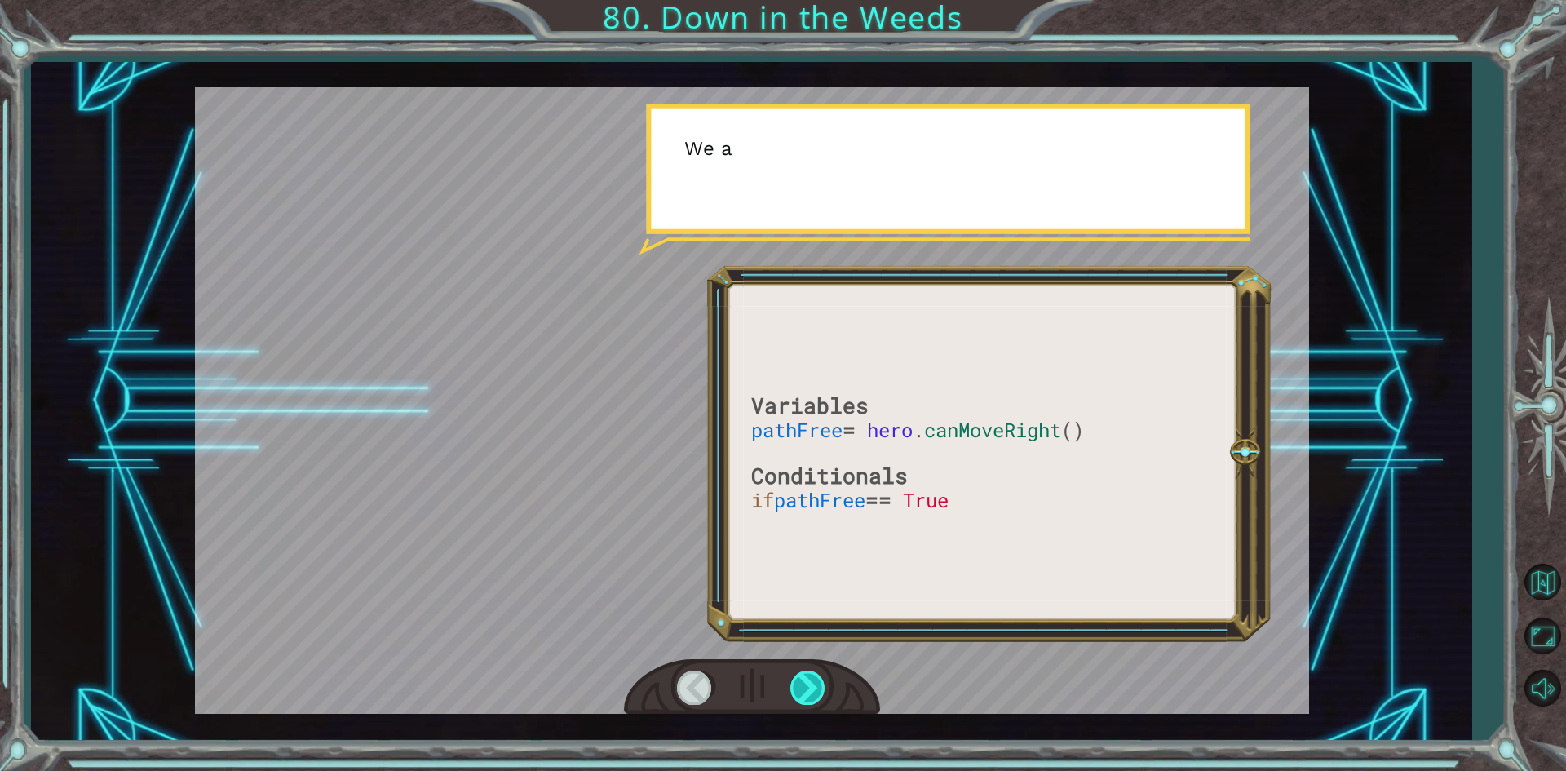
click at [794, 691] on div at bounding box center [808, 687] width 37 height 33
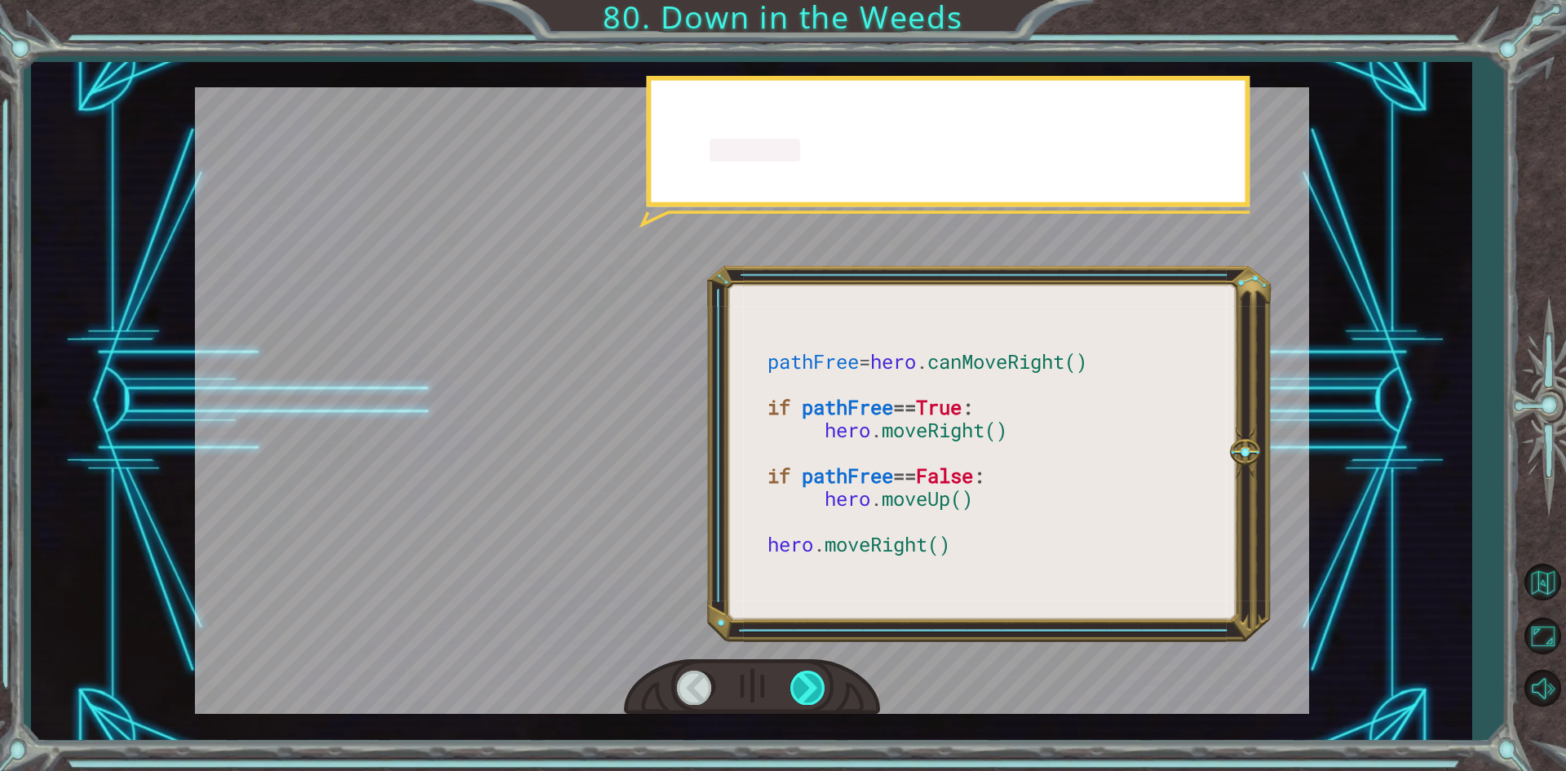
click at [794, 691] on div at bounding box center [808, 687] width 37 height 33
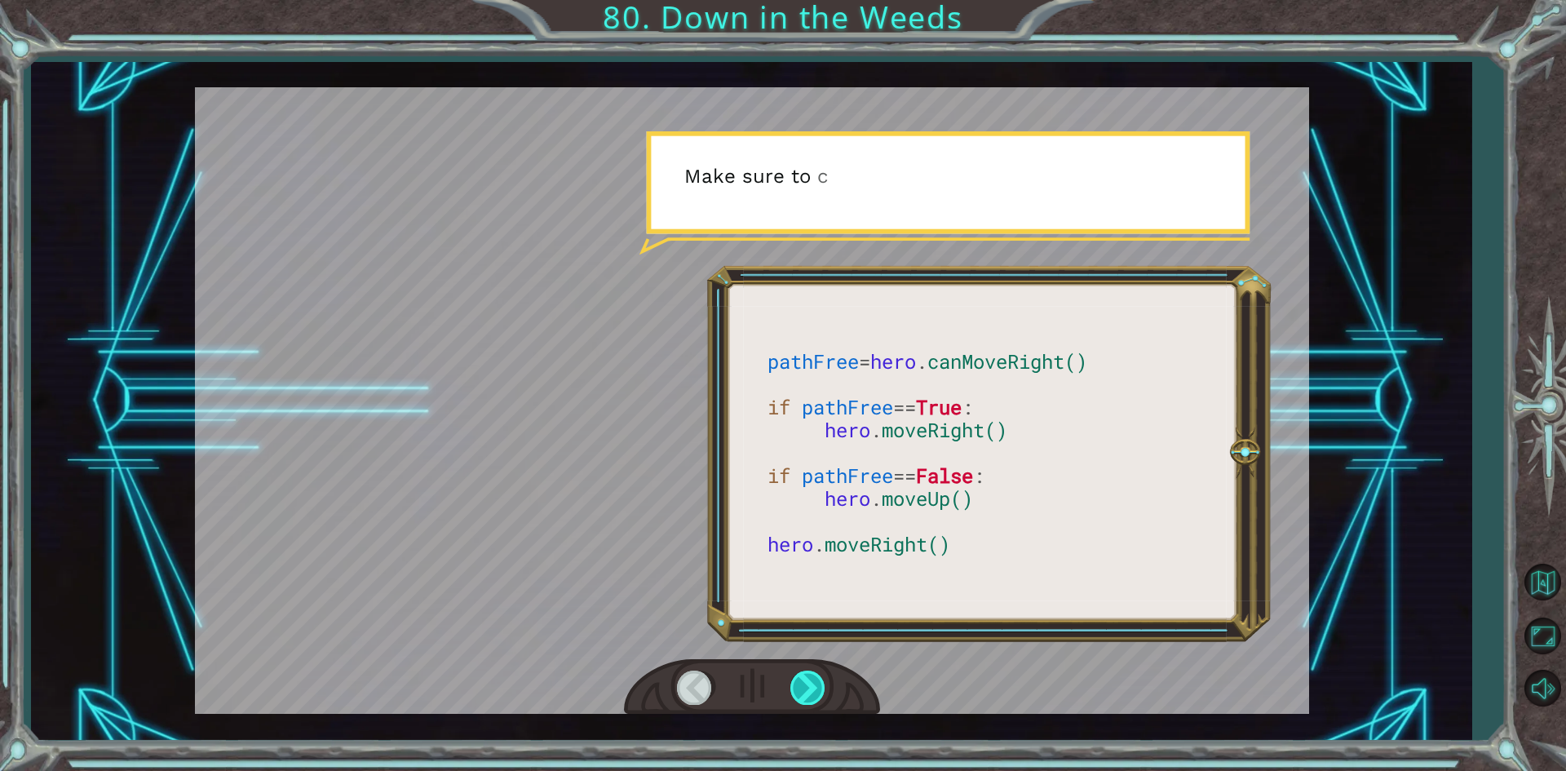
click at [794, 691] on div at bounding box center [808, 687] width 37 height 33
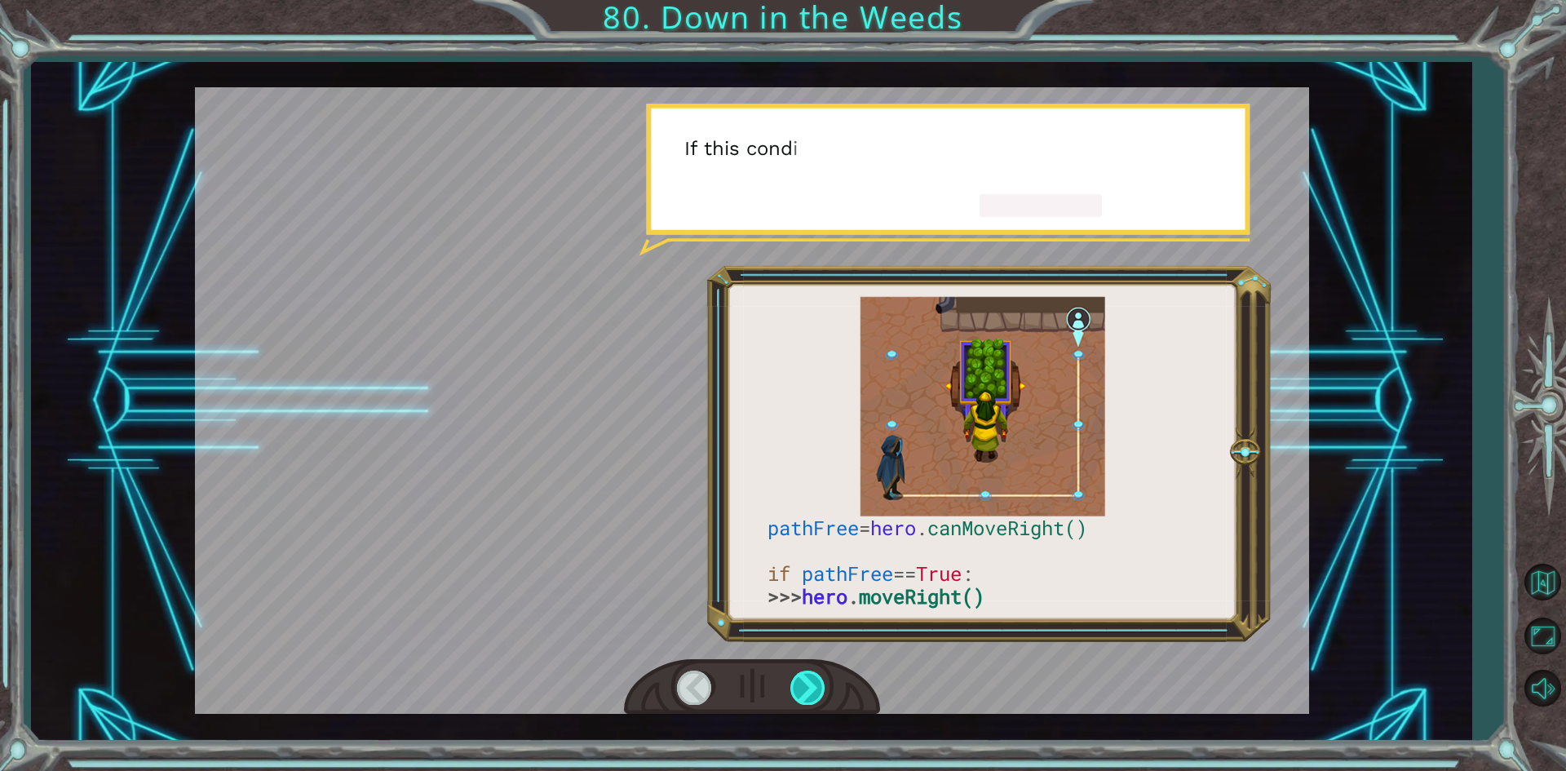
click at [794, 691] on div at bounding box center [808, 687] width 37 height 33
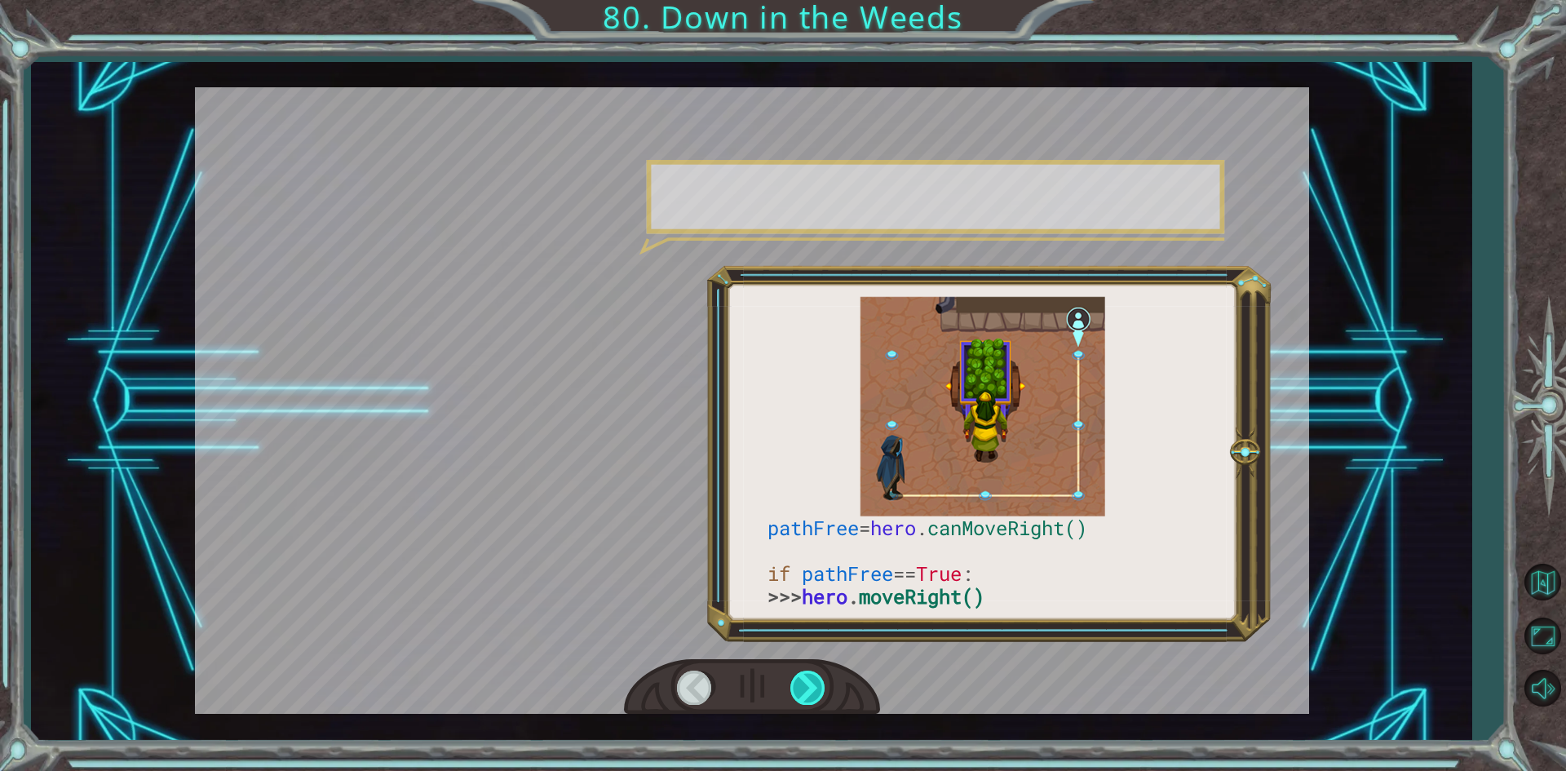
click at [794, 691] on div at bounding box center [808, 687] width 37 height 33
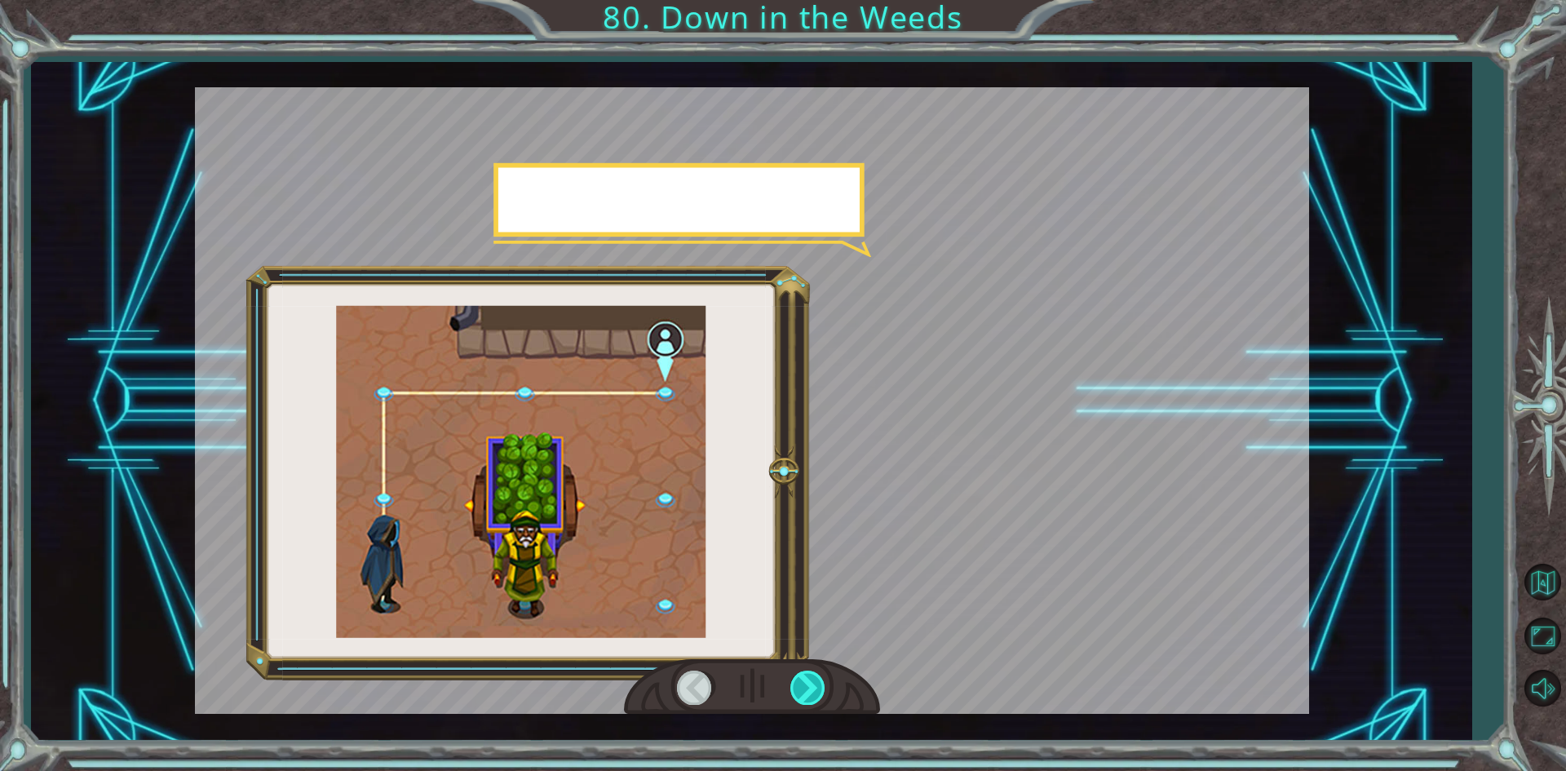
click at [794, 691] on div at bounding box center [808, 687] width 37 height 33
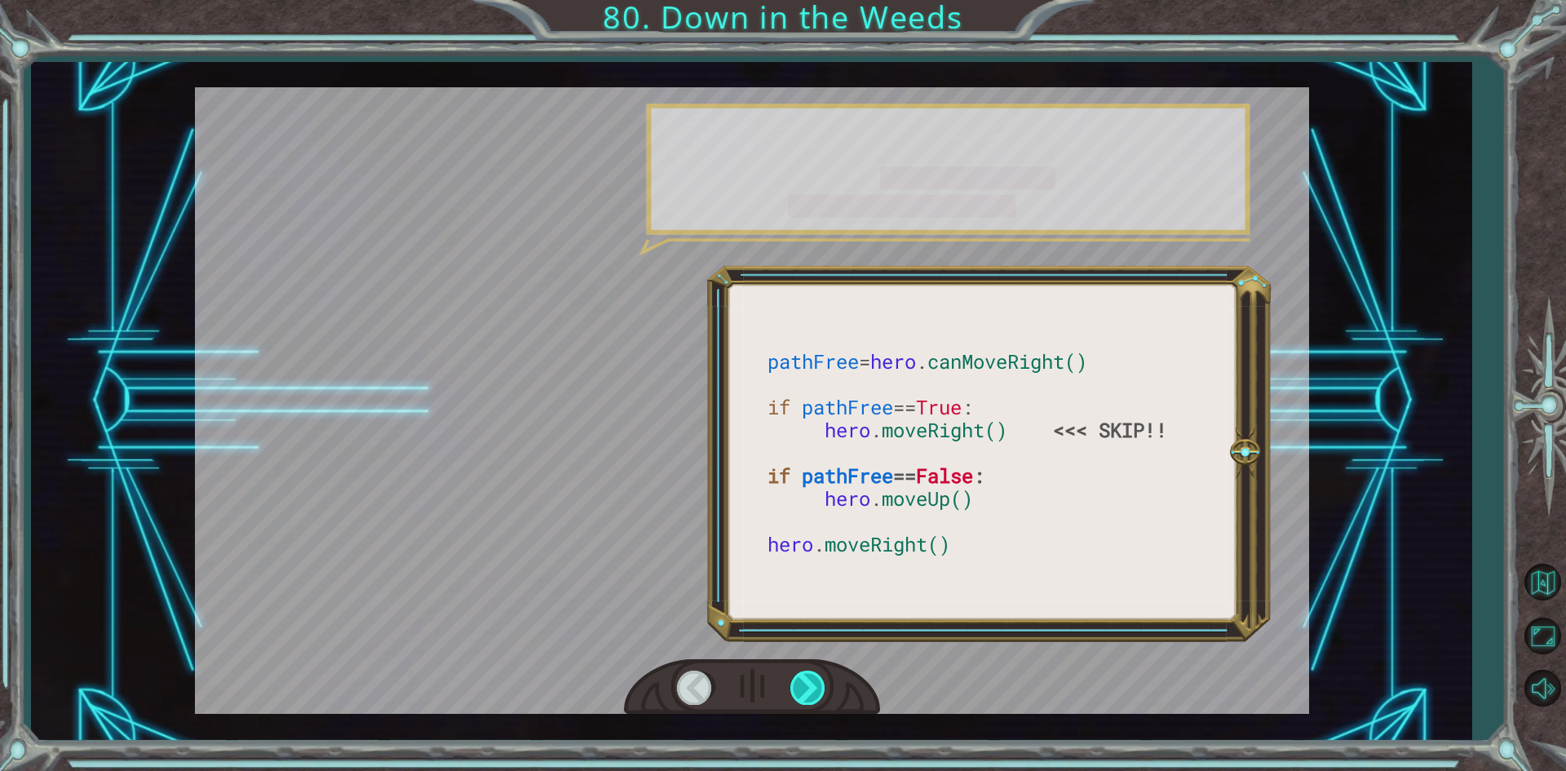
click at [794, 691] on div at bounding box center [808, 687] width 37 height 33
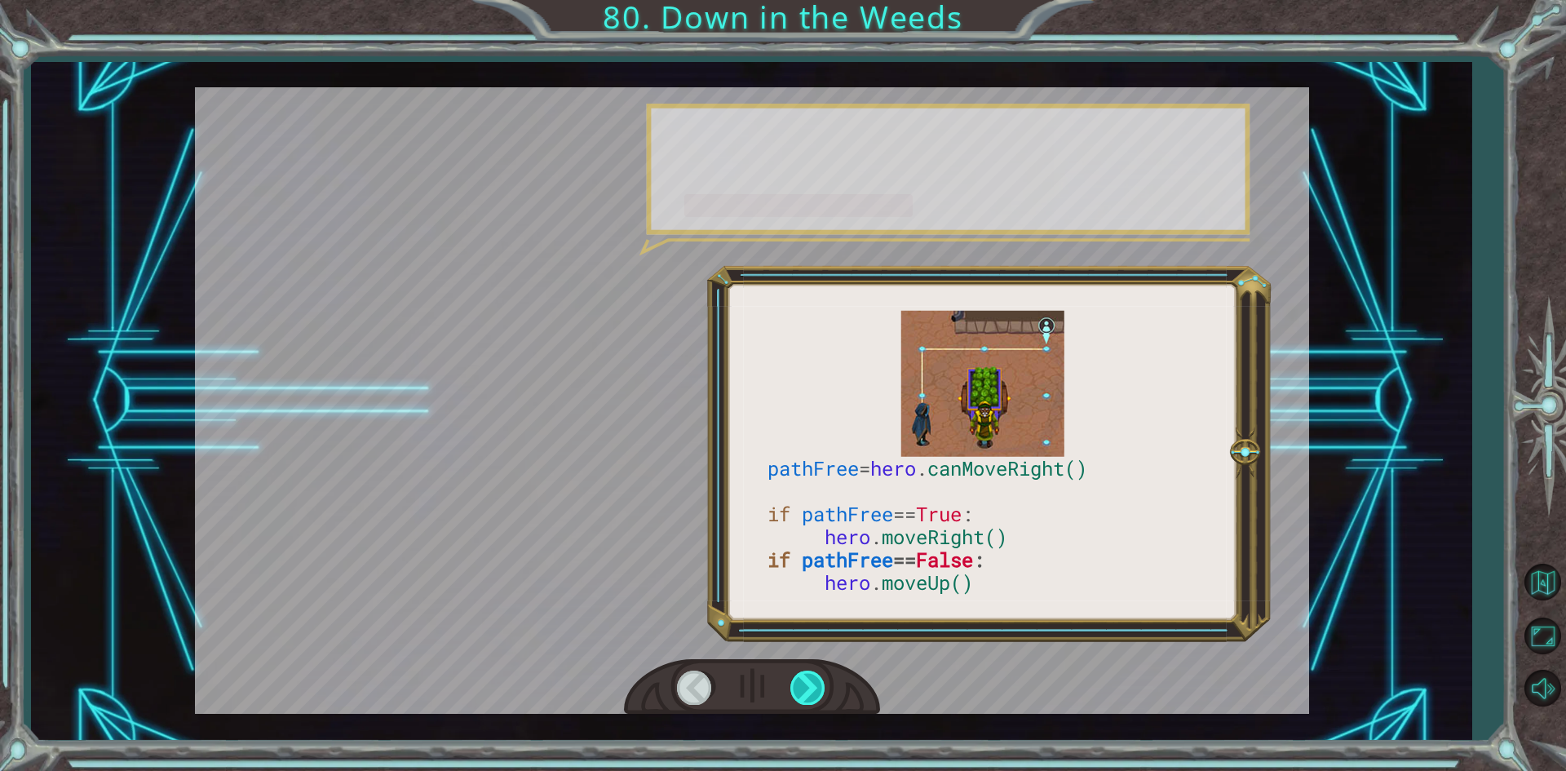
click at [794, 691] on div at bounding box center [808, 687] width 37 height 33
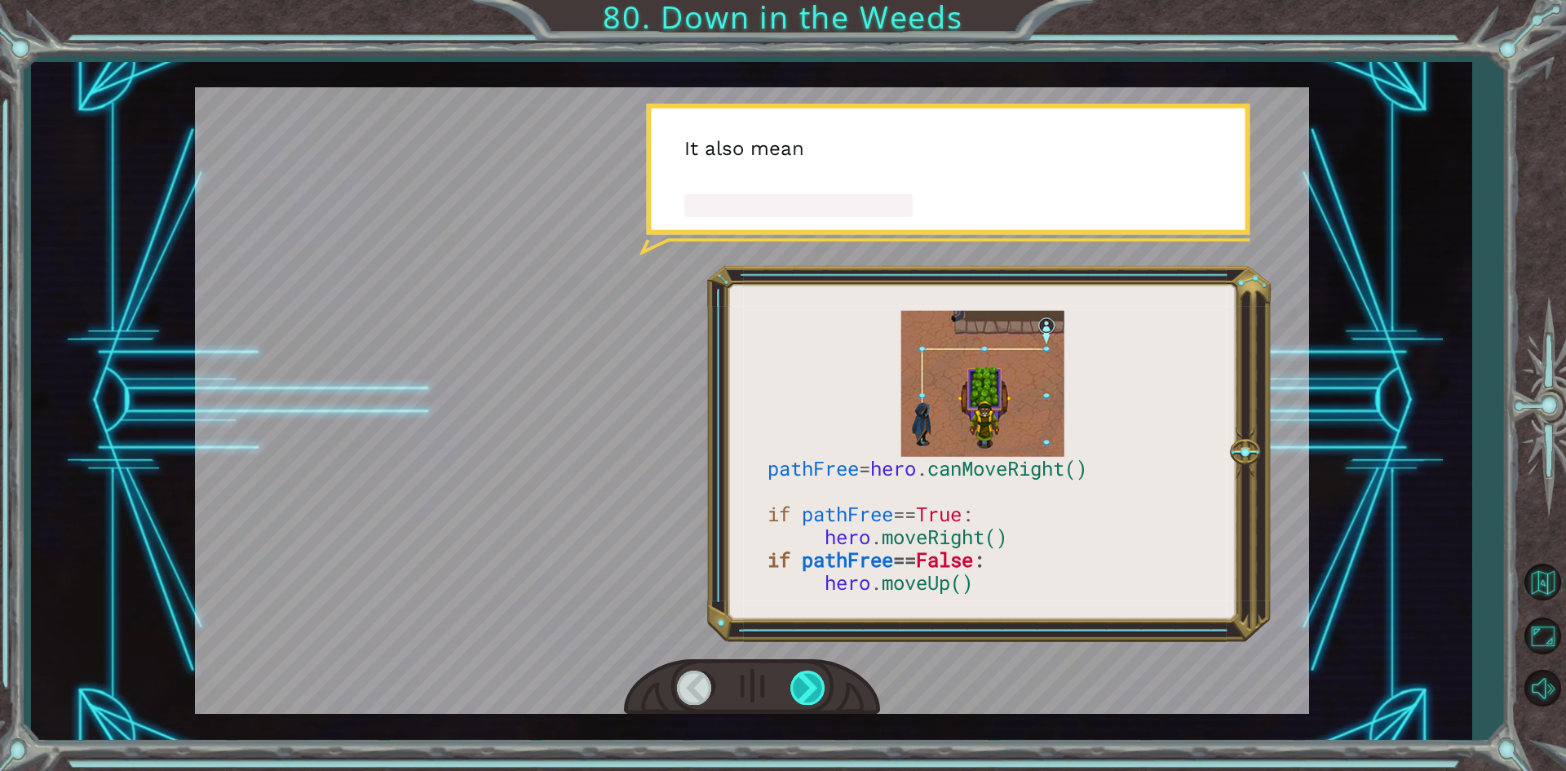
click at [794, 691] on div at bounding box center [808, 687] width 37 height 33
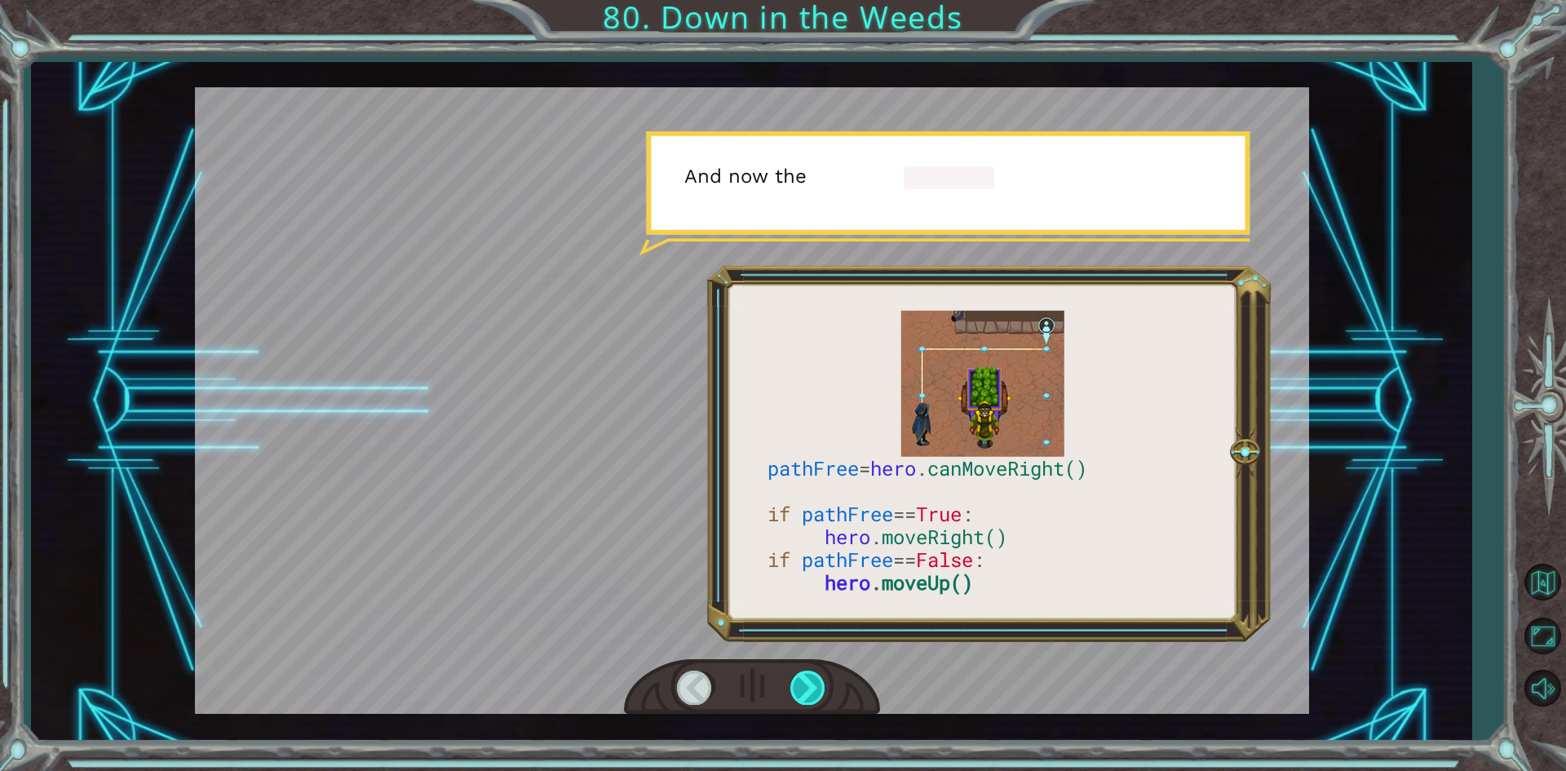
click at [794, 691] on div at bounding box center [808, 687] width 37 height 33
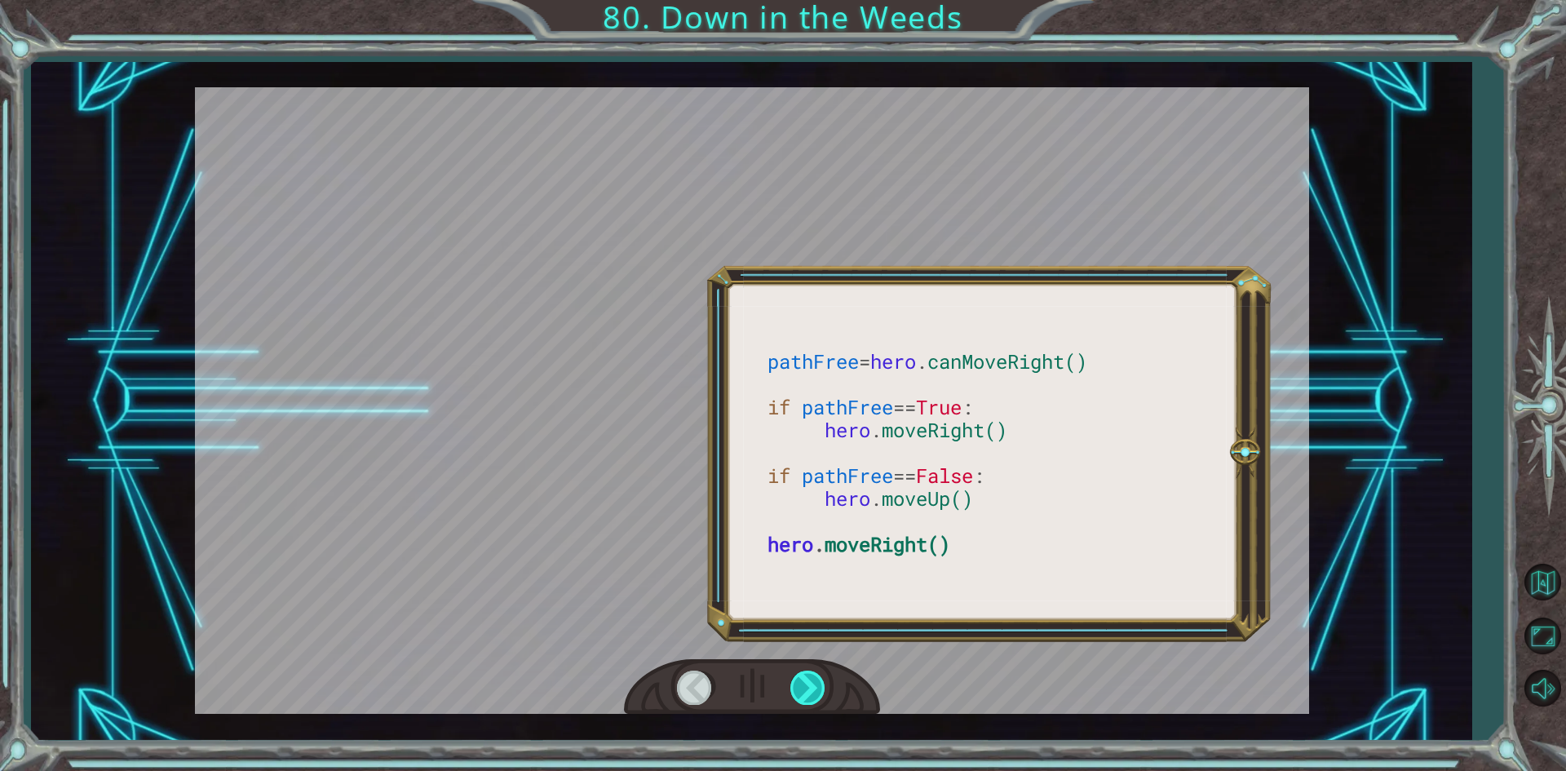
click at [794, 691] on div at bounding box center [808, 687] width 37 height 33
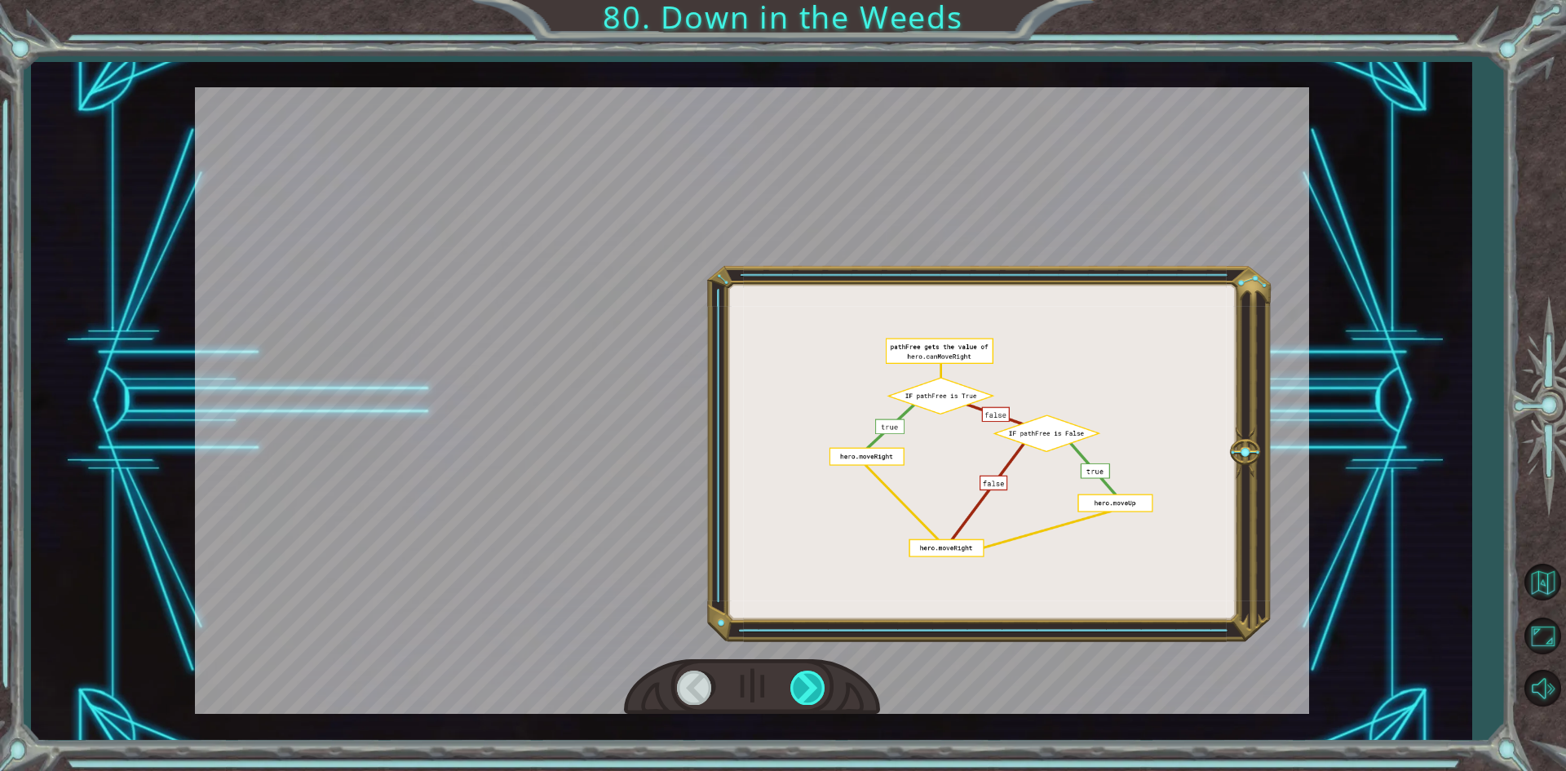
click at [794, 691] on div at bounding box center [808, 687] width 37 height 33
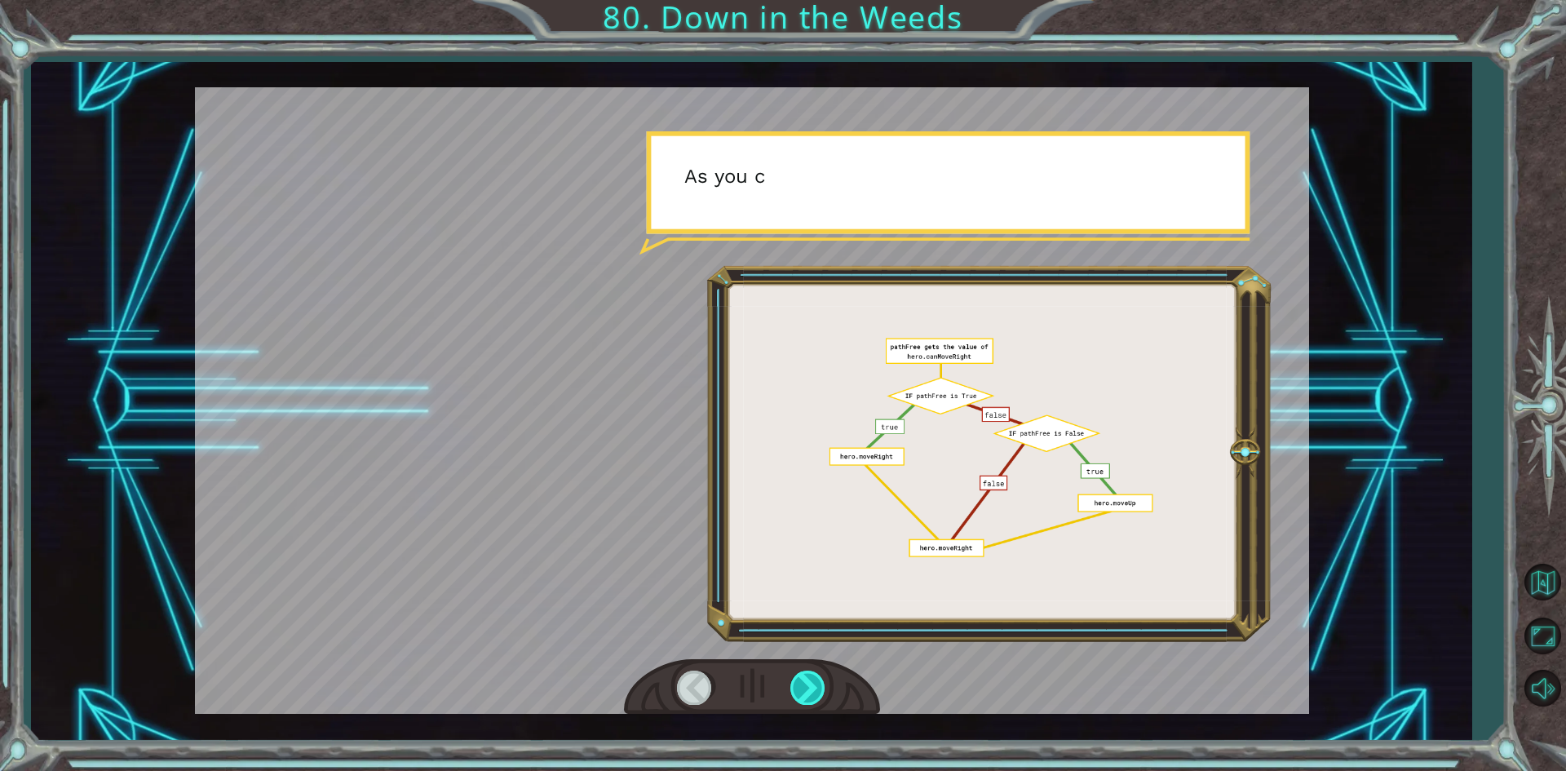
click at [794, 691] on div at bounding box center [808, 687] width 37 height 33
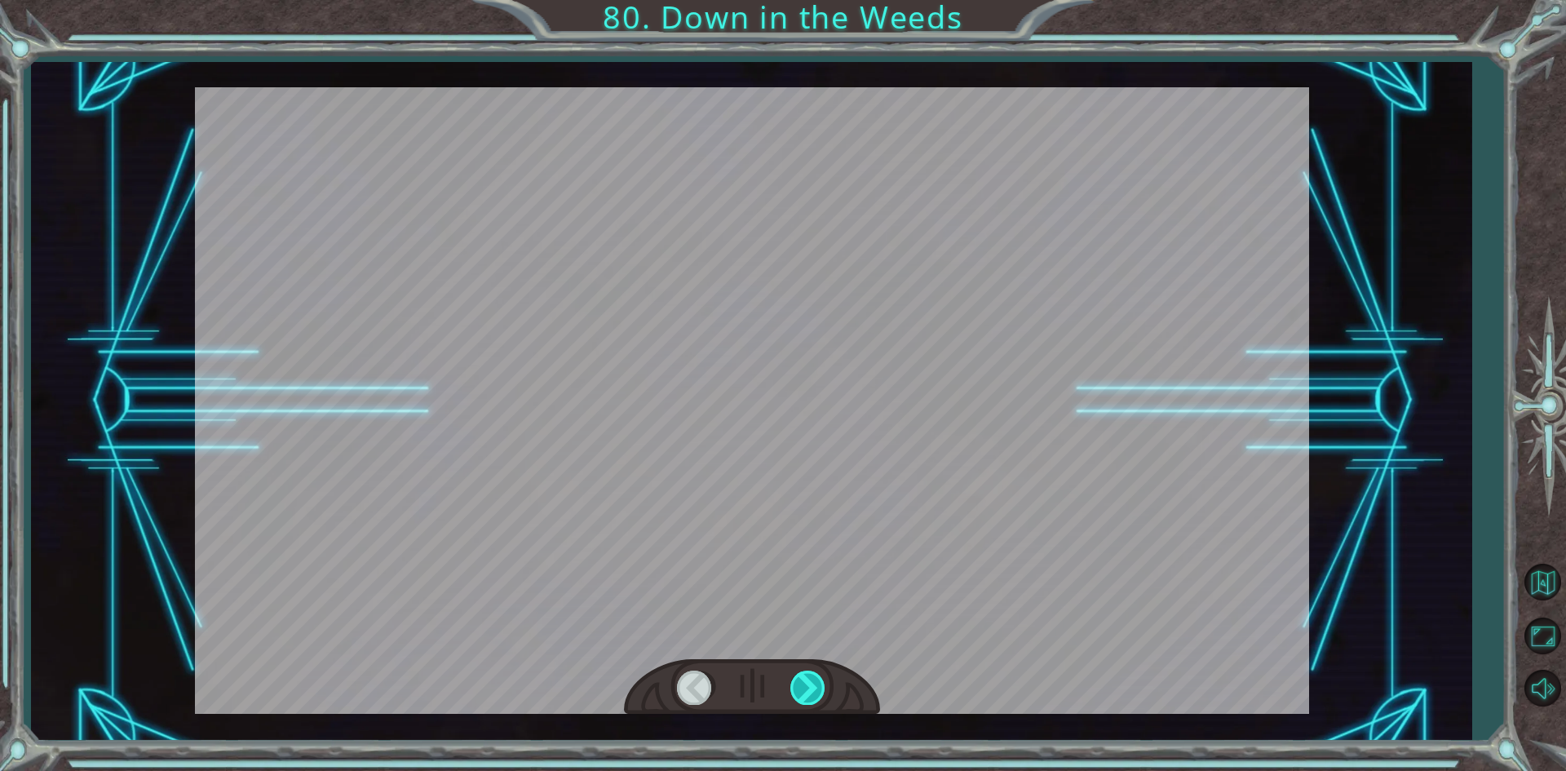
click at [794, 691] on div at bounding box center [808, 687] width 37 height 33
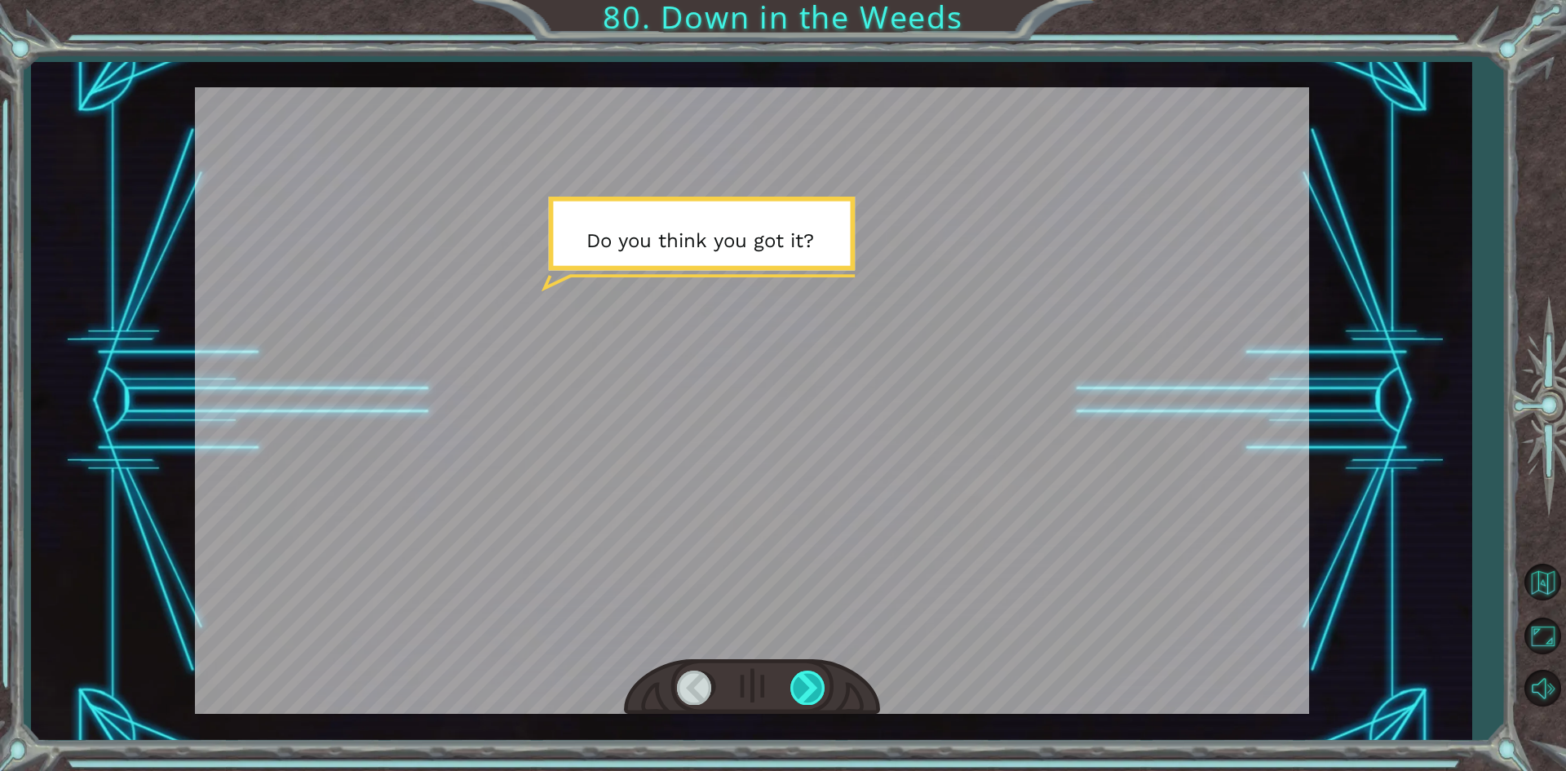
click at [794, 691] on div at bounding box center [808, 687] width 37 height 33
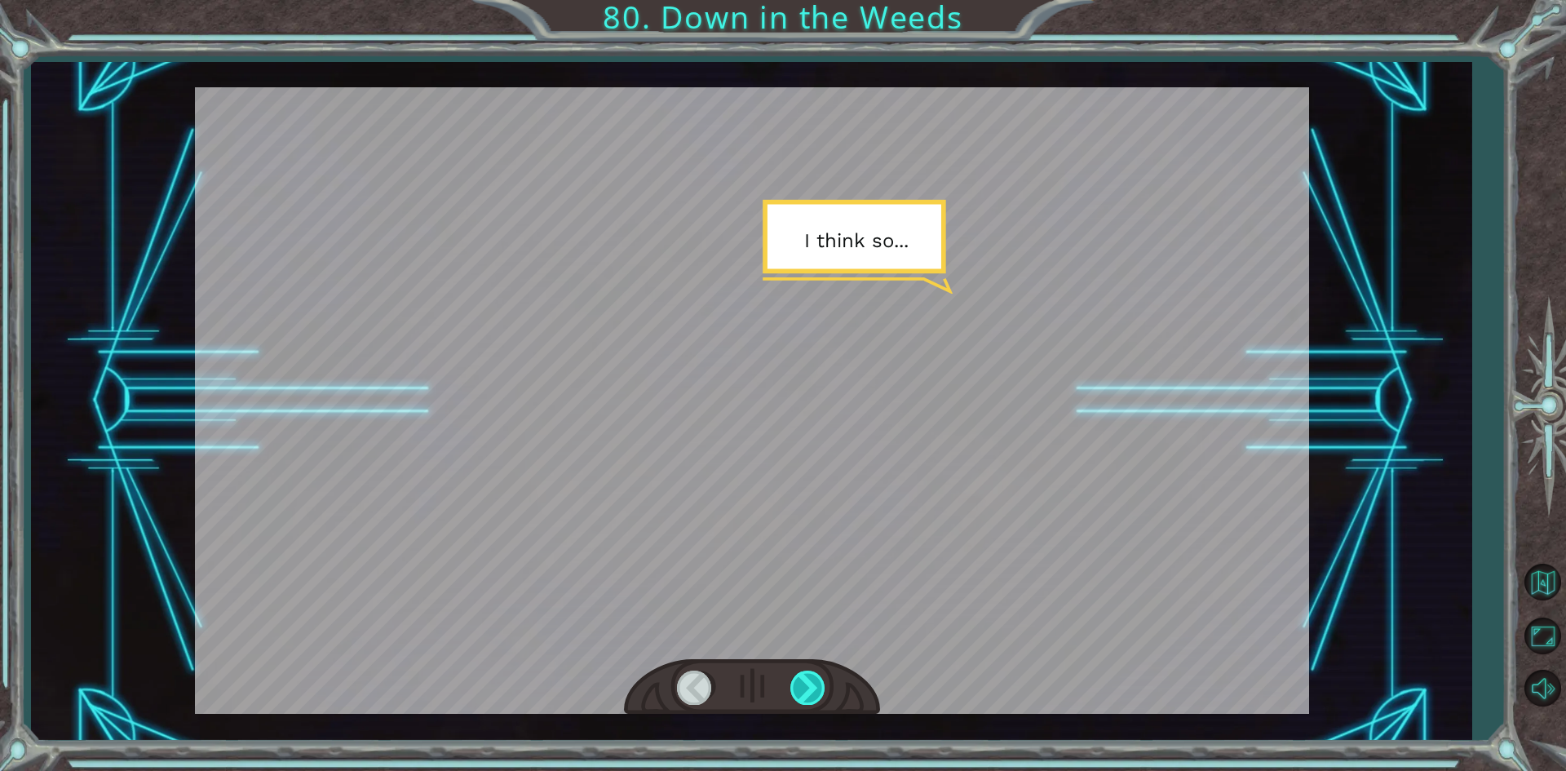
click at [794, 691] on div at bounding box center [808, 687] width 37 height 33
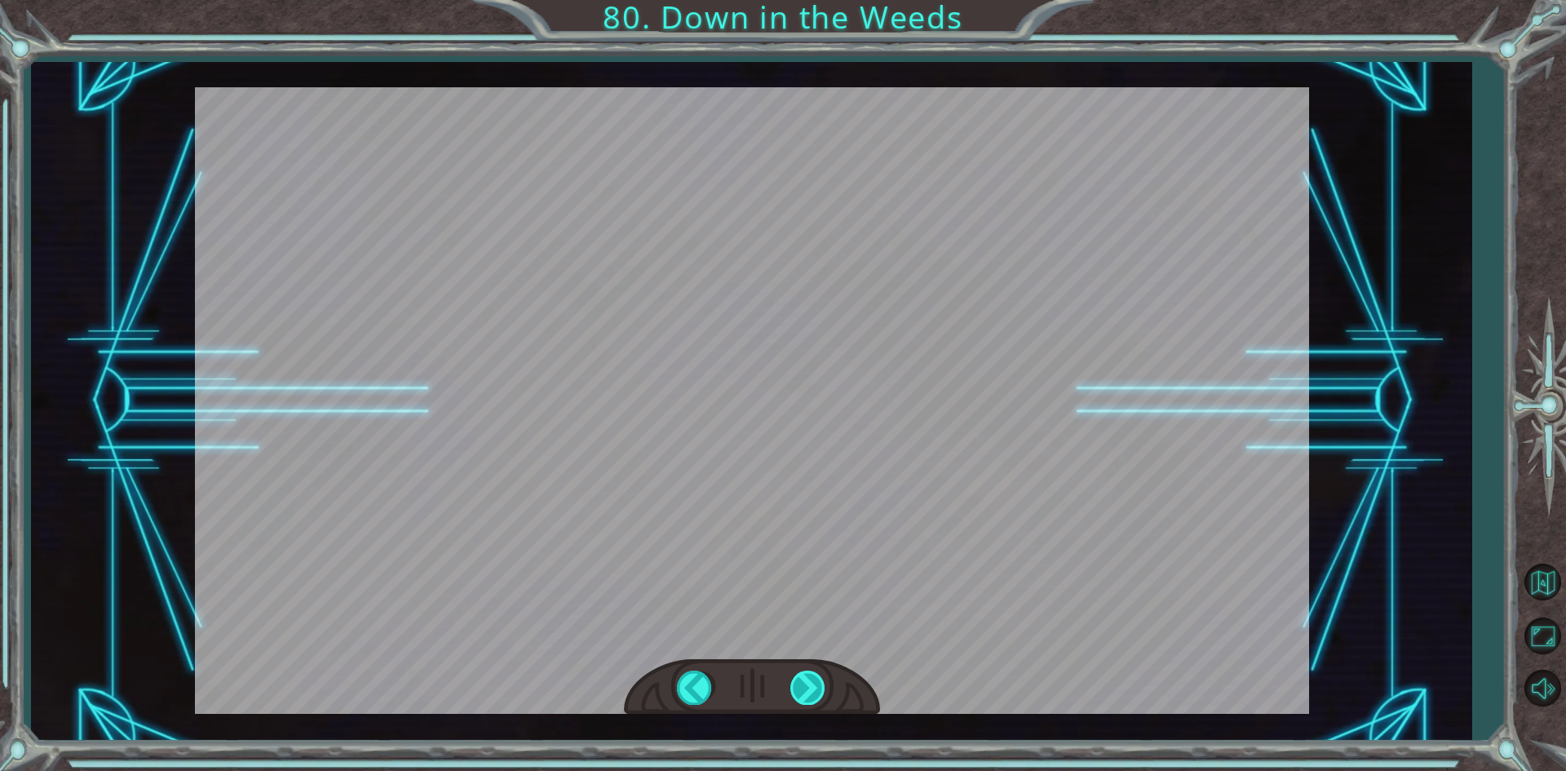
click at [794, 691] on div at bounding box center [808, 687] width 37 height 33
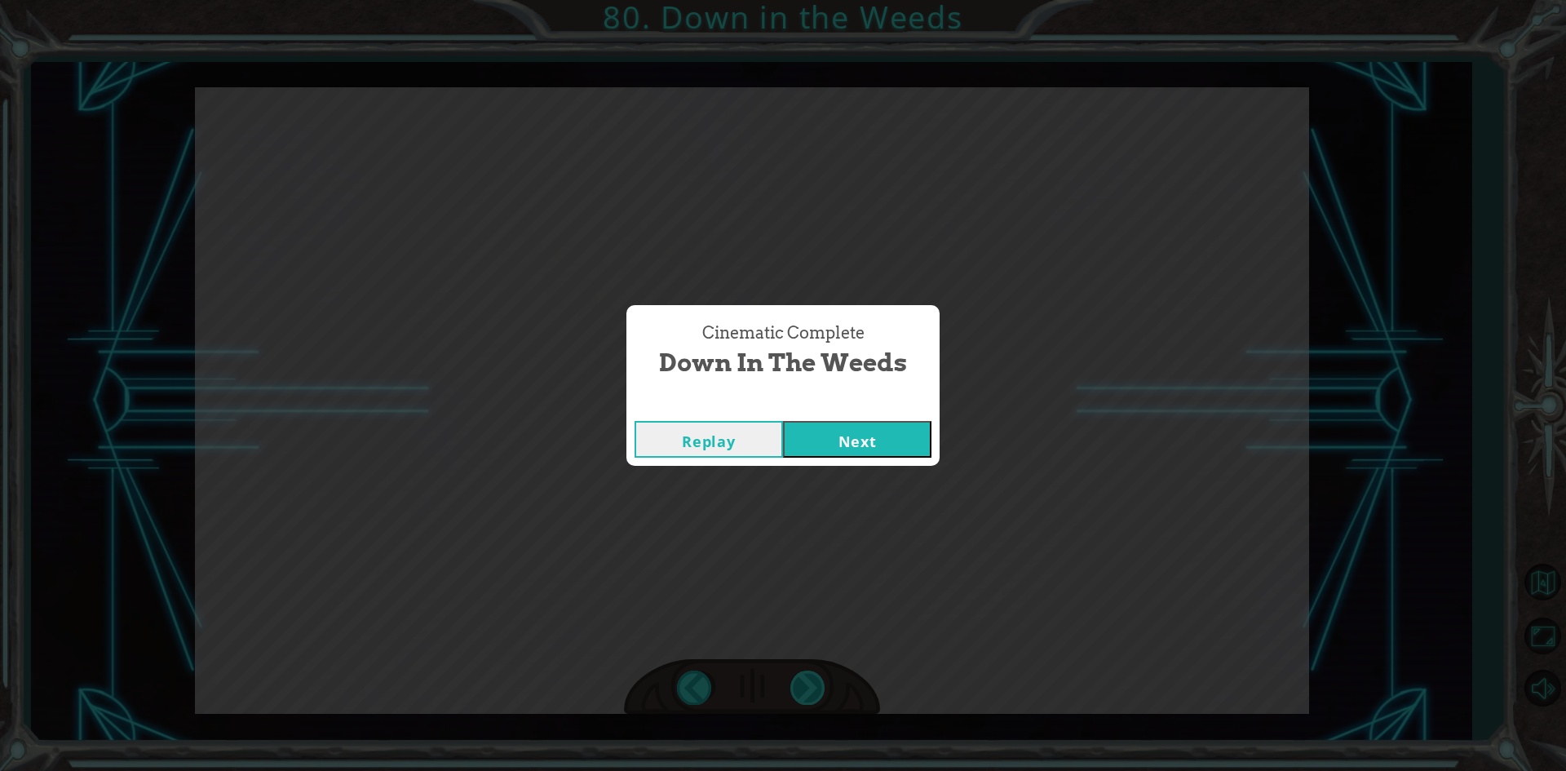
click at [794, 691] on div "Cinematic Complete Down in the Weeds Replay Next" at bounding box center [783, 385] width 1566 height 771
click at [881, 423] on button "Next" at bounding box center [857, 439] width 148 height 37
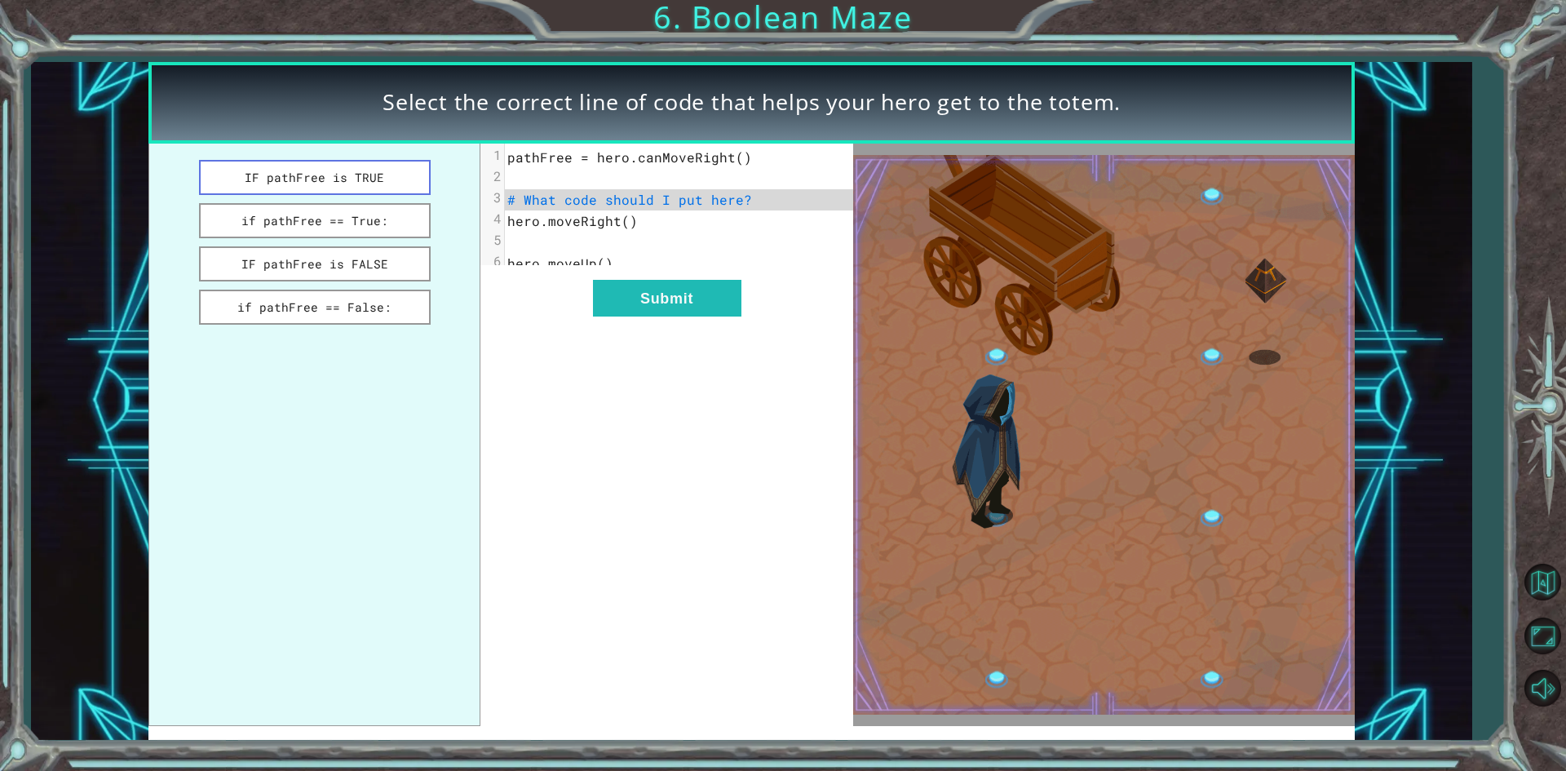
click at [274, 177] on button "IF pathFree is TRUE" at bounding box center [315, 177] width 232 height 35
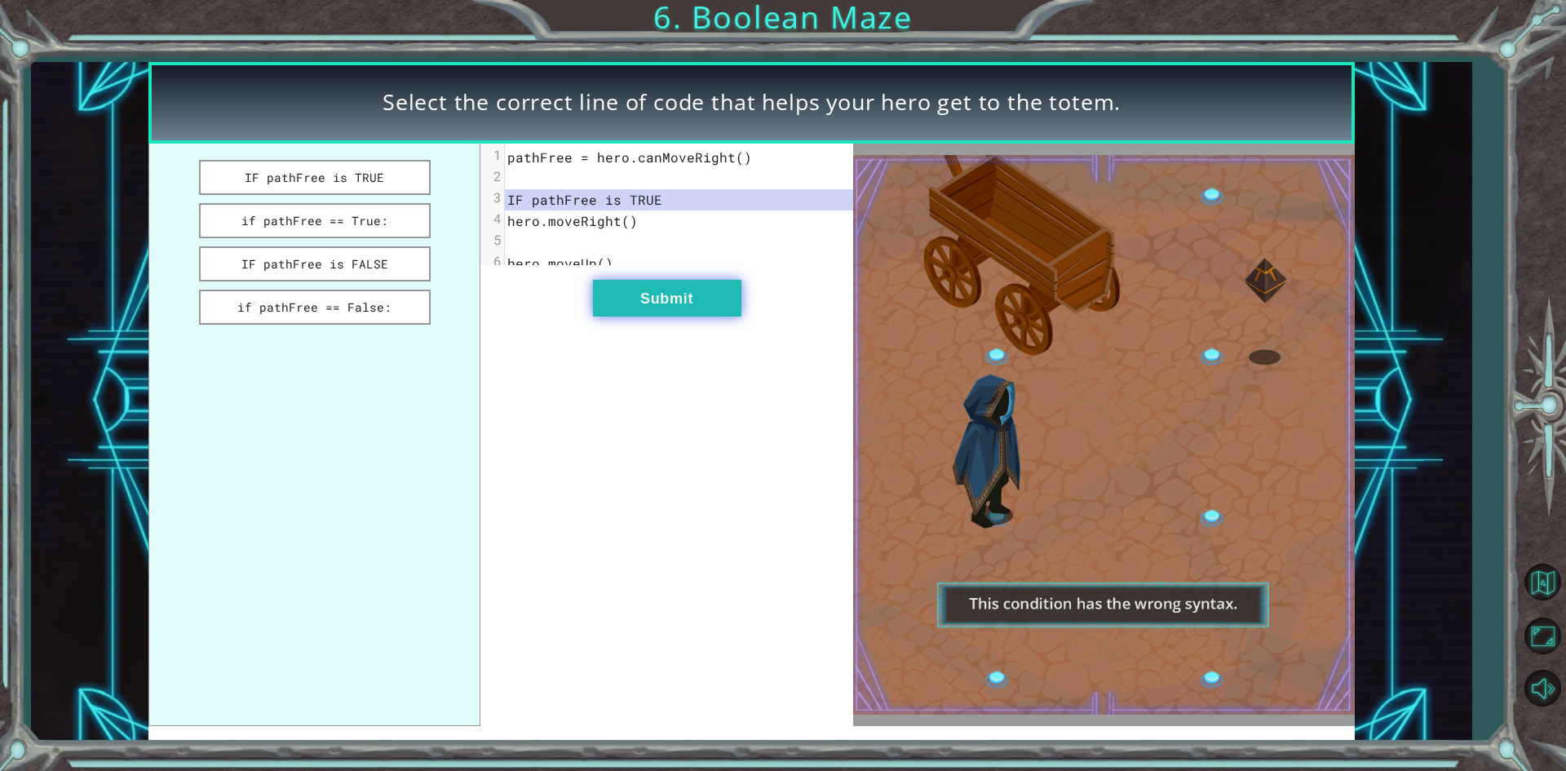
click at [664, 317] on button "Submit" at bounding box center [667, 298] width 148 height 37
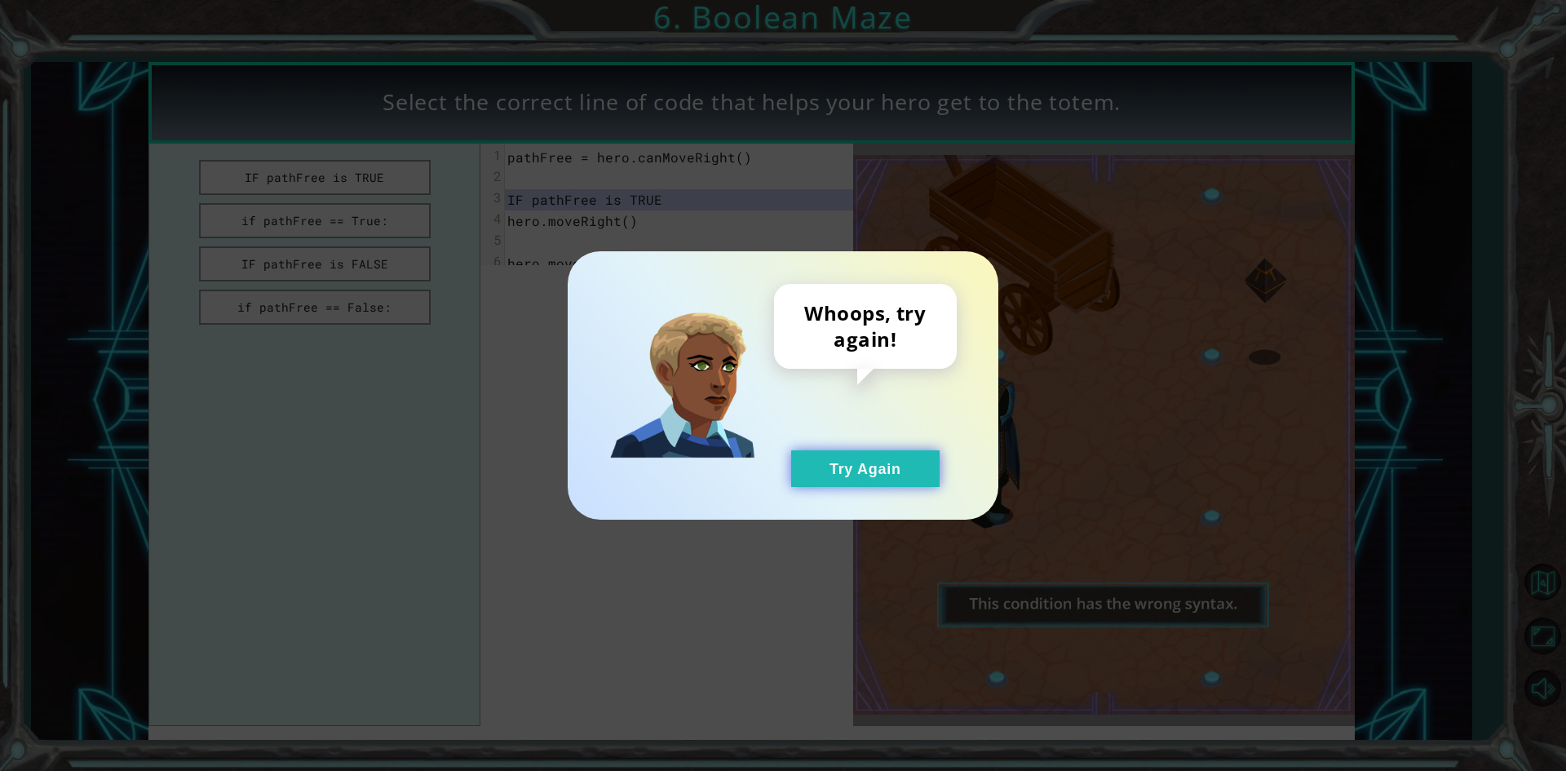
click at [866, 470] on button "Try Again" at bounding box center [865, 468] width 148 height 37
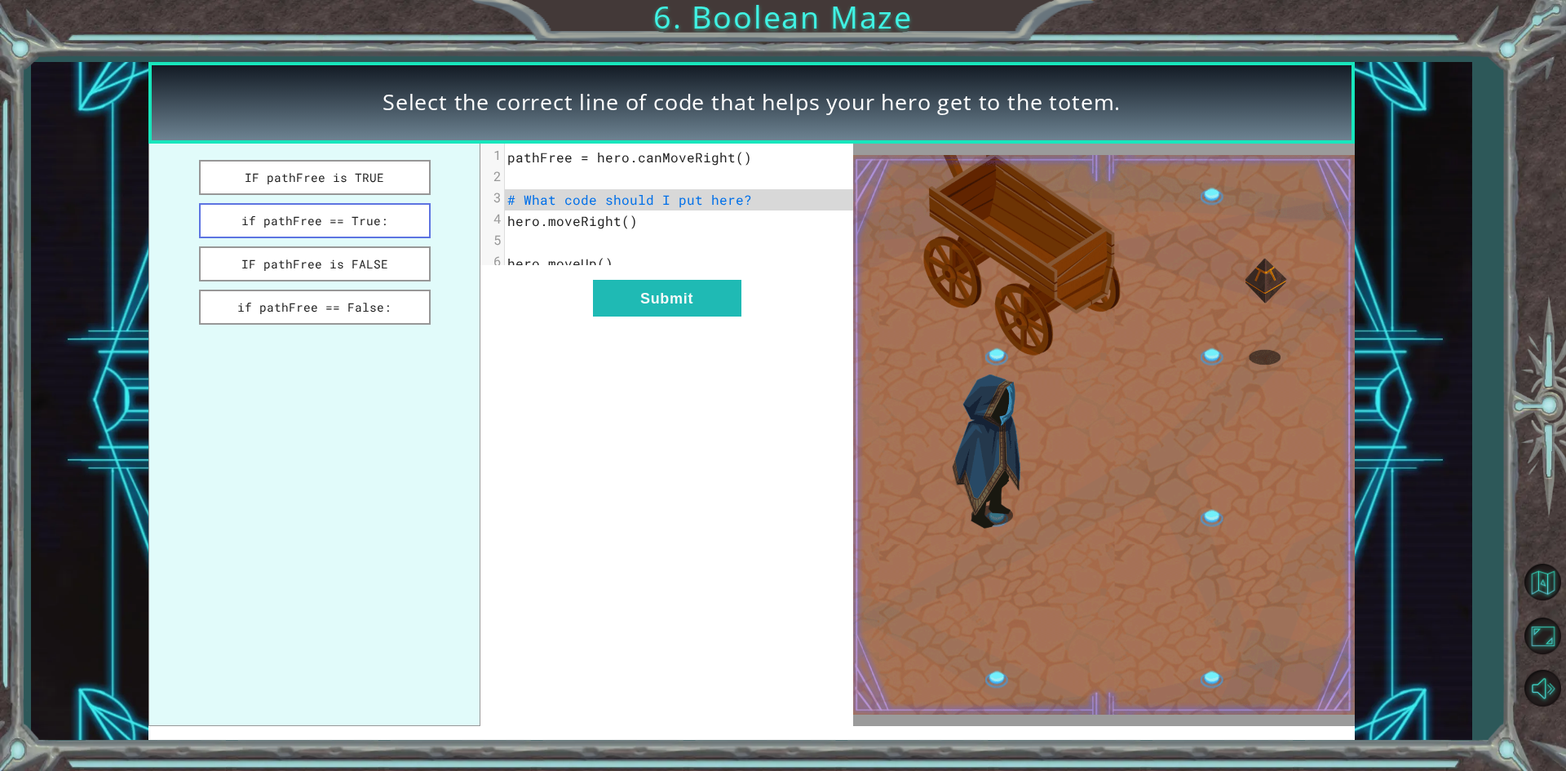
click at [350, 223] on button "if pathFree == True:" at bounding box center [315, 220] width 232 height 35
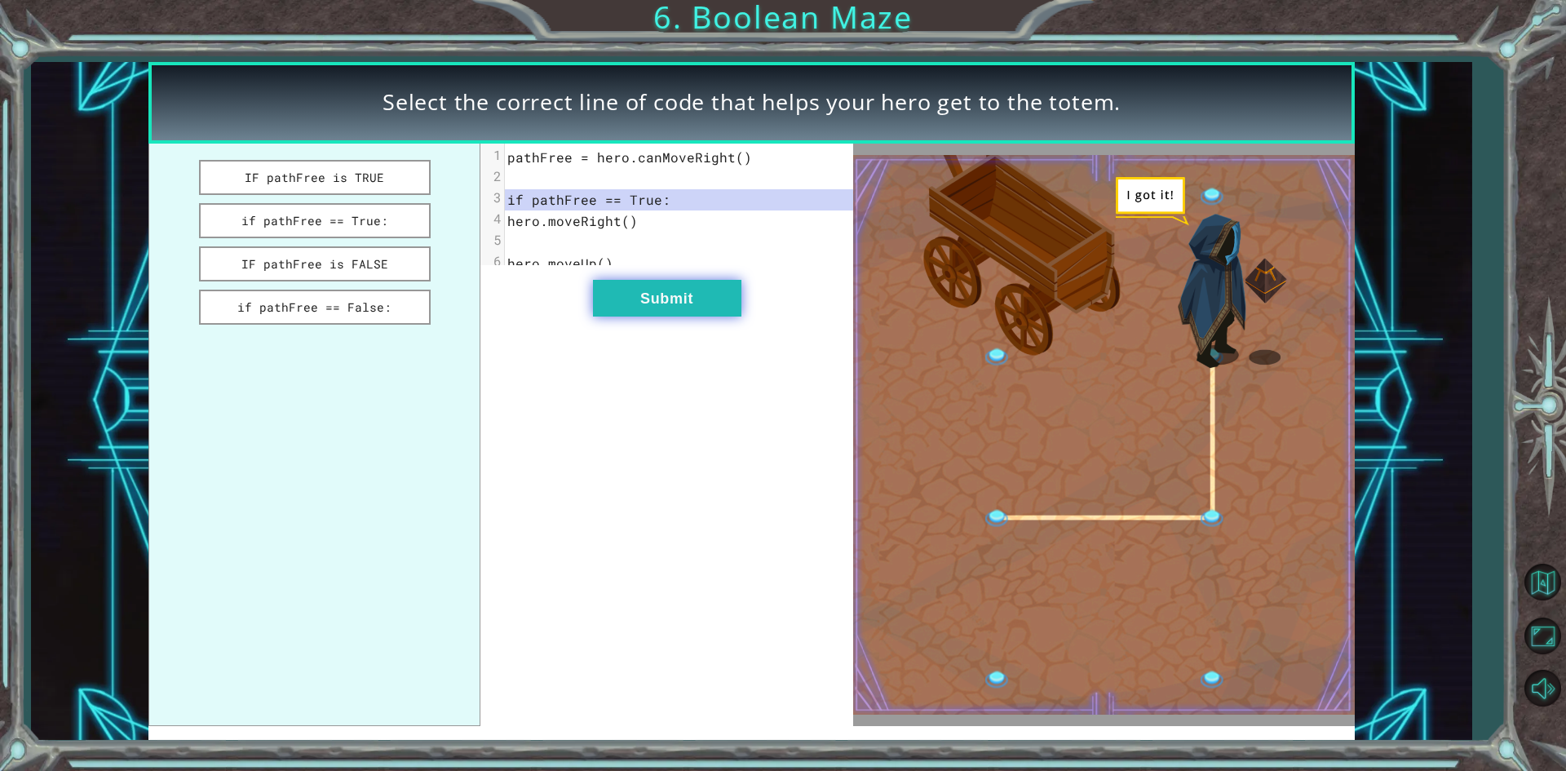
click at [668, 303] on button "Submit" at bounding box center [667, 298] width 148 height 37
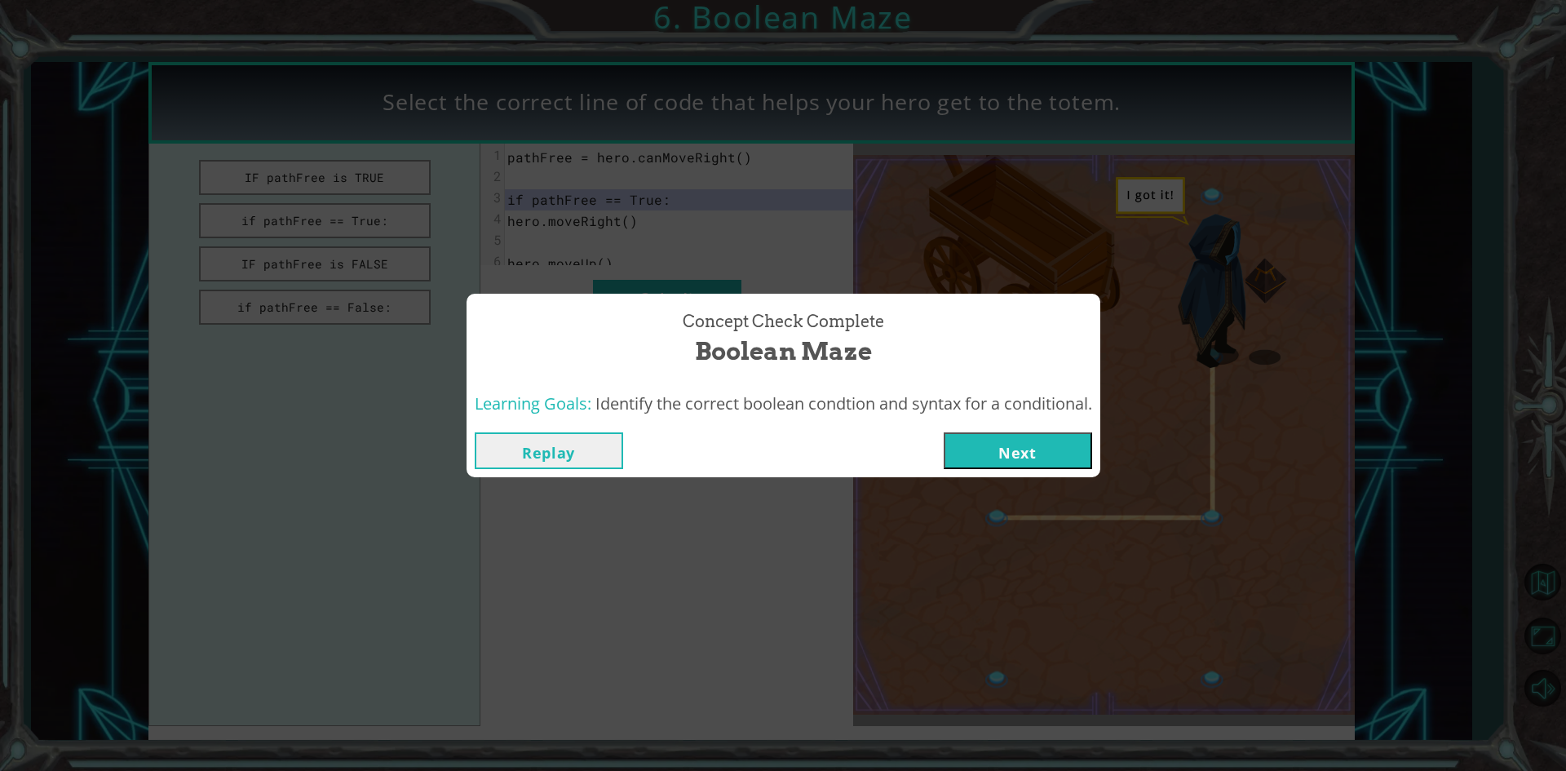
click at [1059, 450] on button "Next" at bounding box center [1018, 450] width 148 height 37
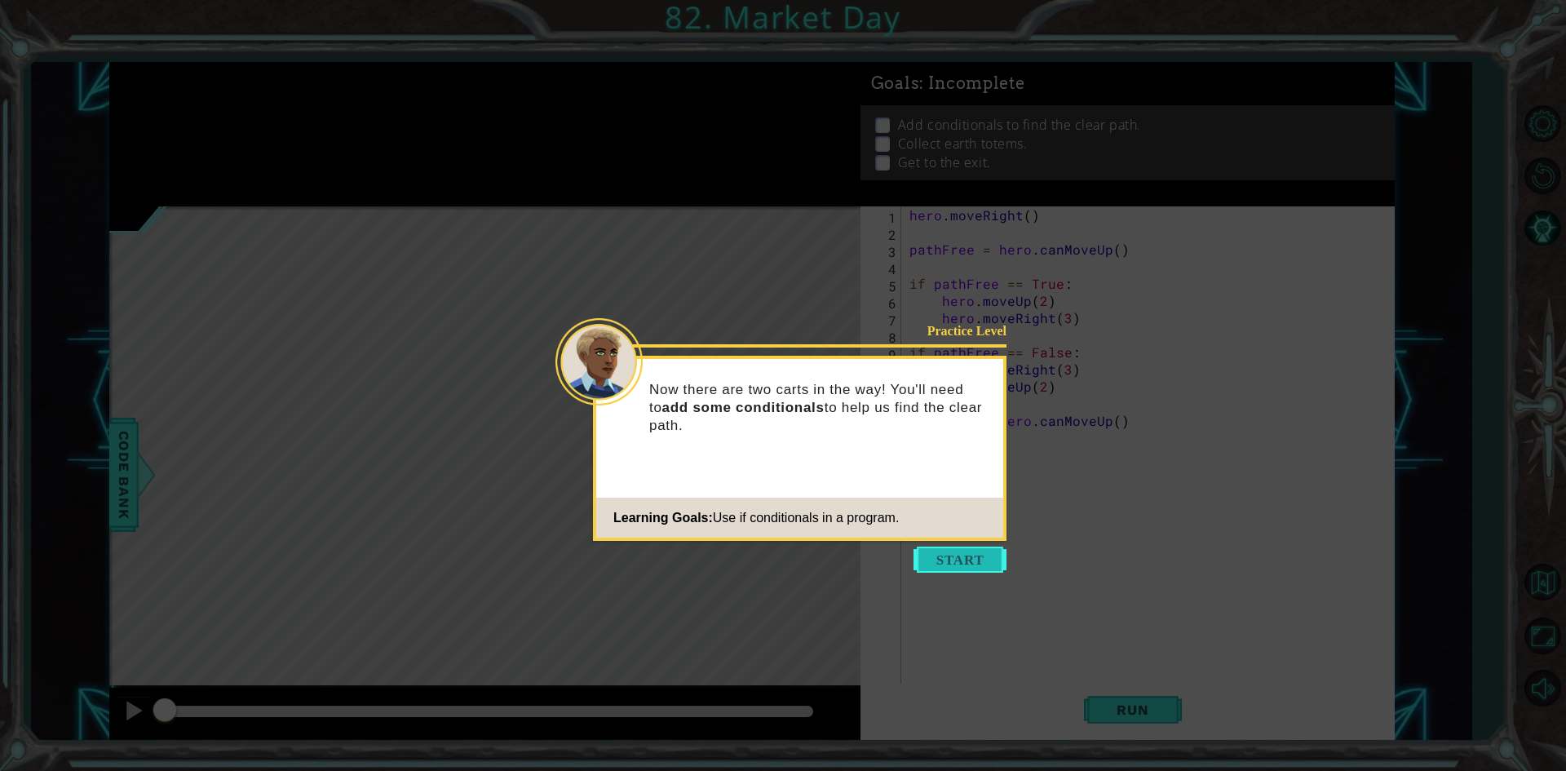
click at [976, 557] on button "Start" at bounding box center [960, 560] width 93 height 26
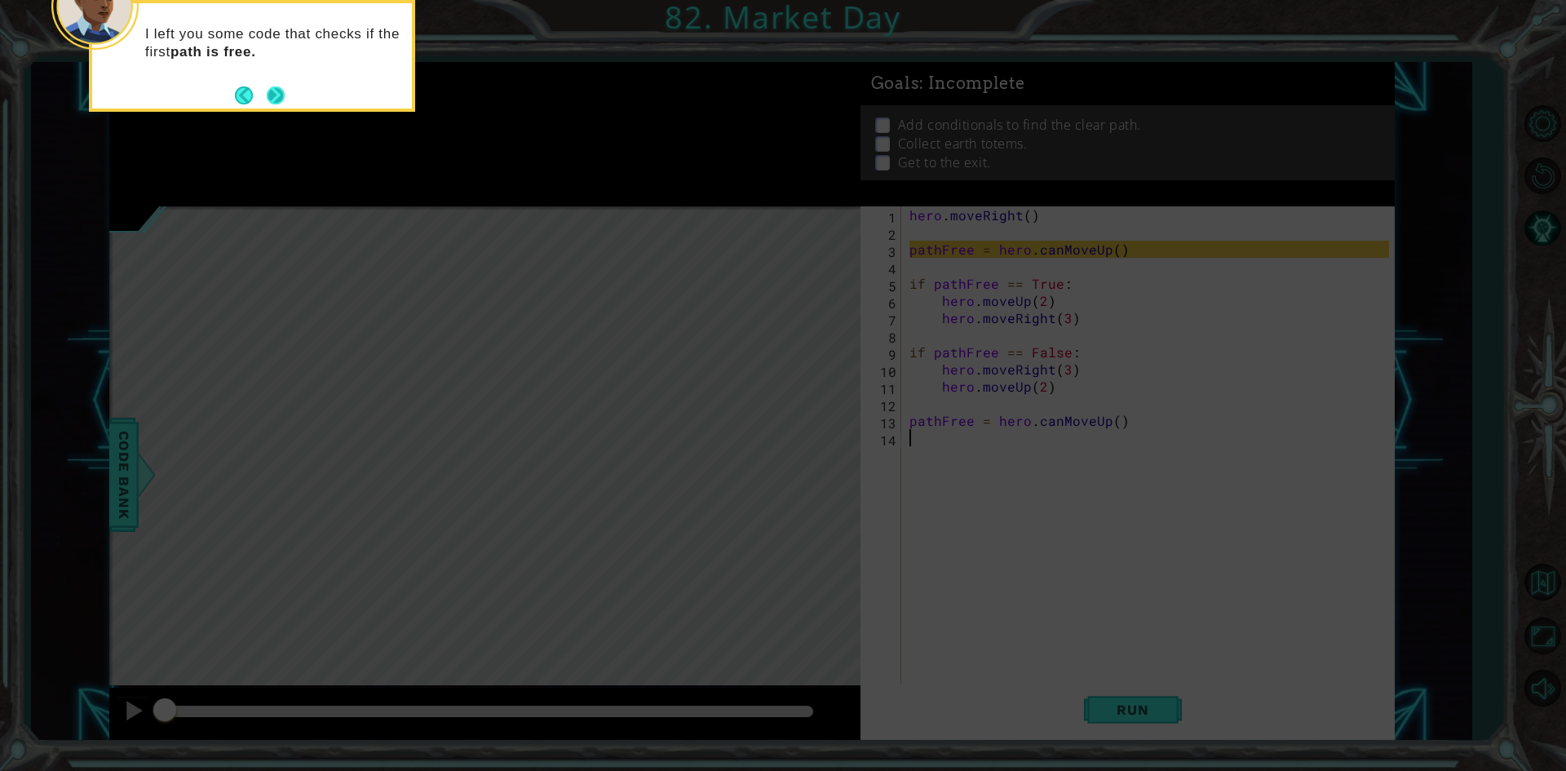
click at [266, 91] on button "Next" at bounding box center [275, 95] width 19 height 19
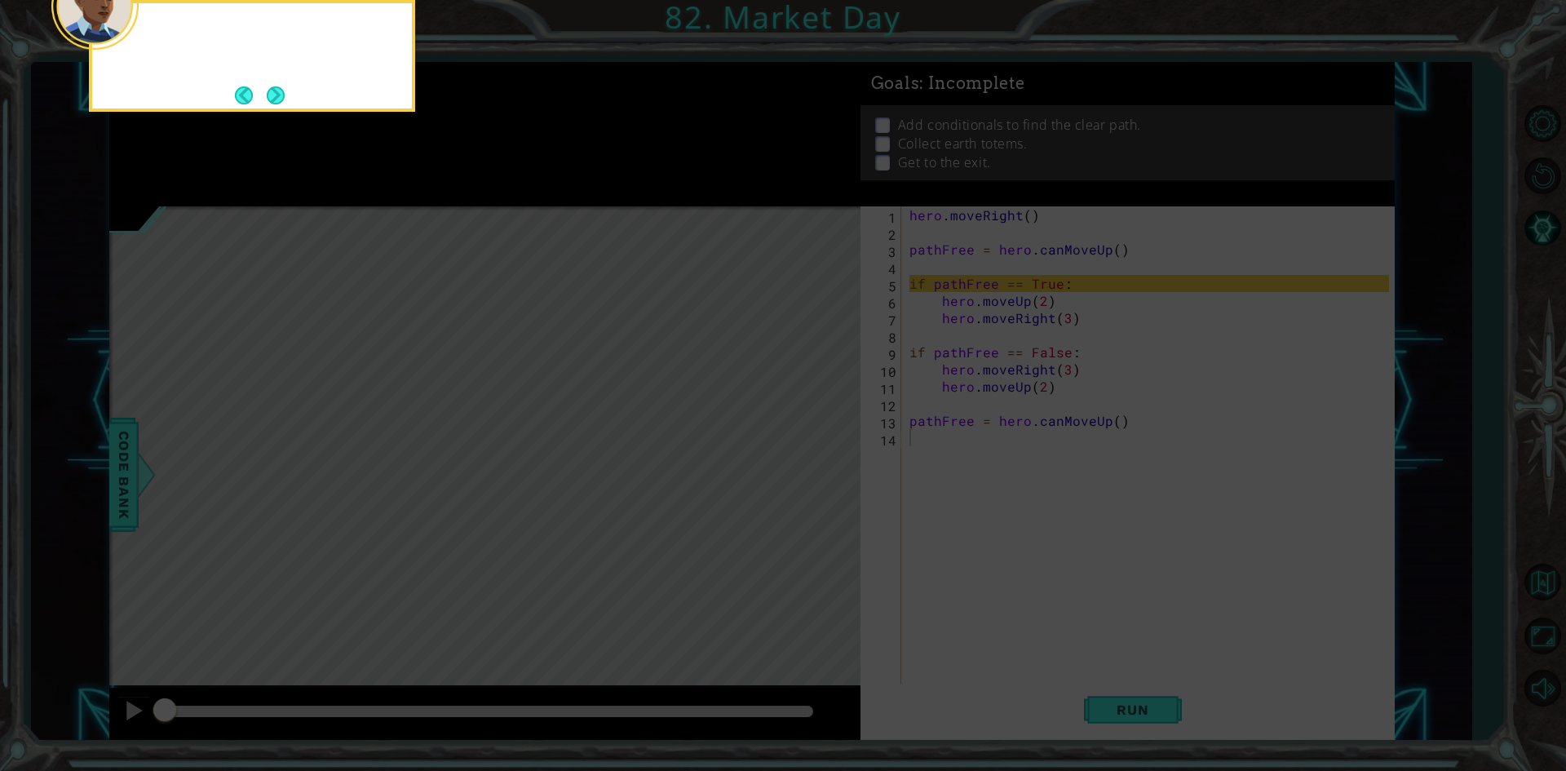
click at [263, 91] on button "Back" at bounding box center [251, 95] width 32 height 18
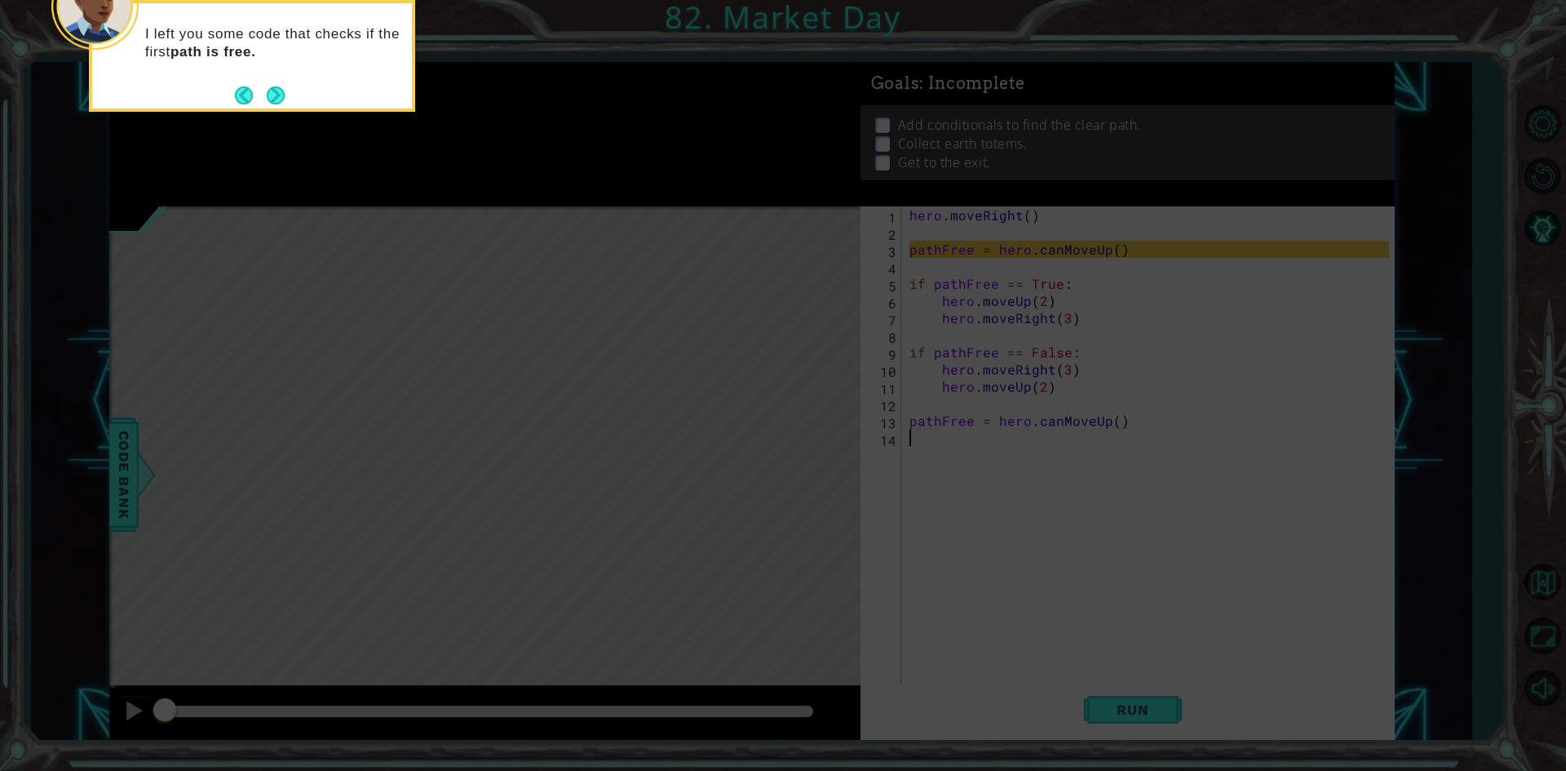
click at [263, 91] on button "Back" at bounding box center [251, 95] width 32 height 18
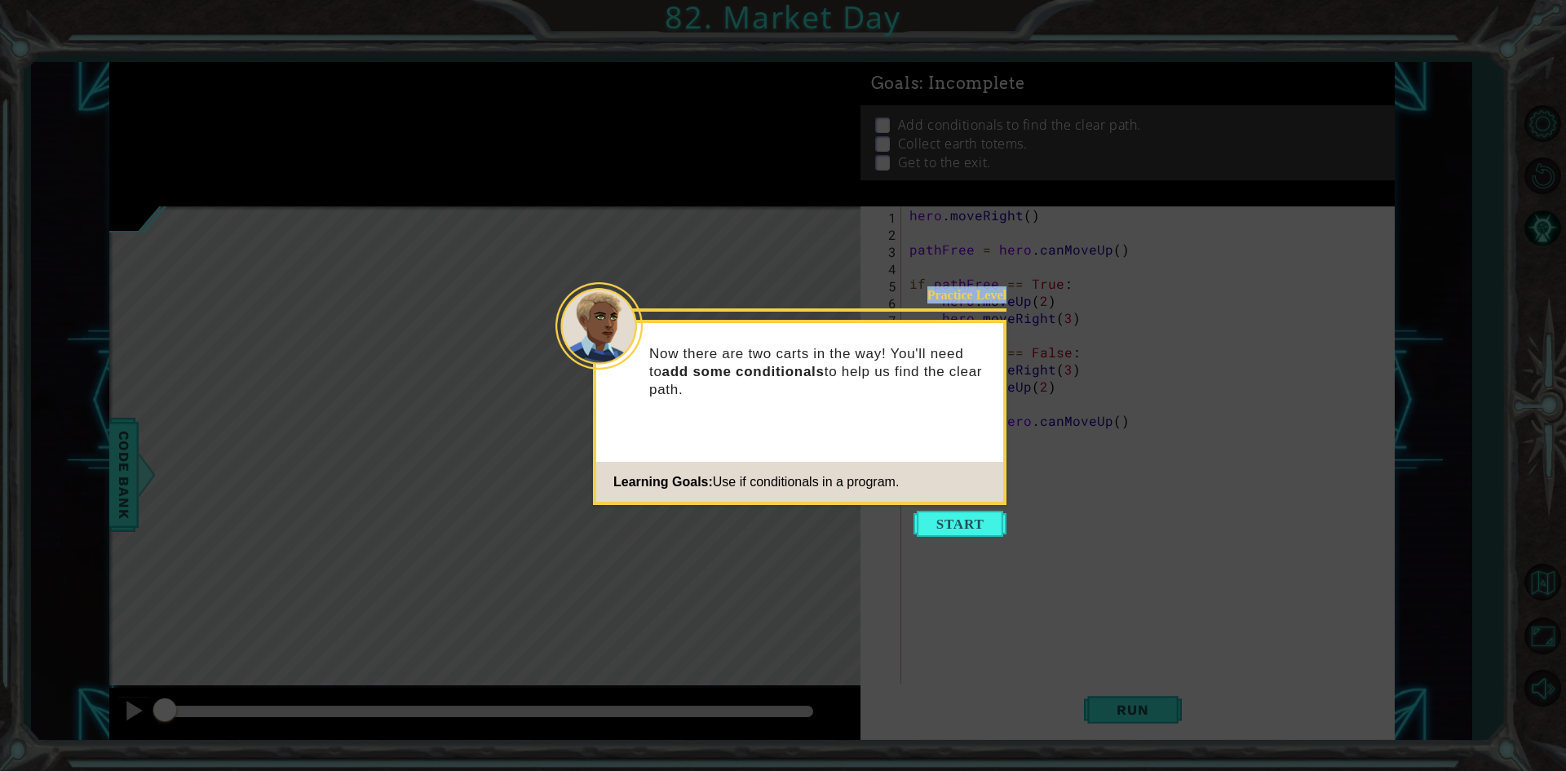
click at [263, 91] on icon at bounding box center [783, 385] width 1566 height 771
click at [959, 523] on button "Start" at bounding box center [960, 524] width 93 height 26
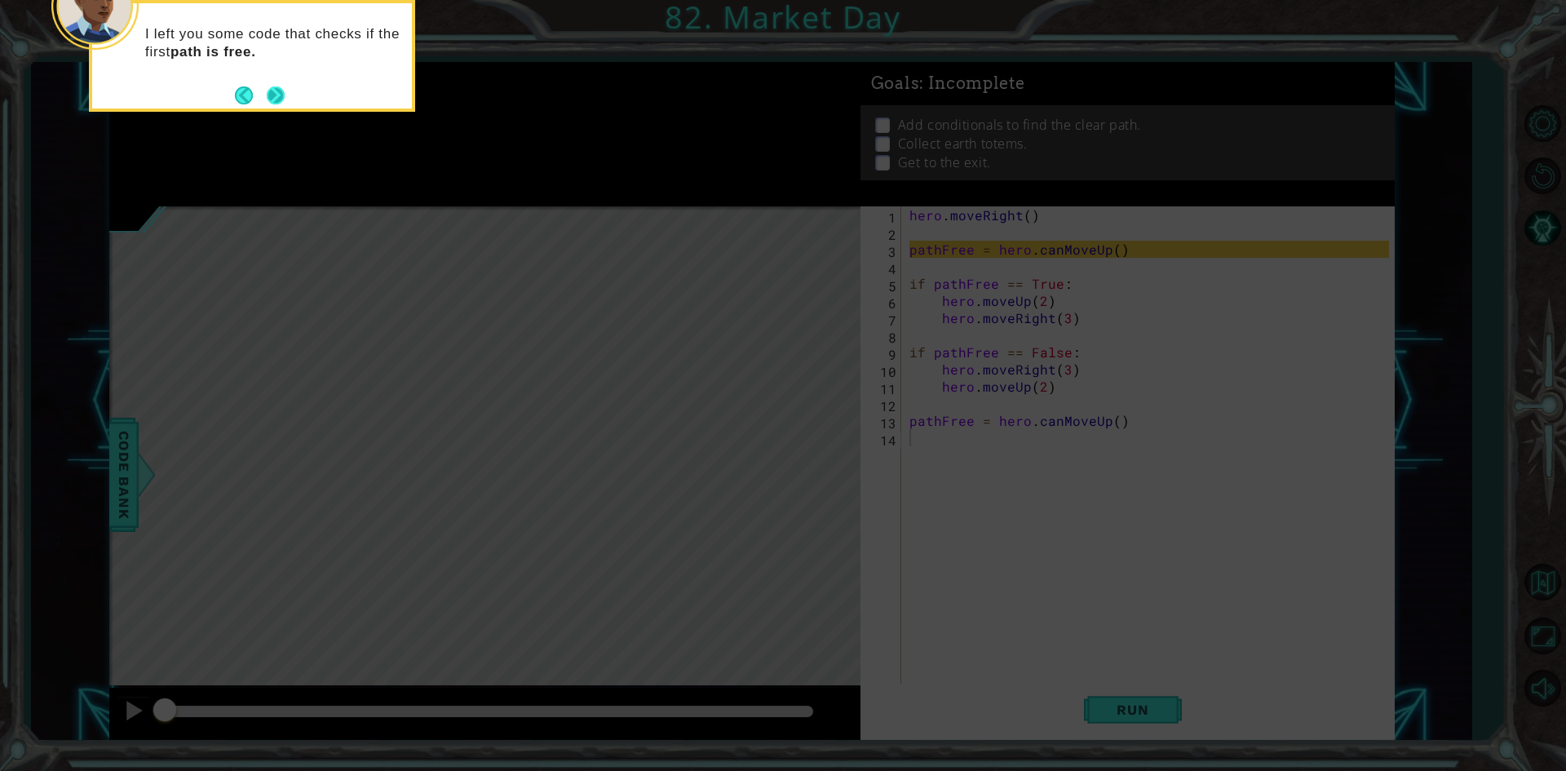
click at [276, 95] on button "Next" at bounding box center [275, 95] width 20 height 20
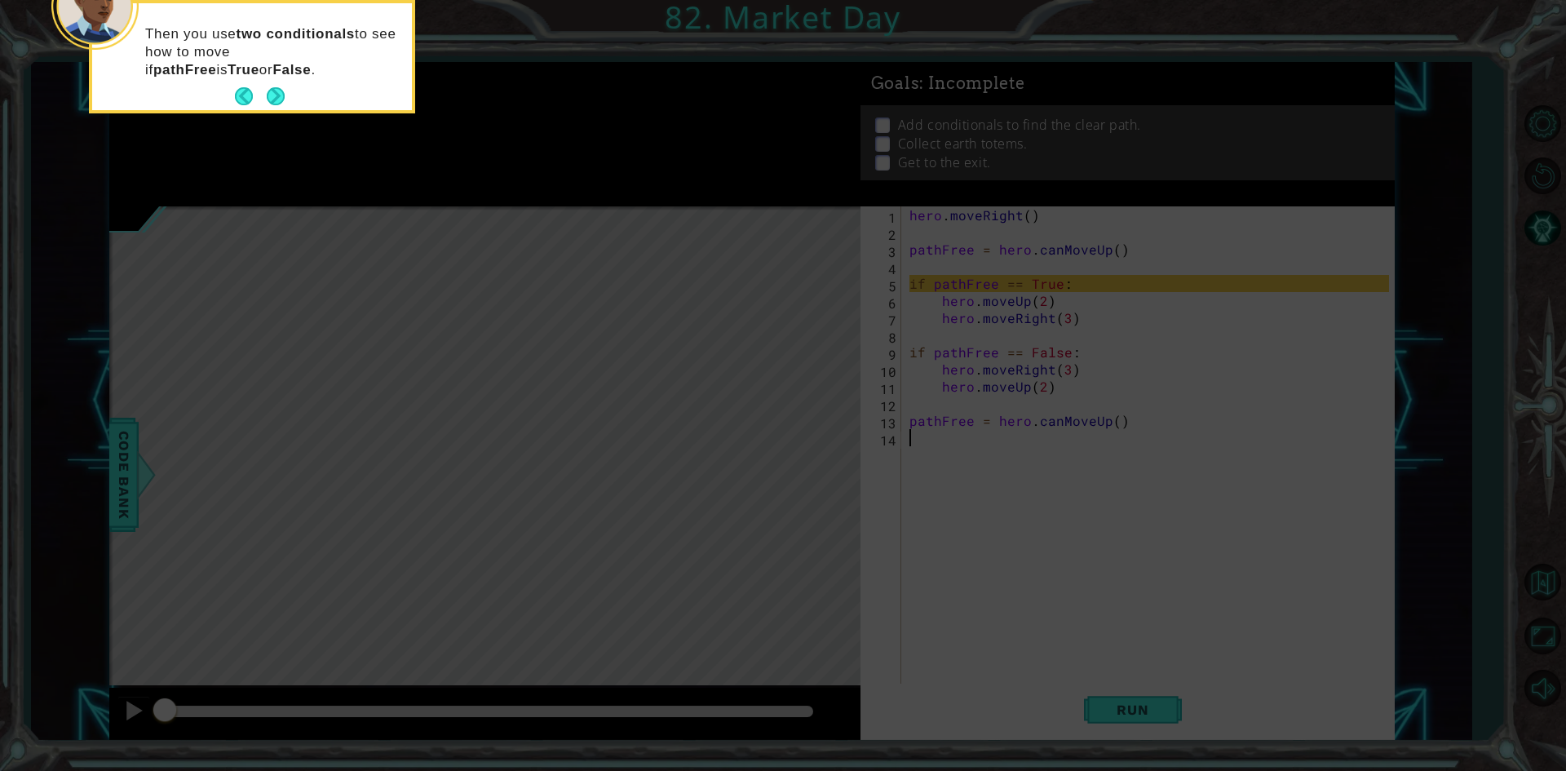
click at [276, 95] on button "Next" at bounding box center [275, 97] width 22 height 22
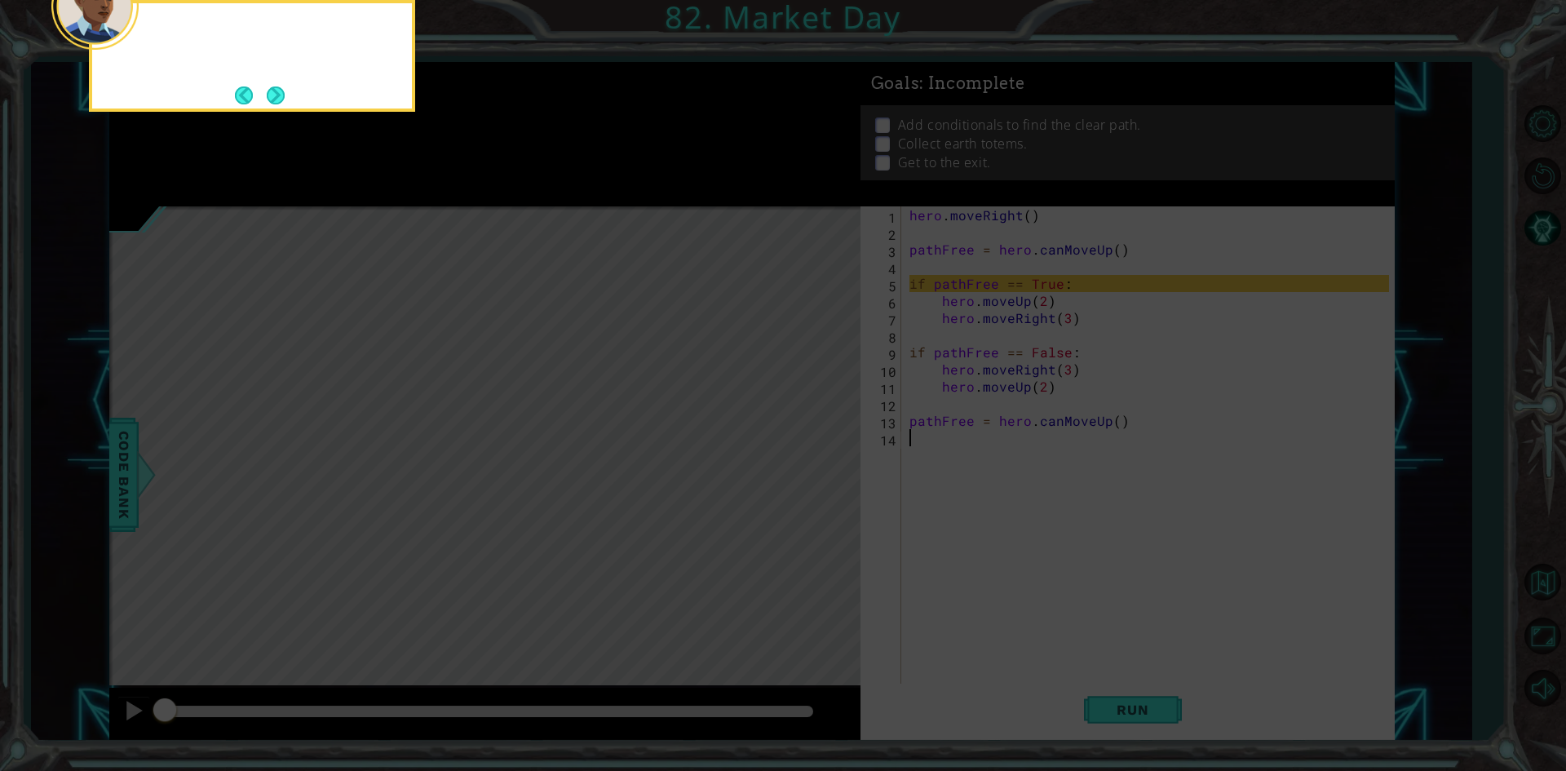
click at [276, 95] on button "Next" at bounding box center [275, 95] width 20 height 20
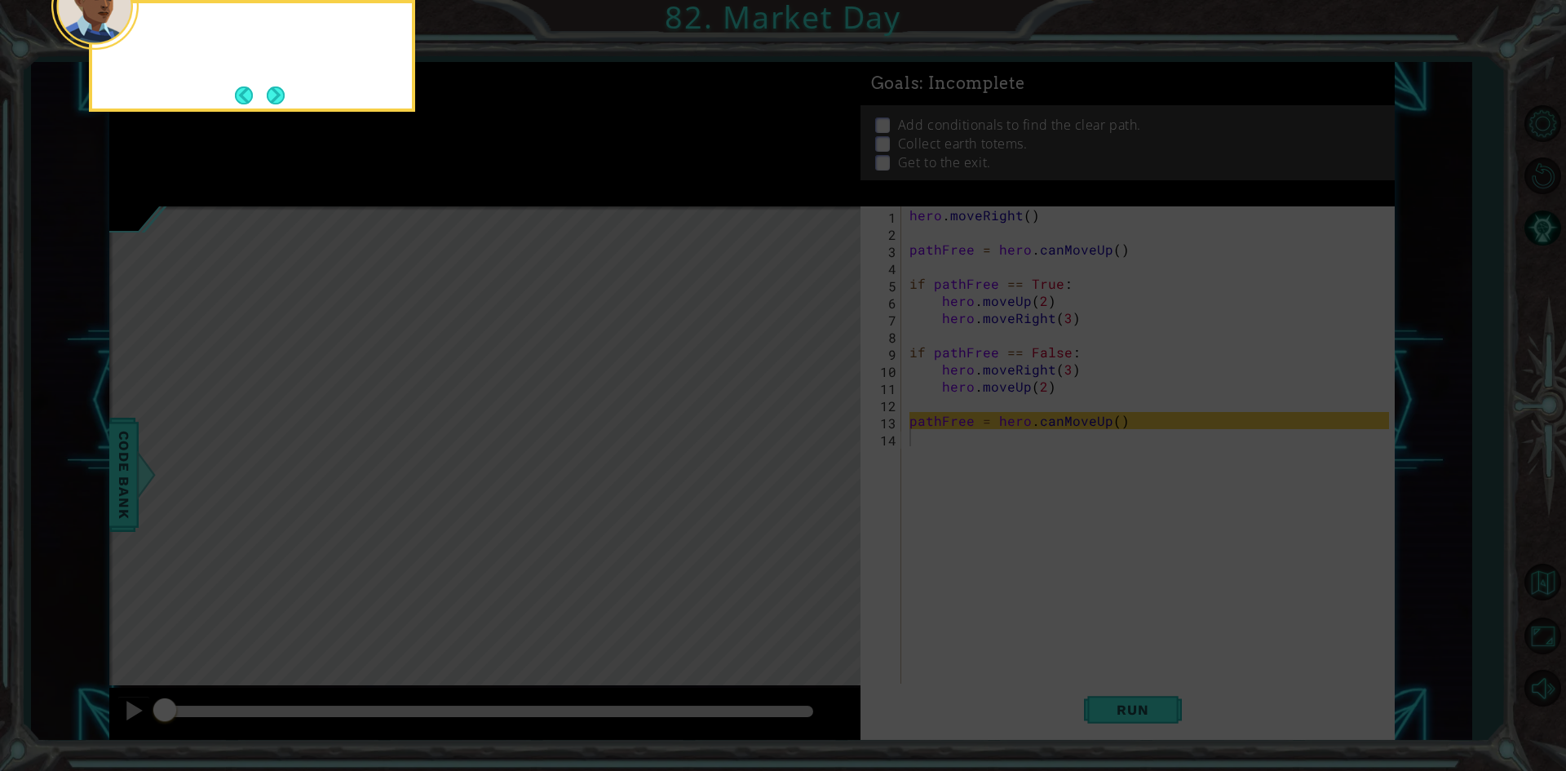
click at [276, 95] on button "Next" at bounding box center [276, 95] width 19 height 19
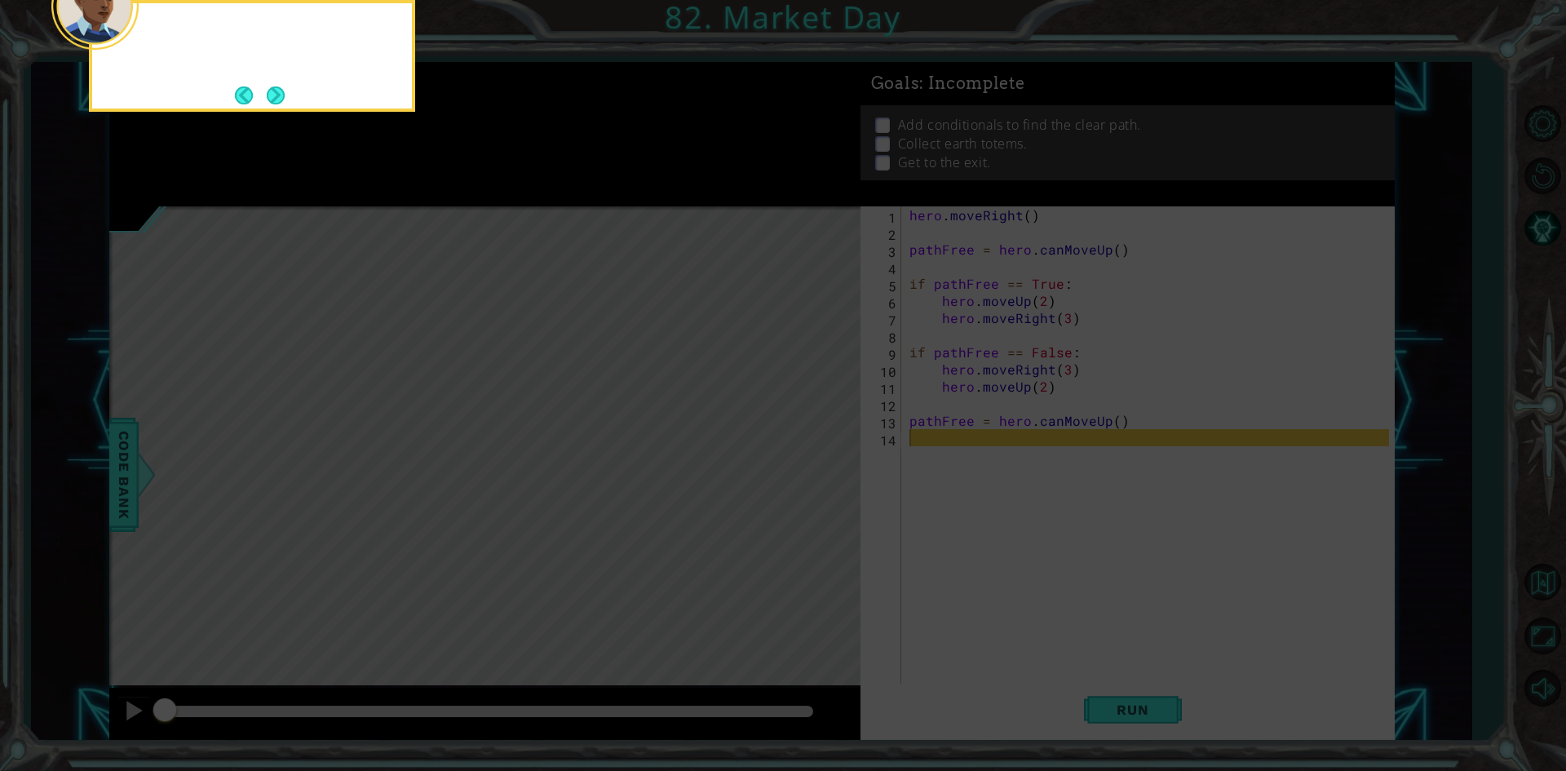
click at [276, 95] on button "Next" at bounding box center [275, 95] width 20 height 20
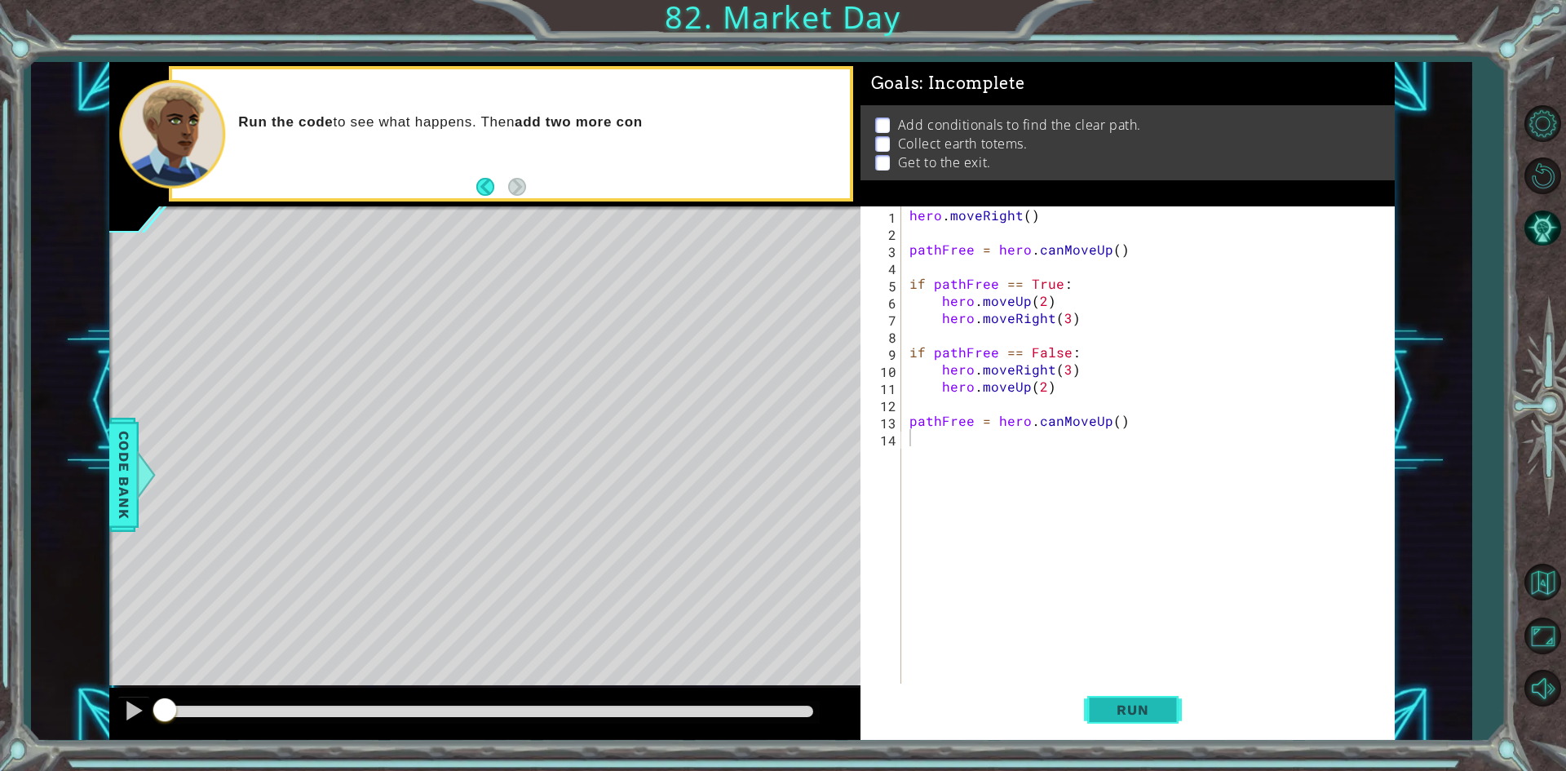
click at [1144, 699] on button "Run" at bounding box center [1133, 710] width 98 height 53
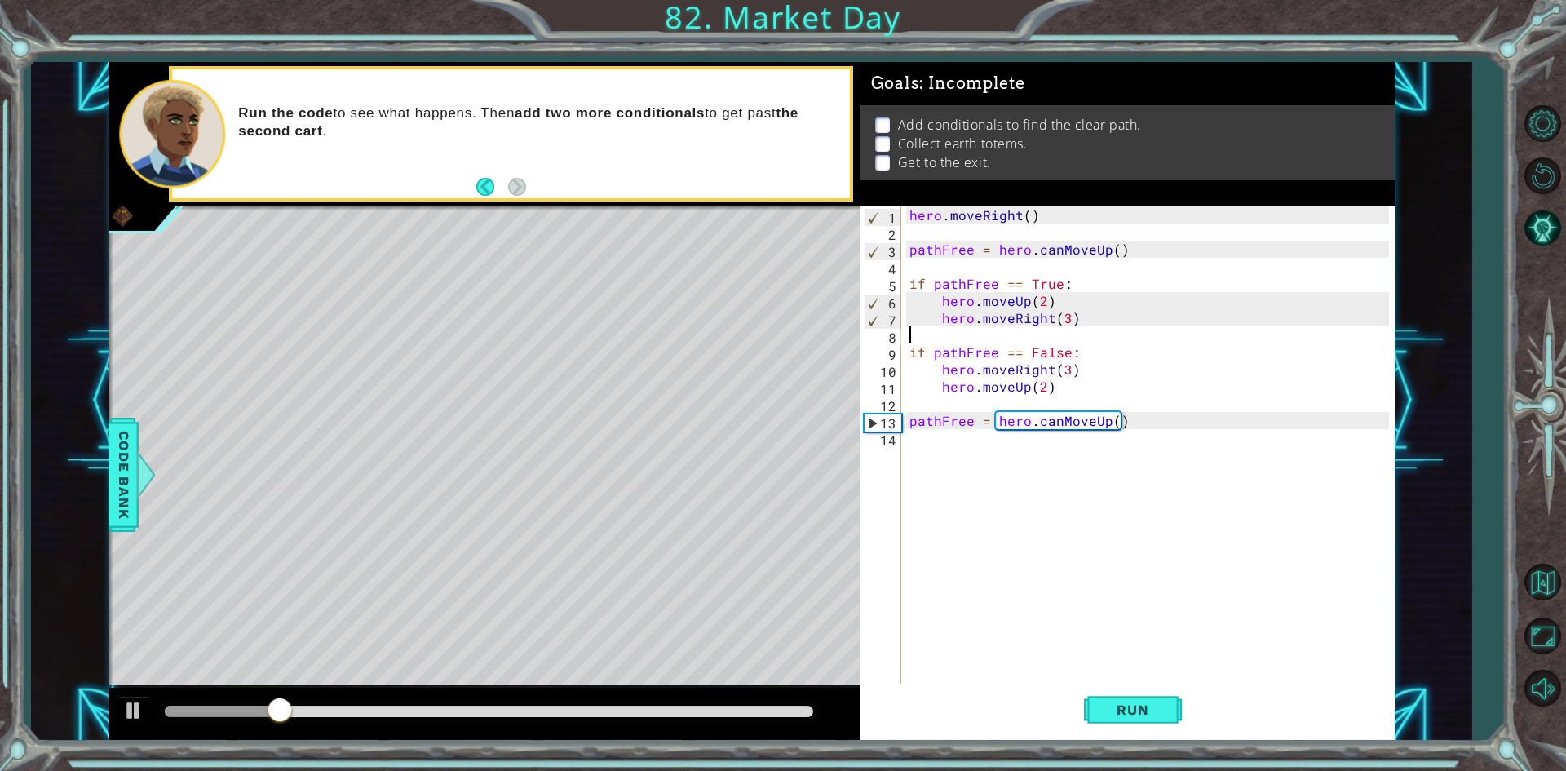
click at [934, 343] on div "hero . moveRight ( ) pathFree = hero . canMoveUp ( ) if pathFree == True : hero…" at bounding box center [1151, 463] width 491 height 514
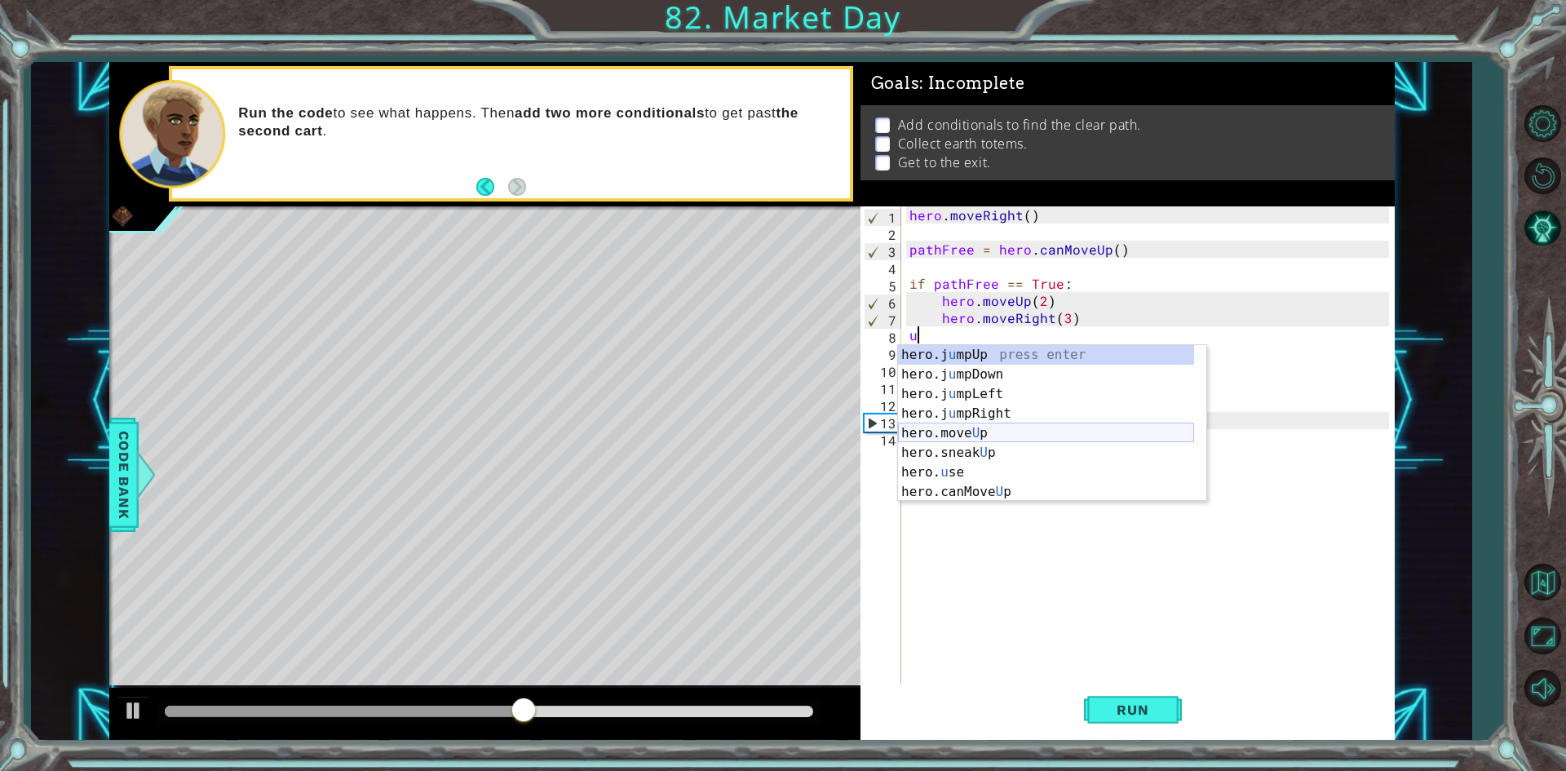
click at [1006, 438] on div "hero.j u mpUp press enter hero.j u mpDown press enter hero.j u mpLeft press ent…" at bounding box center [1046, 443] width 296 height 196
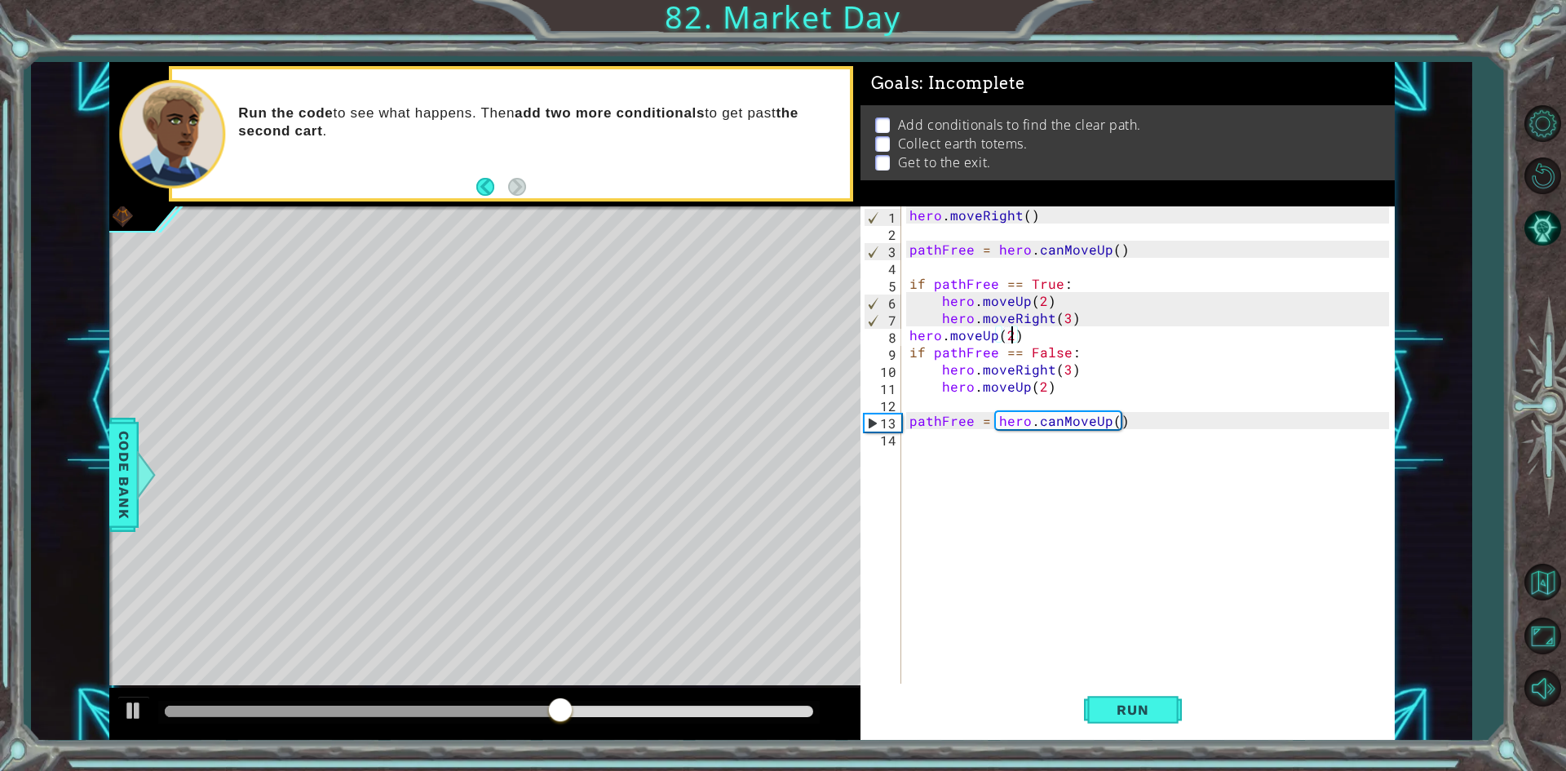
scroll to position [0, 6]
type textarea "hero.moveUp(2)"
click at [1180, 711] on button "Run" at bounding box center [1133, 710] width 98 height 53
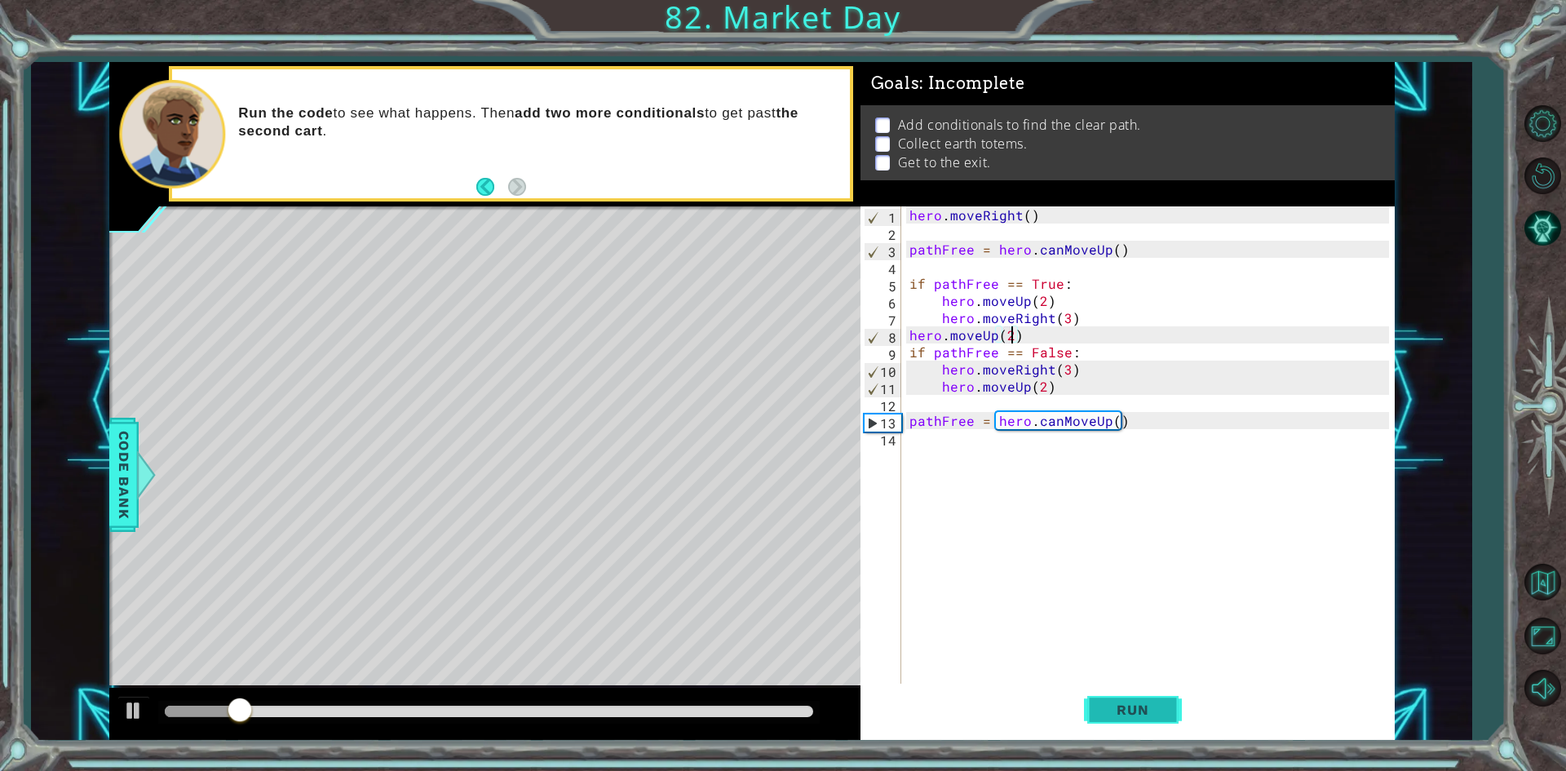
click at [1150, 702] on span "Run" at bounding box center [1132, 710] width 64 height 16
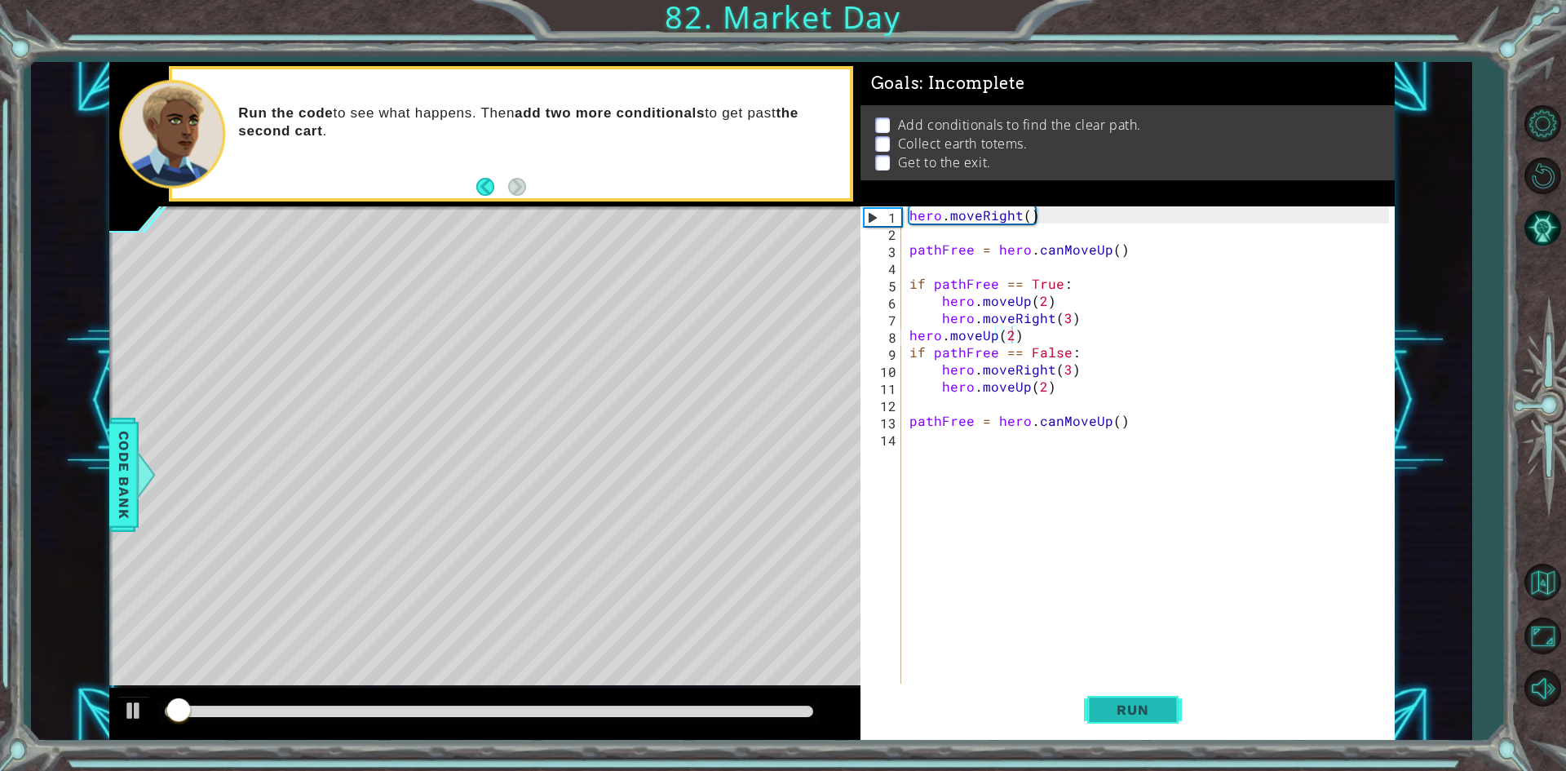
click at [1150, 702] on span "Run" at bounding box center [1132, 710] width 64 height 16
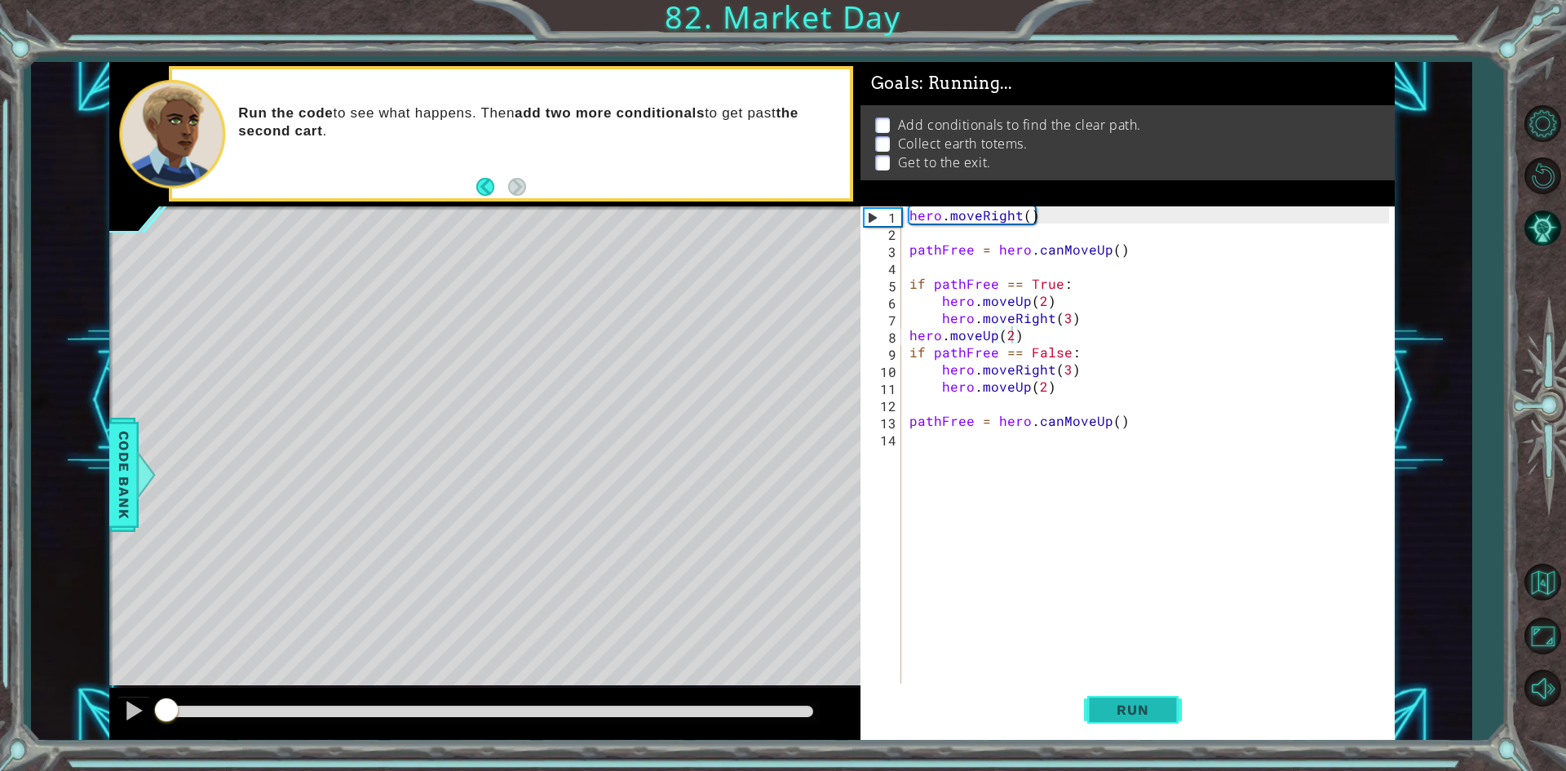
click at [1150, 702] on span "Run" at bounding box center [1132, 710] width 64 height 16
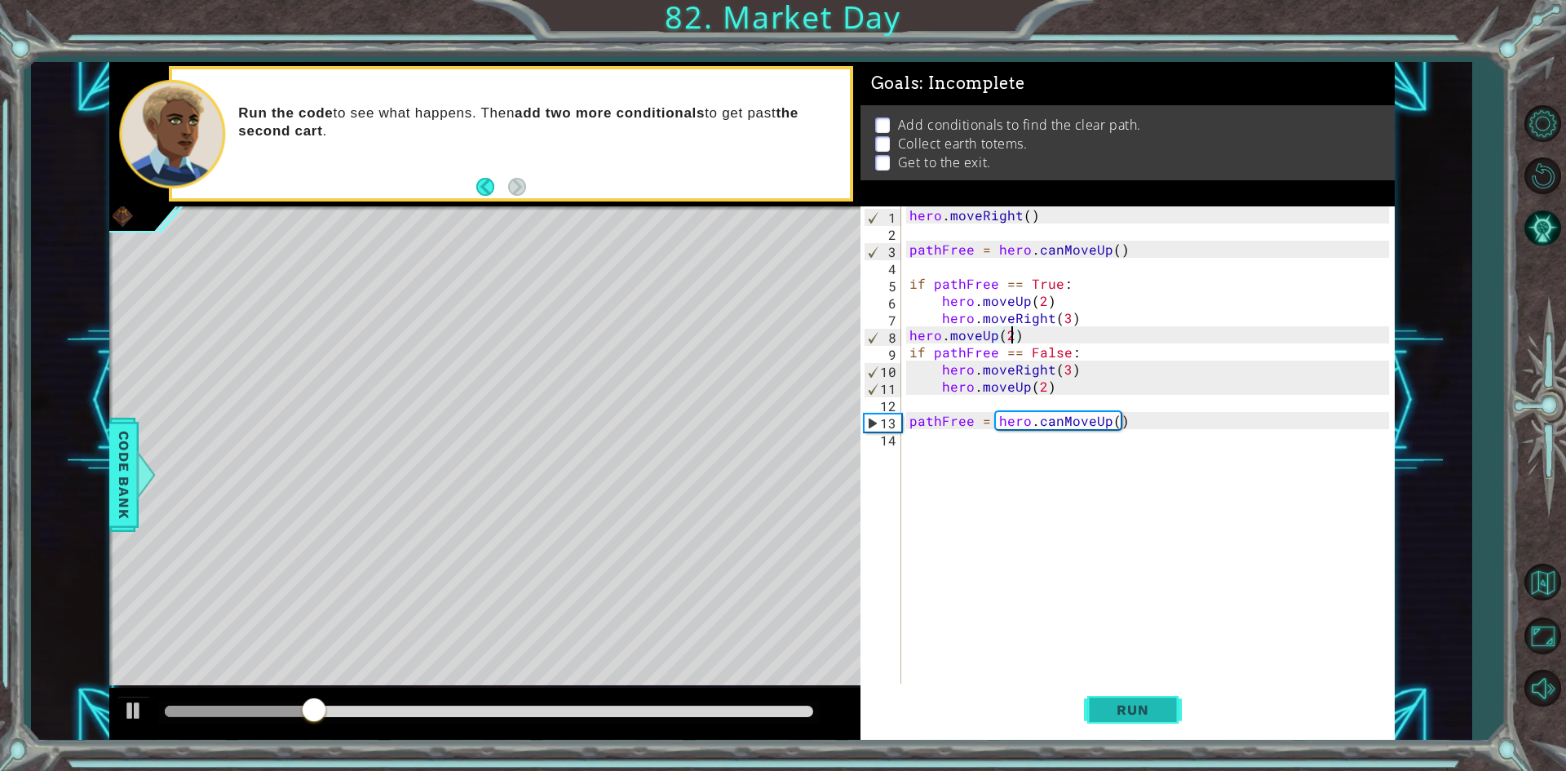
click at [1126, 722] on button "Run" at bounding box center [1133, 710] width 98 height 53
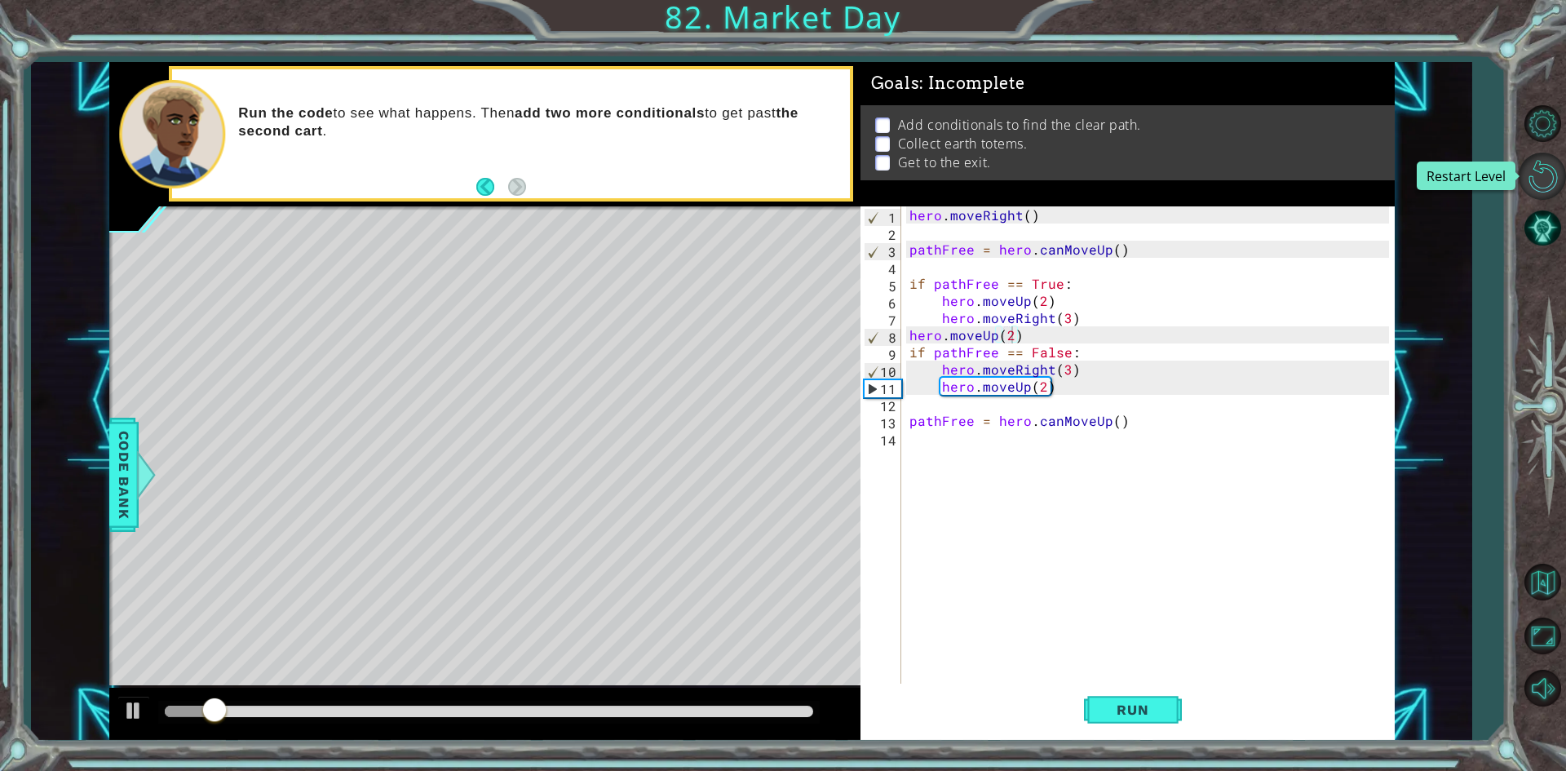
click at [1548, 162] on button "Restart Level" at bounding box center [1542, 176] width 47 height 47
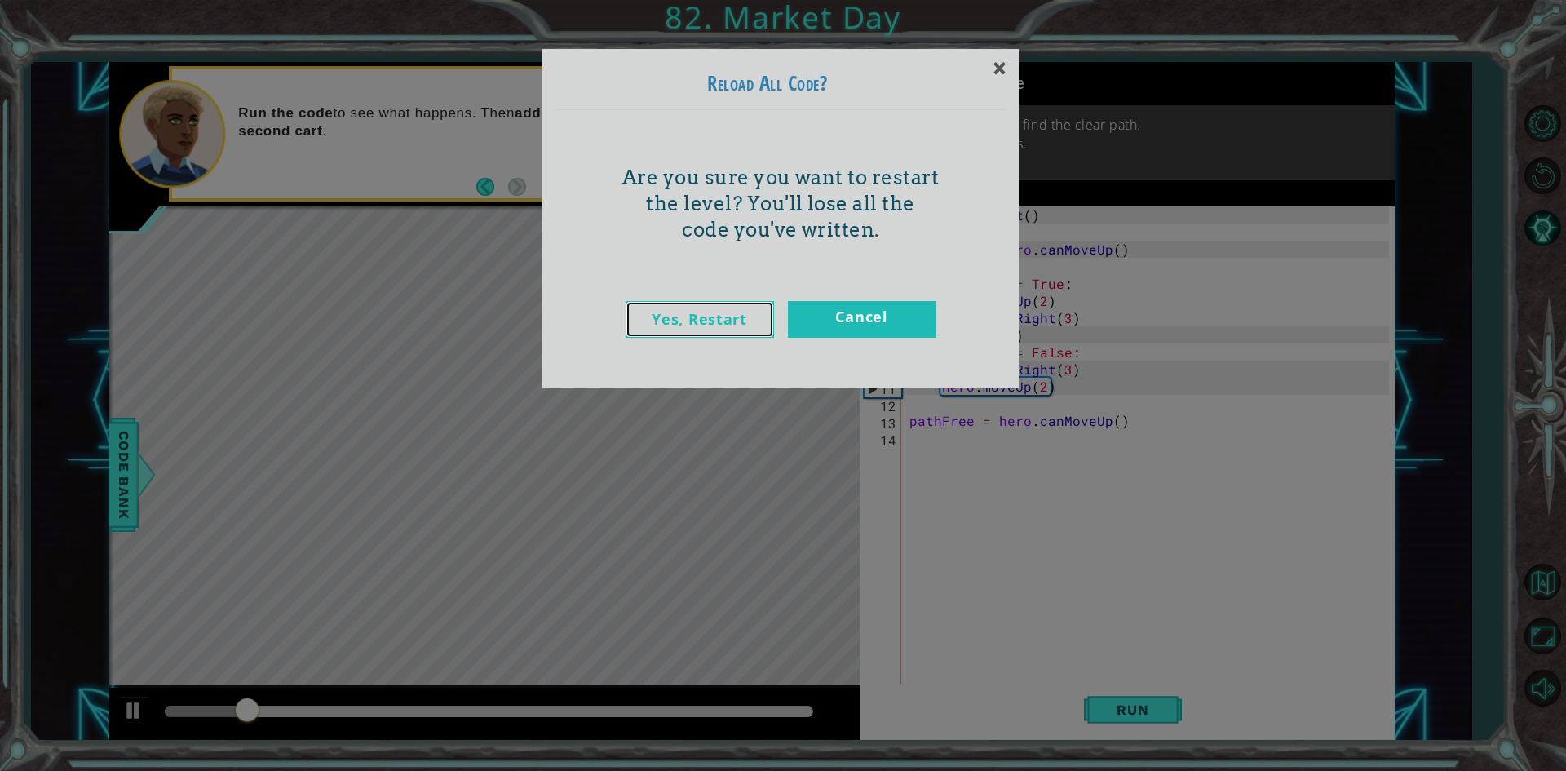
click at [691, 320] on link "Yes, Restart" at bounding box center [700, 319] width 148 height 37
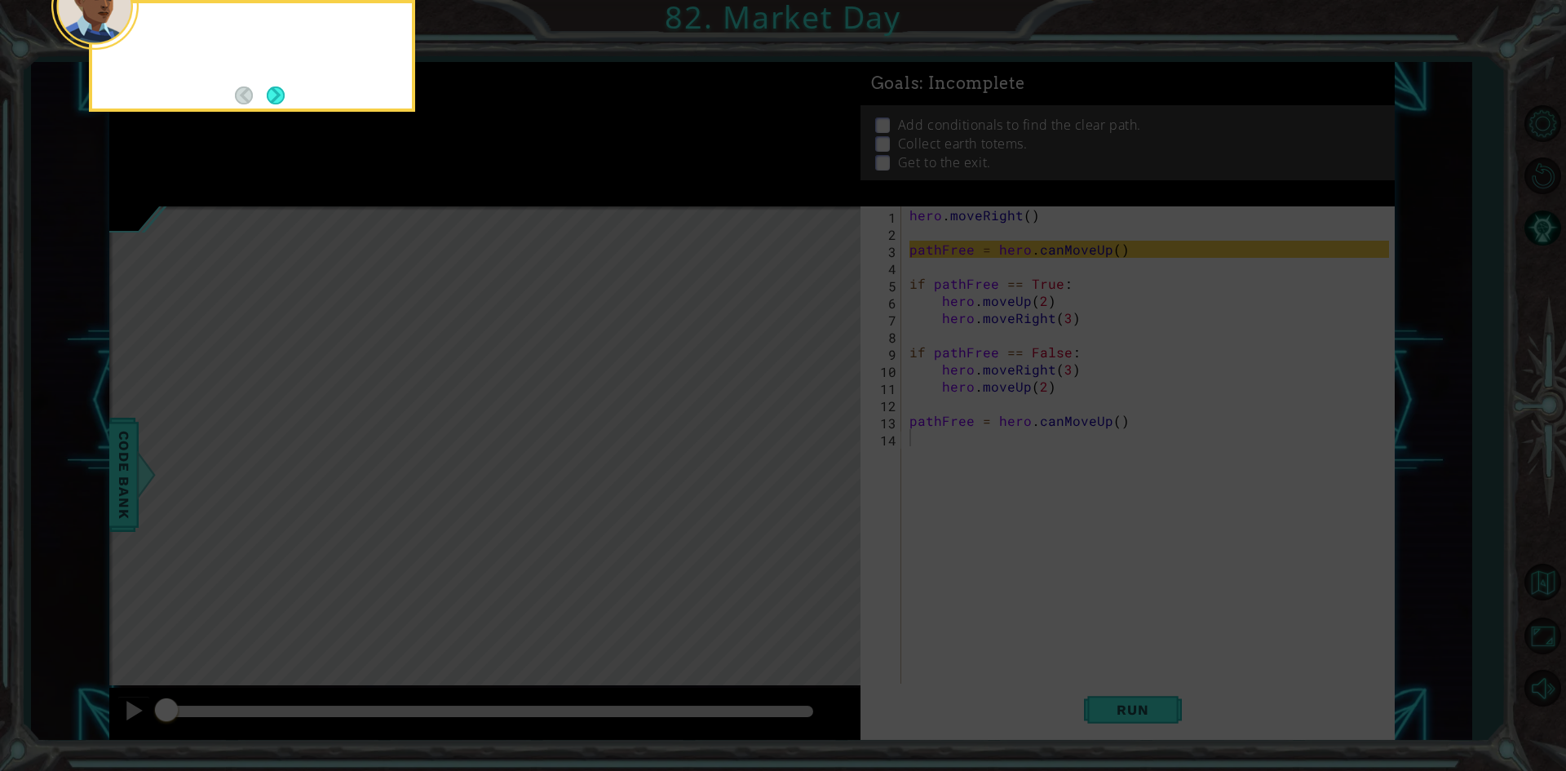
scroll to position [0, 0]
click at [754, 549] on icon at bounding box center [783, 115] width 1566 height 1311
click at [269, 100] on button "Next" at bounding box center [275, 95] width 19 height 19
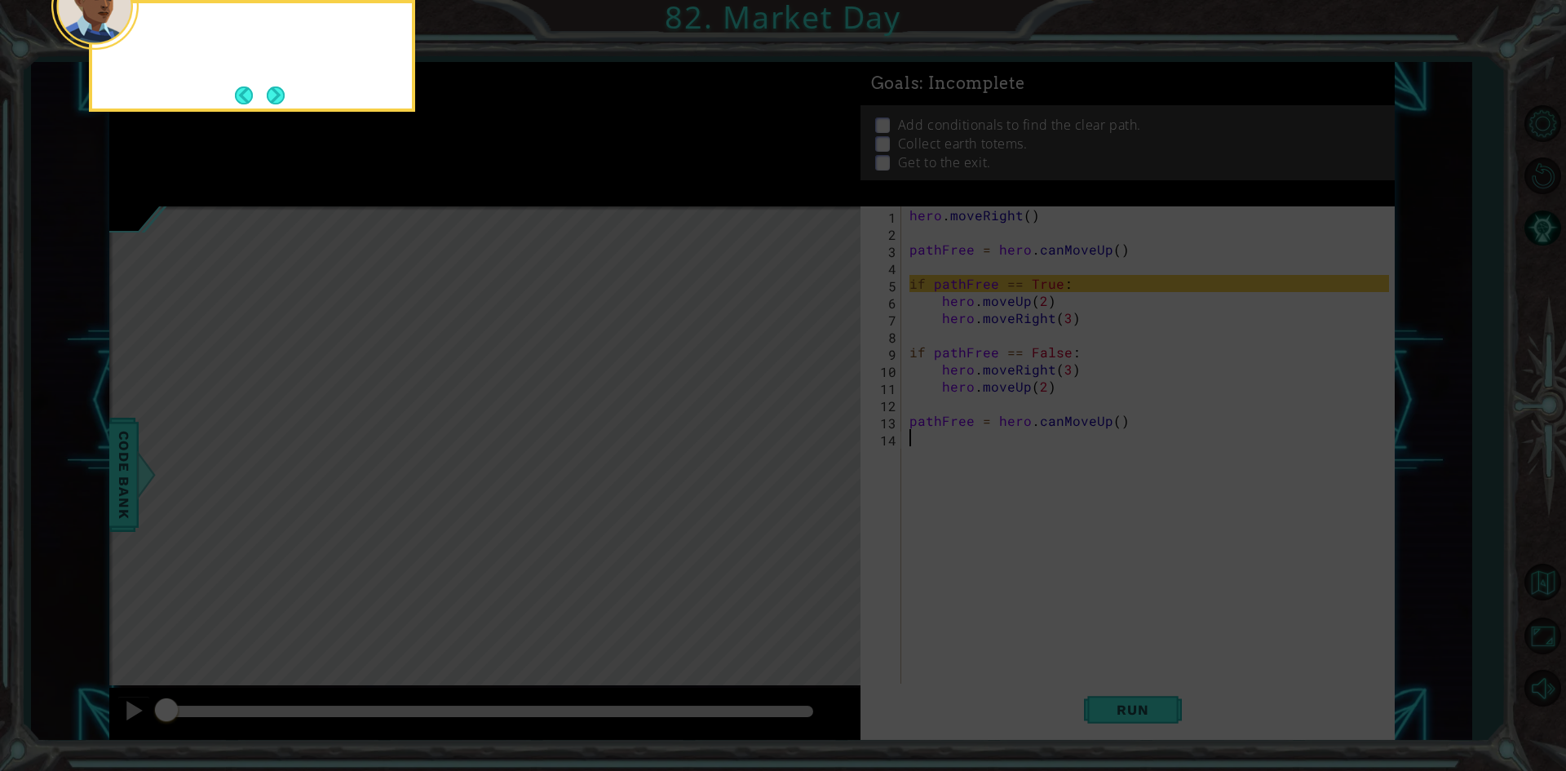
click at [269, 100] on button "Next" at bounding box center [275, 95] width 24 height 24
click at [269, 100] on button "Next" at bounding box center [275, 95] width 22 height 22
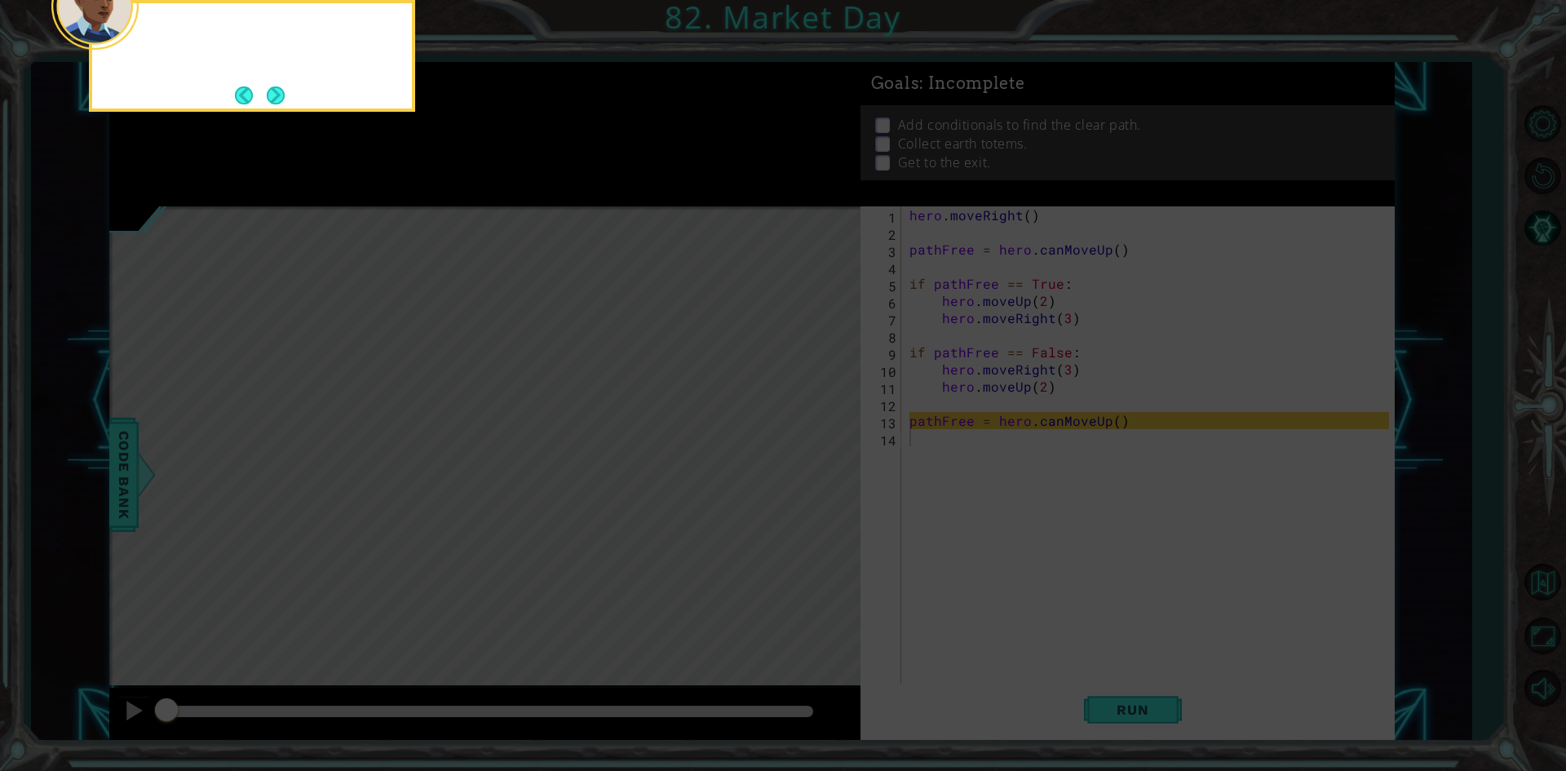
click at [269, 100] on button "Next" at bounding box center [275, 95] width 20 height 20
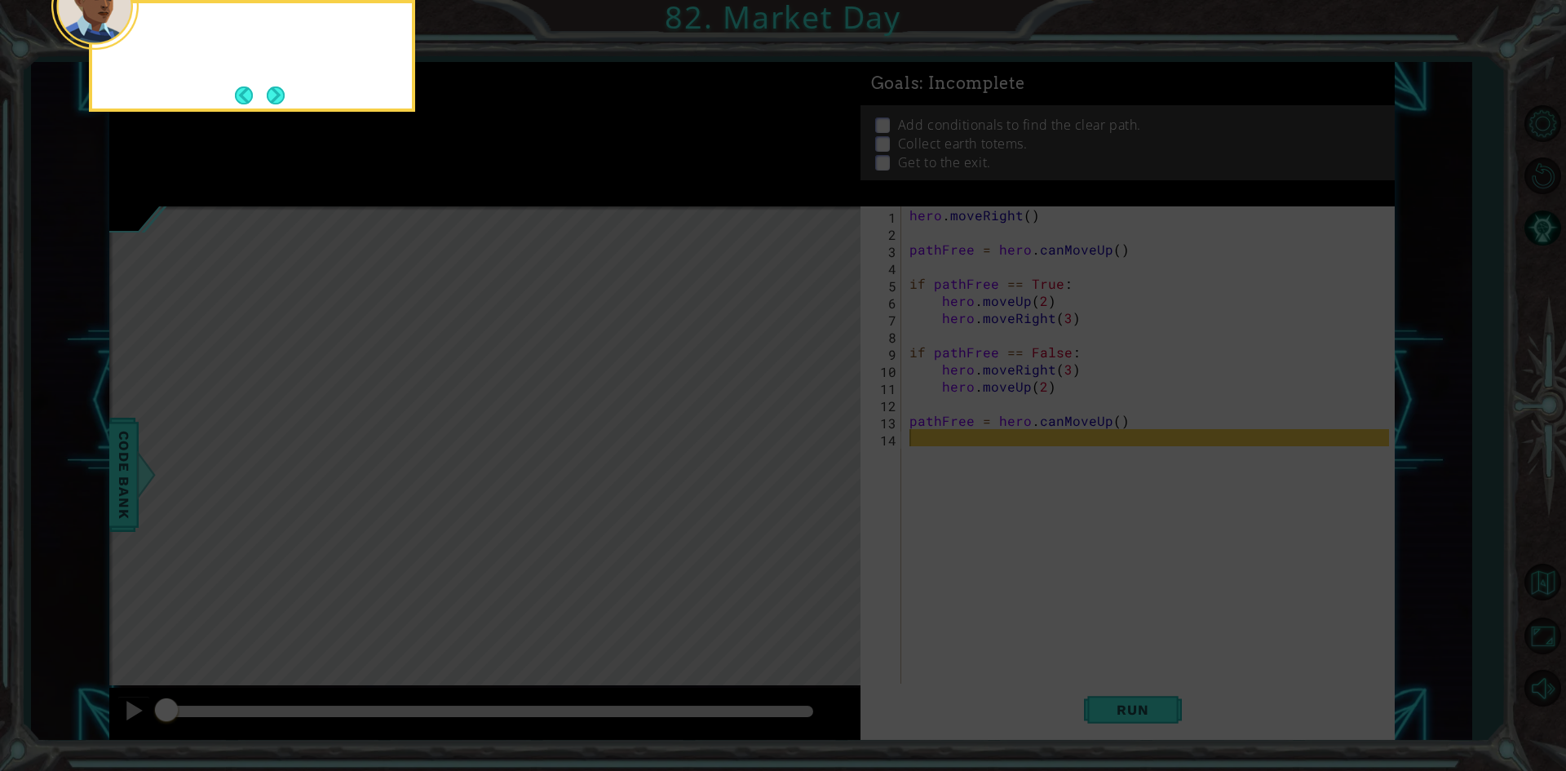
click at [269, 100] on button "Next" at bounding box center [276, 95] width 18 height 18
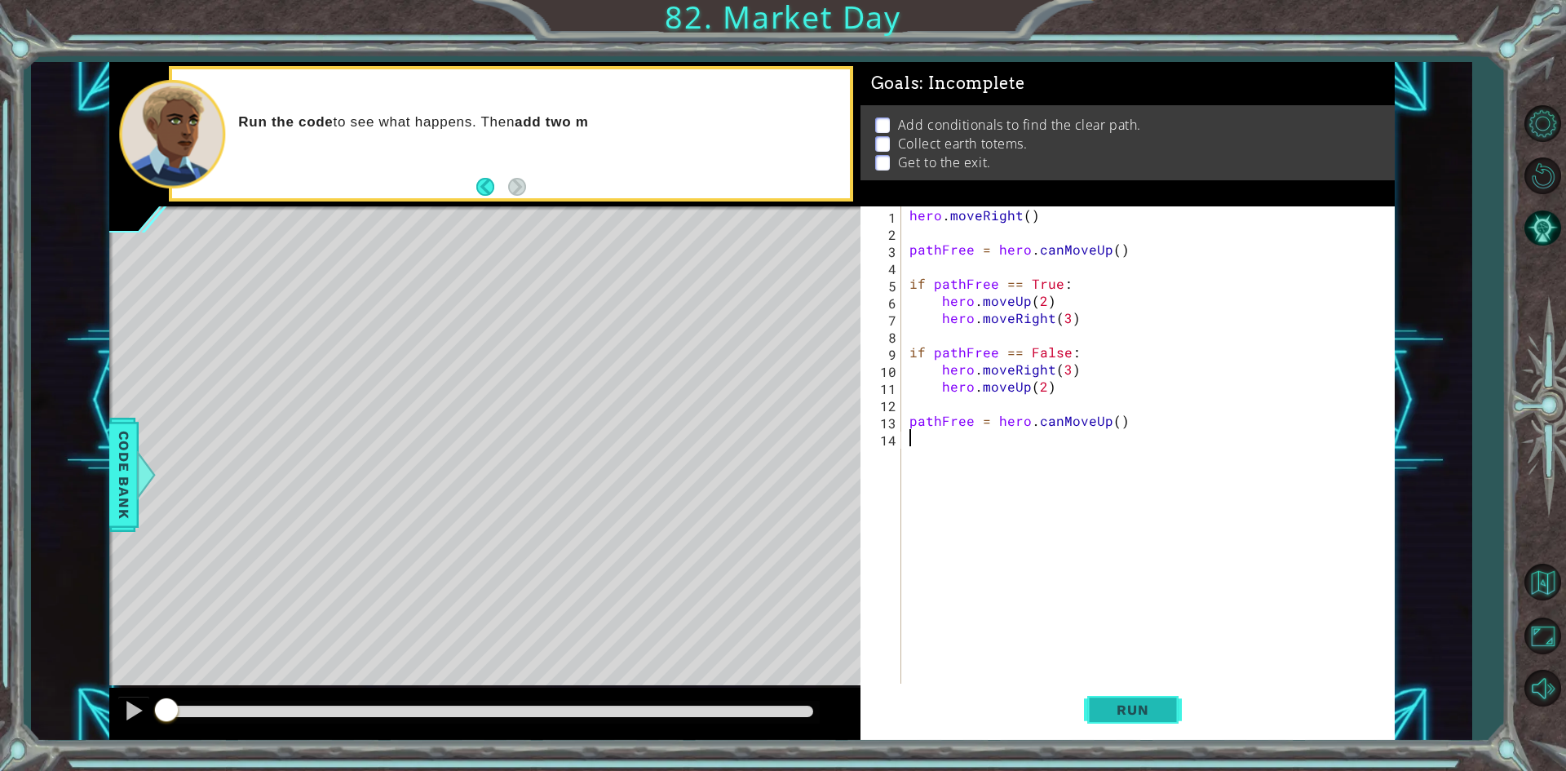
click at [1130, 706] on span "Run" at bounding box center [1132, 710] width 64 height 16
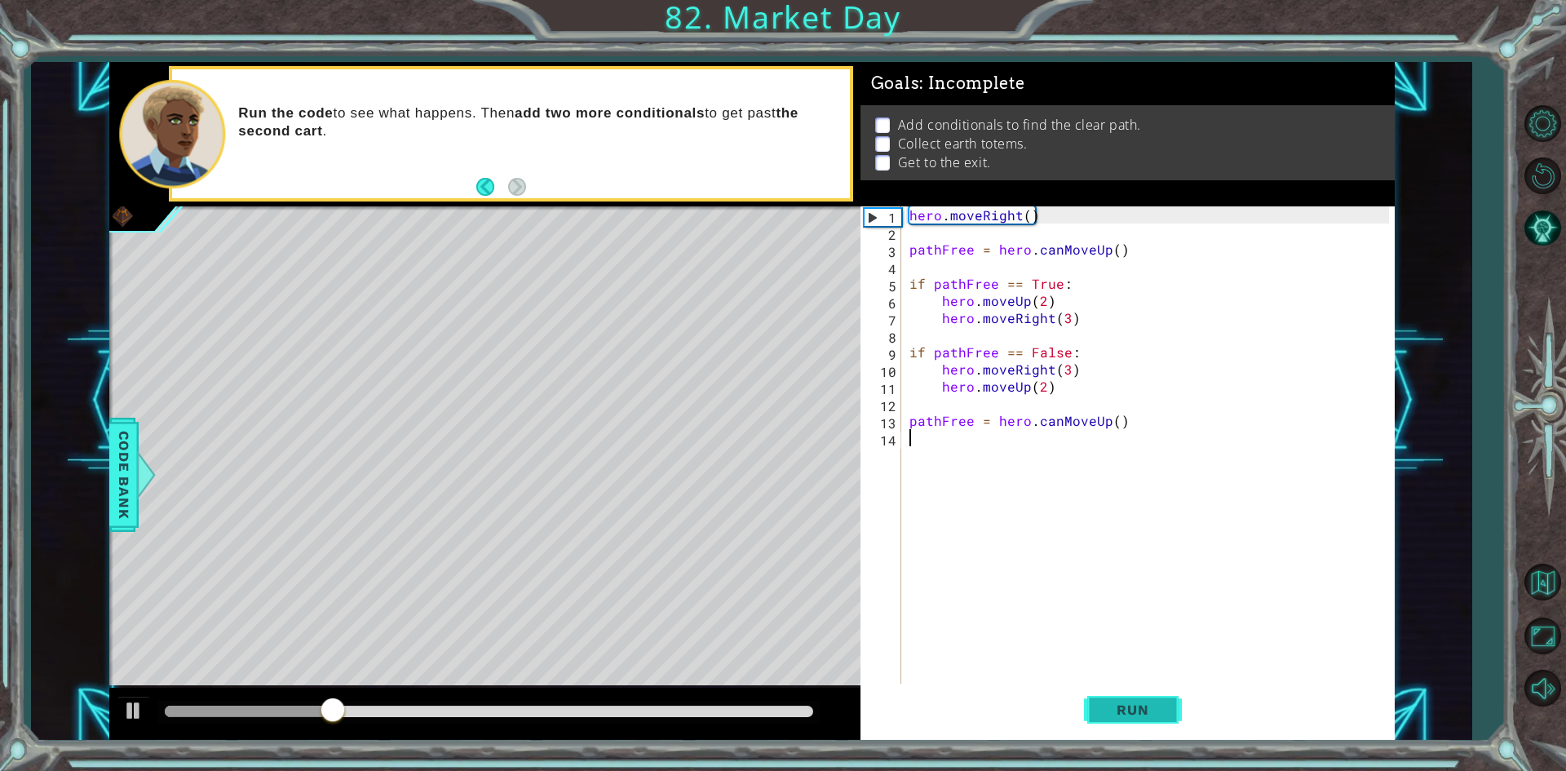
click at [1139, 713] on span "Run" at bounding box center [1132, 710] width 64 height 16
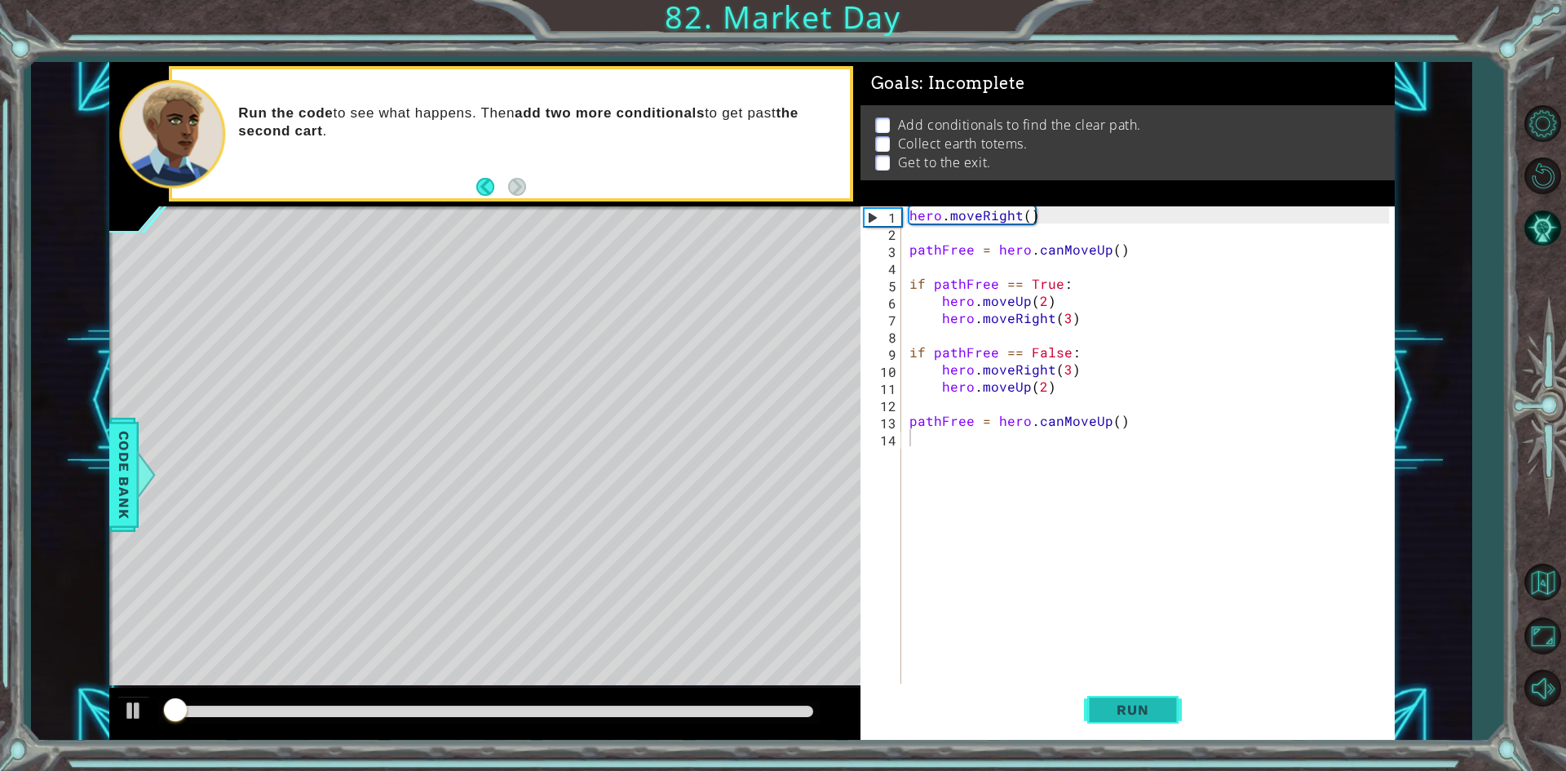
click at [1139, 713] on span "Run" at bounding box center [1132, 710] width 64 height 16
click at [1101, 716] on span "Run" at bounding box center [1132, 710] width 64 height 16
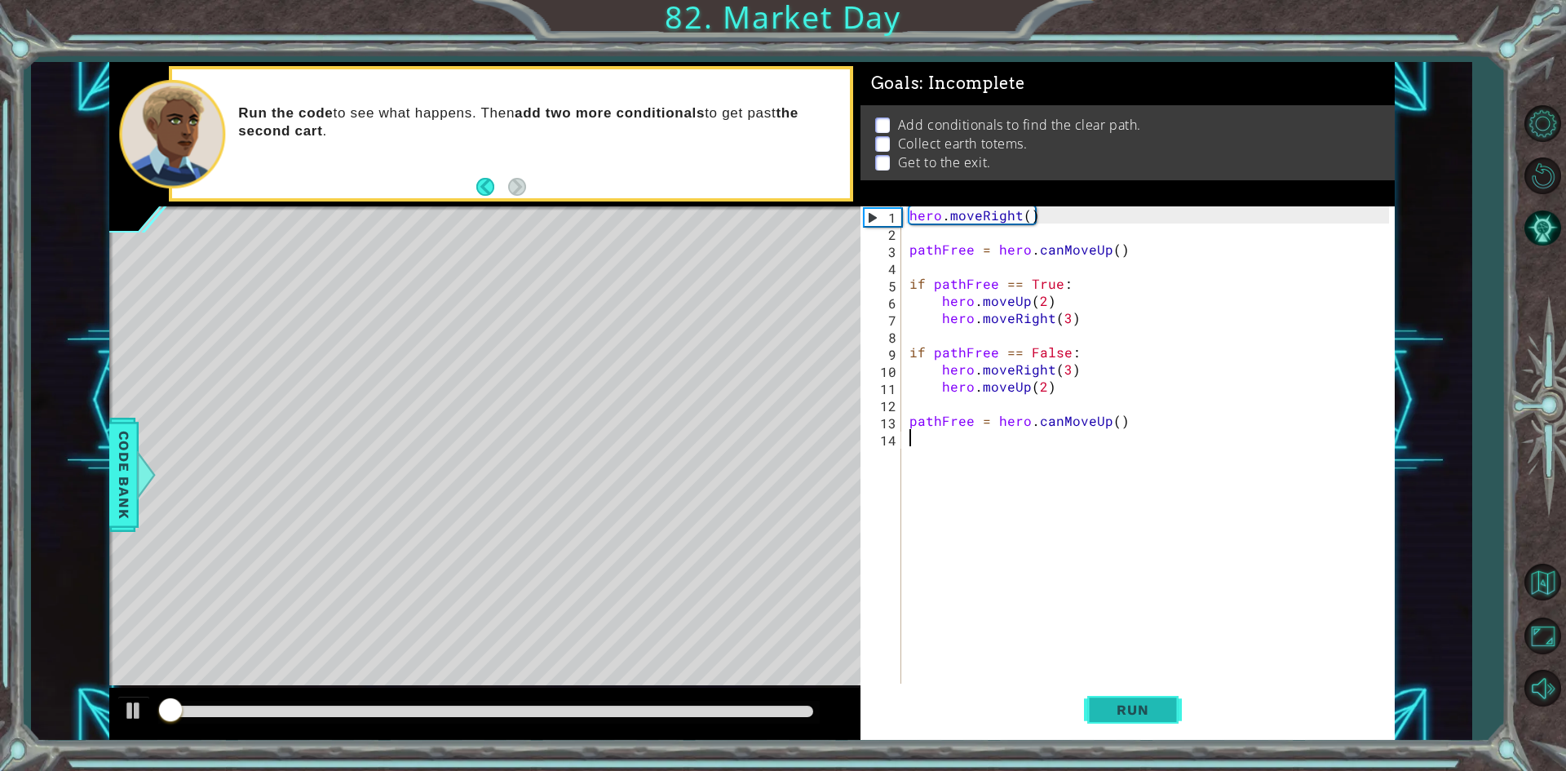
click at [1101, 716] on span "Run" at bounding box center [1132, 710] width 64 height 16
click at [958, 397] on div "hero . moveRight ( ) pathFree = hero . canMoveUp ( ) if pathFree == True : hero…" at bounding box center [1151, 463] width 491 height 514
click at [959, 326] on div "hero . moveRight ( ) pathFree = hero . canMoveUp ( ) if pathFree == True : hero…" at bounding box center [1151, 463] width 491 height 514
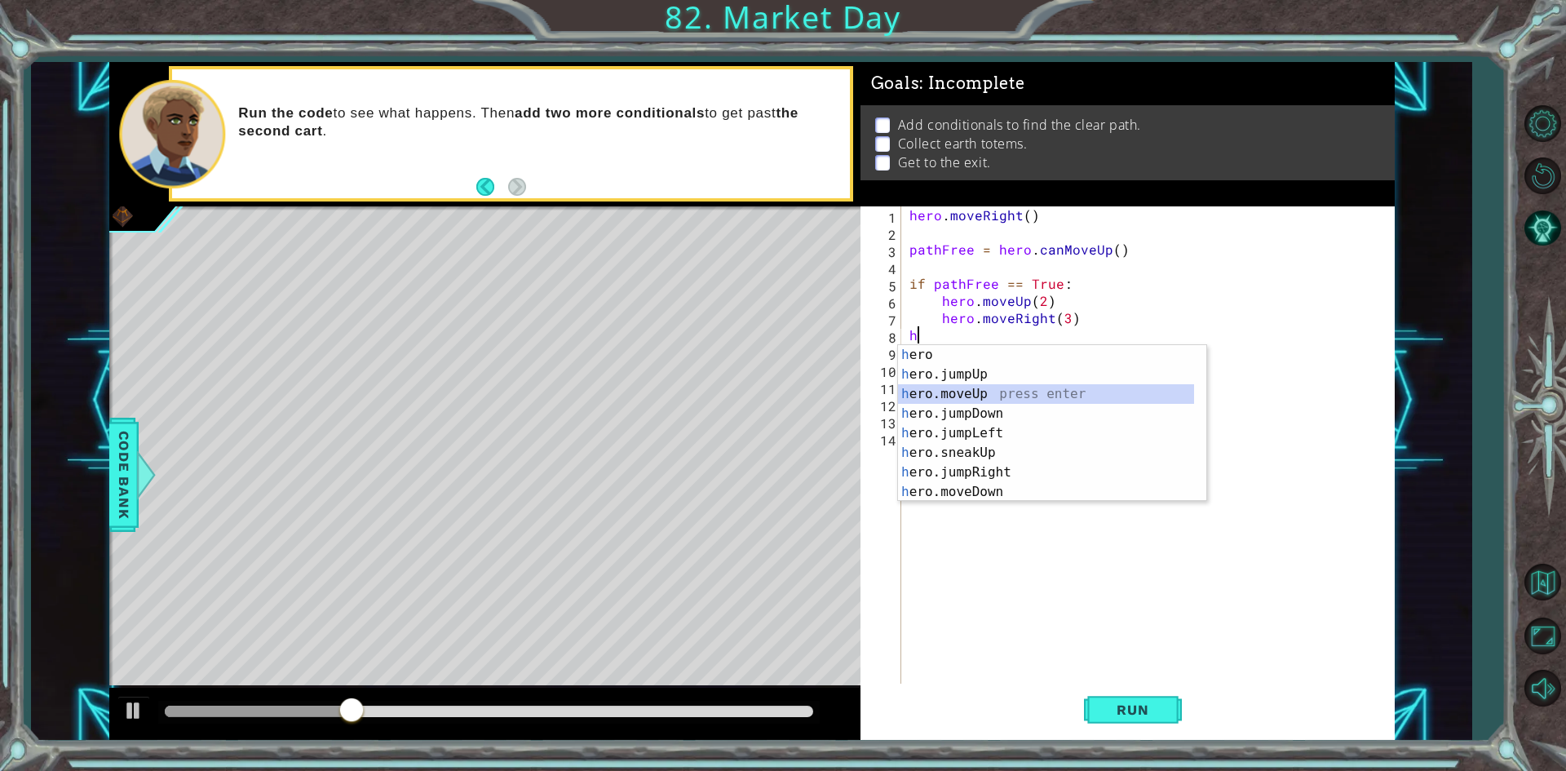
click at [998, 396] on div "h ero press enter h ero.jumpUp press enter h ero.moveUp press enter h ero.jumpD…" at bounding box center [1046, 443] width 296 height 196
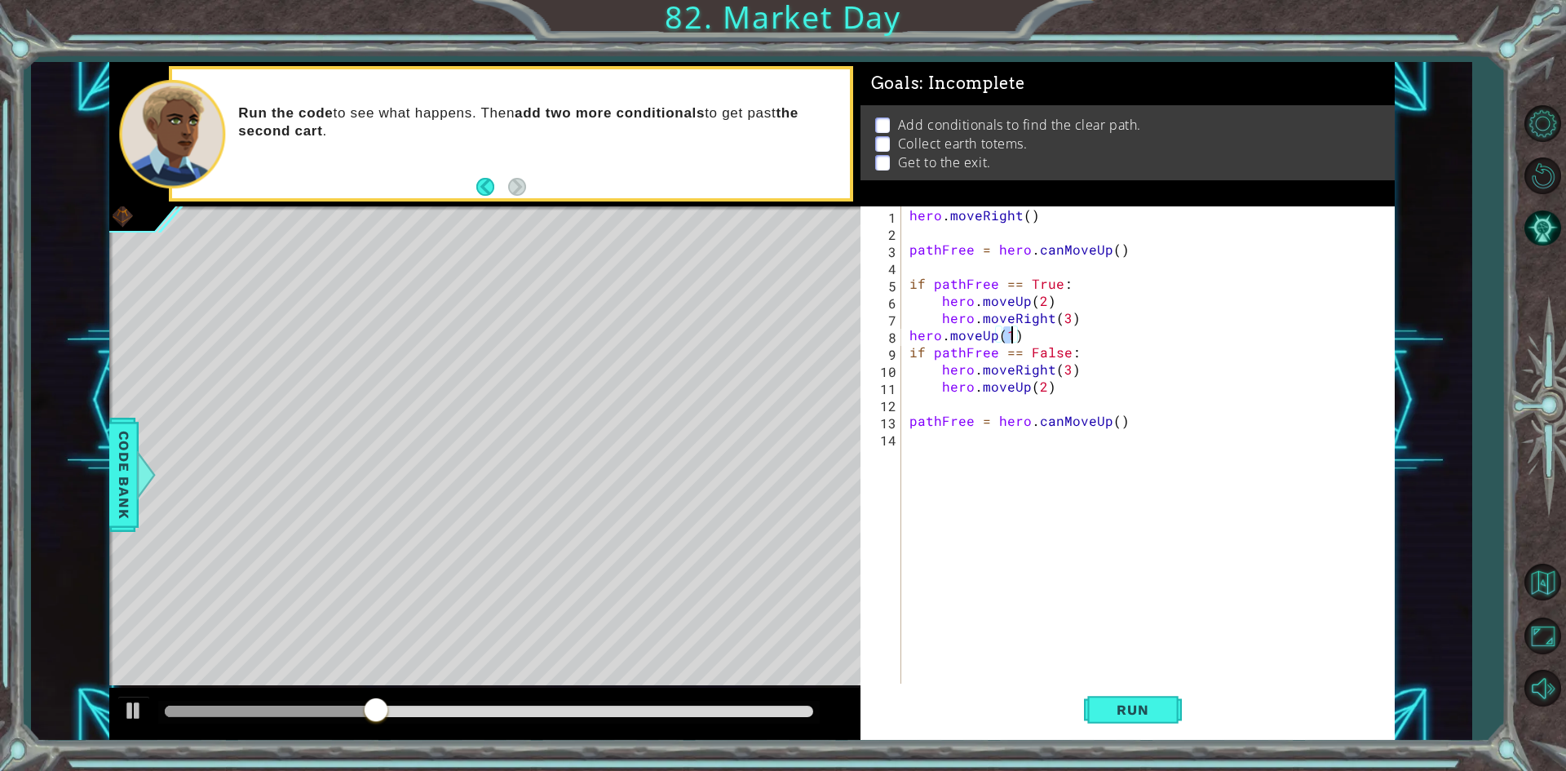
scroll to position [0, 6]
type textarea "hero.moveUp(2)"
click at [1127, 704] on span "Run" at bounding box center [1132, 710] width 64 height 16
click at [1047, 335] on div "hero . moveRight ( ) pathFree = hero . canMoveUp ( ) if pathFree == True : hero…" at bounding box center [1151, 463] width 491 height 514
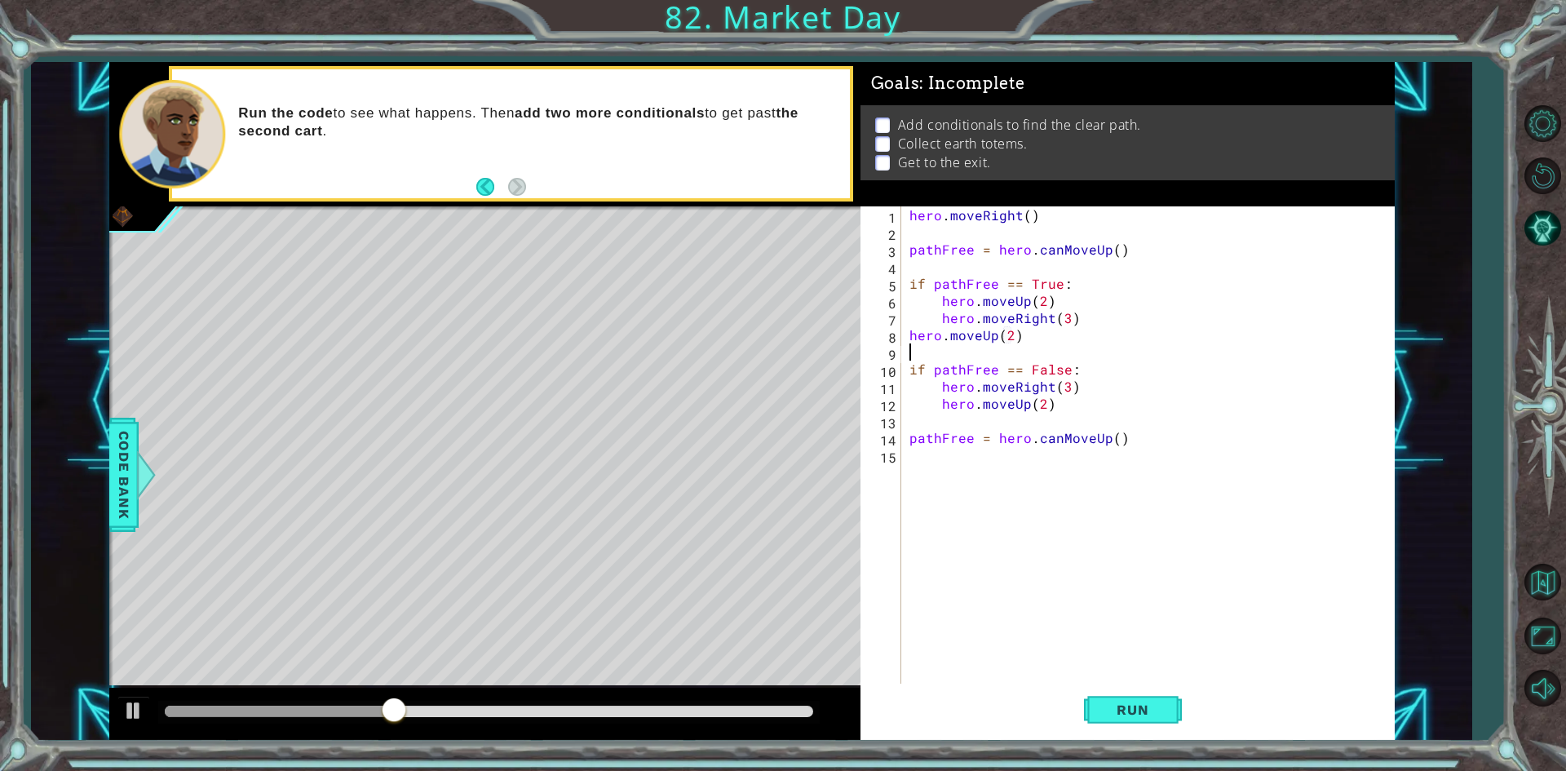
type textarea "j"
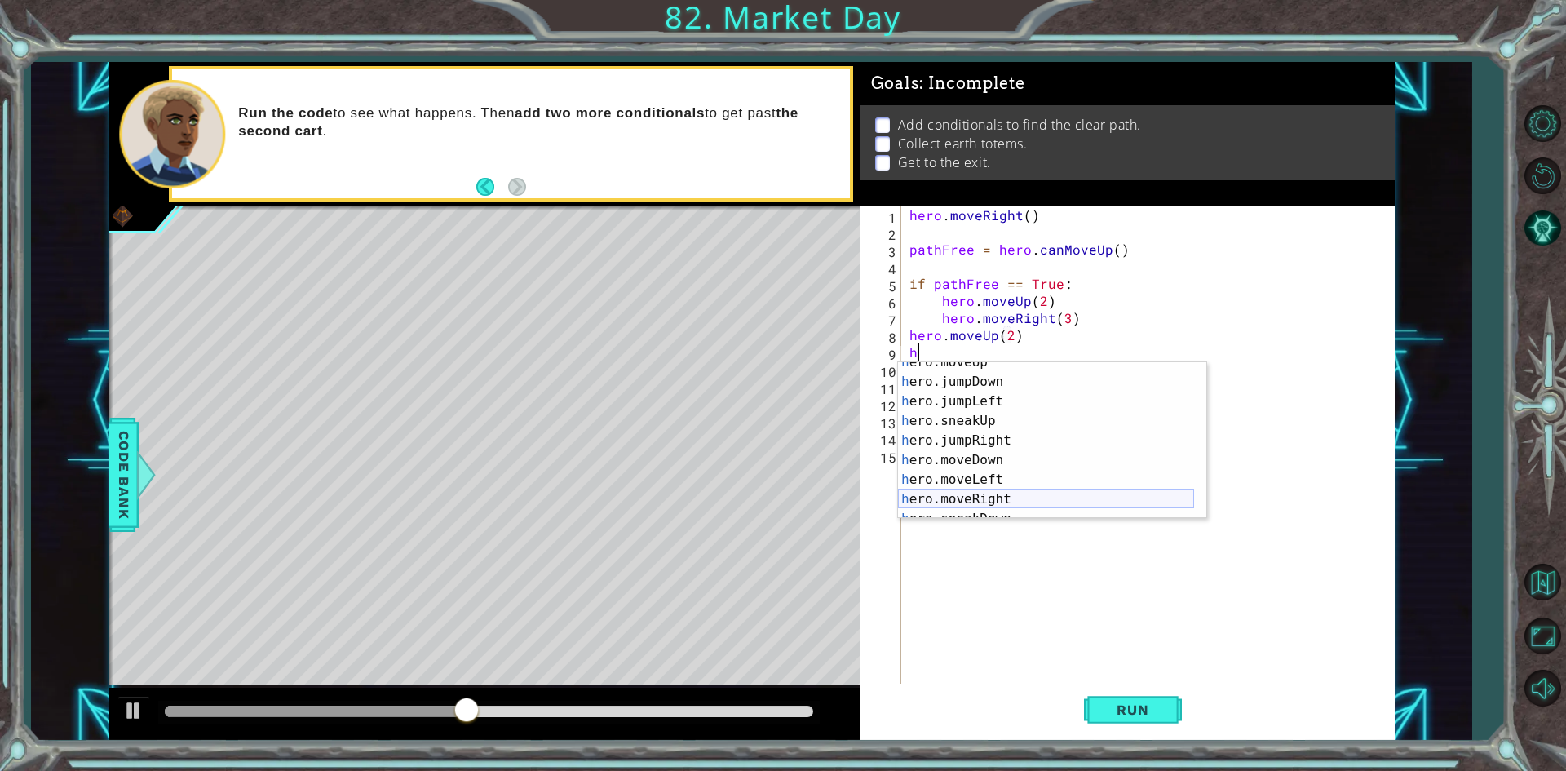
scroll to position [49, 0]
click at [972, 498] on div "h ero.moveUp press enter h ero.jumpDown press enter h ero.jumpLeft press enter …" at bounding box center [1046, 450] width 296 height 196
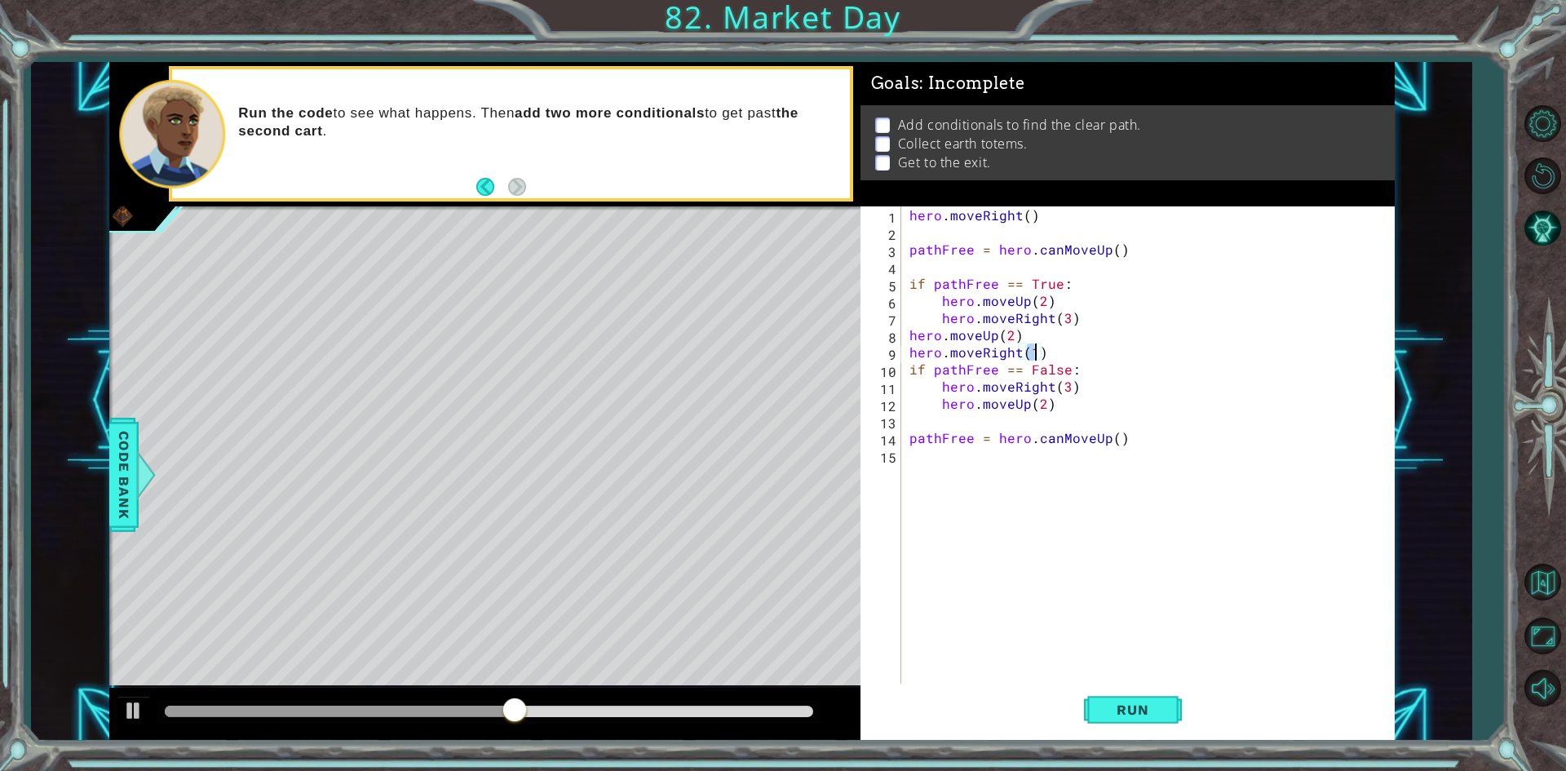
scroll to position [0, 7]
type textarea "hero.moveRight(3)"
click at [1133, 704] on span "Run" at bounding box center [1132, 710] width 64 height 16
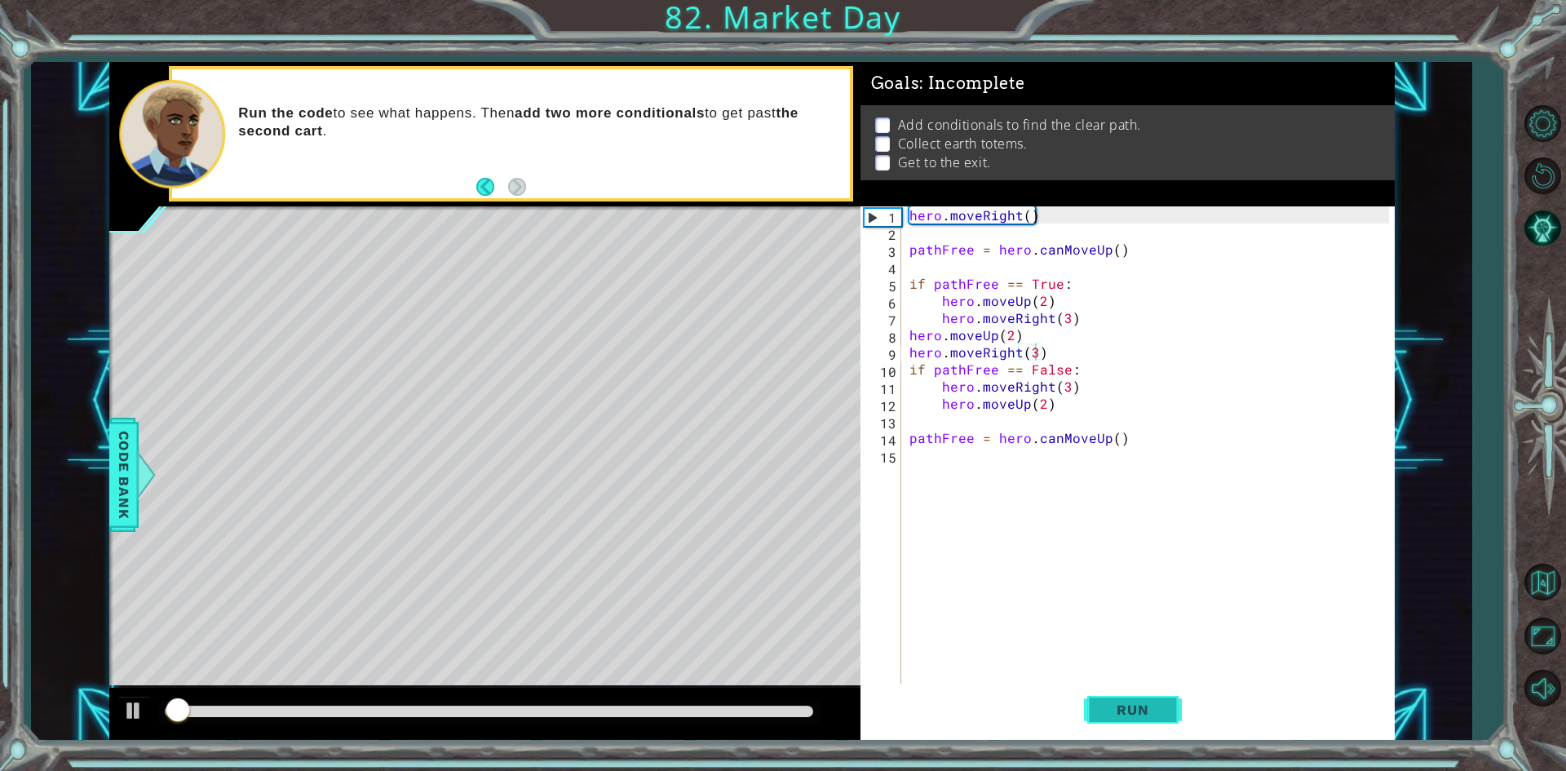
click at [1133, 704] on span "Run" at bounding box center [1132, 710] width 64 height 16
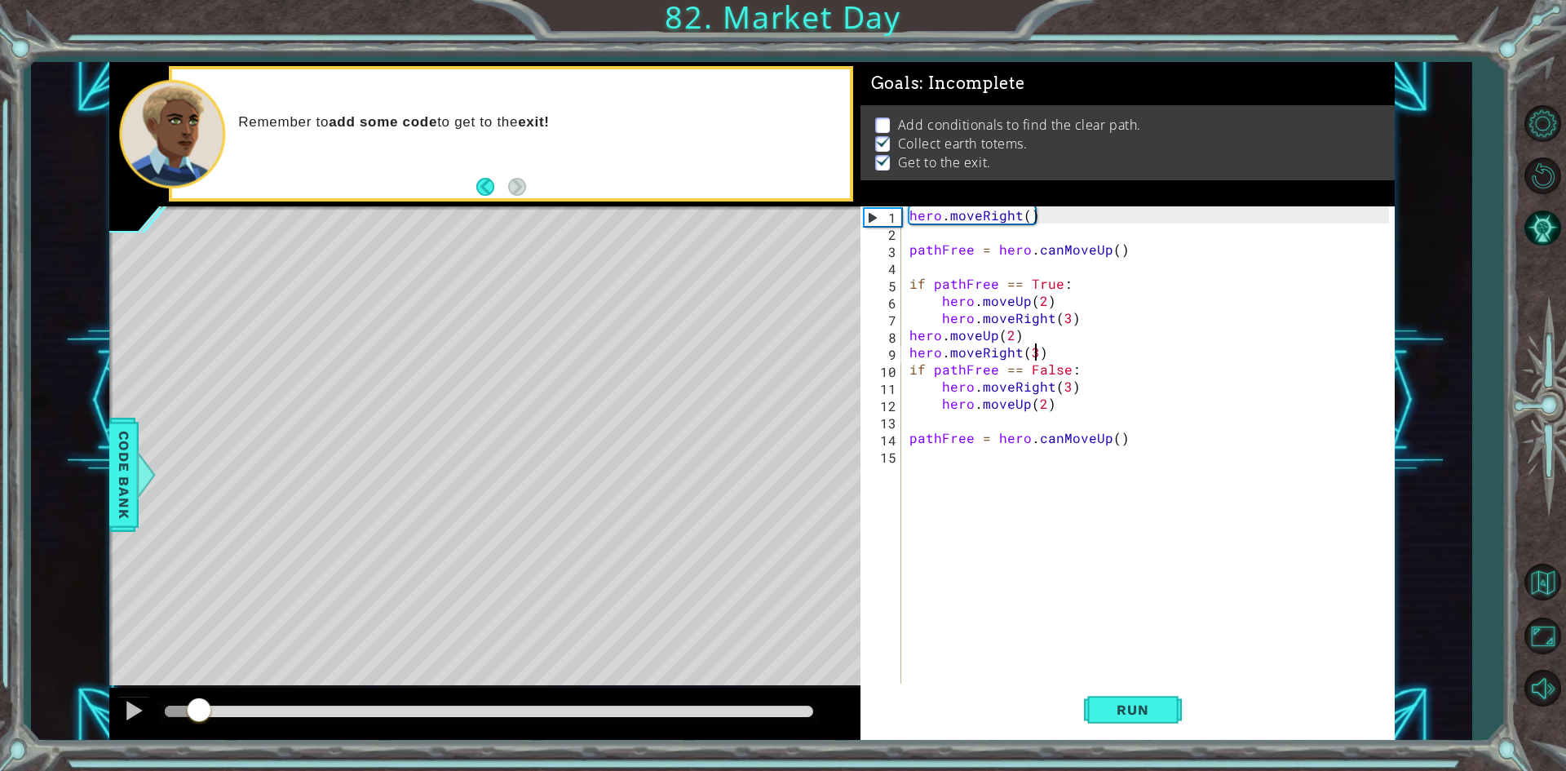
drag, startPoint x: 805, startPoint y: 706, endPoint x: 193, endPoint y: 809, distance: 621.2
click at [193, 770] on html "1 ההההההההההההההההההההההההההההההההההההההההההההההההההההההההההההההההההההההההההההה…" at bounding box center [783, 385] width 1566 height 771
click at [1553, 170] on button "Restart Level" at bounding box center [1542, 176] width 47 height 47
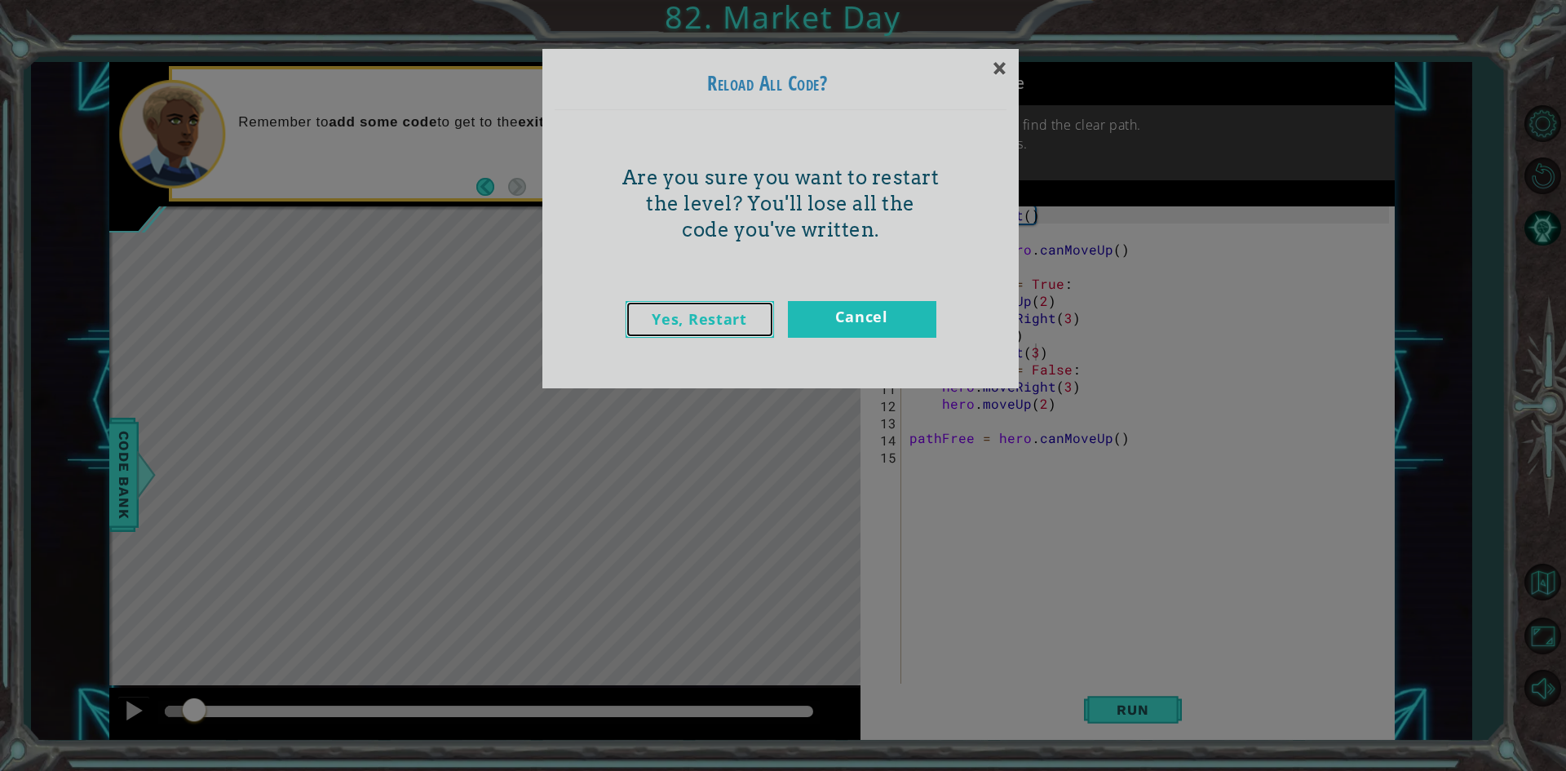
click at [701, 330] on link "Yes, Restart" at bounding box center [700, 319] width 148 height 37
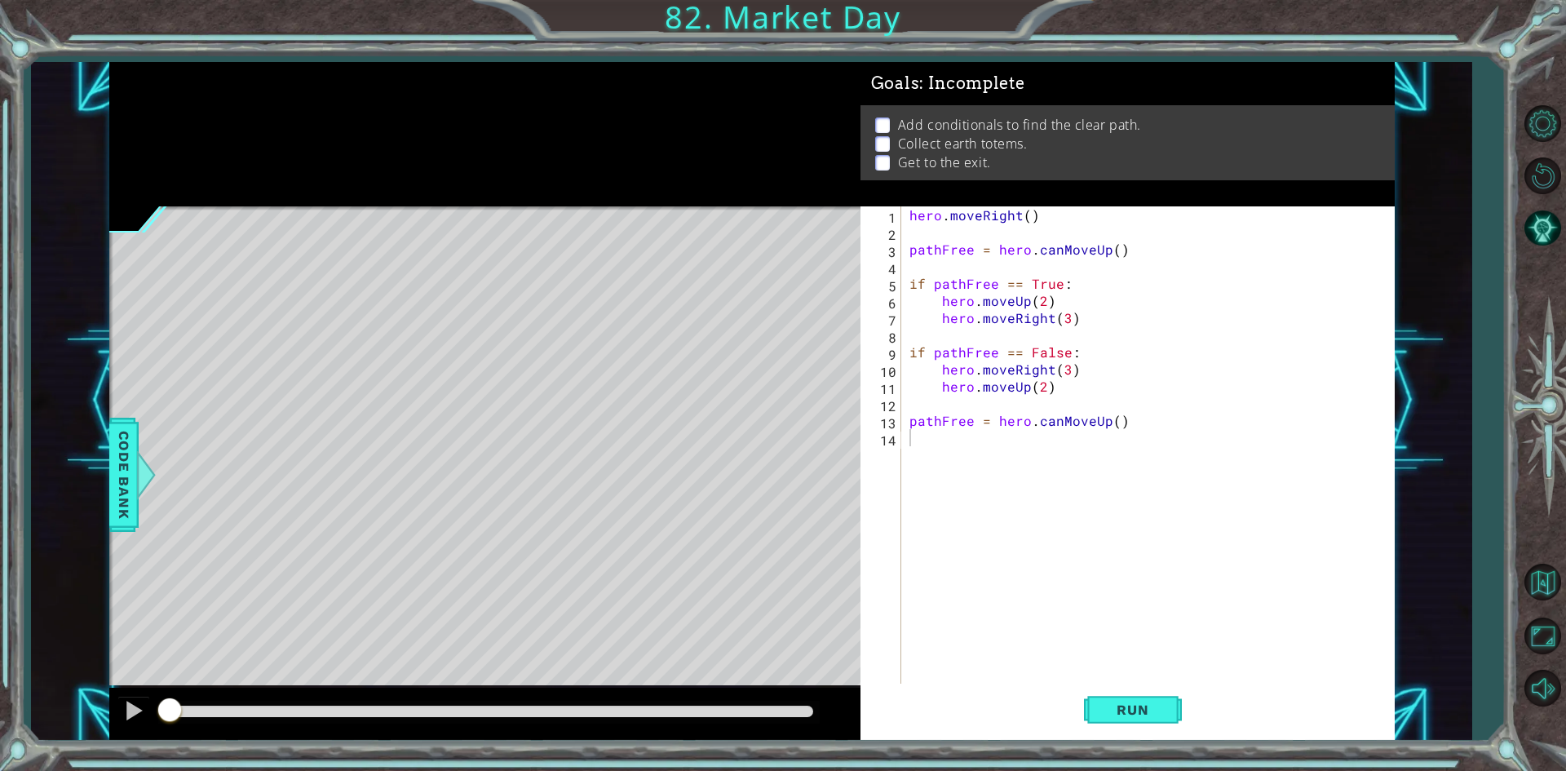
scroll to position [0, 0]
